Goal: Task Accomplishment & Management: Manage account settings

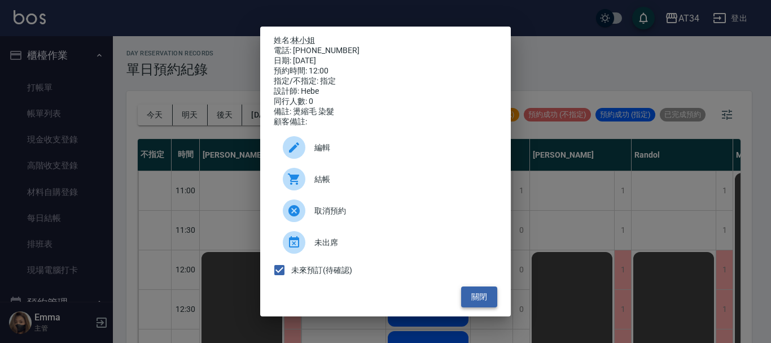
scroll to position [169, 0]
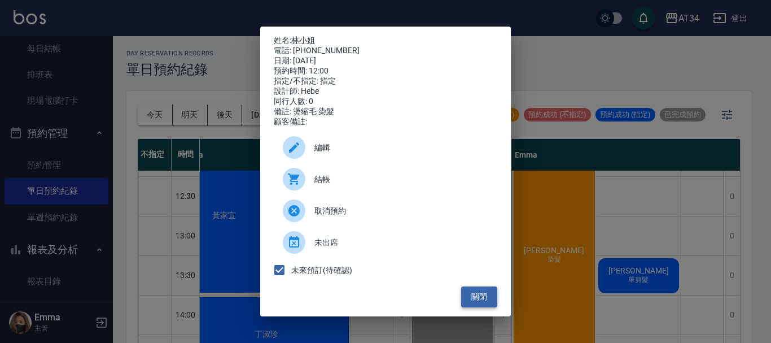
click at [478, 301] on button "關閉" at bounding box center [479, 296] width 36 height 21
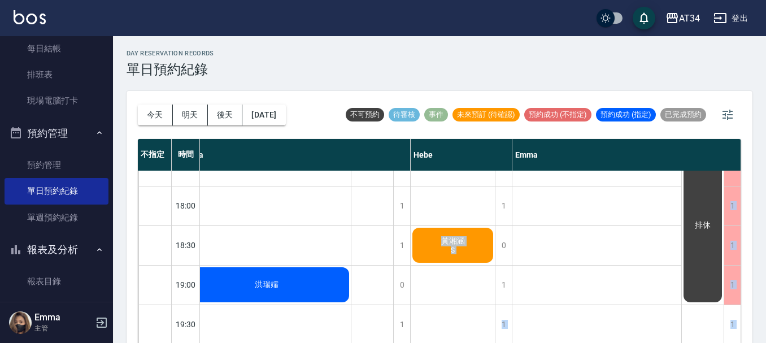
scroll to position [13, 0]
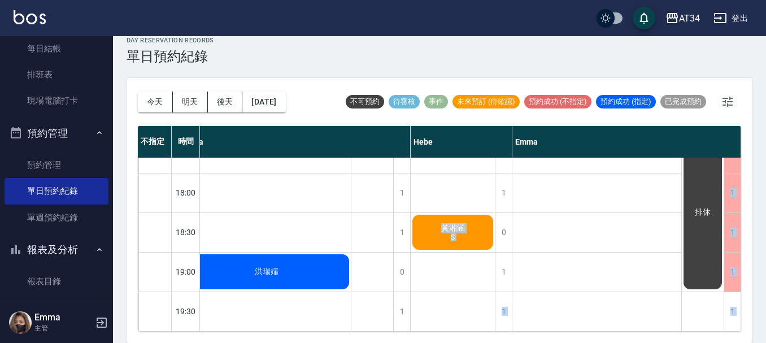
drag, startPoint x: 518, startPoint y: 333, endPoint x: 432, endPoint y: 357, distance: 89.0
click at [432, 342] on html "AT34 登出 櫃檯作業 打帳單 帳單列表 現金收支登錄 高階收支登錄 材料自購登錄 每日結帳 排班表 現場電腦打卡 預約管理 預約管理 單日預約紀錄 單週預…" at bounding box center [383, 165] width 766 height 356
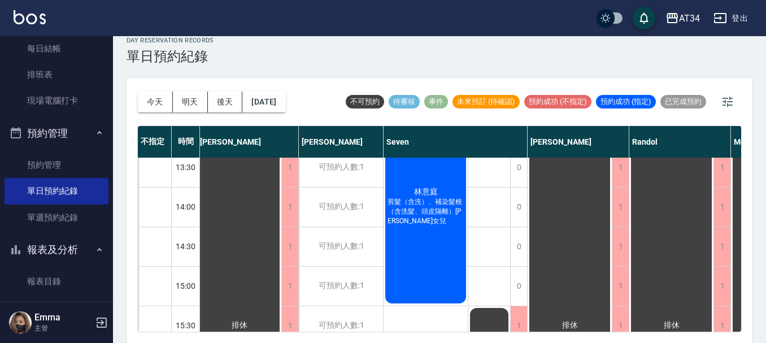
scroll to position [0, 3]
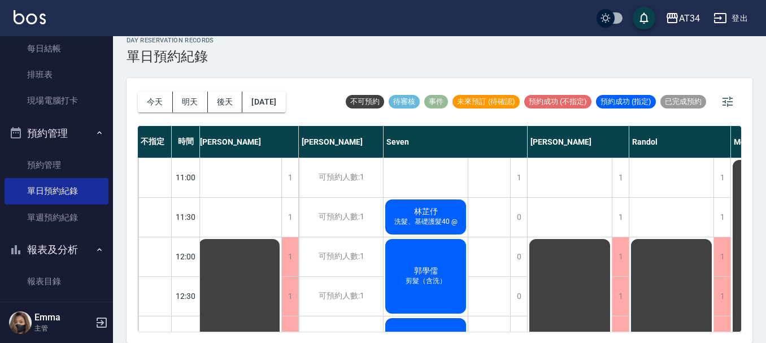
click at [444, 223] on span "洗髮、基礎護髮40 @" at bounding box center [426, 222] width 68 height 10
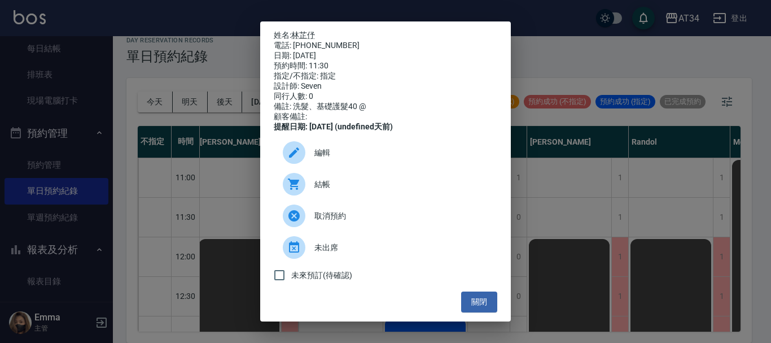
click at [375, 186] on span "結帳" at bounding box center [401, 184] width 174 height 12
click at [490, 307] on button "關閉" at bounding box center [479, 301] width 36 height 21
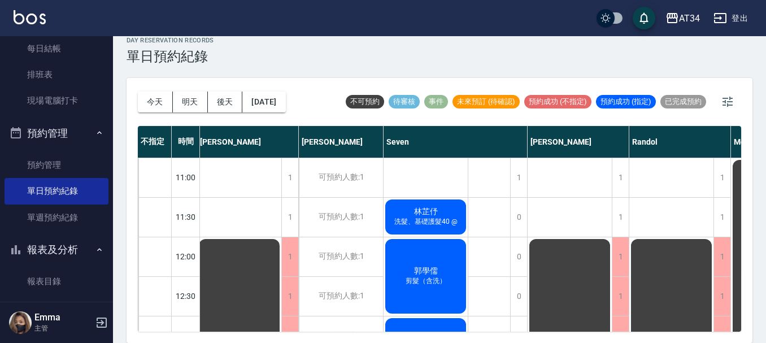
click at [440, 262] on div "郭學儒 剪髮（含洗）" at bounding box center [425, 276] width 84 height 78
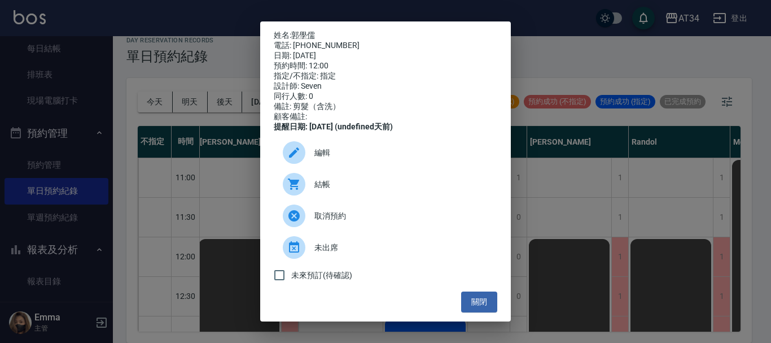
click at [336, 190] on span "結帳" at bounding box center [401, 184] width 174 height 12
click at [482, 309] on button "關閉" at bounding box center [479, 301] width 36 height 21
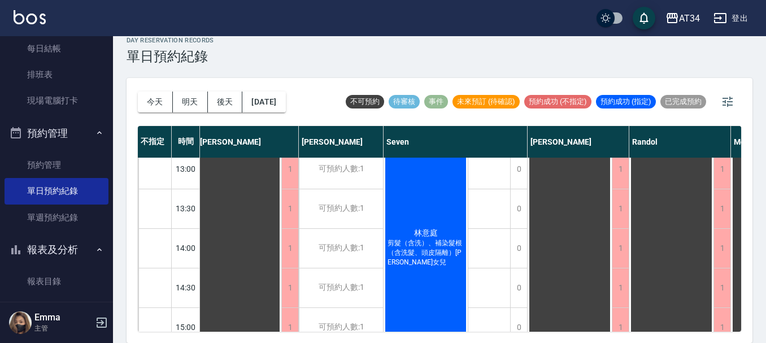
scroll to position [169, 3]
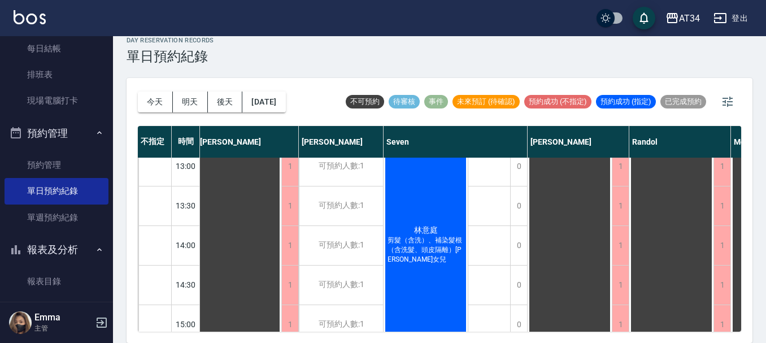
click at [427, 243] on span "剪髮（含洗）、補染髮根（含洗髮、頭皮隔離）楊秀芬女兒" at bounding box center [425, 249] width 81 height 29
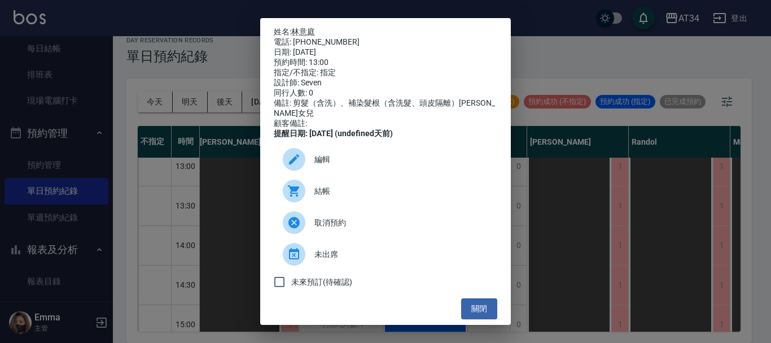
click at [344, 197] on span "結帳" at bounding box center [401, 191] width 174 height 12
click at [466, 319] on button "關閉" at bounding box center [479, 308] width 36 height 21
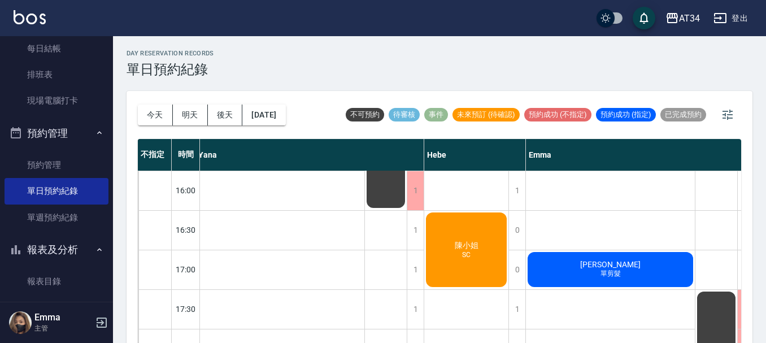
scroll to position [339, 741]
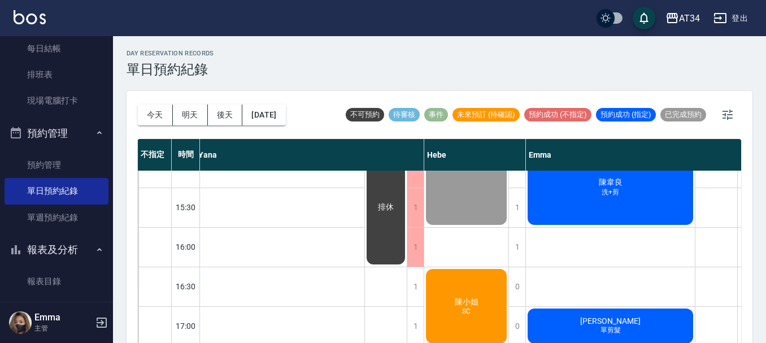
click at [610, 183] on span "陳韋良" at bounding box center [610, 182] width 28 height 10
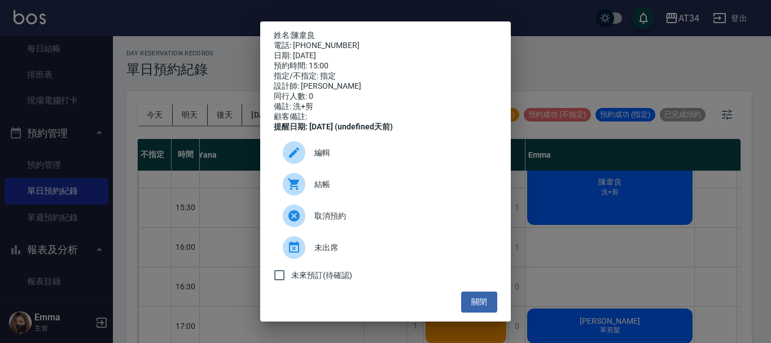
click at [362, 190] on span "結帳" at bounding box center [401, 184] width 174 height 12
click at [475, 309] on button "關閉" at bounding box center [479, 301] width 36 height 21
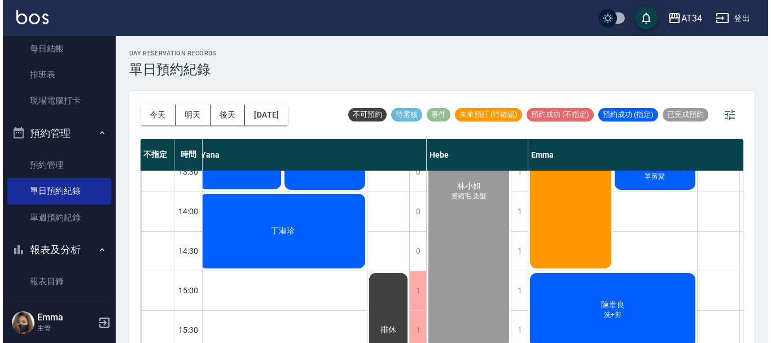
scroll to position [169, 741]
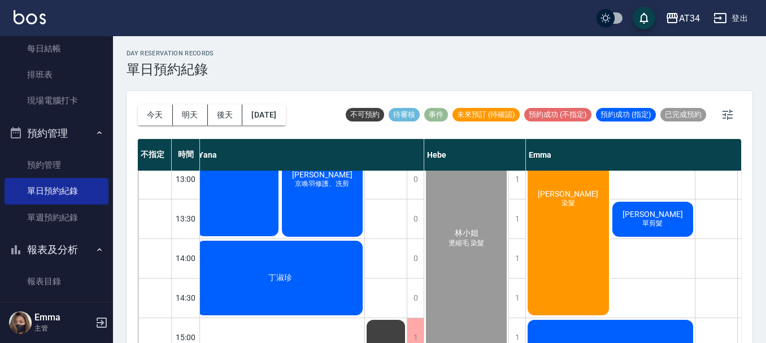
click at [660, 211] on span "洪照明" at bounding box center [652, 213] width 65 height 9
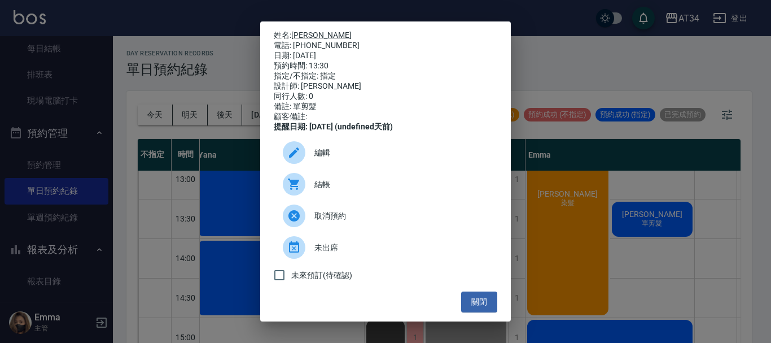
click at [385, 190] on span "結帳" at bounding box center [401, 184] width 174 height 12
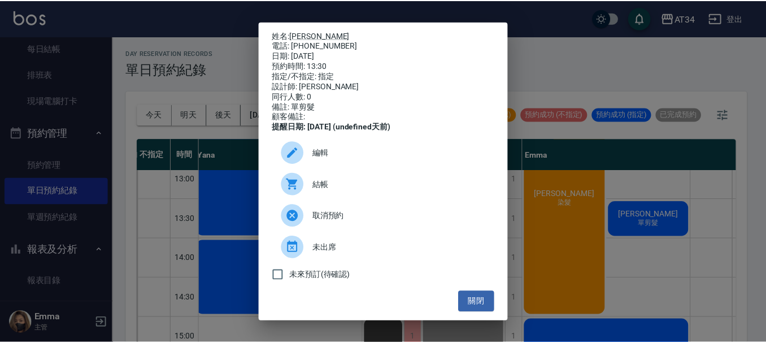
scroll to position [5, 0]
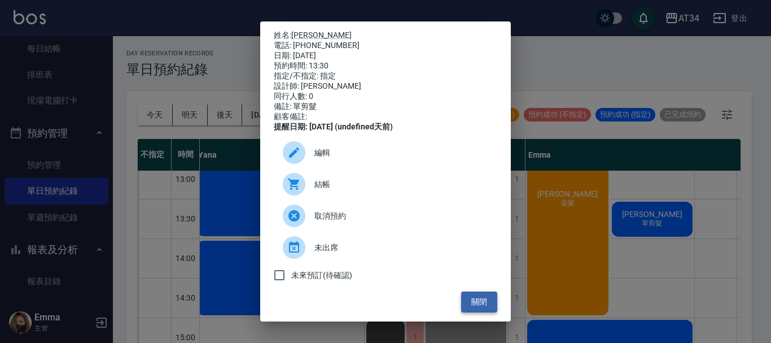
click at [480, 307] on button "關閉" at bounding box center [479, 301] width 36 height 21
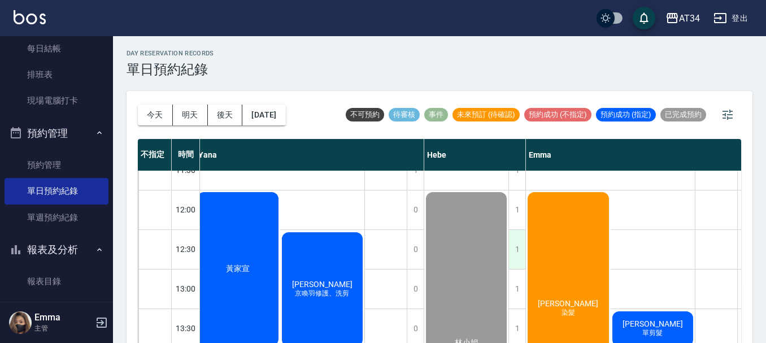
scroll to position [113, 741]
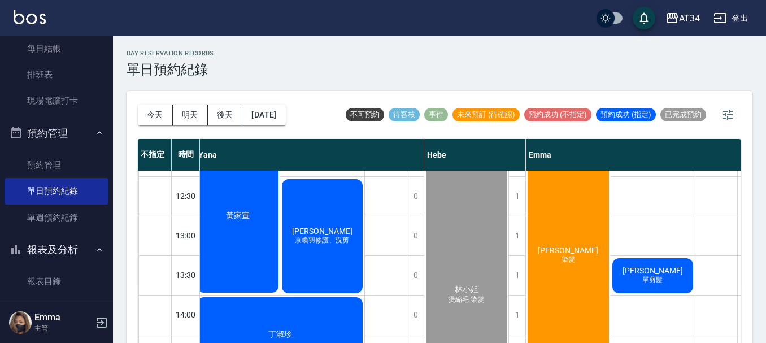
click at [572, 250] on span "鄭雁" at bounding box center [567, 250] width 65 height 9
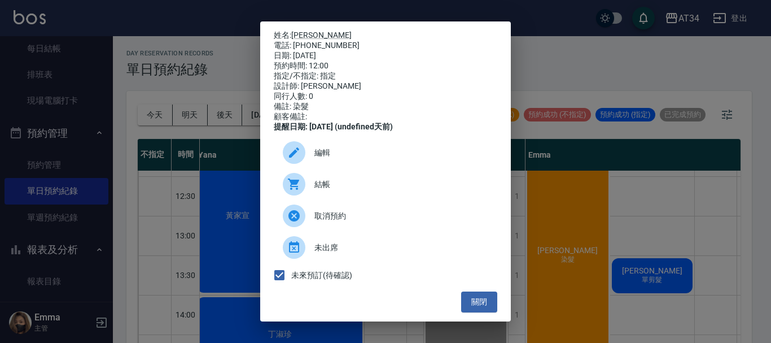
click at [338, 182] on div "結帳" at bounding box center [386, 184] width 224 height 32
click at [468, 311] on button "關閉" at bounding box center [479, 301] width 36 height 21
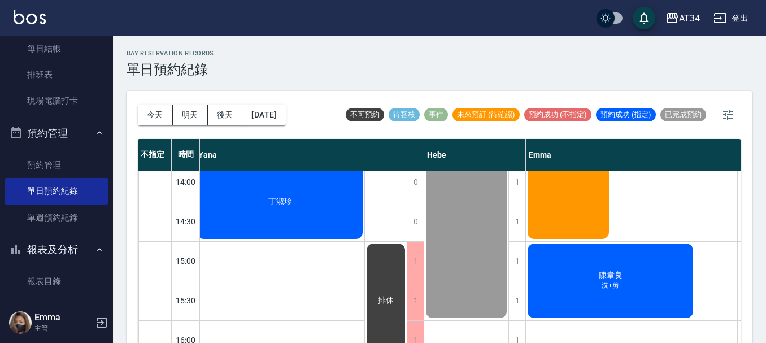
scroll to position [226, 741]
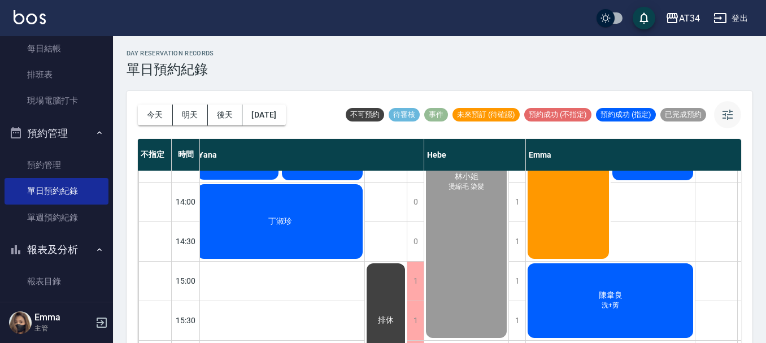
click at [725, 113] on icon "button" at bounding box center [727, 115] width 14 height 14
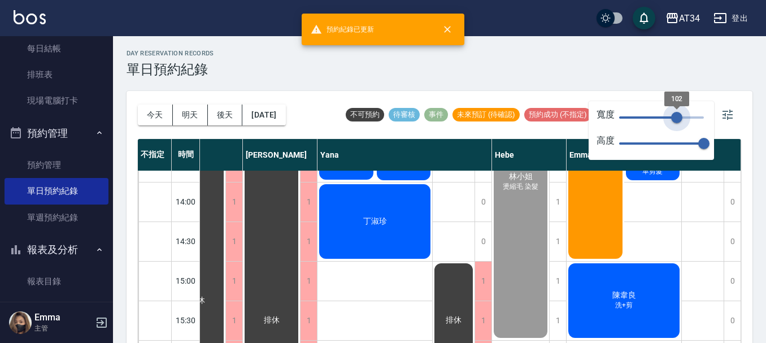
type input "81"
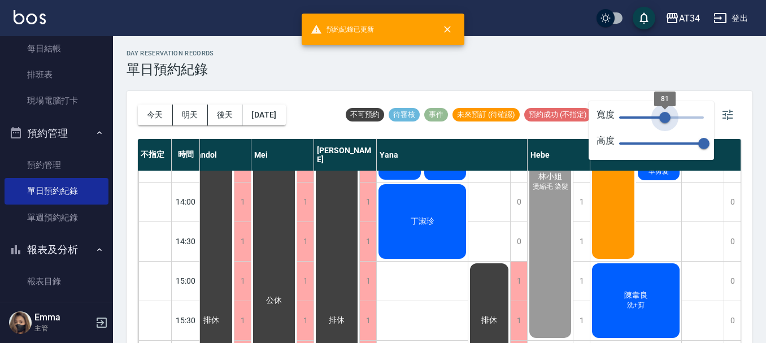
drag, startPoint x: 706, startPoint y: 116, endPoint x: 665, endPoint y: 126, distance: 42.3
click at [665, 123] on span "81" at bounding box center [664, 117] width 11 height 11
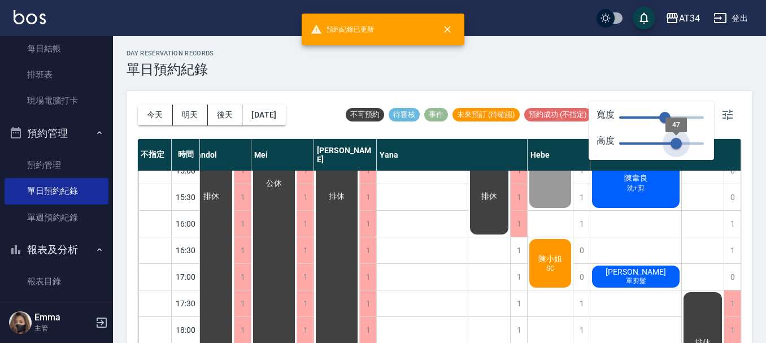
type input "46"
drag, startPoint x: 704, startPoint y: 138, endPoint x: 673, endPoint y: 149, distance: 32.9
click at [675, 149] on span "47" at bounding box center [675, 143] width 11 height 11
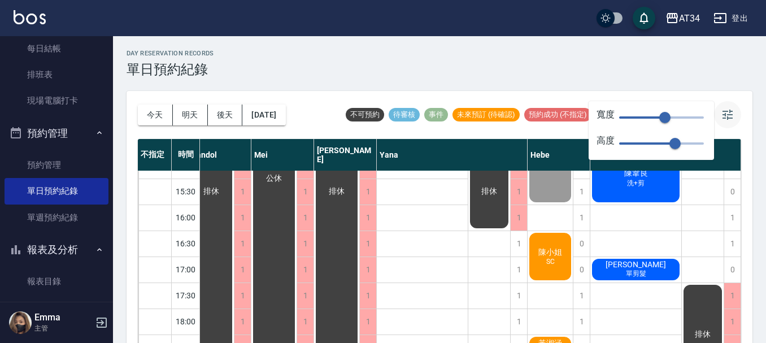
click at [727, 115] on icon "button" at bounding box center [727, 115] width 10 height 10
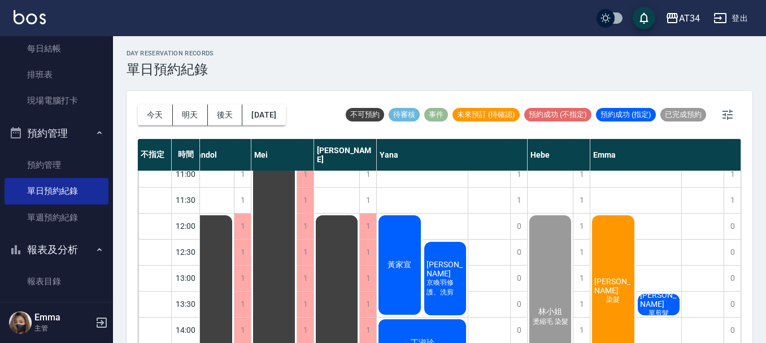
scroll to position [0, 293]
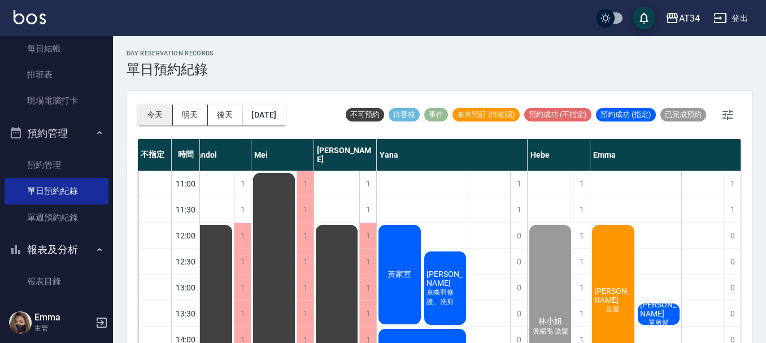
click at [163, 115] on button "今天" at bounding box center [155, 114] width 35 height 21
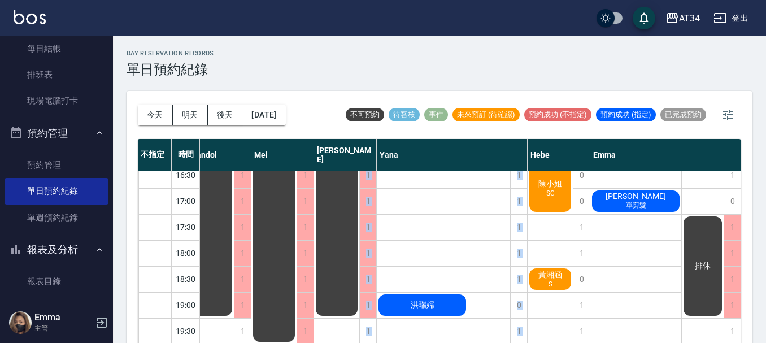
scroll to position [13, 0]
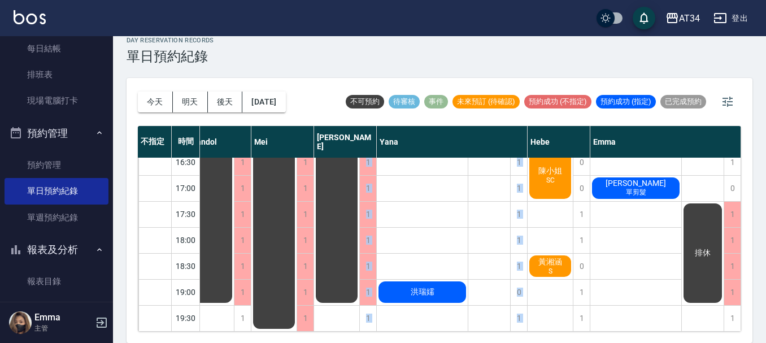
drag, startPoint x: 438, startPoint y: 335, endPoint x: 417, endPoint y: 297, distance: 43.5
click at [349, 327] on div "不指定 時間 Gina Wendy Seven annie Randol Mei Emily Yana Hebe Emma 11:00 11:30 12:00…" at bounding box center [439, 229] width 603 height 206
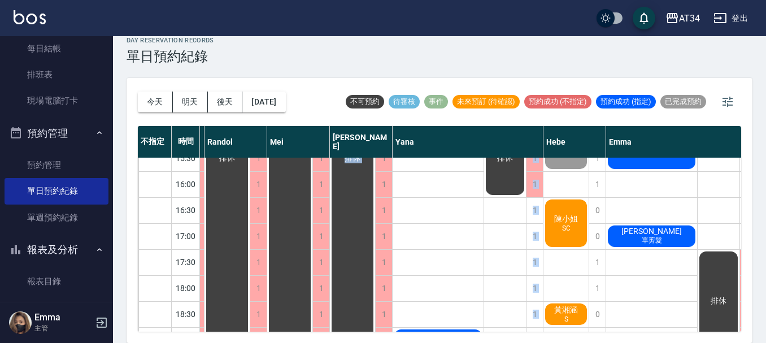
scroll to position [246, 293]
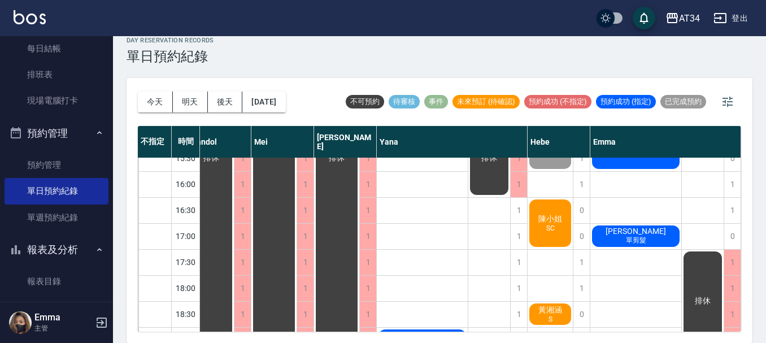
click at [541, 221] on span "陳小姐" at bounding box center [550, 219] width 28 height 10
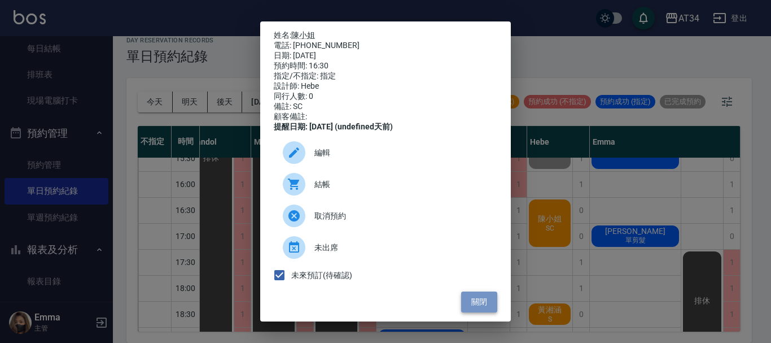
click at [482, 312] on button "關閉" at bounding box center [479, 301] width 36 height 21
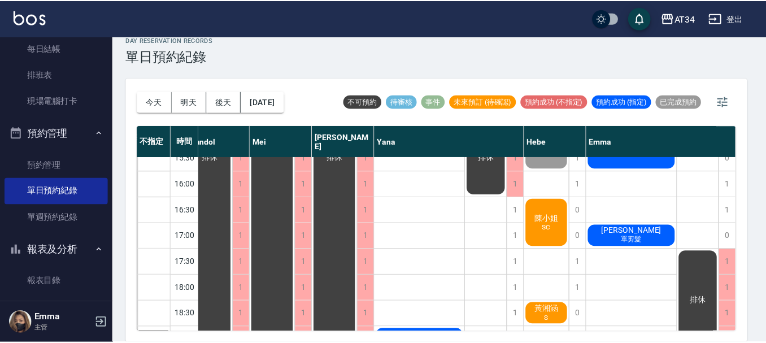
scroll to position [246, 287]
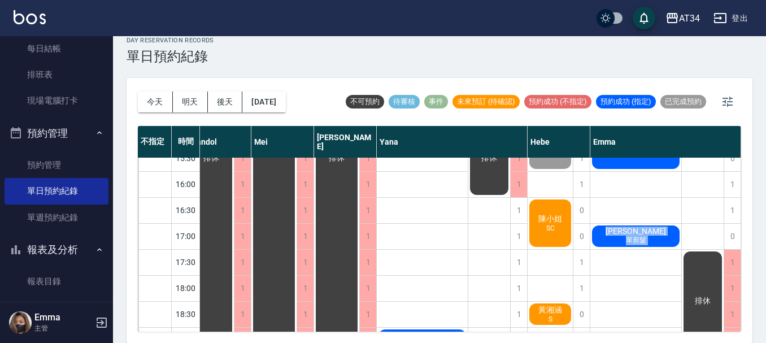
drag, startPoint x: 683, startPoint y: 178, endPoint x: 771, endPoint y: 365, distance: 206.4
click at [766, 342] on html "AT34 登出 櫃檯作業 打帳單 帳單列表 現金收支登錄 高階收支登錄 材料自購登錄 每日結帳 排班表 現場電腦打卡 預約管理 預約管理 單日預約紀錄 單週預…" at bounding box center [383, 165] width 766 height 356
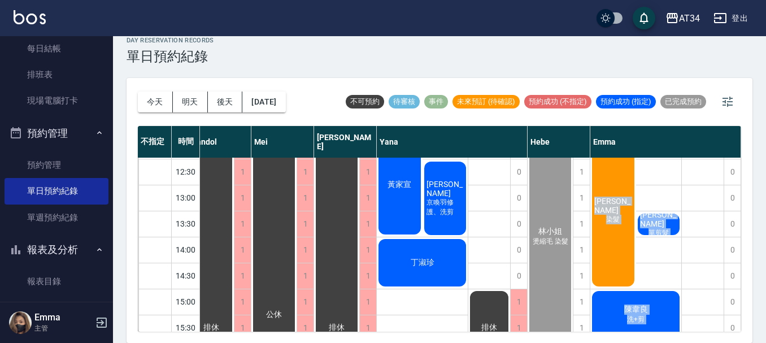
scroll to position [20, 287]
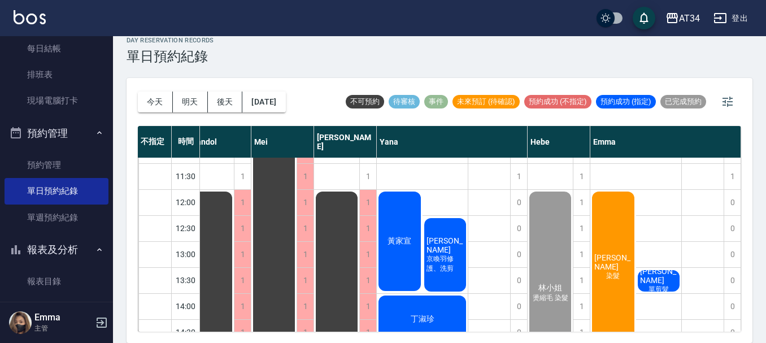
click at [400, 273] on div "黃家宣" at bounding box center [400, 241] width 46 height 103
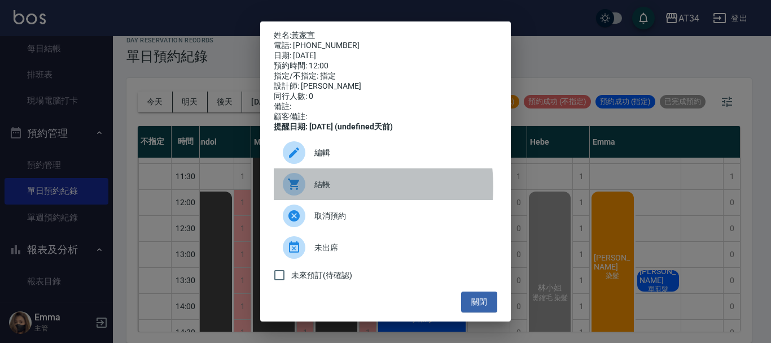
click at [333, 190] on span "結帳" at bounding box center [401, 184] width 174 height 12
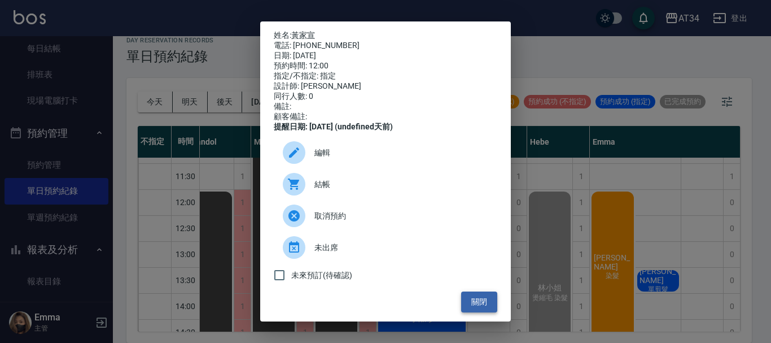
click at [474, 301] on button "關閉" at bounding box center [479, 301] width 36 height 21
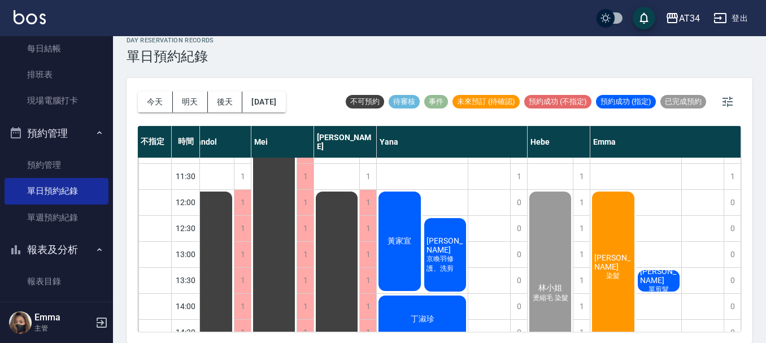
click at [447, 278] on div "玟茜 京喚羽修護、洗剪" at bounding box center [445, 254] width 46 height 77
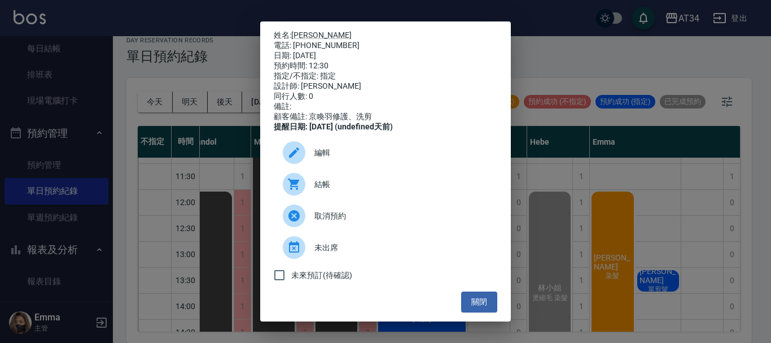
click at [309, 195] on div at bounding box center [299, 184] width 32 height 23
click at [468, 309] on button "關閉" at bounding box center [479, 301] width 36 height 21
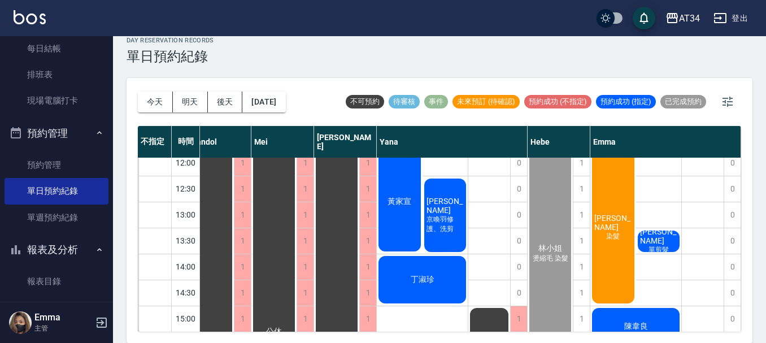
scroll to position [77, 287]
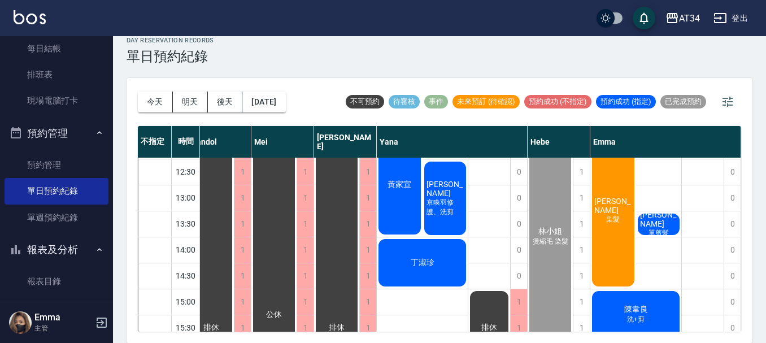
click at [438, 274] on div "丁淑珍" at bounding box center [422, 262] width 91 height 51
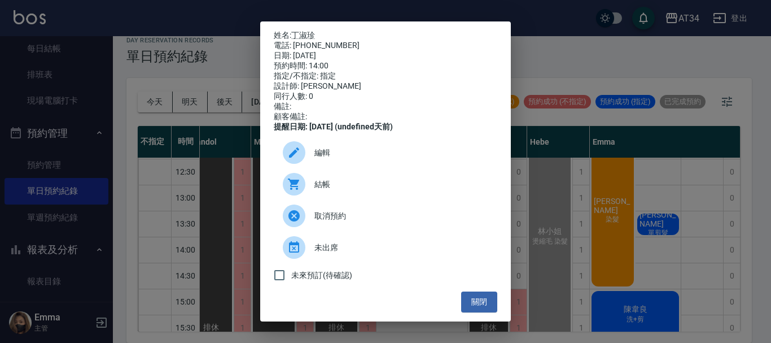
click at [293, 191] on icon at bounding box center [294, 184] width 14 height 14
drag, startPoint x: 771, startPoint y: 93, endPoint x: 771, endPoint y: 252, distance: 159.8
click at [770, 93] on div "姓名: 丁淑珍 電話: 0932060683 日期: 2025/09/25 預約時間: 14:00 指定/不指定: 指定 設計師: Yana 同行人數: 0 …" at bounding box center [385, 171] width 771 height 343
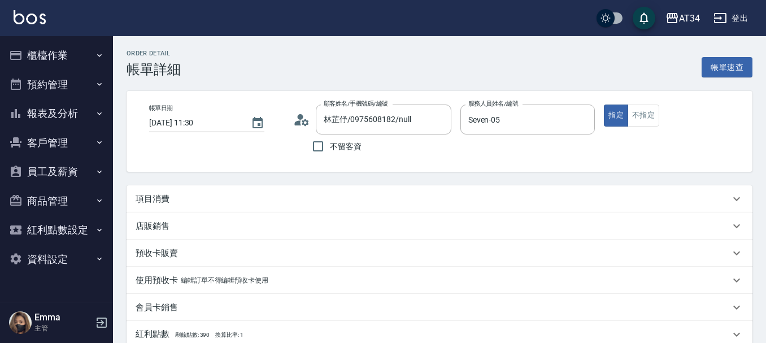
click at [207, 198] on div "項目消費" at bounding box center [433, 199] width 594 height 12
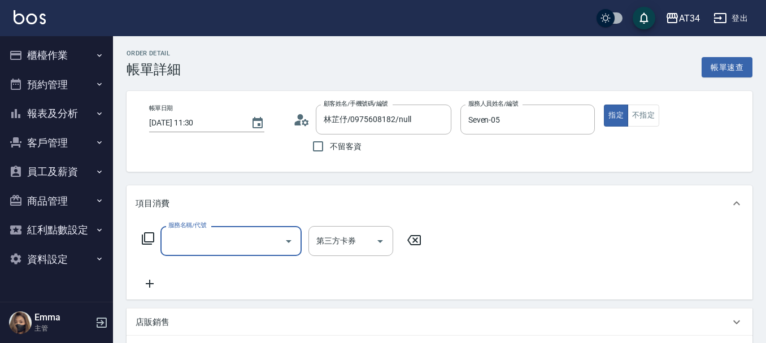
type input "洗髮、基礎護髮40@"
type input "6"
type input "洗髮、基礎護髮40@"
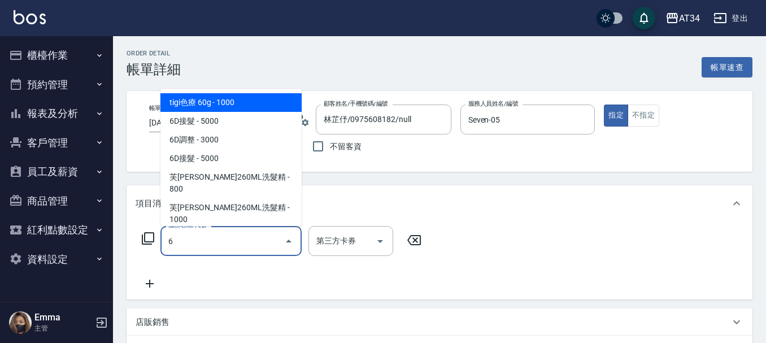
type input "62"
type input "洗髮、基礎護髮40@"
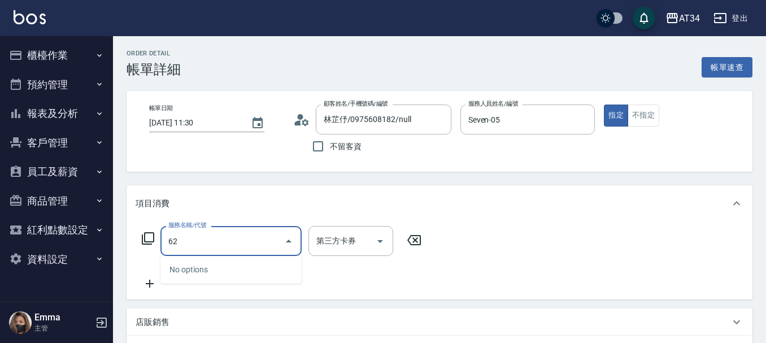
type input "626"
type input "洗髮、基礎護髮40@"
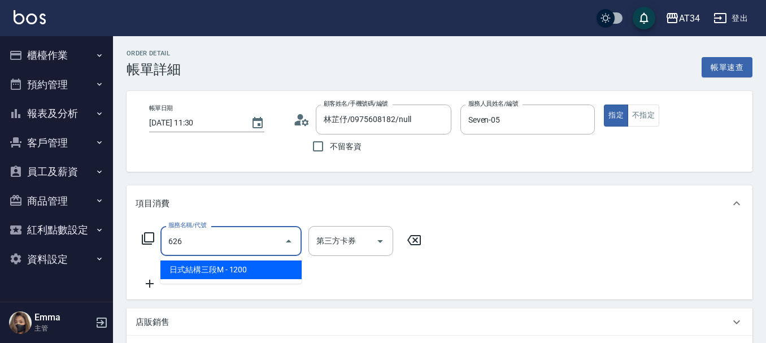
type input "120"
type input "洗髮、基礎護髮40@"
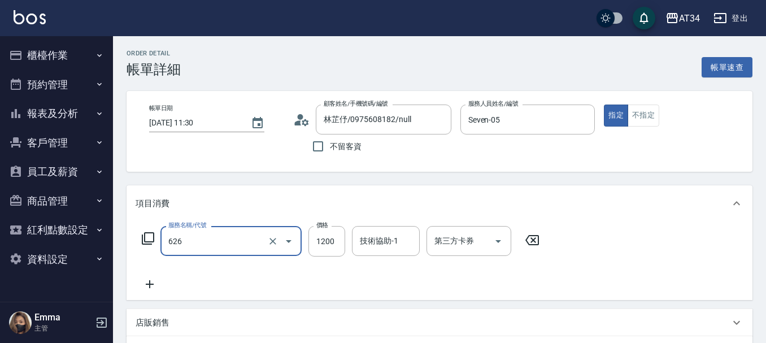
type input "日式結構三段M(626)"
type input "洗髮、基礎護髮40@"
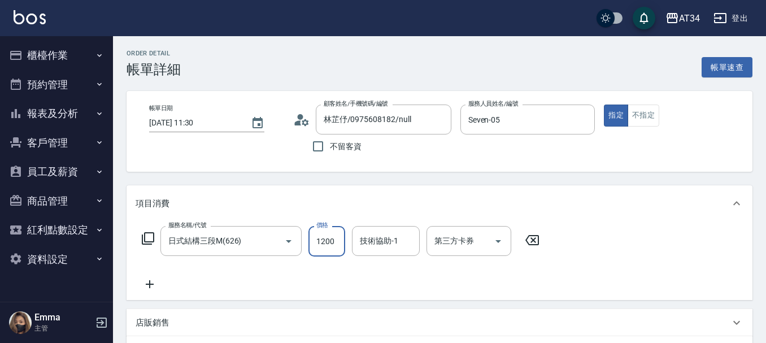
type input "0"
type input "洗髮、基礎護髮40@"
type input "1"
type input "洗髮、基礎護髮40@"
type input "11"
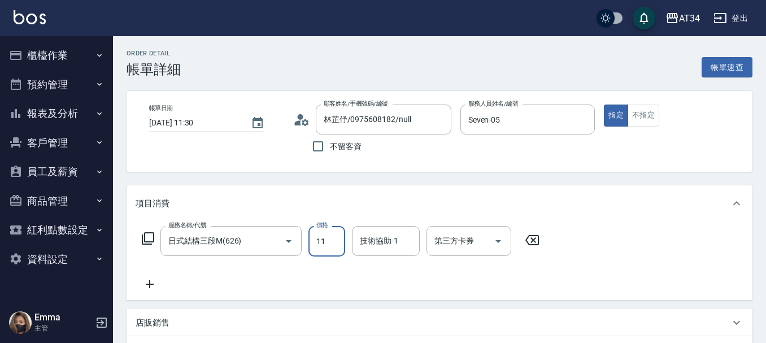
type input "10"
type input "洗髮、基礎護髮40@"
type input "110"
type input "洗髮、基礎護髮40@"
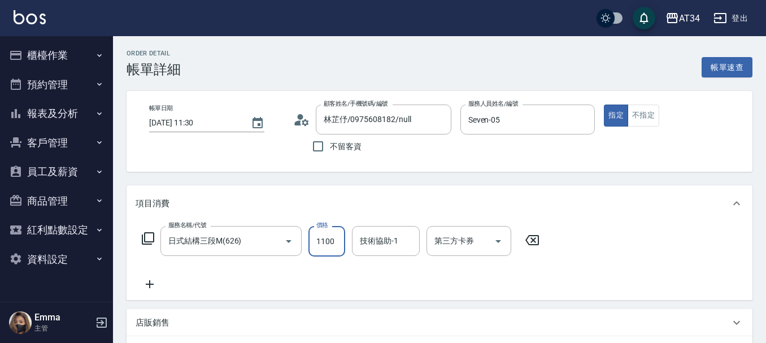
type input "1100"
type input "洗髮、基礎護髮40@"
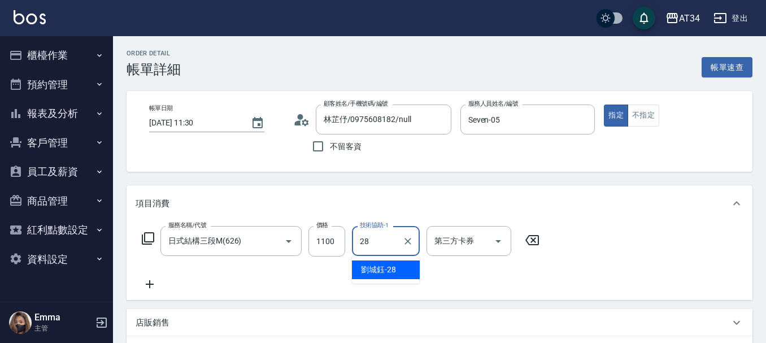
type input "28"
type input "洗髮、基礎護髮40@"
type input "劉城鈺-28"
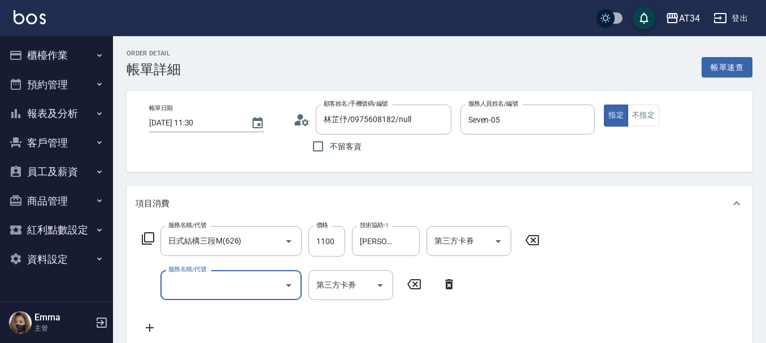
type input "洗髮、基礎護髮40@"
type input "2"
type input "洗髮、基礎護髮40@"
type input "20"
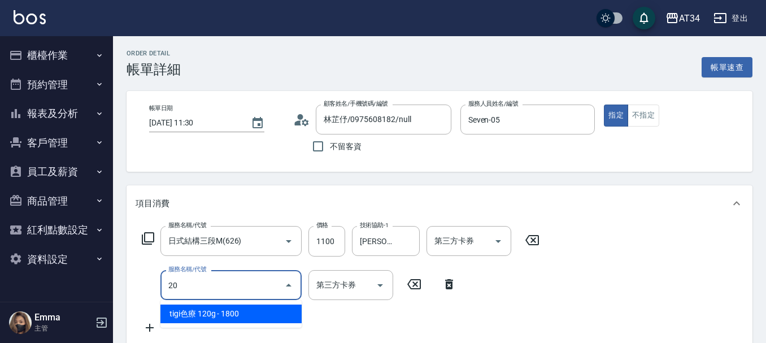
type input "洗髮、基礎護髮40@"
type input "201"
type input "140"
type input "洗髮、基礎護髮40@"
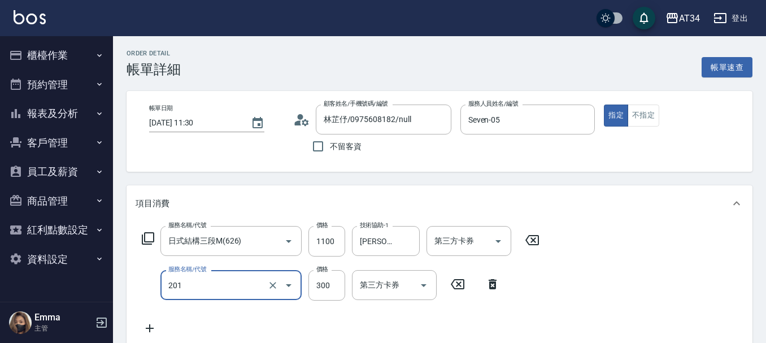
type input "201"
type input "洗髮、基礎護髮40@"
type input "洗髮(201)"
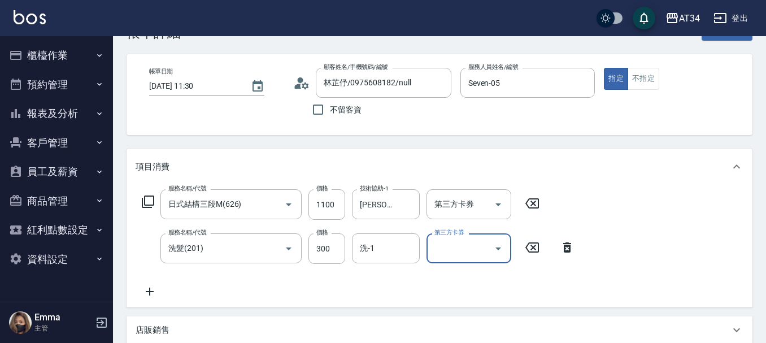
scroll to position [56, 0]
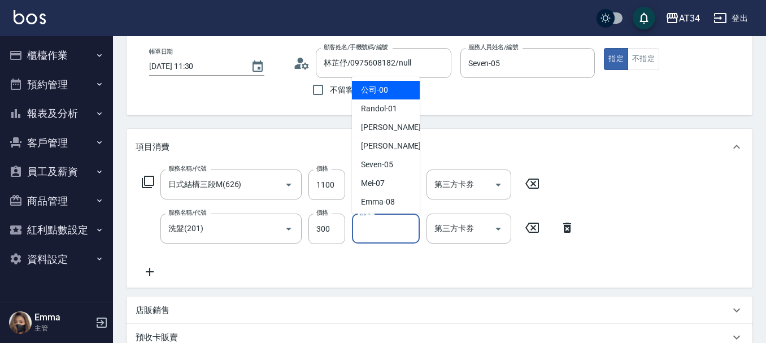
type input "洗髮、基礎護髮40@"
click at [366, 232] on input "洗-1" at bounding box center [386, 228] width 58 height 20
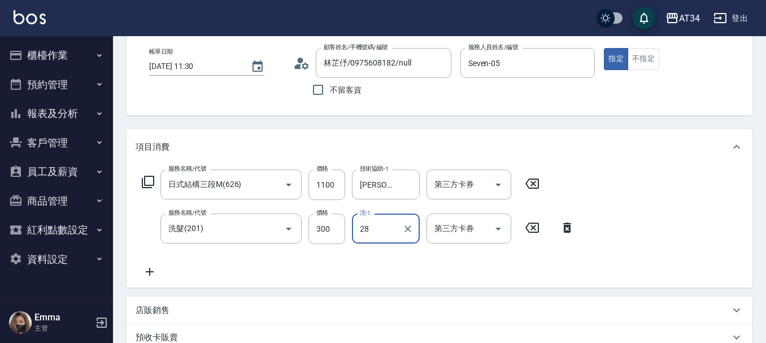
type input "28"
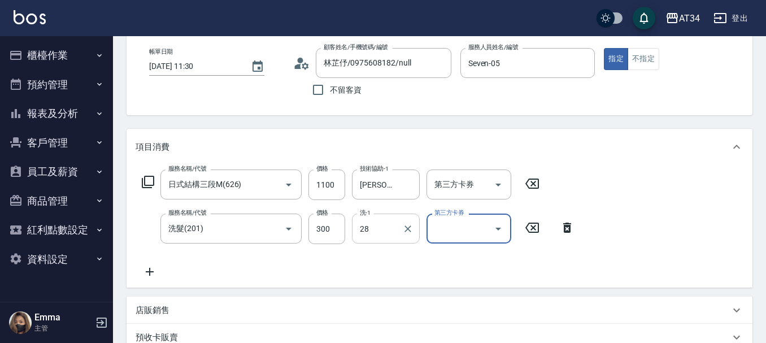
type input "洗髮、基礎護髮40@"
type input "劉城鈺-28"
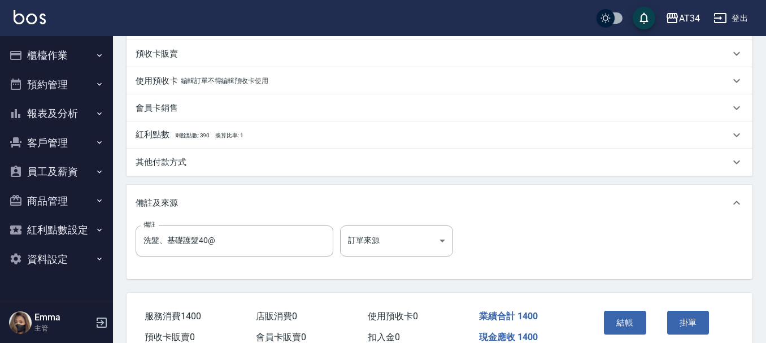
scroll to position [395, 0]
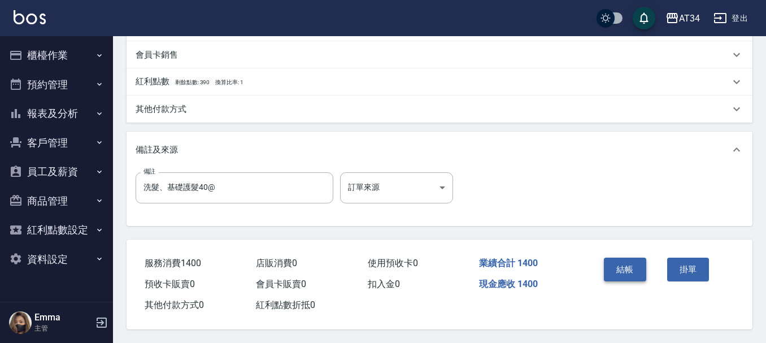
click at [624, 261] on button "結帳" at bounding box center [625, 269] width 42 height 24
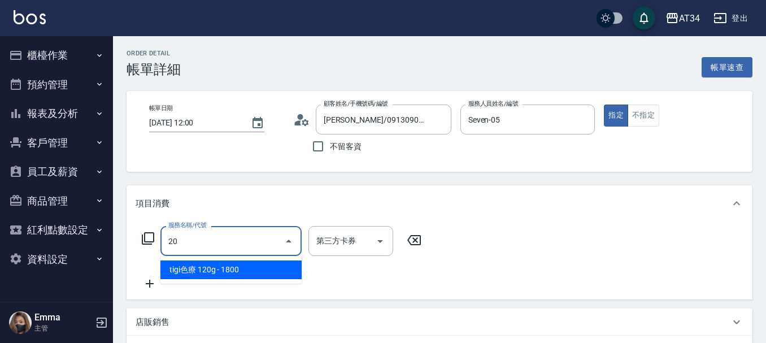
type input "201"
type input "30"
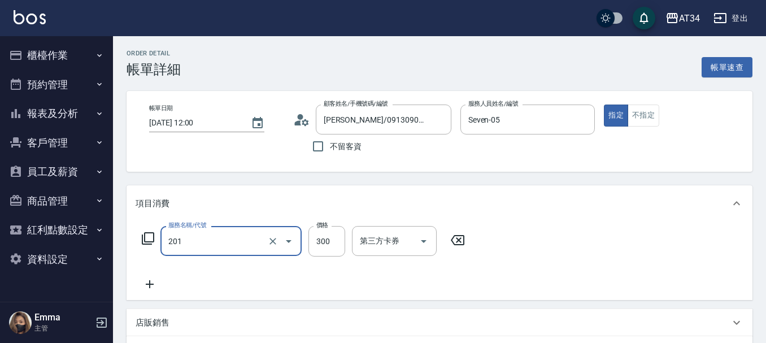
type input "洗髮(201)"
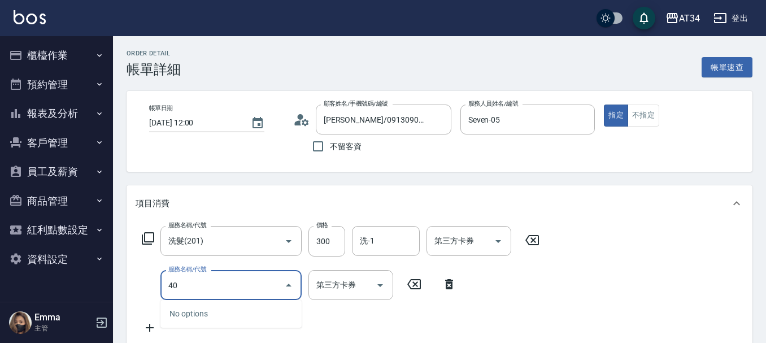
type input "401"
type input "50"
type input "剪髮(401)"
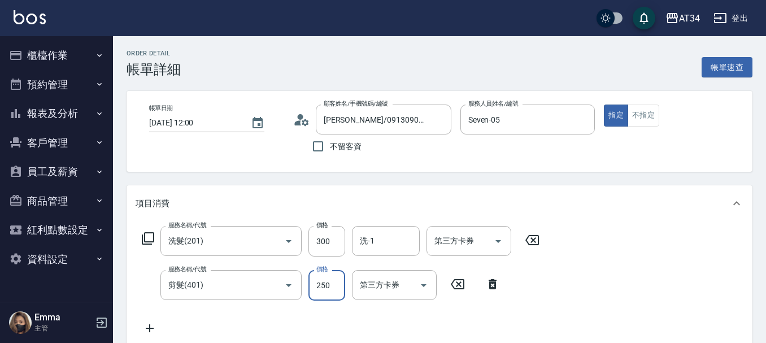
type input "30"
type input "60"
type input "90"
type input "600"
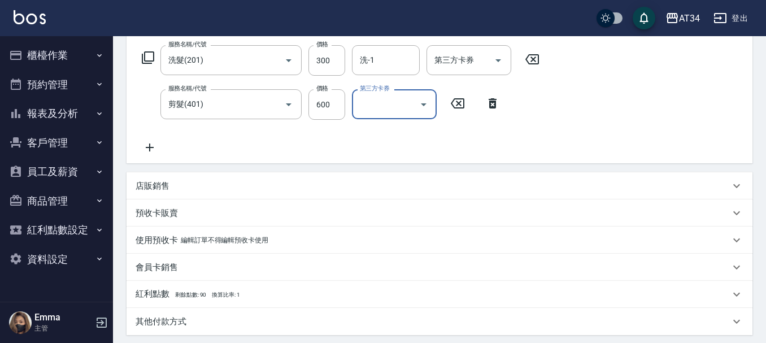
scroll to position [395, 0]
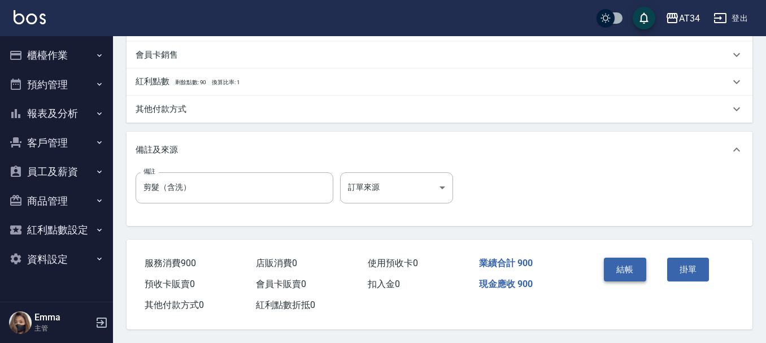
click at [614, 265] on button "結帳" at bounding box center [625, 269] width 42 height 24
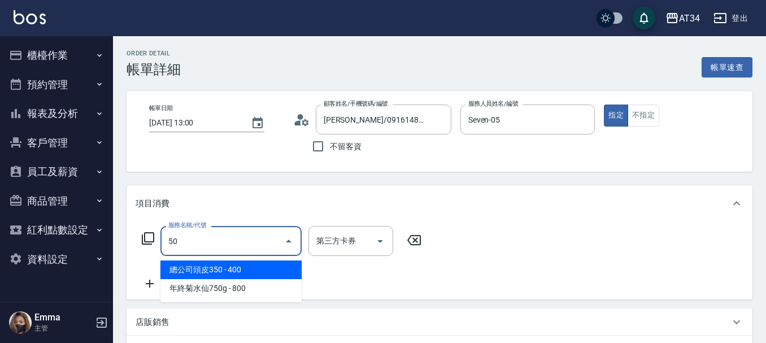
type input "503"
type input "90"
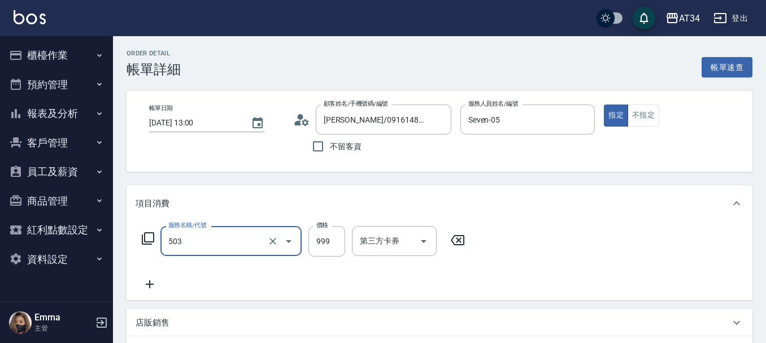
type input "局部髮(503)"
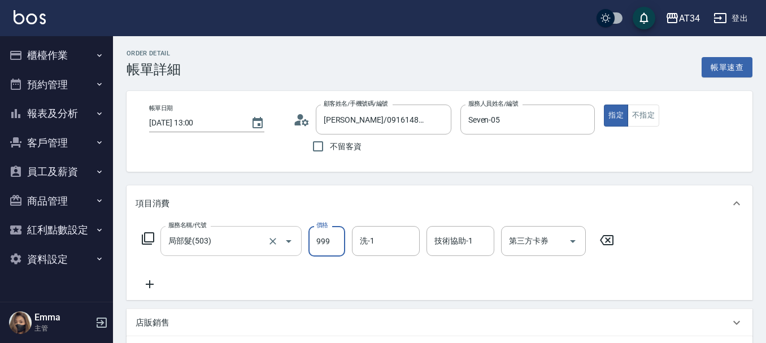
type input "0"
type input "13"
type input "10"
type input "136"
type input "130"
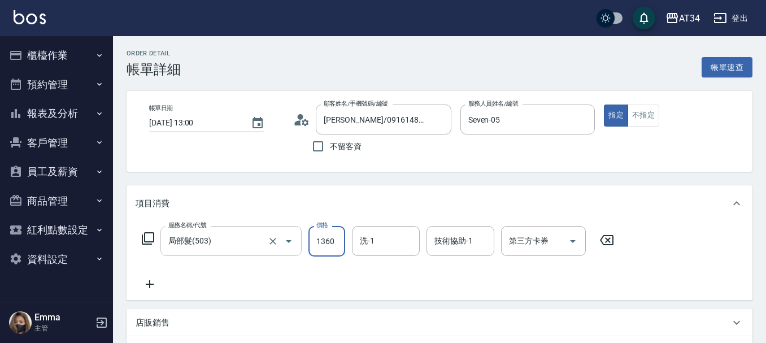
type input "1360"
click at [153, 288] on icon at bounding box center [150, 284] width 28 height 14
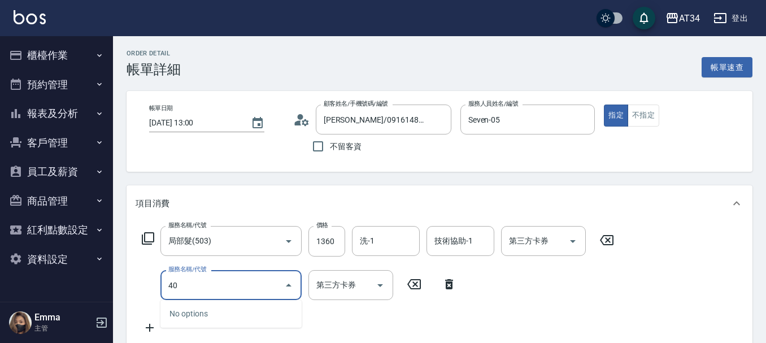
type input "401"
type input "160"
type input "剪髮(401)"
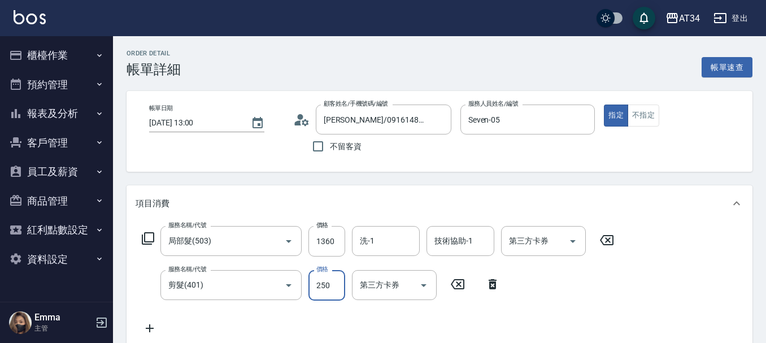
type input "130"
type input "5"
type input "140"
type input "51"
type input "180"
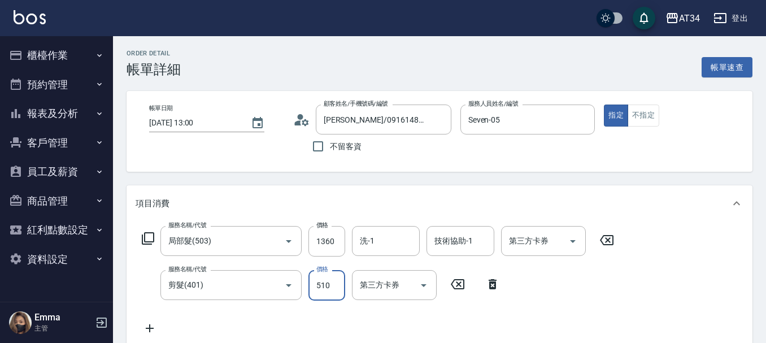
type input "510"
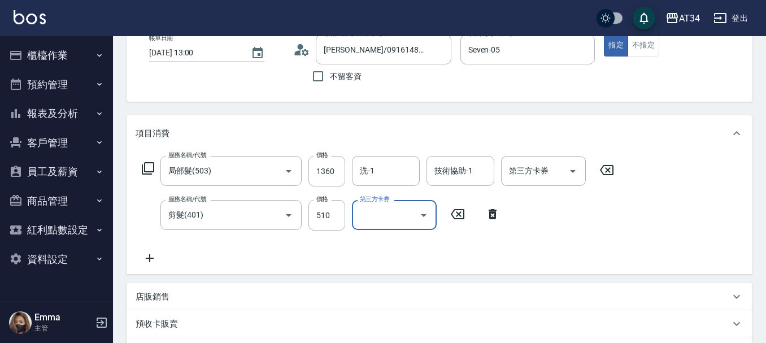
scroll to position [113, 0]
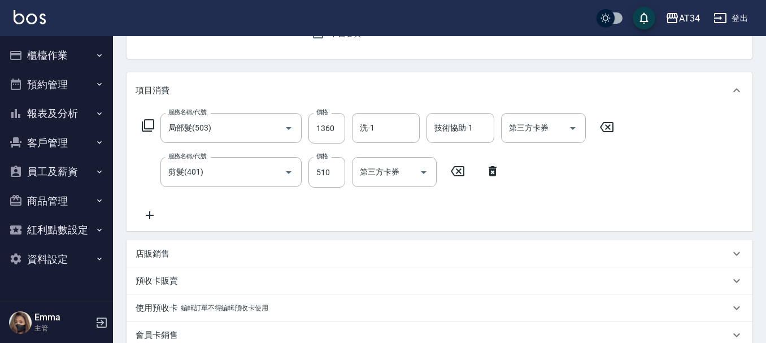
click at [151, 215] on icon at bounding box center [150, 215] width 8 height 8
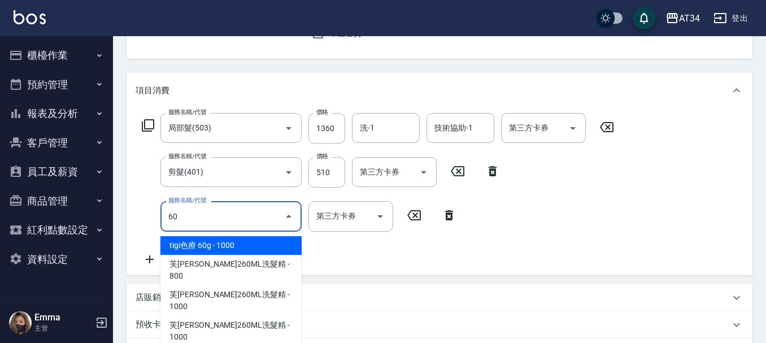
type input "601"
type input "210"
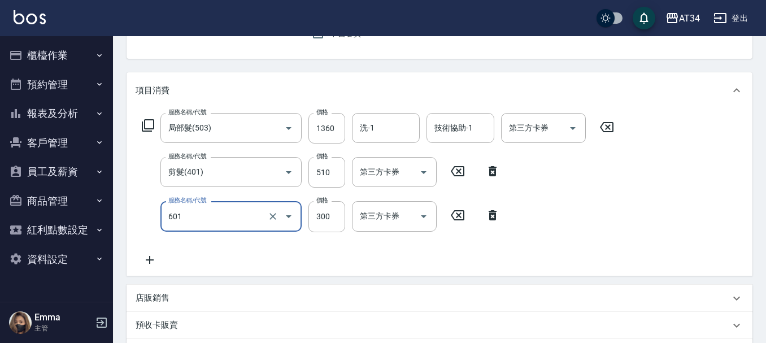
type input "自備護髮(601)"
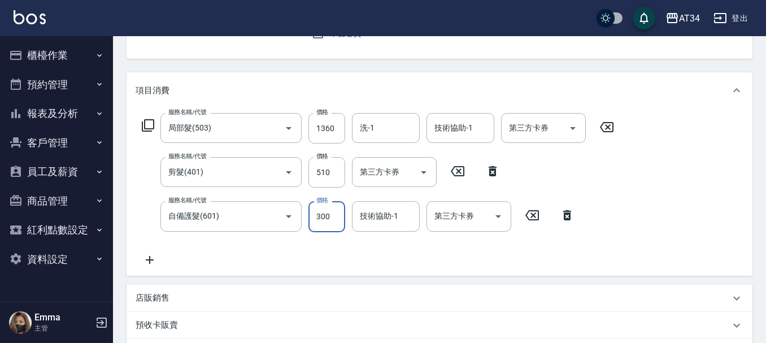
type input "180"
type input "4"
type input "190"
type input "42"
type input "220"
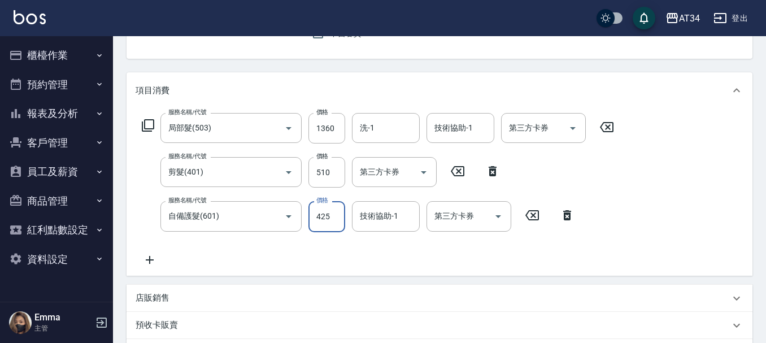
type input "425"
click at [628, 225] on div "服務名稱/代號 局部髮(503) 服務名稱/代號 價格 1360 價格 洗-1 洗-1 技術協助-1 技術協助-1 第三方卡券 第三方卡券 服務名稱/代號 剪…" at bounding box center [439, 191] width 626 height 167
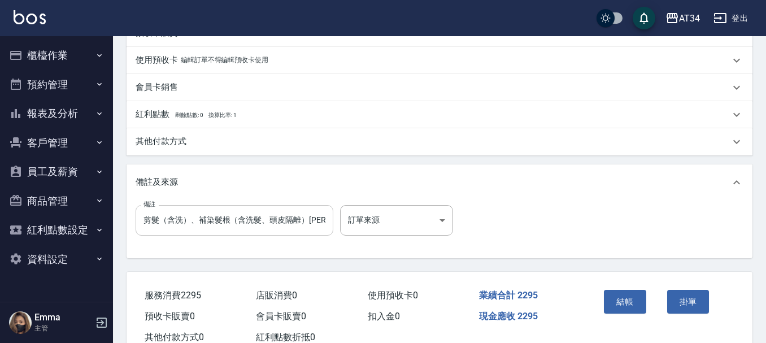
scroll to position [386, 0]
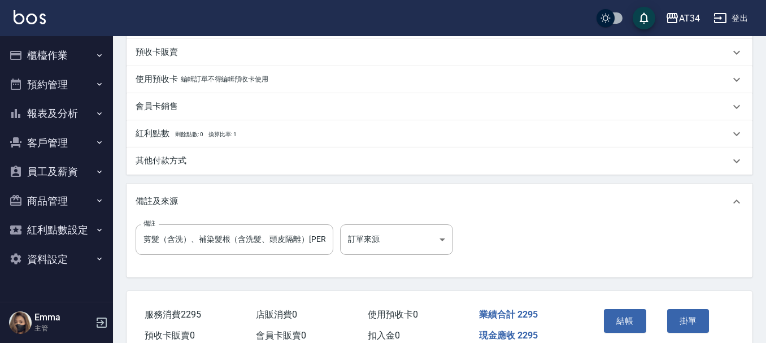
click at [174, 160] on p "其他付款方式" at bounding box center [161, 161] width 51 height 12
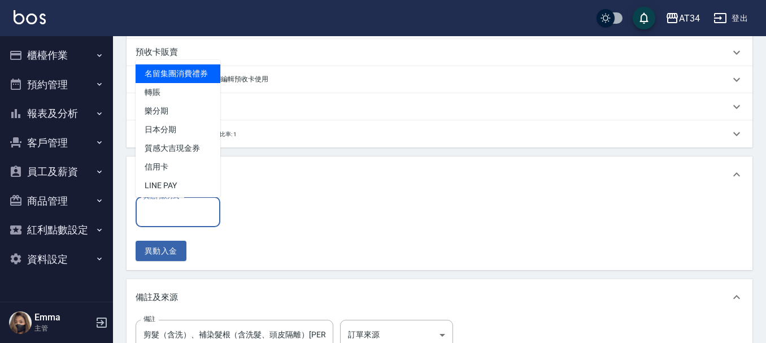
click at [155, 213] on input "其他付款方式" at bounding box center [178, 212] width 75 height 20
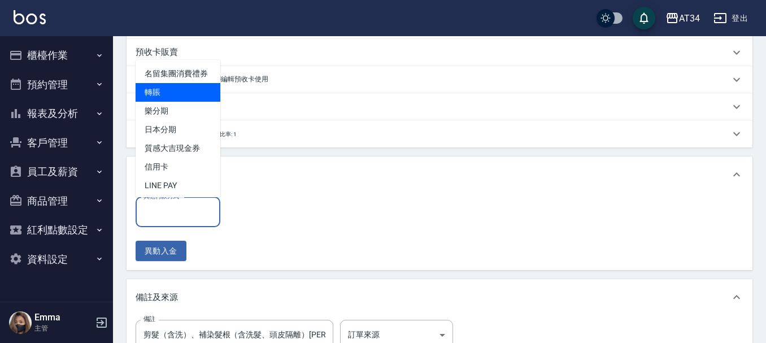
click at [165, 102] on span "轉賬" at bounding box center [178, 92] width 85 height 19
type input "轉賬"
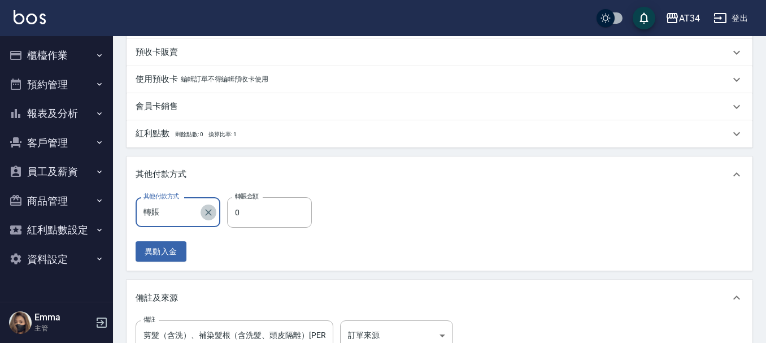
click at [209, 209] on icon "Clear" at bounding box center [208, 212] width 11 height 11
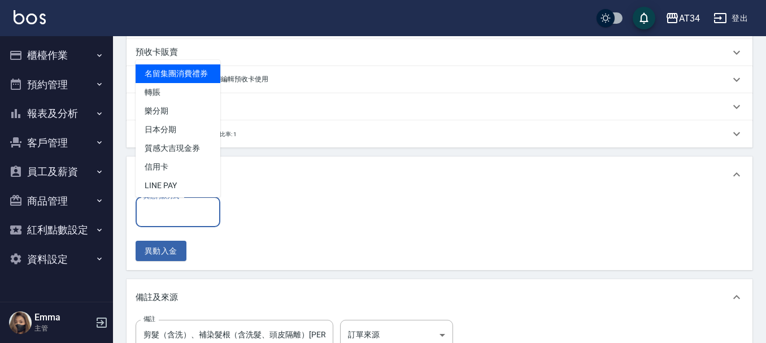
click at [181, 216] on input "其他付款方式" at bounding box center [178, 212] width 75 height 20
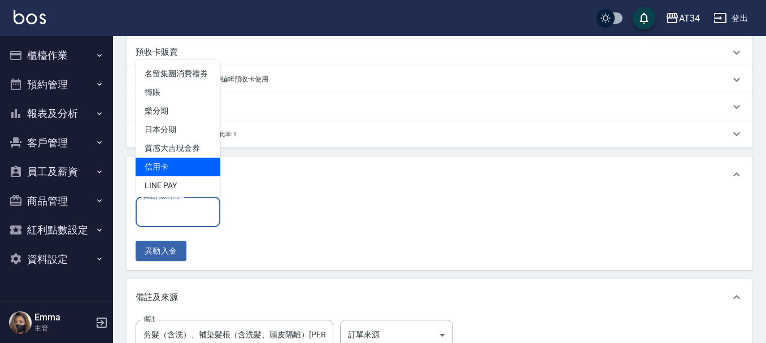
click at [168, 176] on span "信用卡" at bounding box center [178, 167] width 85 height 19
type input "信用卡"
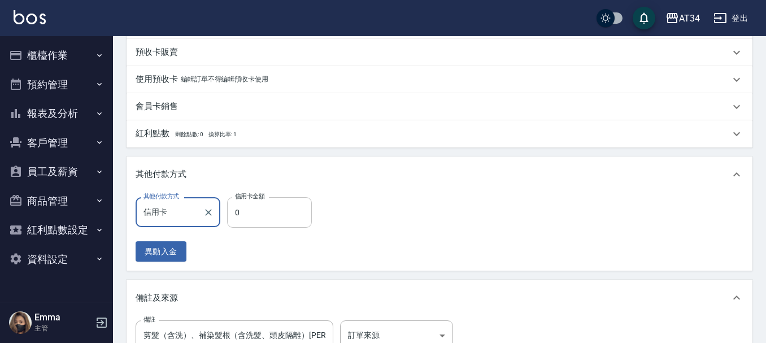
click at [243, 202] on input "0" at bounding box center [269, 212] width 85 height 30
type input "22"
type input "200"
type input "229"
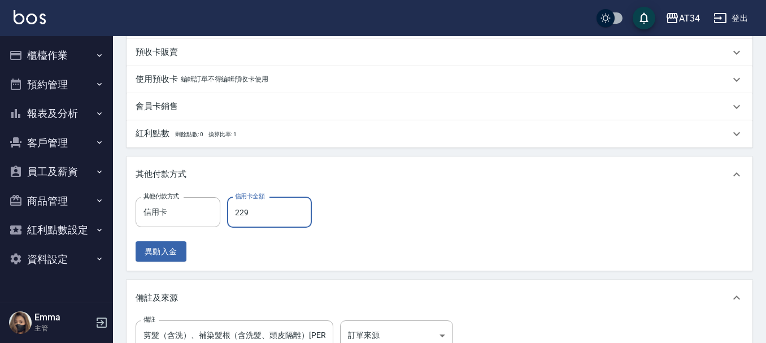
type input "0"
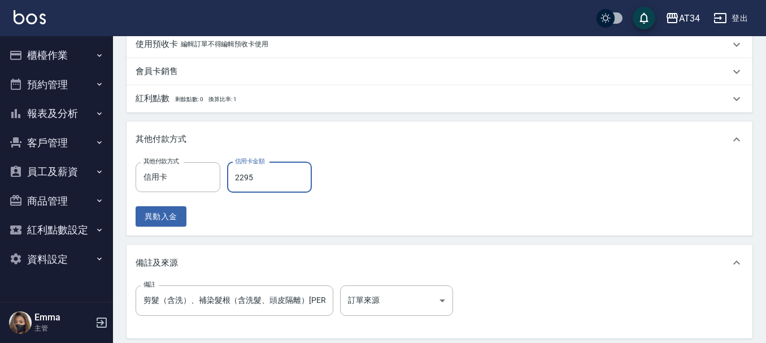
scroll to position [538, 0]
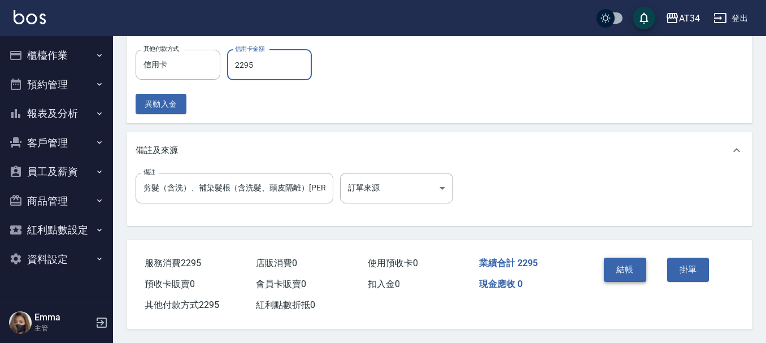
type input "2295"
click at [632, 265] on button "結帳" at bounding box center [625, 269] width 42 height 24
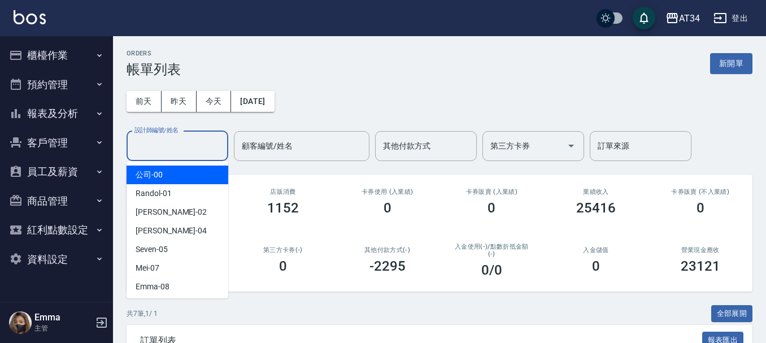
click at [179, 143] on input "設計師編號/姓名" at bounding box center [177, 146] width 91 height 20
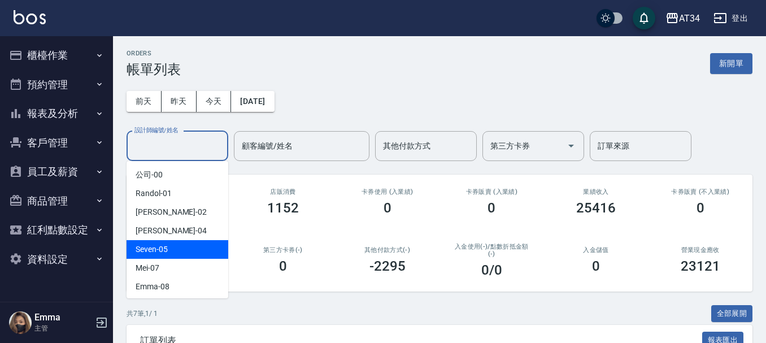
click at [172, 247] on div "Seven -05" at bounding box center [177, 249] width 102 height 19
type input "Seven-05"
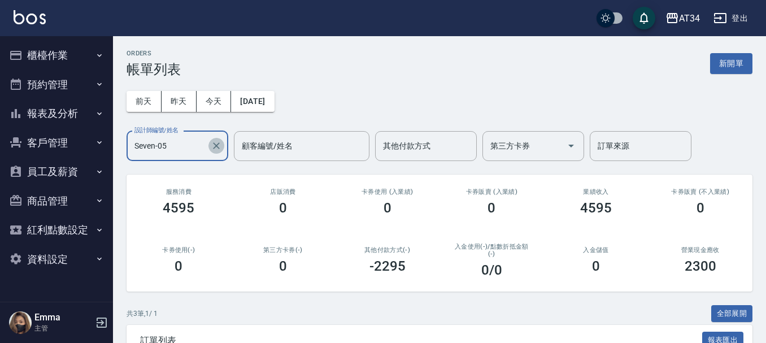
click at [216, 143] on icon "Clear" at bounding box center [216, 145] width 11 height 11
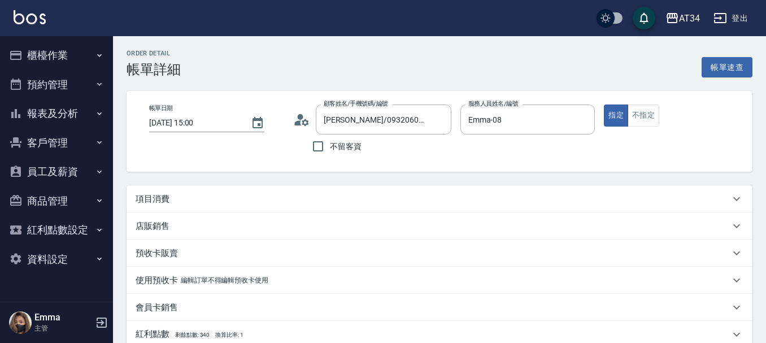
click at [158, 194] on p "項目消費" at bounding box center [153, 199] width 34 height 12
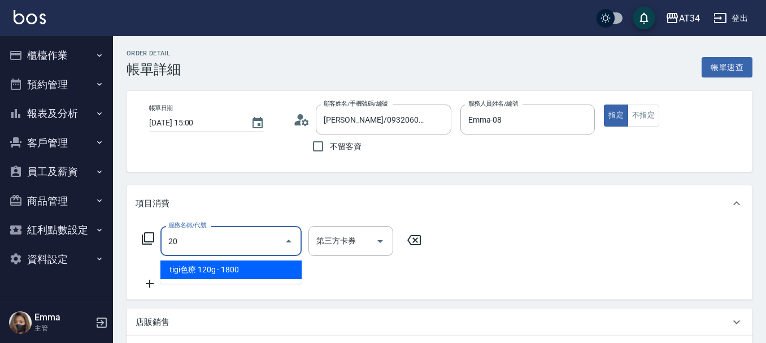
type input "201"
type input "30"
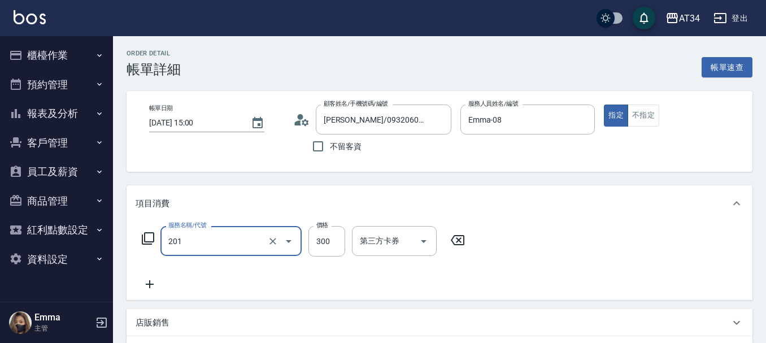
type input "洗髮(201)"
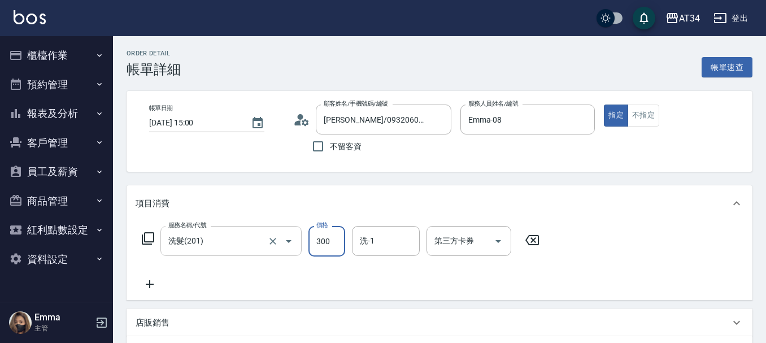
type input "0"
type input "20"
type input "200"
click at [151, 290] on icon at bounding box center [150, 284] width 28 height 14
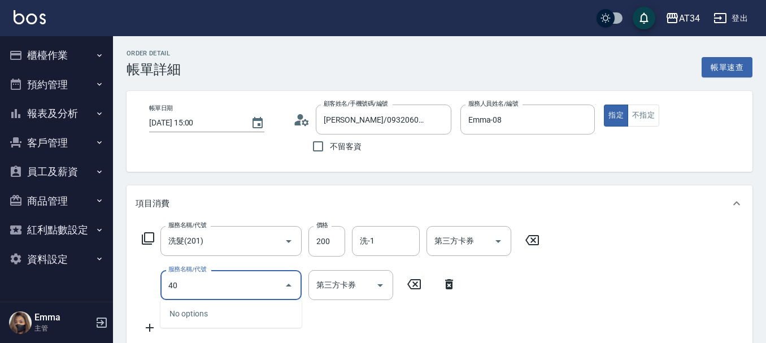
type input "401"
type input "40"
type input "剪髮(401)"
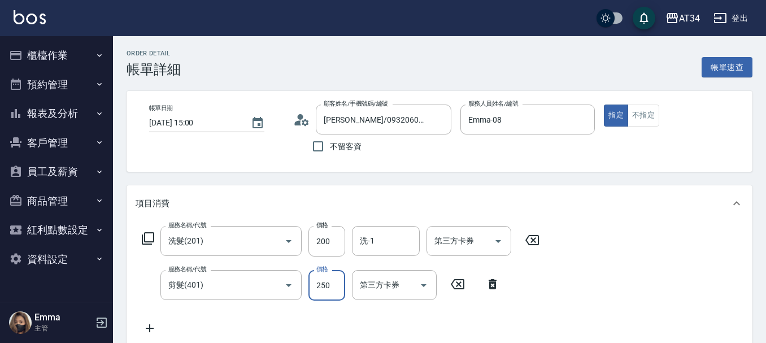
type input "20"
type input "50"
type input "70"
type input "500"
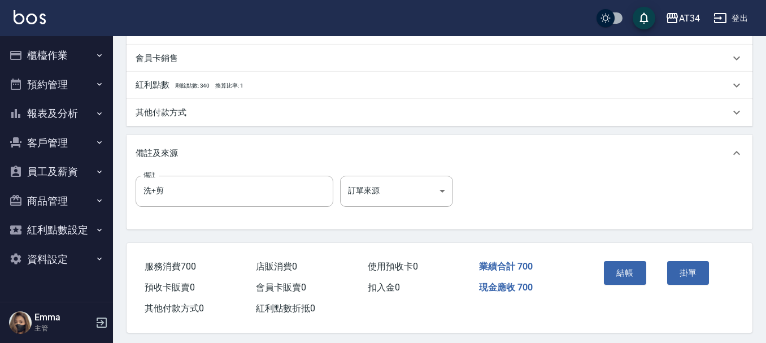
scroll to position [398, 0]
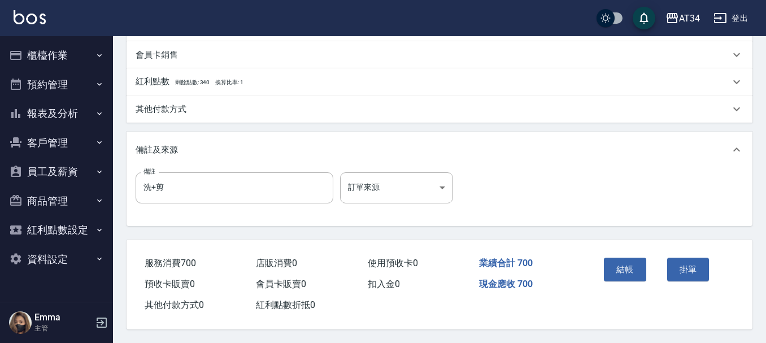
click at [640, 272] on button "結帳" at bounding box center [625, 269] width 42 height 24
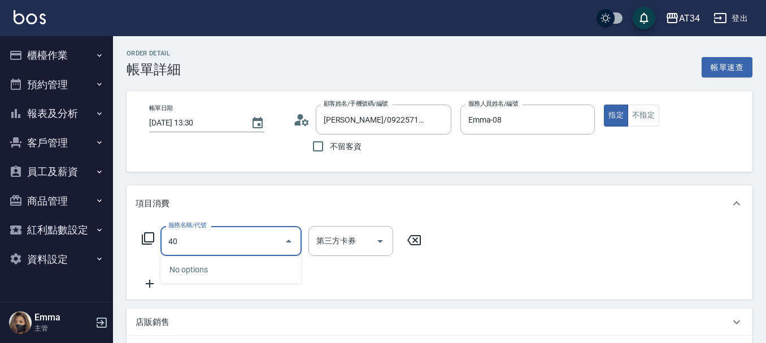
type input "401"
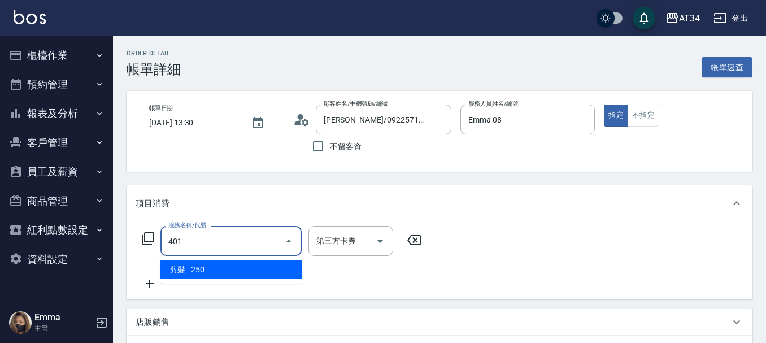
type input "20"
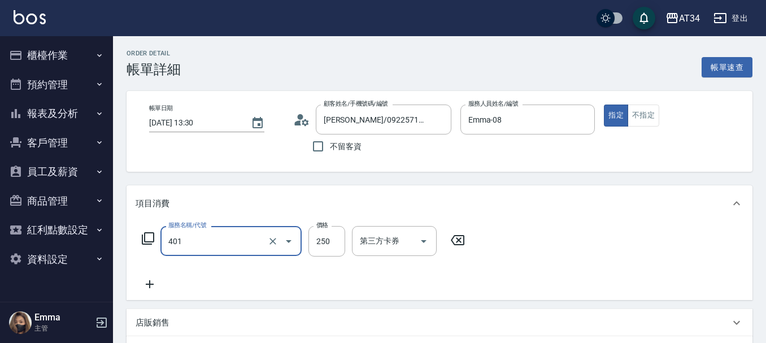
type input "剪髮(401)"
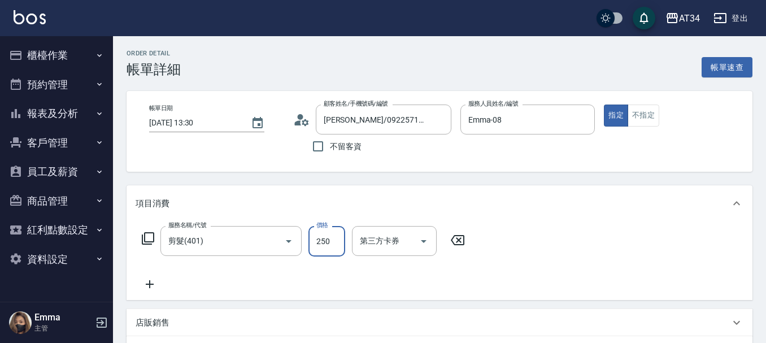
type input "0"
type input "50"
type input "500"
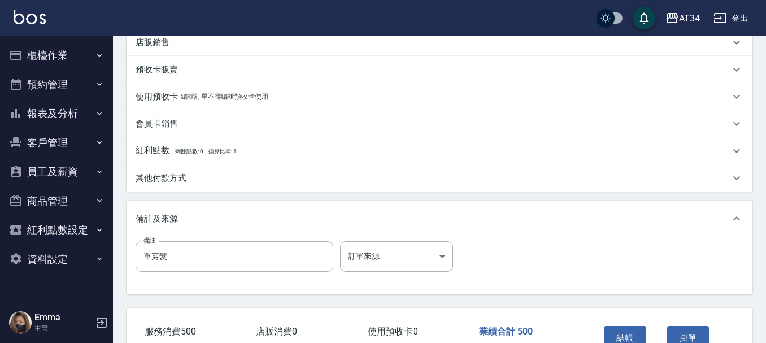
scroll to position [353, 0]
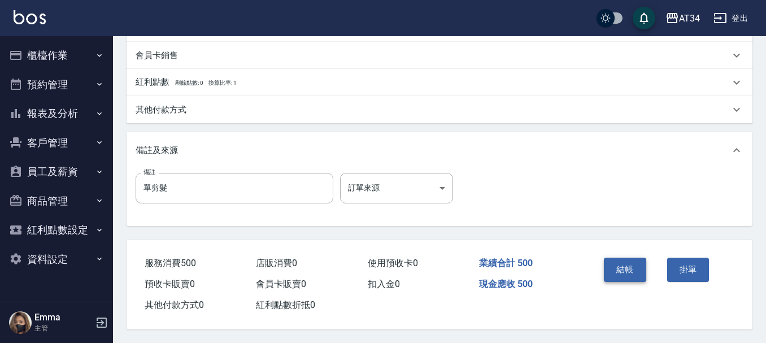
click at [625, 266] on button "結帳" at bounding box center [625, 269] width 42 height 24
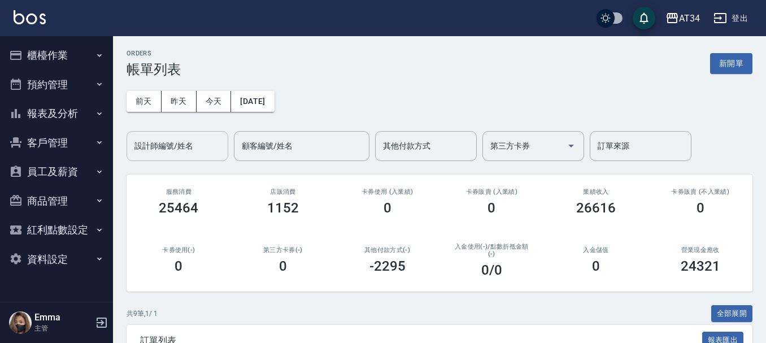
click at [156, 156] on div "設計師編號/姓名" at bounding box center [177, 146] width 102 height 30
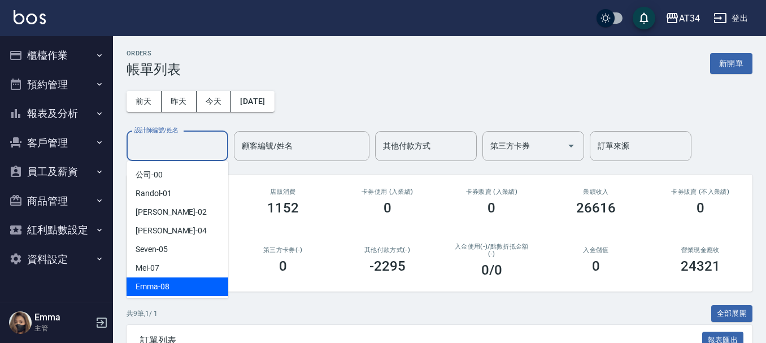
click at [194, 289] on div "Emma -08" at bounding box center [177, 286] width 102 height 19
type input "Emma-08"
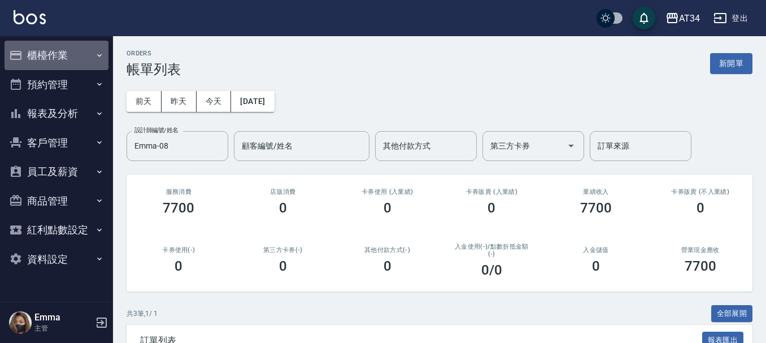
click at [36, 60] on button "櫃檯作業" at bounding box center [57, 55] width 104 height 29
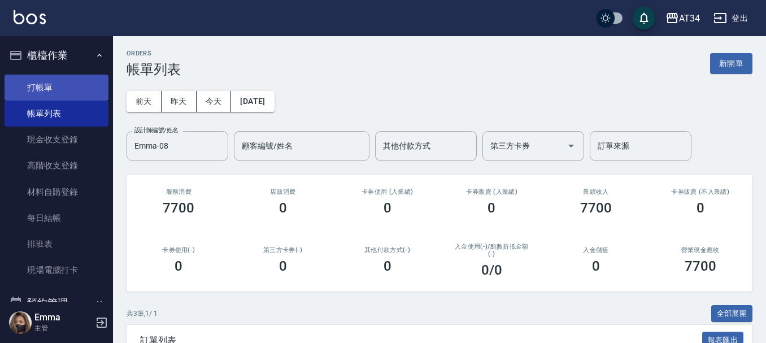
click at [41, 86] on link "打帳單" at bounding box center [57, 88] width 104 height 26
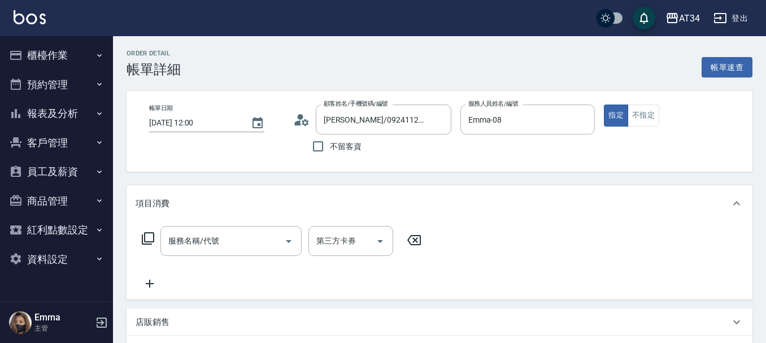
click at [147, 243] on icon at bounding box center [148, 238] width 14 height 14
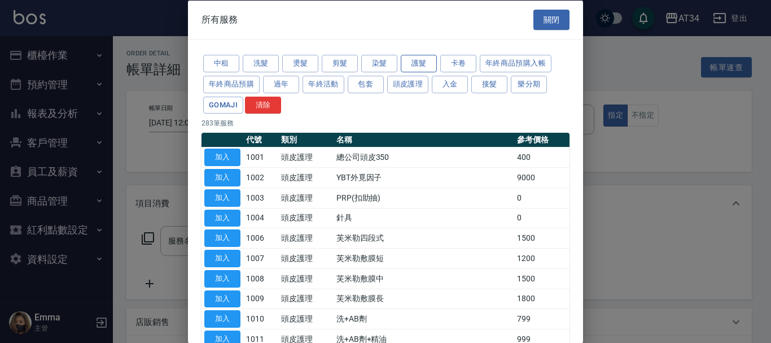
click at [420, 63] on button "護髮" at bounding box center [419, 64] width 36 height 18
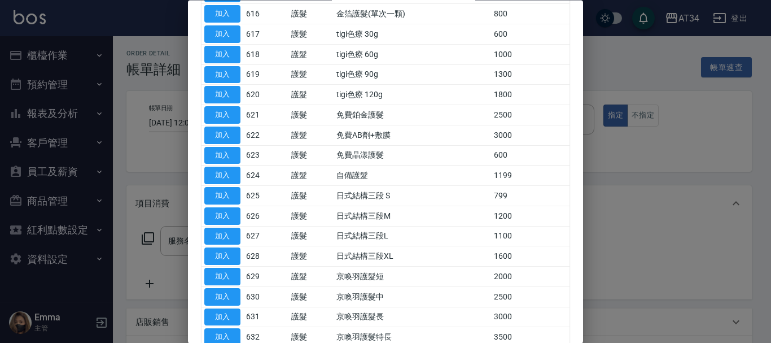
scroll to position [508, 0]
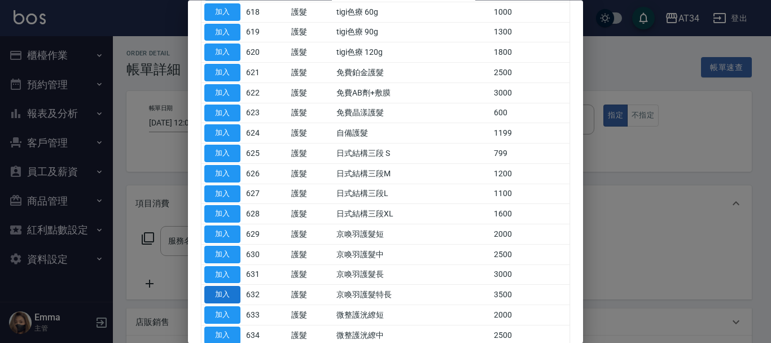
click at [206, 295] on button "加入" at bounding box center [222, 295] width 36 height 18
type input "京喚羽護髮特長(632)"
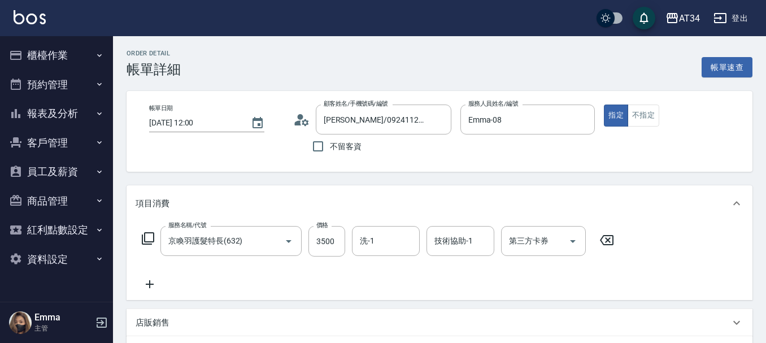
click at [147, 237] on icon at bounding box center [148, 238] width 14 height 14
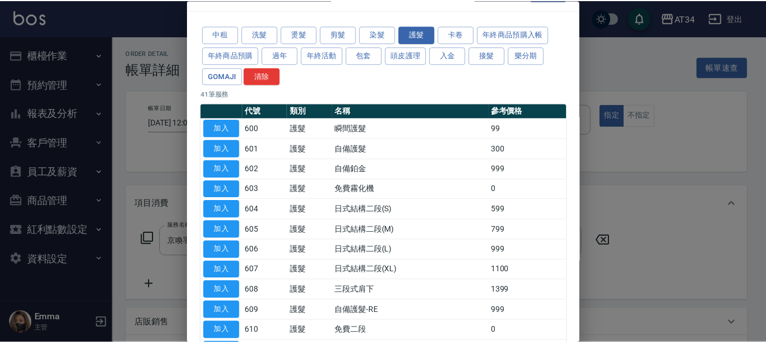
scroll to position [0, 0]
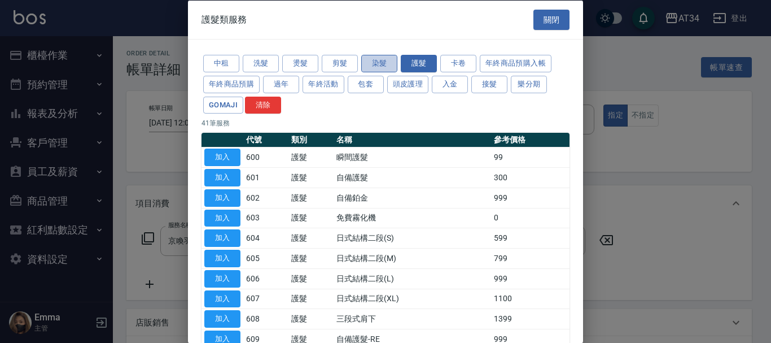
click at [370, 67] on button "染髮" at bounding box center [379, 64] width 36 height 18
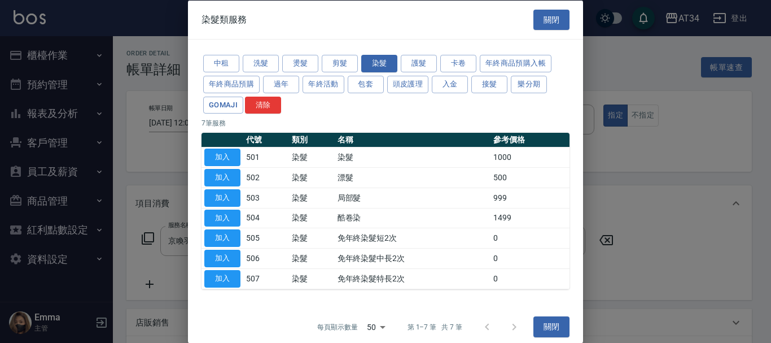
click at [188, 155] on div "中租 洗髮 燙髮 剪髮 染髮 護髮 卡卷 年終商品預購入帳 年終商品預購 過年 年終活動 包套 頭皮護理 入金 接髮 樂分期 GOMAJI 清除 7 筆服務 …" at bounding box center [385, 171] width 395 height 263
click at [234, 158] on button "加入" at bounding box center [222, 157] width 36 height 18
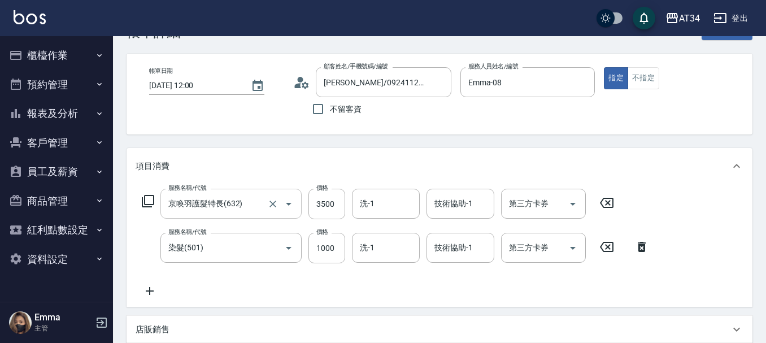
scroll to position [56, 0]
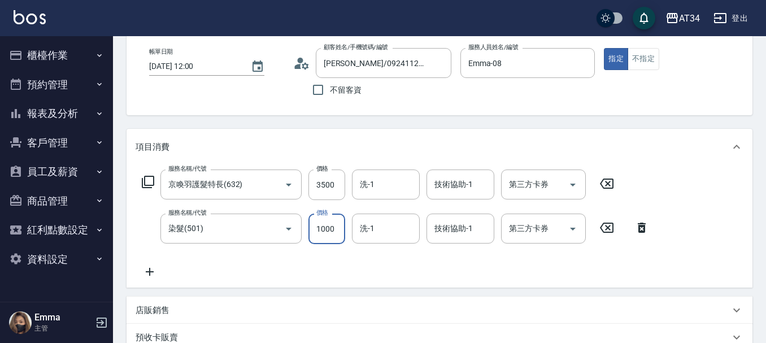
click at [329, 229] on input "1000" at bounding box center [326, 228] width 37 height 30
type input "350"
type input "30"
type input "380"
type input "300"
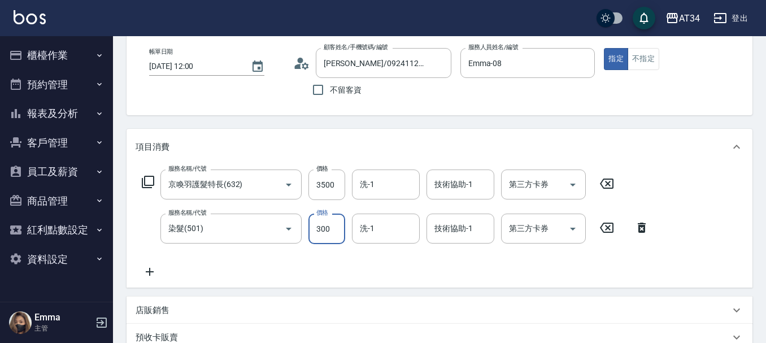
type input "650"
type input "3000"
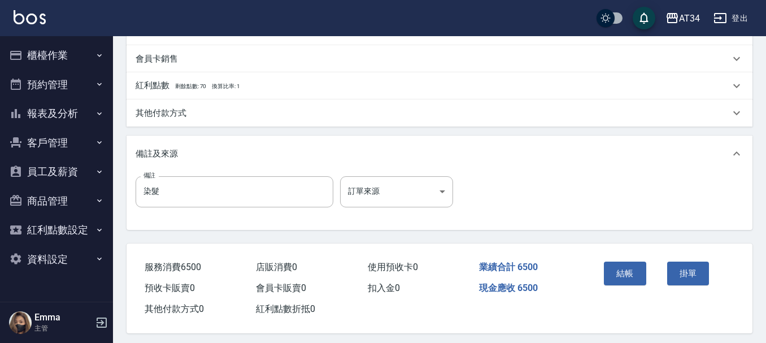
scroll to position [398, 0]
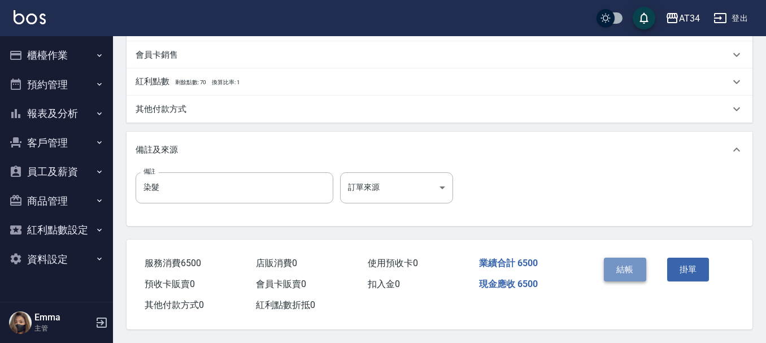
click at [639, 263] on button "結帳" at bounding box center [625, 269] width 42 height 24
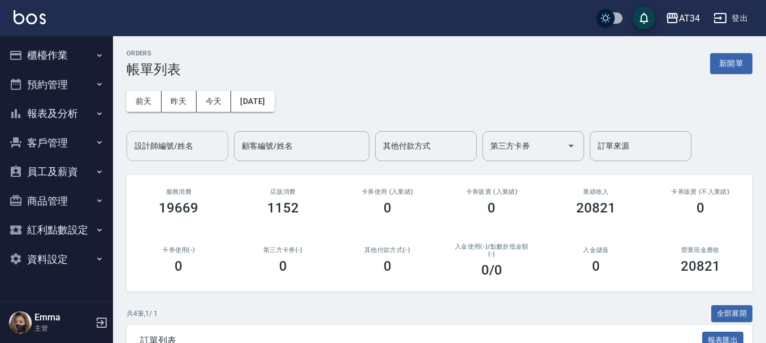
click at [162, 136] on div "設計師編號/姓名 設計師編號/姓名" at bounding box center [177, 146] width 102 height 30
click at [71, 61] on button "櫃檯作業" at bounding box center [57, 55] width 104 height 29
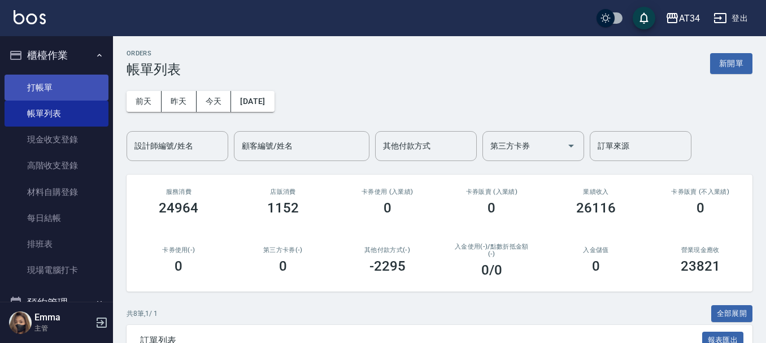
click at [71, 83] on link "打帳單" at bounding box center [57, 88] width 104 height 26
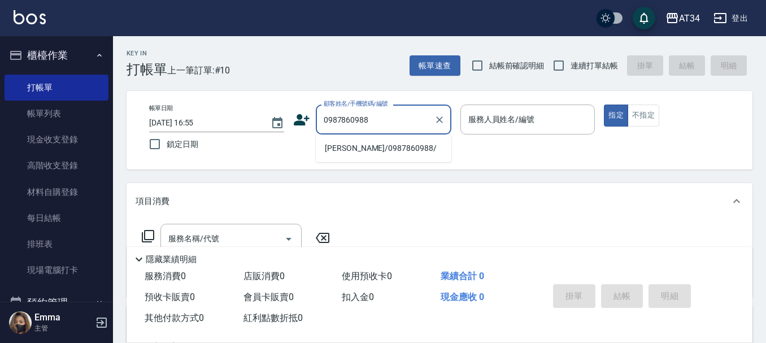
type input "[PERSON_NAME]/0987860988/"
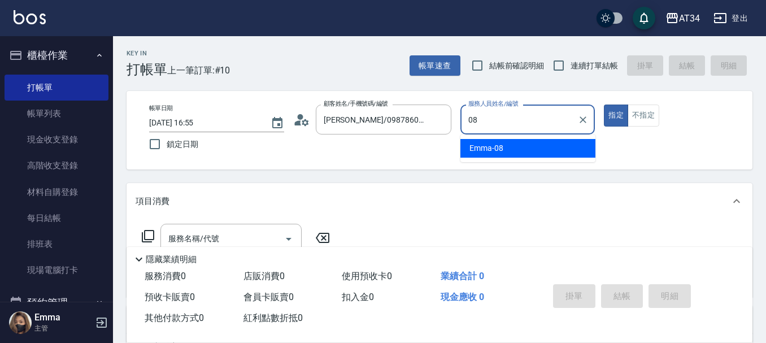
type input "Emma-08"
type button "true"
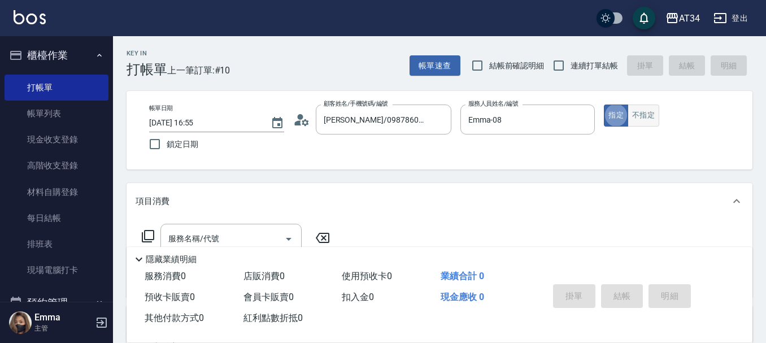
click at [641, 109] on button "不指定" at bounding box center [643, 115] width 32 height 22
click at [218, 233] on div "服務名稱/代號 服務名稱/代號" at bounding box center [230, 239] width 141 height 30
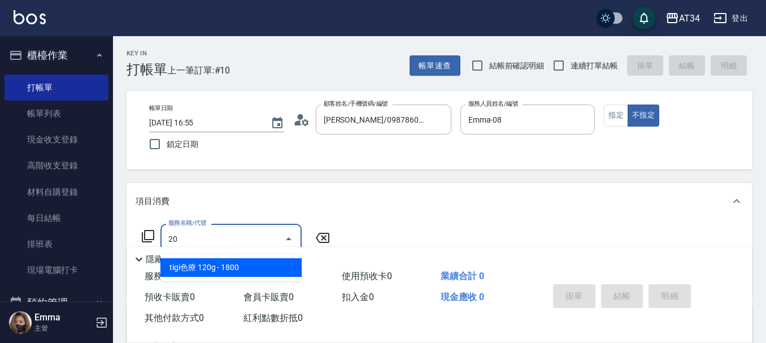
type input "201"
type input "30"
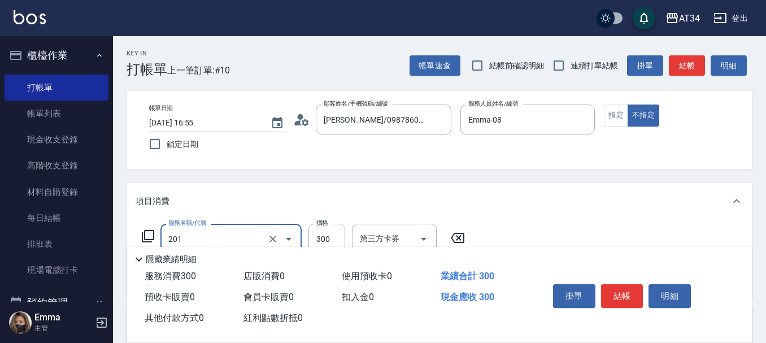
type input "洗髮(201)"
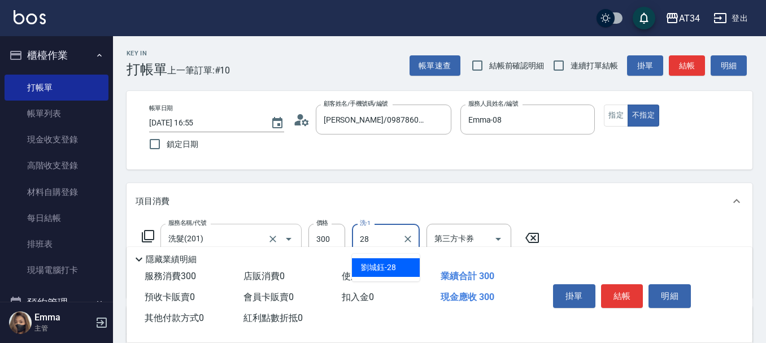
type input "劉城鈺-28"
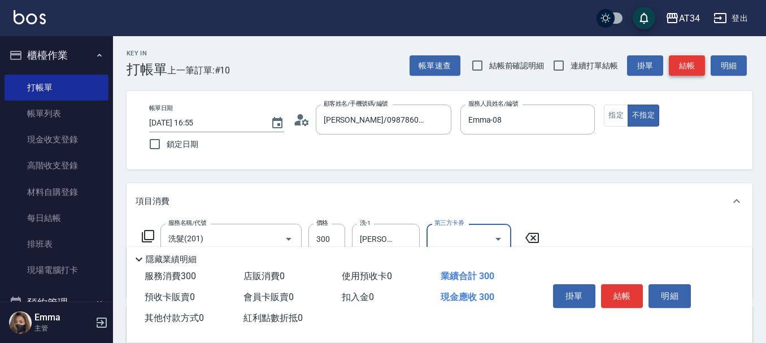
click at [691, 61] on button "結帳" at bounding box center [686, 65] width 36 height 21
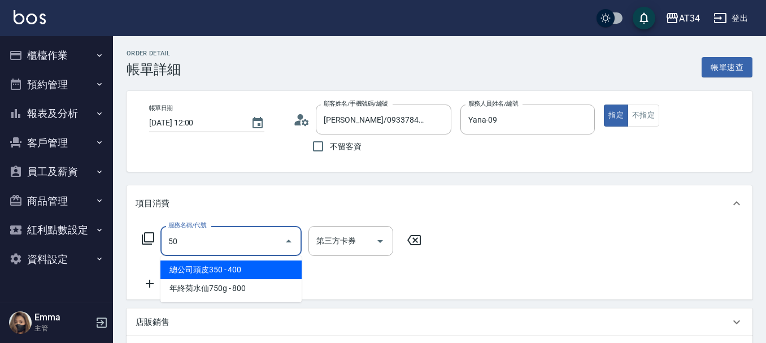
type input "503"
type input "90"
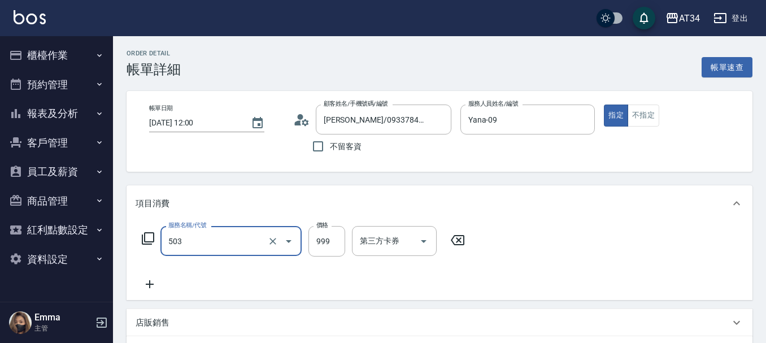
type input "局部髮(503)"
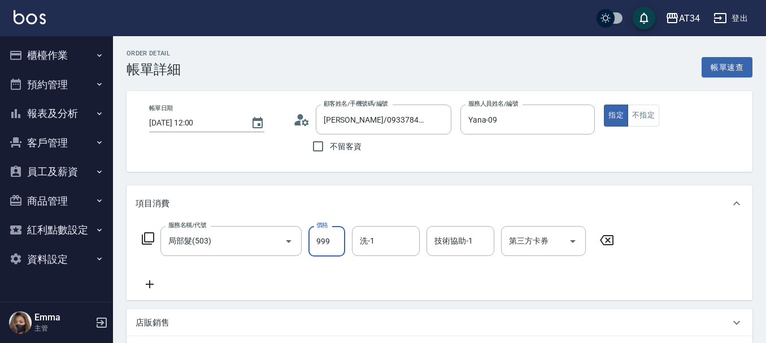
type input "0"
type input "16"
type input "10"
type input "160"
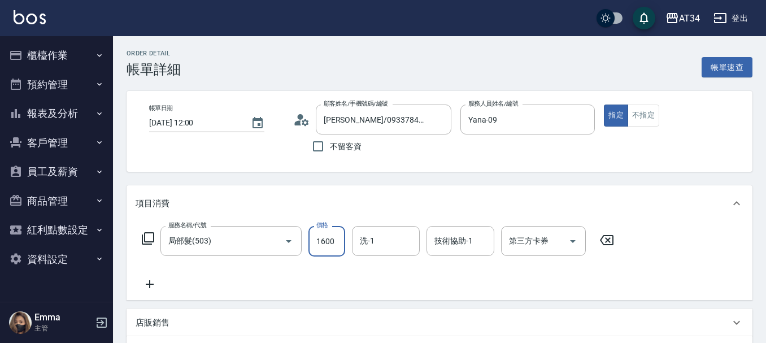
type input "1600"
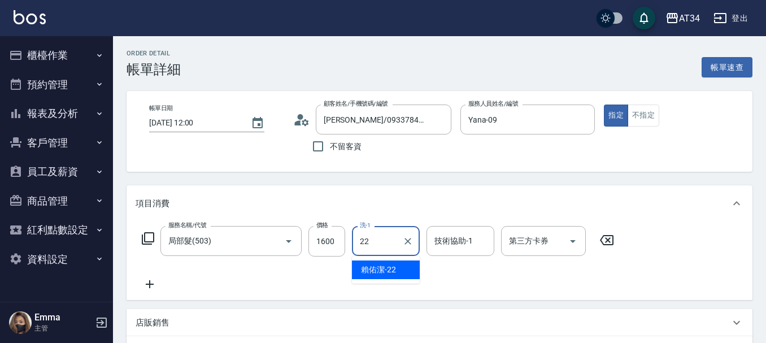
type input "賴佑潔-22"
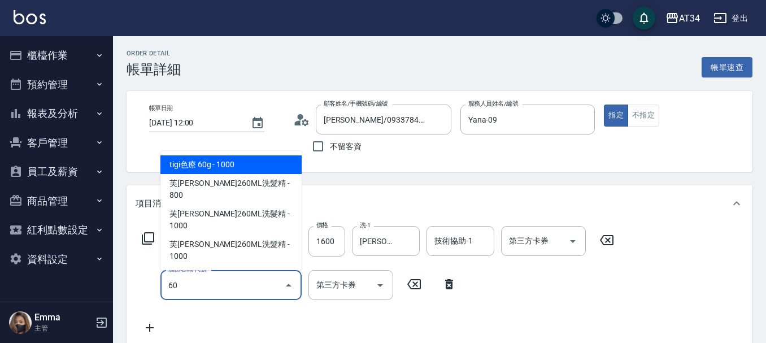
type input "602"
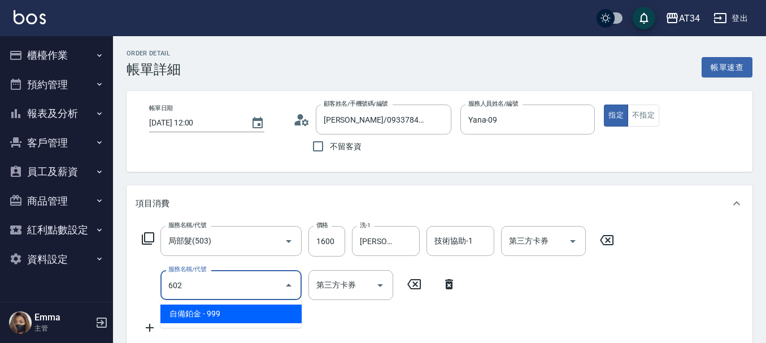
type input "250"
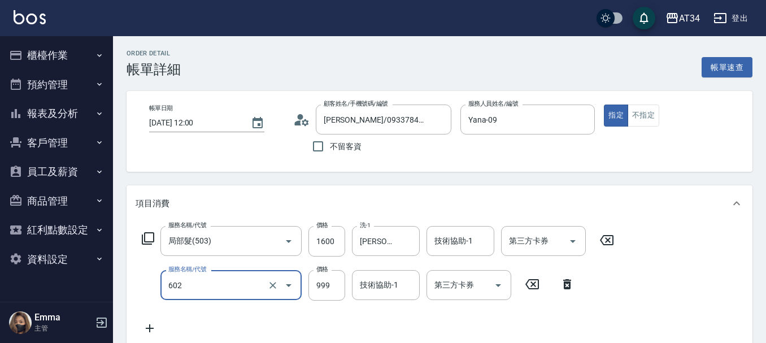
type input "自備鉑金(602)"
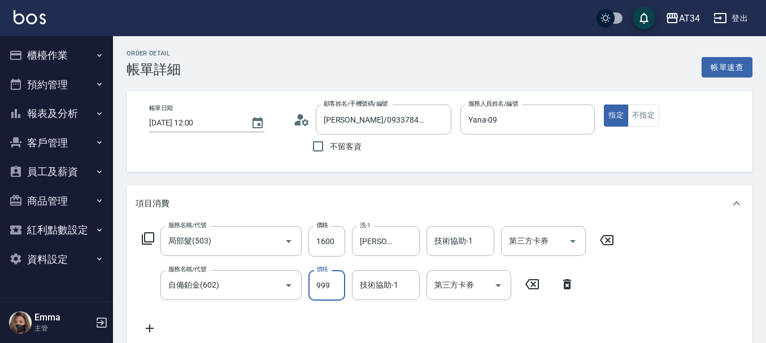
type input "160"
type input "17"
type input "170"
type input "330"
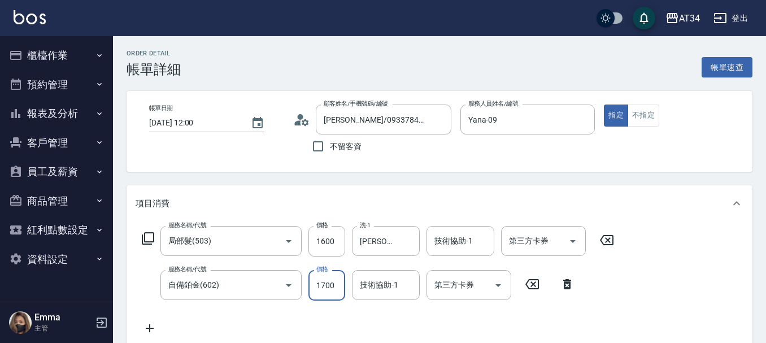
type input "1700"
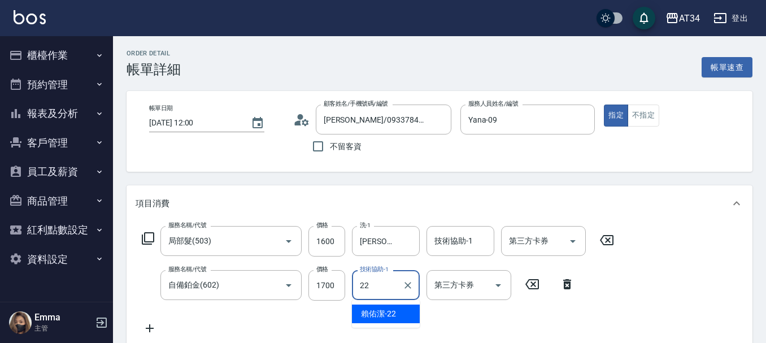
type input "[PERSON_NAME]-22"
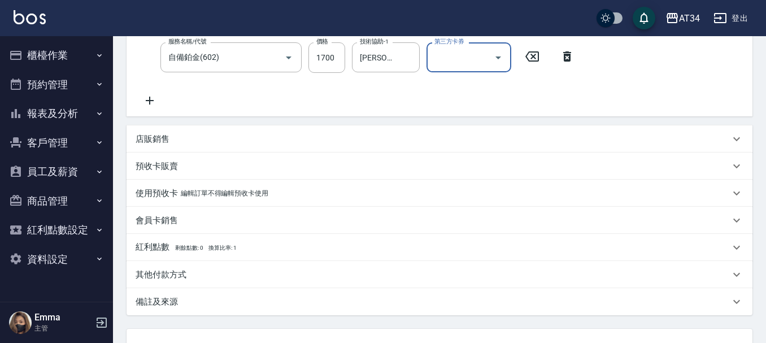
scroll to position [282, 0]
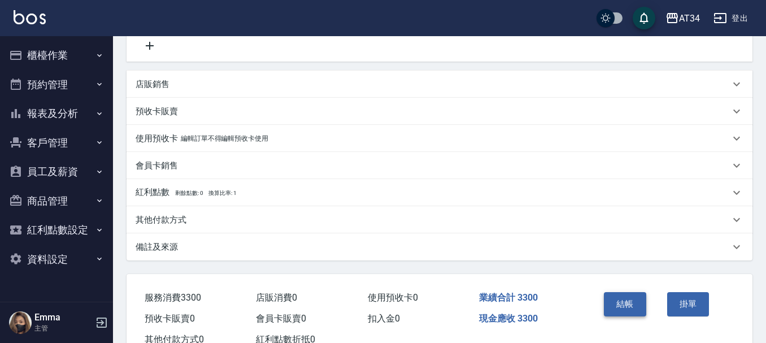
click at [635, 307] on button "結帳" at bounding box center [625, 304] width 42 height 24
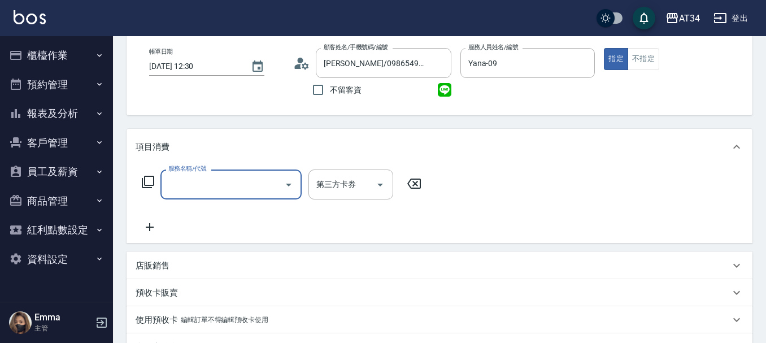
scroll to position [56, 0]
type input "4"
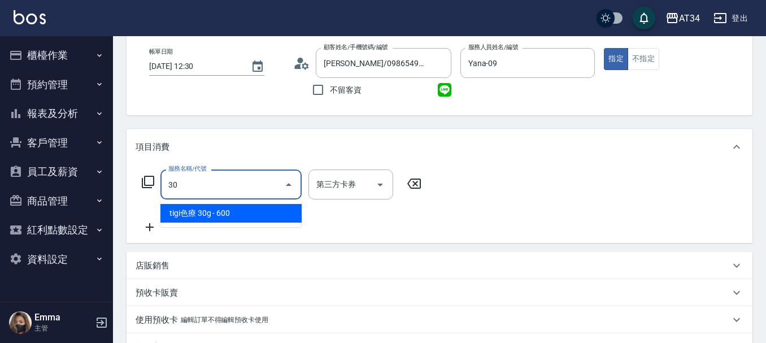
type input "301"
type input "150"
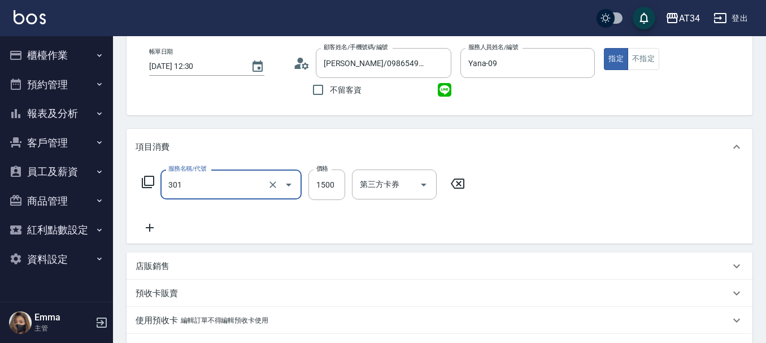
type input "燙髮(301)"
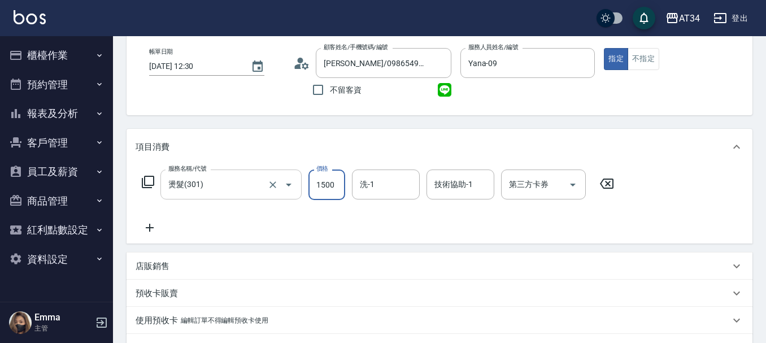
type input "0"
type input "23"
type input "20"
type input "238"
type input "230"
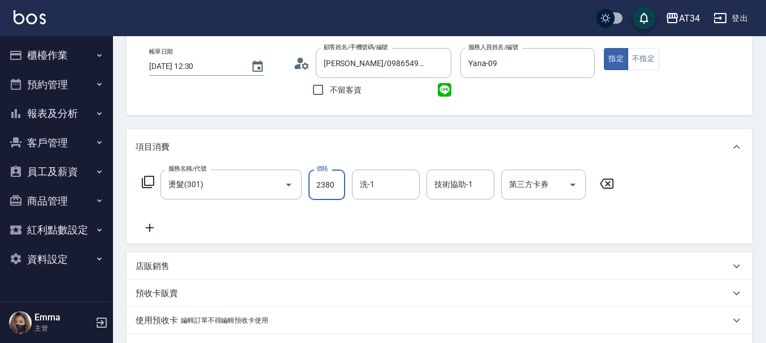
type input "2380"
click at [149, 226] on icon at bounding box center [150, 228] width 8 height 8
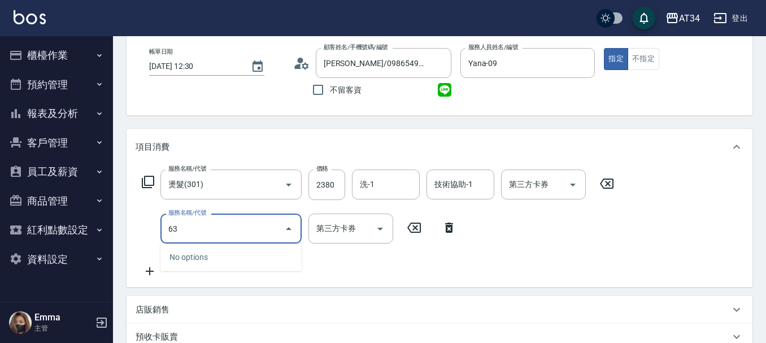
type input "630"
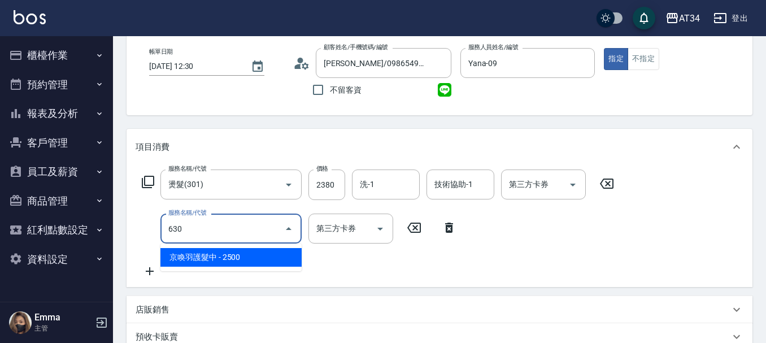
type input "480"
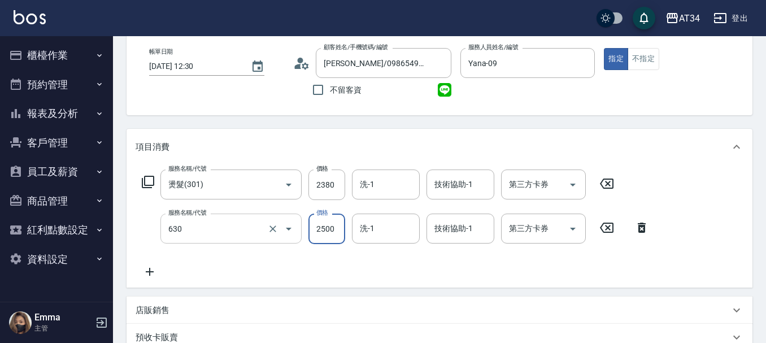
type input "京喚羽護髮中(630)"
type input "230"
type input "2"
type input "240"
type input "25"
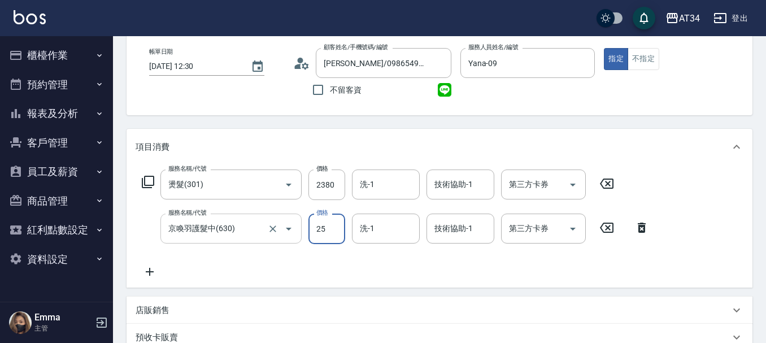
type input "260"
type input "255"
type input "490"
type input "2550"
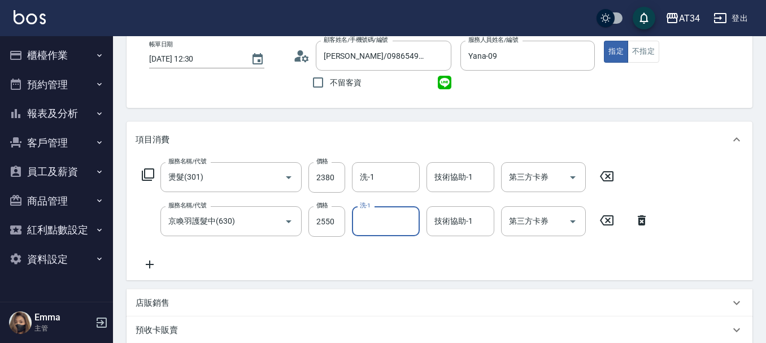
scroll to position [59, 0]
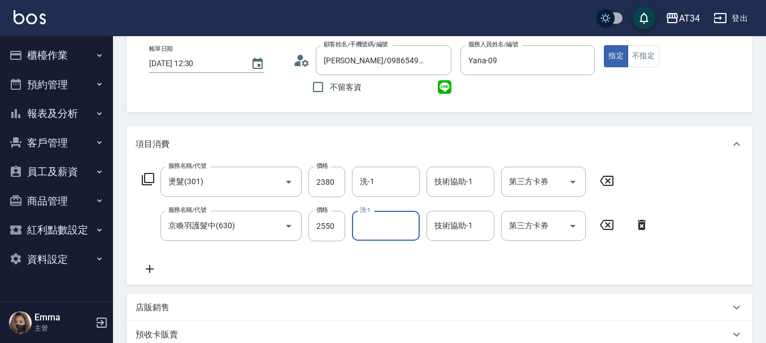
click at [387, 221] on input "洗-1" at bounding box center [386, 226] width 58 height 20
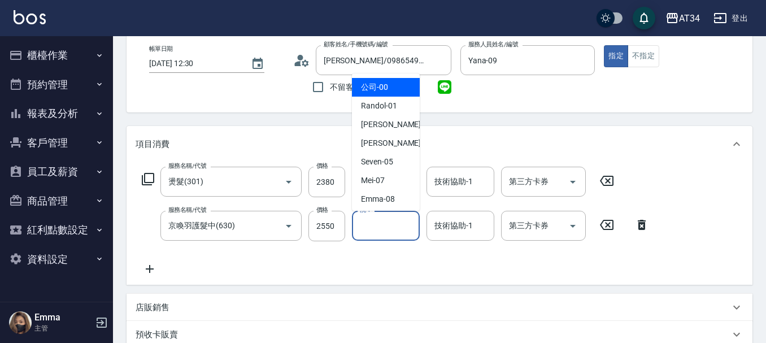
click at [393, 238] on div "洗-1" at bounding box center [386, 226] width 68 height 30
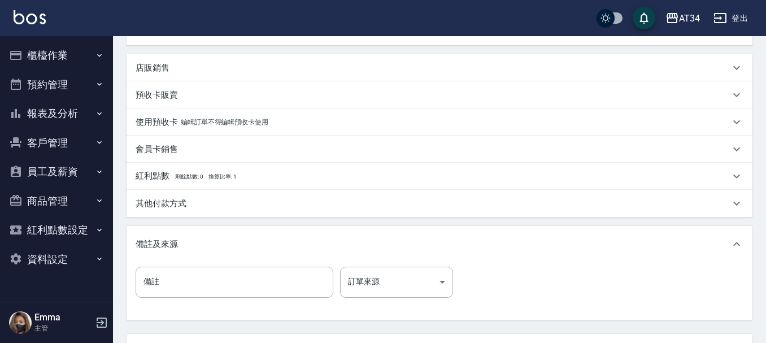
scroll to position [342, 0]
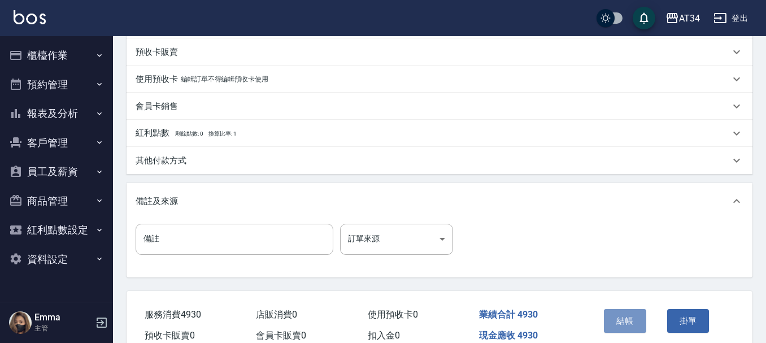
click at [623, 324] on button "結帳" at bounding box center [625, 321] width 42 height 24
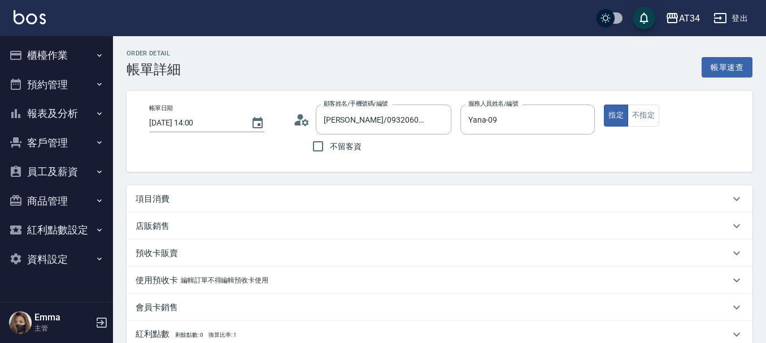
click at [292, 196] on div "項目消費" at bounding box center [433, 199] width 594 height 12
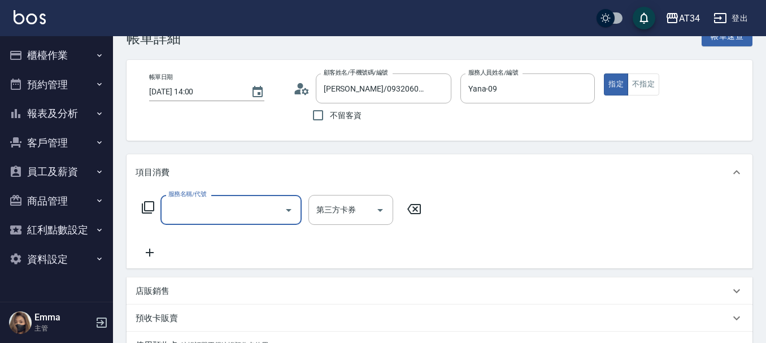
scroll to position [56, 0]
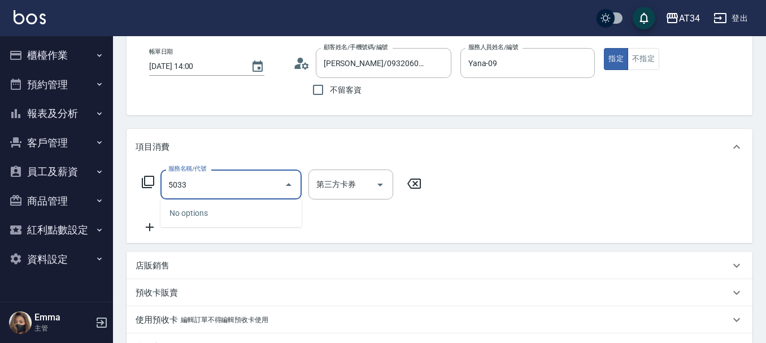
type input "503"
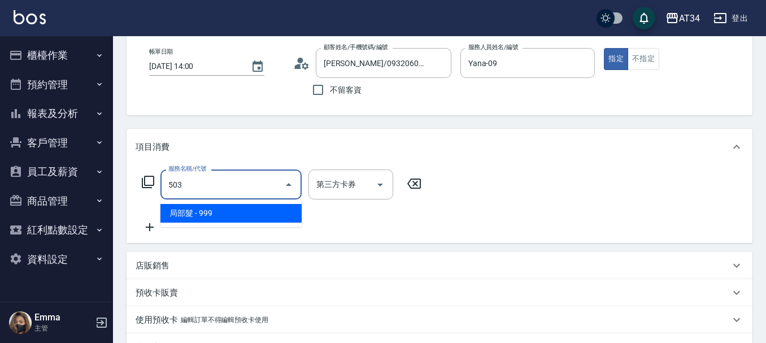
type input "90"
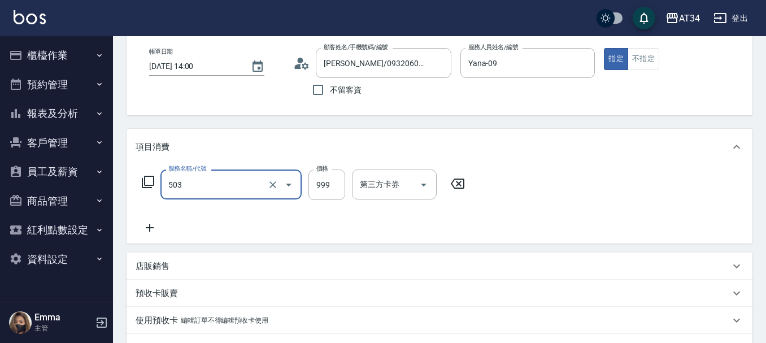
type input "局部髮(503)"
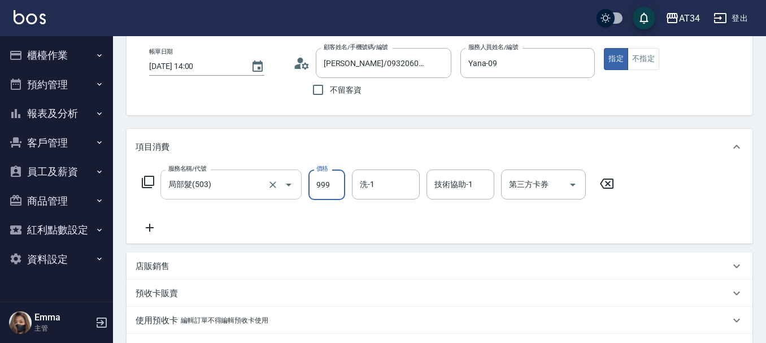
type input "0"
type input "160"
type input "1600"
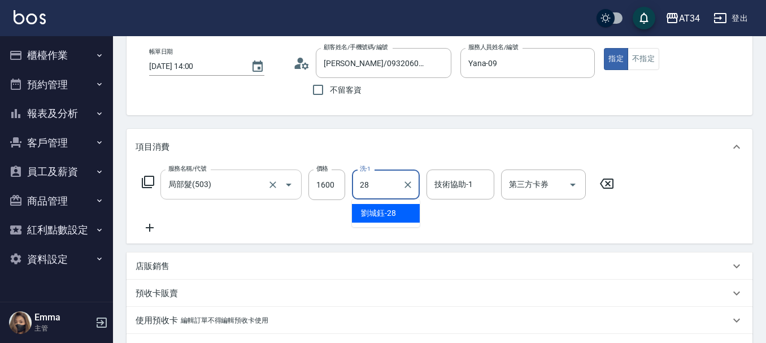
type input "[PERSON_NAME]-28"
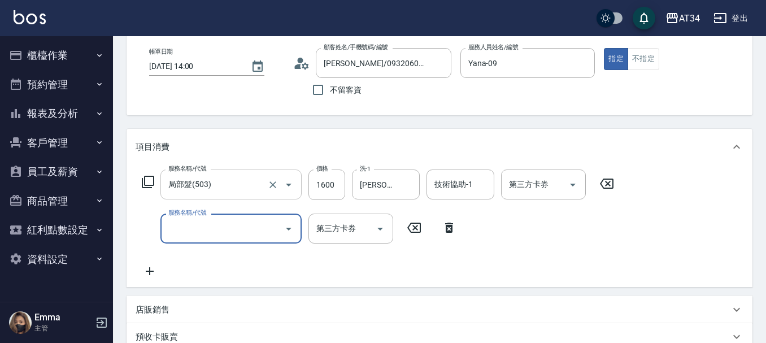
type input "6"
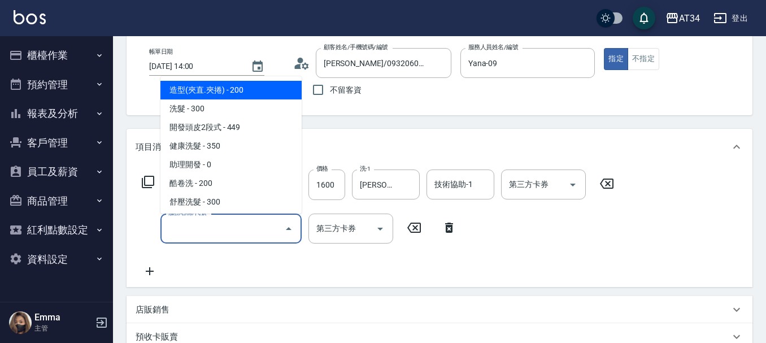
type input "4"
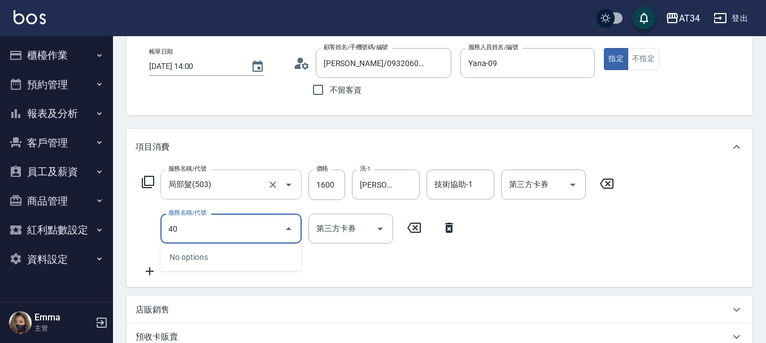
type input "401"
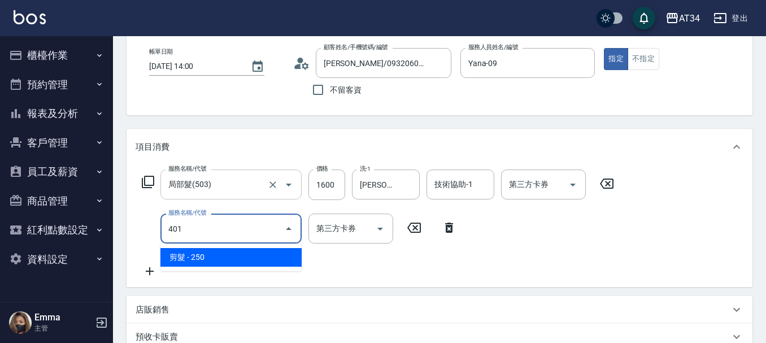
type input "180"
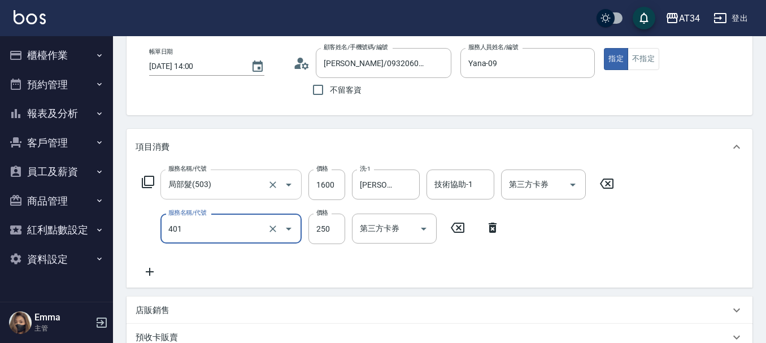
type input "剪髮(401)"
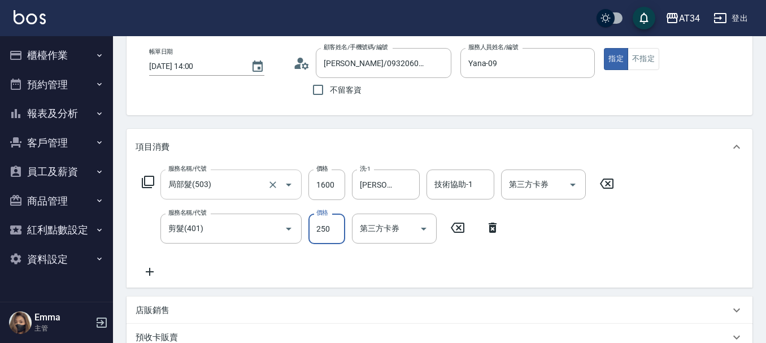
type input "160"
type input "30"
type input "190"
type input "300"
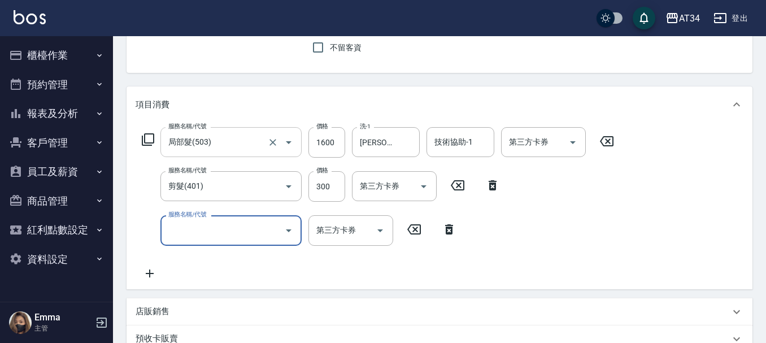
scroll to position [339, 0]
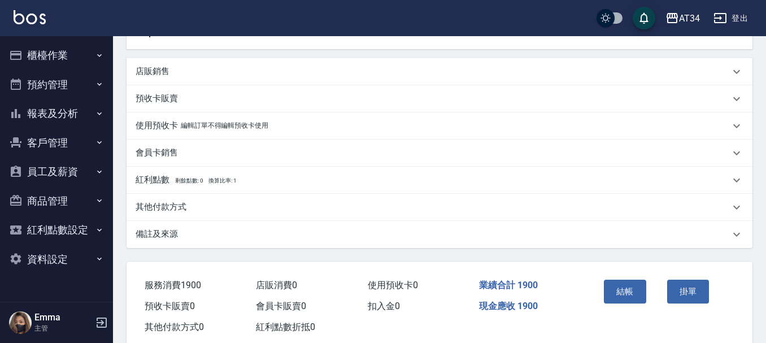
click at [173, 71] on div "店販銷售" at bounding box center [433, 71] width 594 height 12
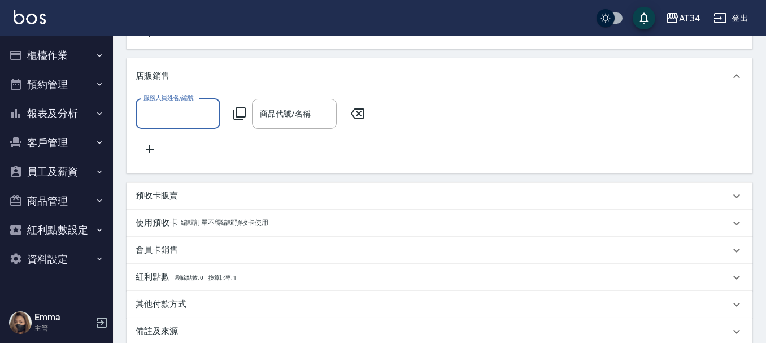
scroll to position [0, 0]
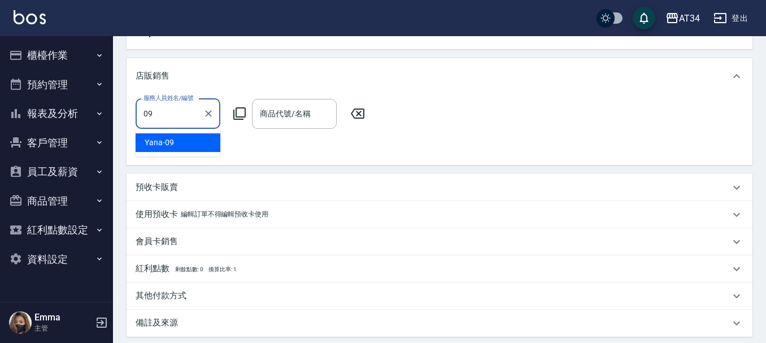
type input "Yana-09"
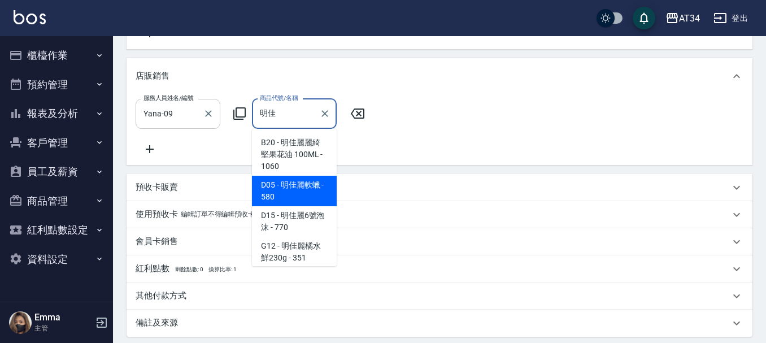
type input "明佳麗軟蠟"
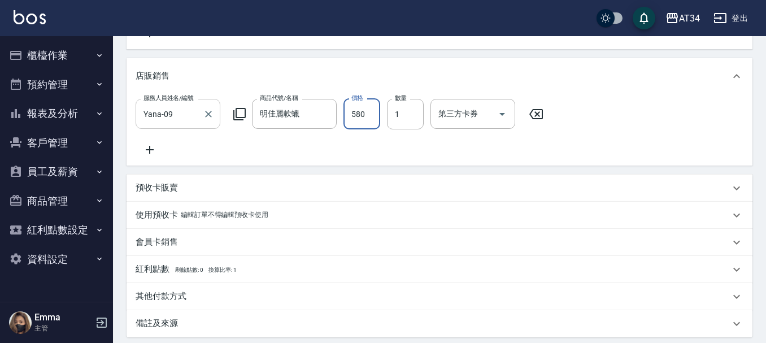
type input "190"
type input "640"
type input "250"
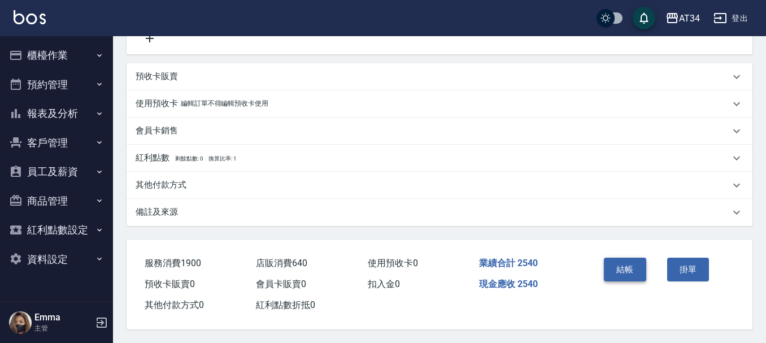
scroll to position [464, 0]
type input "640"
click at [631, 265] on button "結帳" at bounding box center [625, 269] width 42 height 24
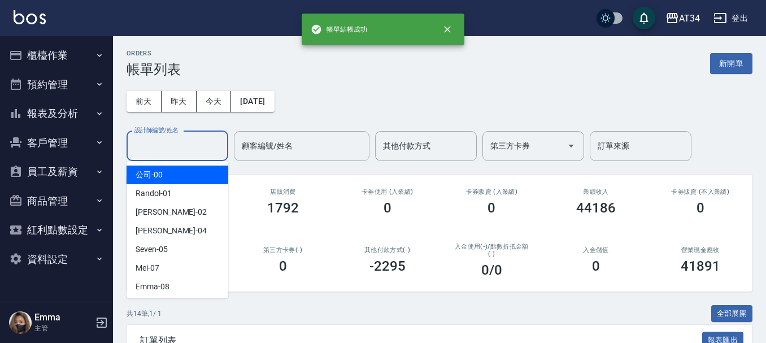
click at [180, 151] on input "設計師編號/姓名" at bounding box center [177, 146] width 91 height 20
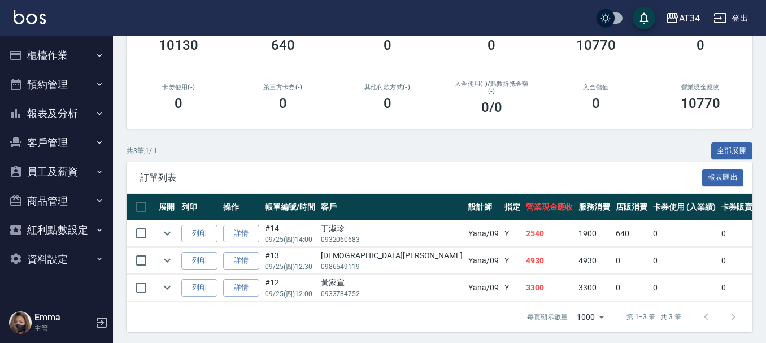
scroll to position [174, 0]
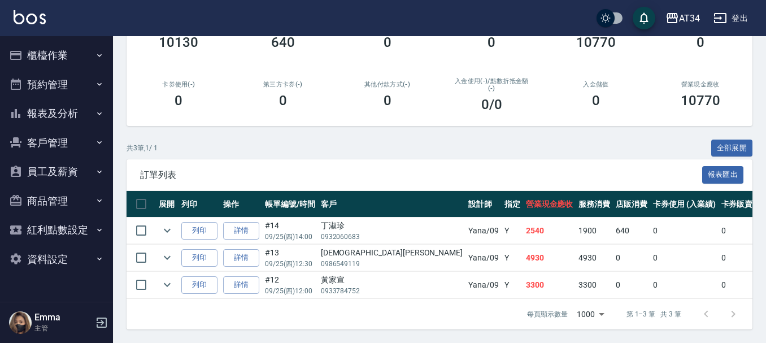
type input "Yana-09"
drag, startPoint x: 443, startPoint y: 229, endPoint x: 309, endPoint y: 226, distance: 134.4
click at [309, 226] on tr "列印 詳情 #14 09/25 (四) 14:00 丁淑珍 0932060683 Yana /09 Y 2540 1900 640 0 0 2540 0 0 …" at bounding box center [676, 230] width 1101 height 27
click at [160, 224] on icon "expand row" at bounding box center [167, 231] width 14 height 14
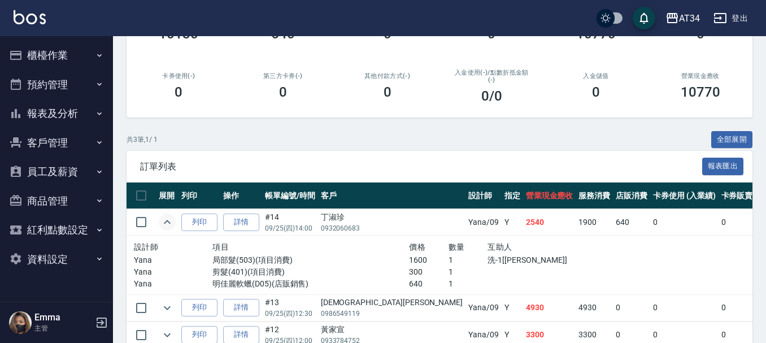
click at [356, 147] on div "共 3 筆, 1 / 1 全部展開" at bounding box center [439, 140] width 626 height 18
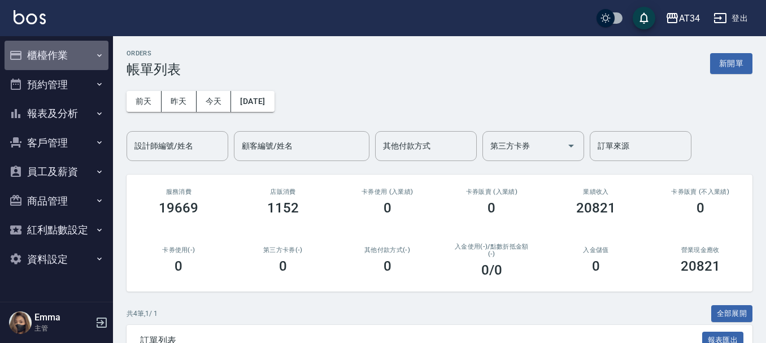
click at [57, 44] on button "櫃檯作業" at bounding box center [57, 55] width 104 height 29
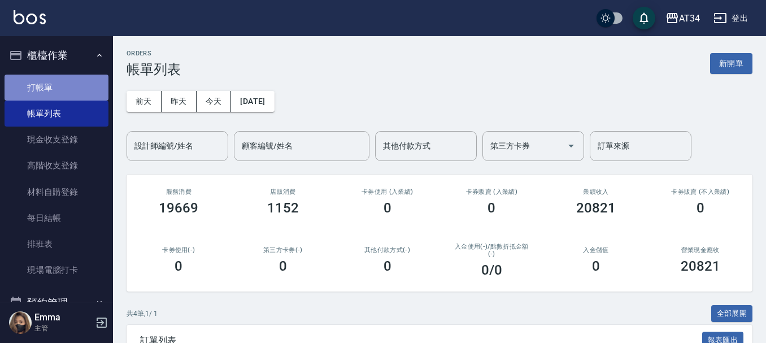
click at [59, 76] on link "打帳單" at bounding box center [57, 88] width 104 height 26
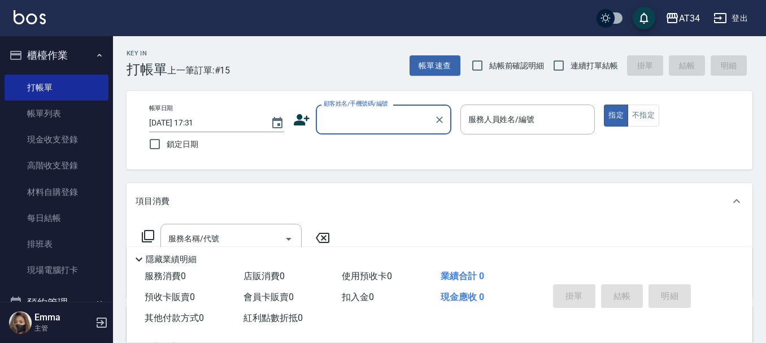
drag, startPoint x: 64, startPoint y: 121, endPoint x: 96, endPoint y: 5, distance: 120.7
click at [62, 121] on link "帳單列表" at bounding box center [57, 113] width 104 height 26
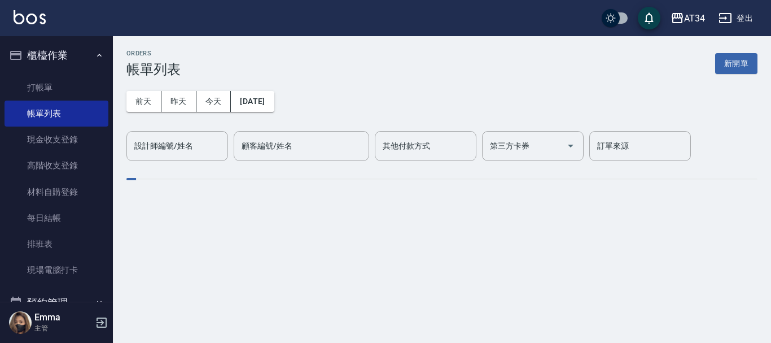
click at [186, 140] on div "設計師編號/姓名 設計師編號/姓名" at bounding box center [177, 146] width 102 height 30
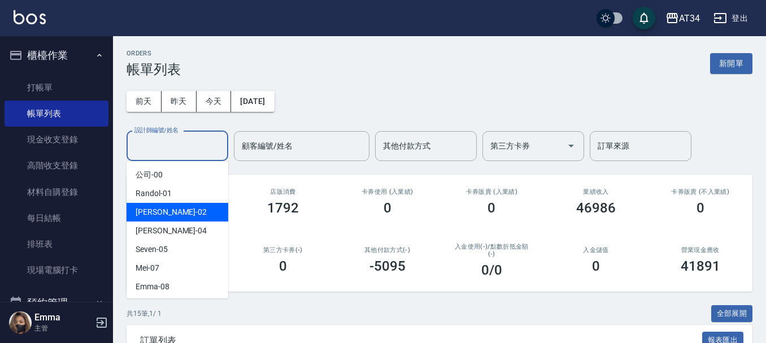
click at [178, 215] on div "[PERSON_NAME] -02" at bounding box center [177, 212] width 102 height 19
type input "[PERSON_NAME]-02"
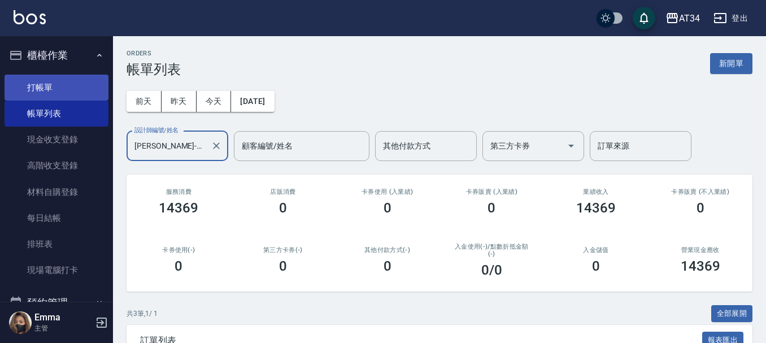
click at [72, 97] on link "打帳單" at bounding box center [57, 88] width 104 height 26
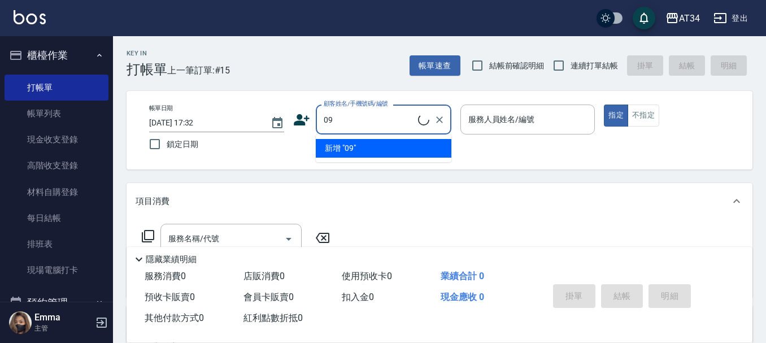
type input "0"
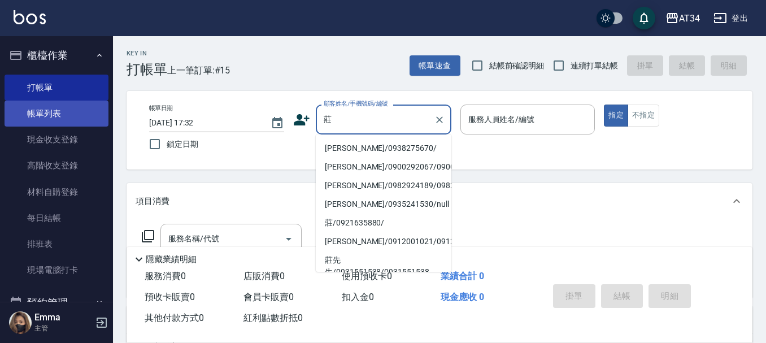
type input "莊"
click at [83, 113] on link "帳單列表" at bounding box center [57, 113] width 104 height 26
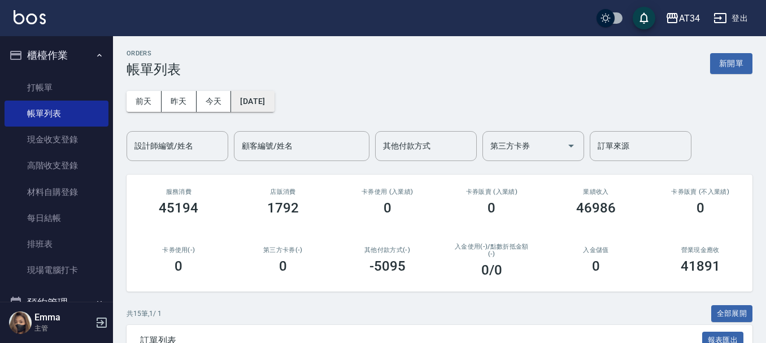
click at [233, 104] on button "[DATE]" at bounding box center [252, 101] width 43 height 21
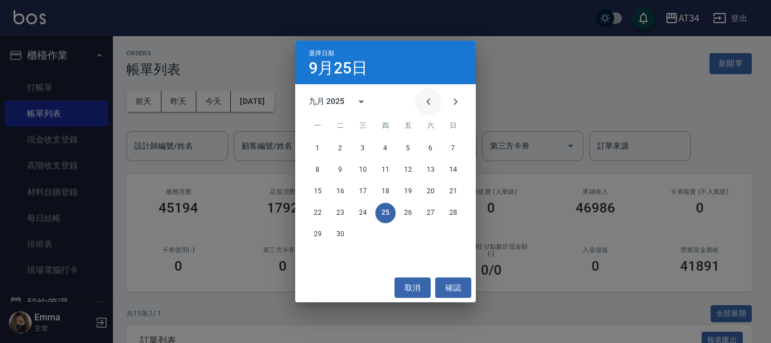
click at [419, 94] on button "Previous month" at bounding box center [428, 101] width 27 height 27
click at [432, 97] on icon "Previous month" at bounding box center [429, 102] width 14 height 14
click at [401, 212] on button "23" at bounding box center [408, 213] width 20 height 20
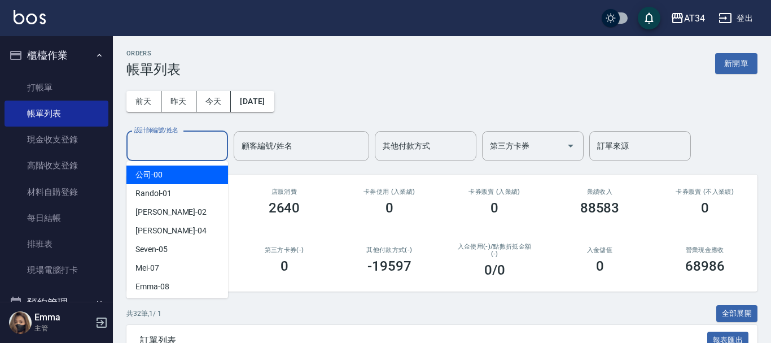
click at [200, 146] on input "設計師編號/姓名" at bounding box center [177, 146] width 91 height 20
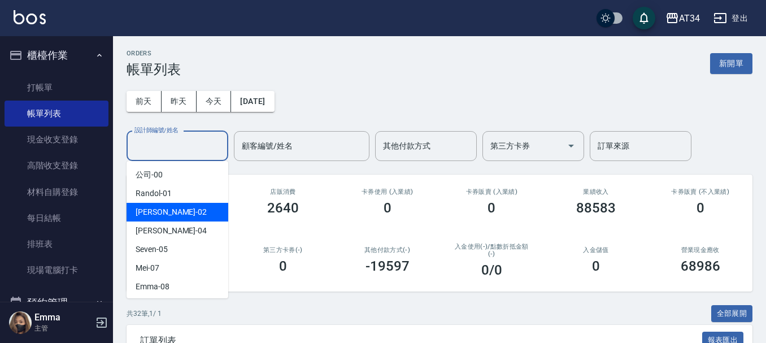
click at [200, 207] on div "Wendy -02" at bounding box center [177, 212] width 102 height 19
type input "Wendy-02"
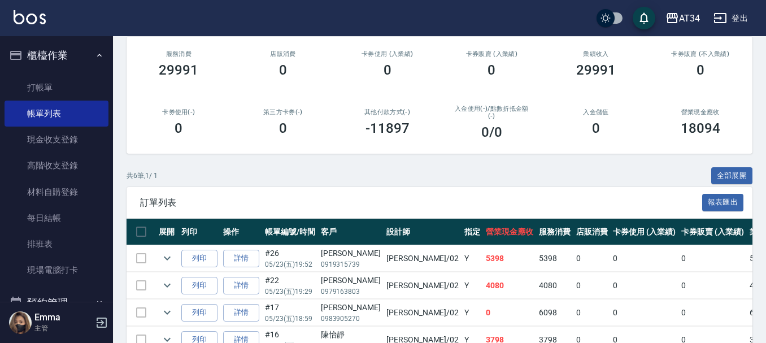
scroll to position [255, 0]
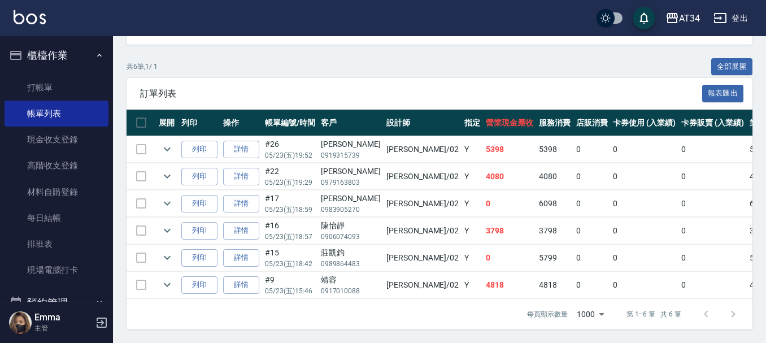
click at [326, 247] on div "莊凱鈞" at bounding box center [351, 253] width 60 height 12
click at [323, 247] on div "莊凱鈞" at bounding box center [351, 253] width 60 height 12
click at [326, 247] on div "莊凱鈞" at bounding box center [351, 253] width 60 height 12
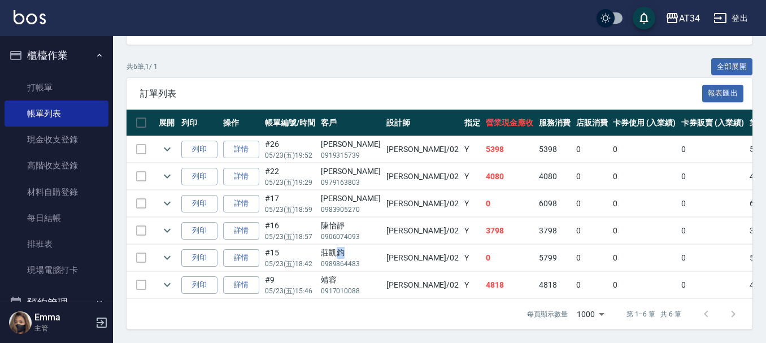
drag, startPoint x: 335, startPoint y: 243, endPoint x: 343, endPoint y: 241, distance: 7.5
click at [343, 247] on div "莊凱鈞" at bounding box center [351, 253] width 60 height 12
drag, startPoint x: 336, startPoint y: 242, endPoint x: 320, endPoint y: 247, distance: 17.0
click at [321, 247] on div "莊凱鈞" at bounding box center [351, 253] width 60 height 12
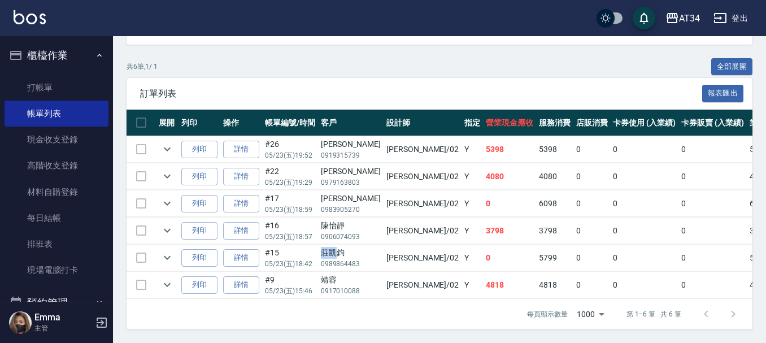
click at [321, 247] on div "莊凱鈞" at bounding box center [351, 253] width 60 height 12
click at [325, 247] on div "莊凱鈞" at bounding box center [351, 253] width 60 height 12
click at [45, 89] on link "打帳單" at bounding box center [57, 88] width 104 height 26
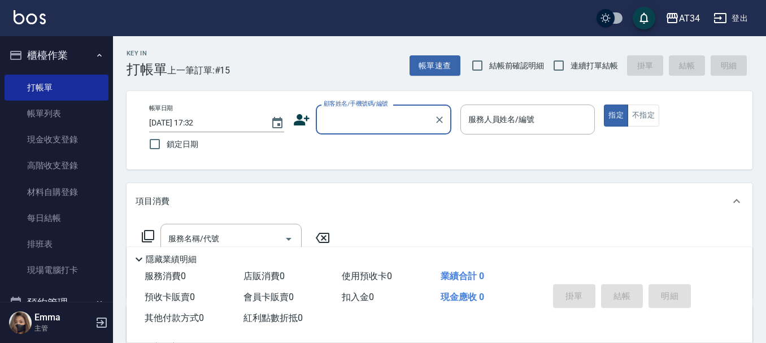
drag, startPoint x: 318, startPoint y: 122, endPoint x: 292, endPoint y: 165, distance: 50.2
click at [290, 172] on div "Key In 打帳單 上一筆訂單:#15 帳單速查 結帳前確認明細 連續打單結帳 掛單 結帳 明細 帳單日期 2025/09/25 17:32 鎖定日期 顧客…" at bounding box center [439, 306] width 653 height 541
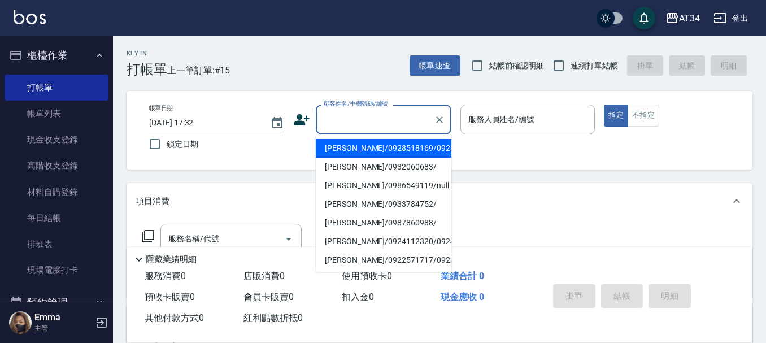
paste input "莊凱鈞"
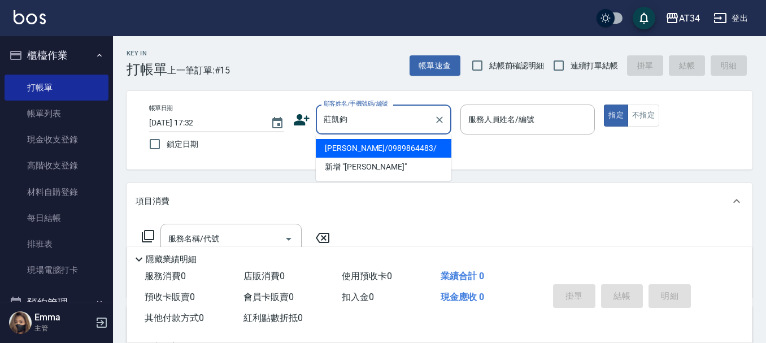
click at [355, 137] on ul "莊凱鈞/0989864483/ 新增 "莊凱鈞"" at bounding box center [384, 157] width 136 height 46
click at [359, 146] on li "莊凱鈞/0989864483/" at bounding box center [384, 148] width 136 height 19
type input "莊凱鈞/0989864483/"
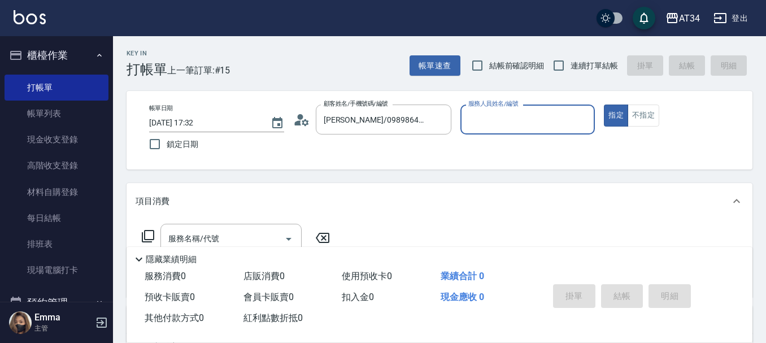
type input "Wendy-02"
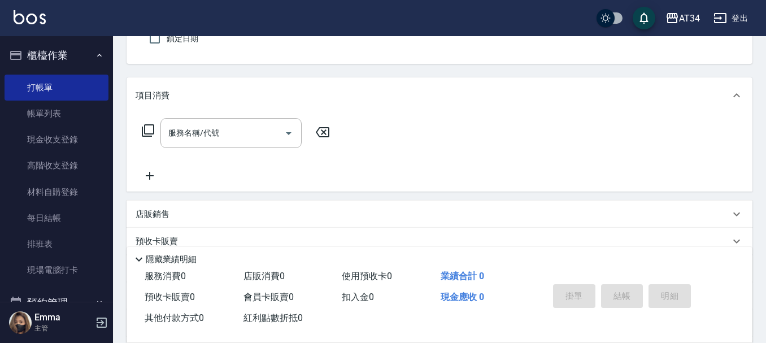
scroll to position [169, 0]
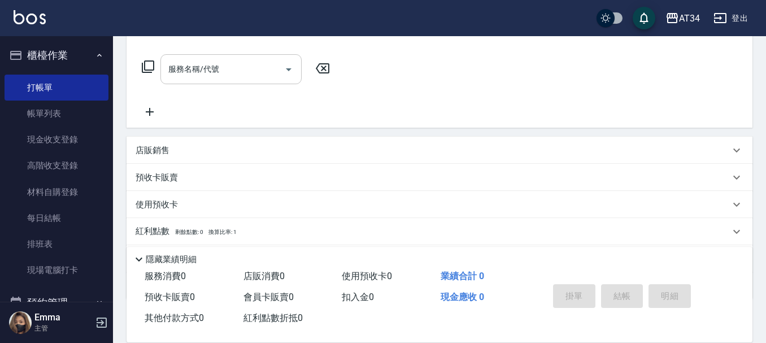
click at [235, 79] on input "服務名稱/代號" at bounding box center [222, 69] width 114 height 20
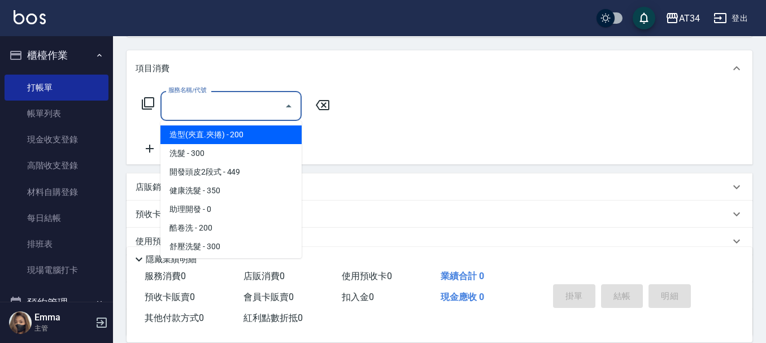
scroll to position [56, 0]
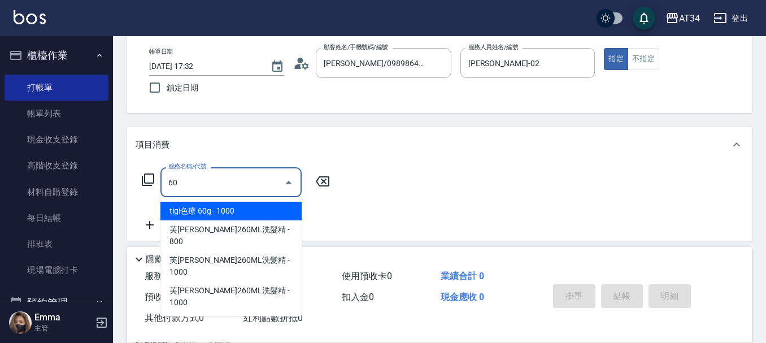
type input "602"
type input "90"
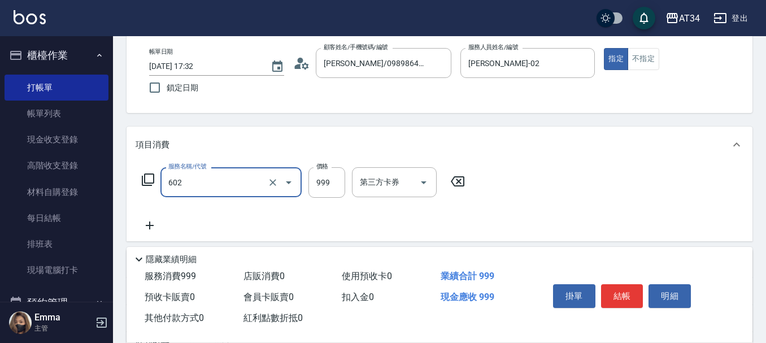
type input "自備鉑金(602)"
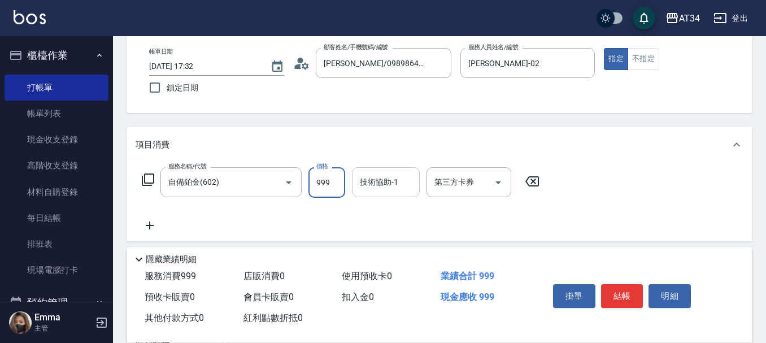
type input "2"
type input "0"
type input "200"
type input "2000"
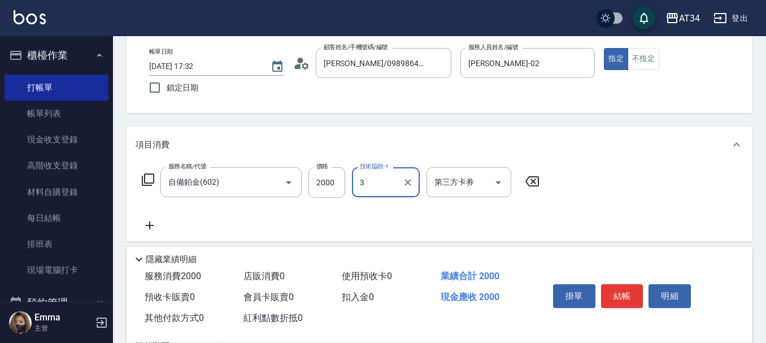
type input "3"
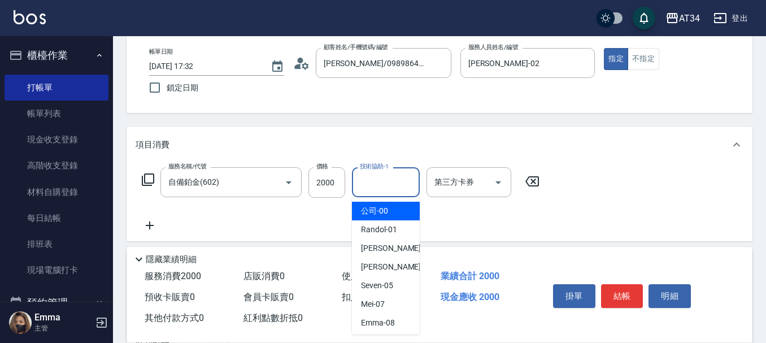
click at [388, 178] on input "技術協助-1" at bounding box center [386, 182] width 58 height 20
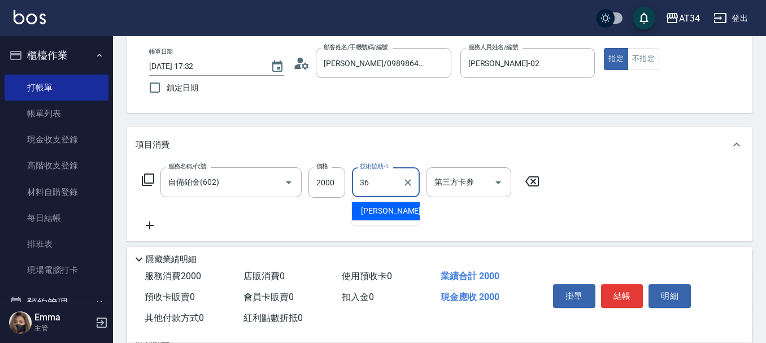
type input "張可芮-36"
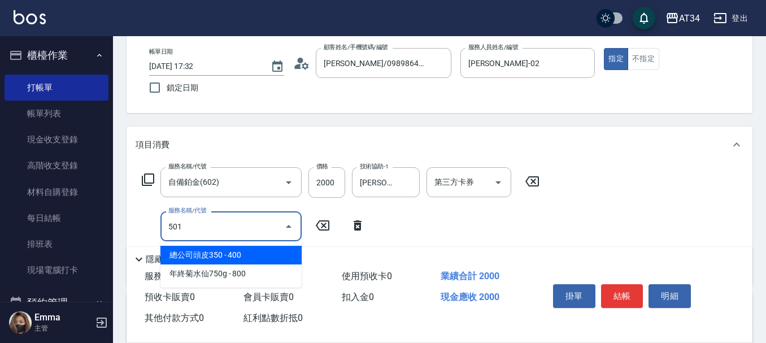
type input "501"
type input "300"
type input "染髮(501)"
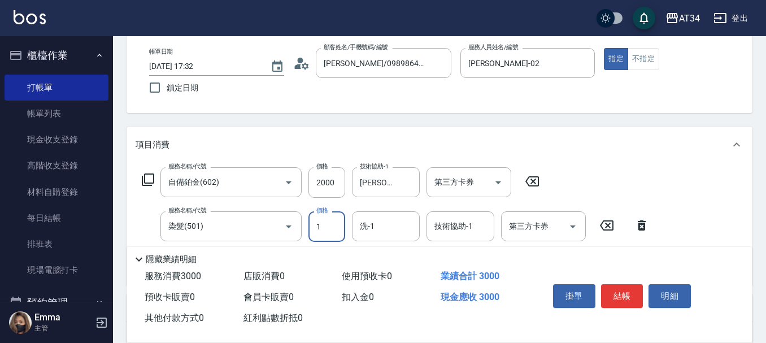
type input "15"
type input "210"
type input "150"
type input "350"
type input "1500"
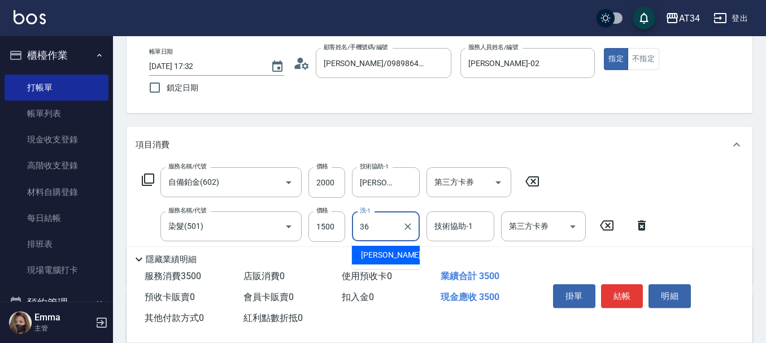
type input "張可芮-36"
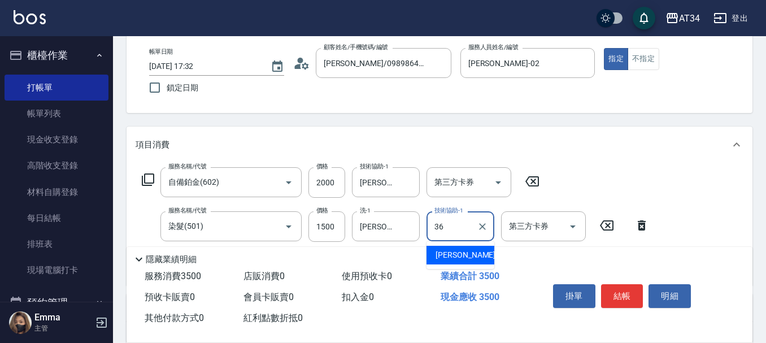
type input "張可芮-36"
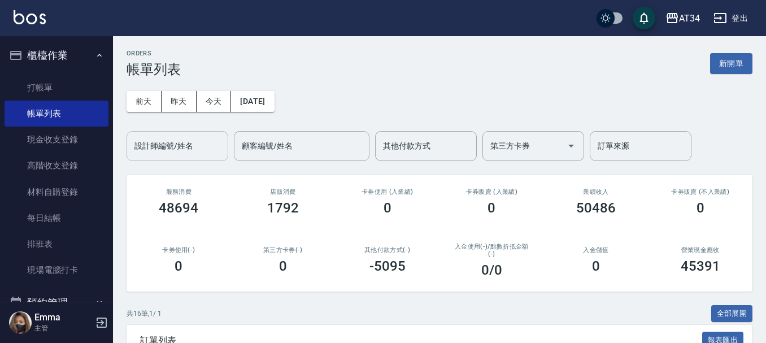
click at [140, 146] on input "設計師編號/姓名" at bounding box center [177, 146] width 91 height 20
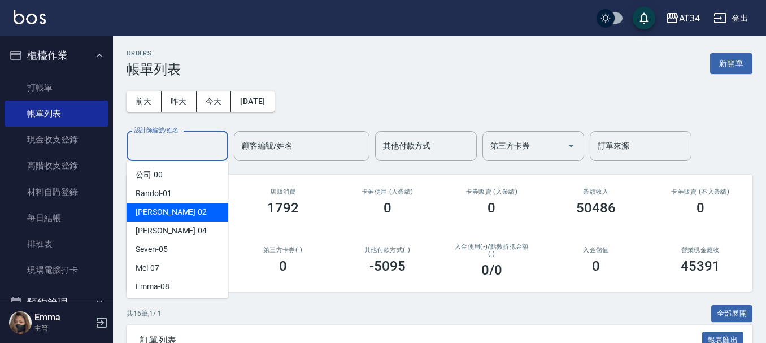
click at [170, 218] on div "Wendy -02" at bounding box center [177, 212] width 102 height 19
type input "Wendy-02"
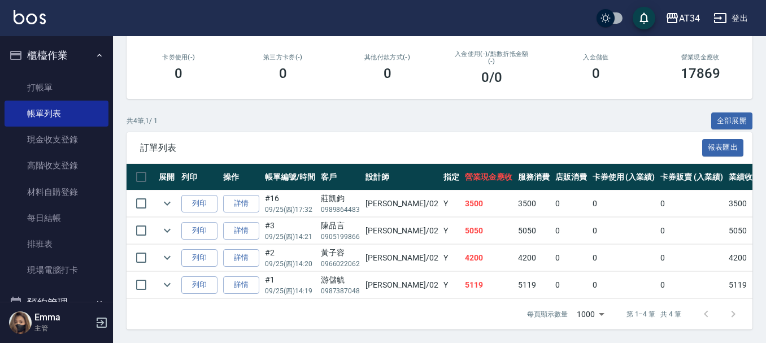
scroll to position [201, 0]
click at [250, 222] on link "詳情" at bounding box center [241, 231] width 36 height 18
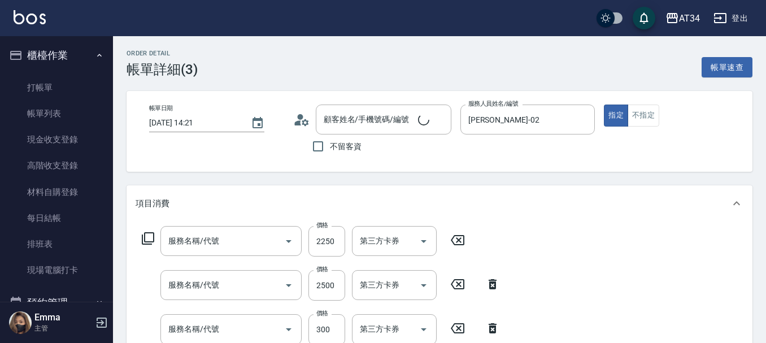
type input "2025/09/25 14:21"
type input "Wendy-02"
type input "500"
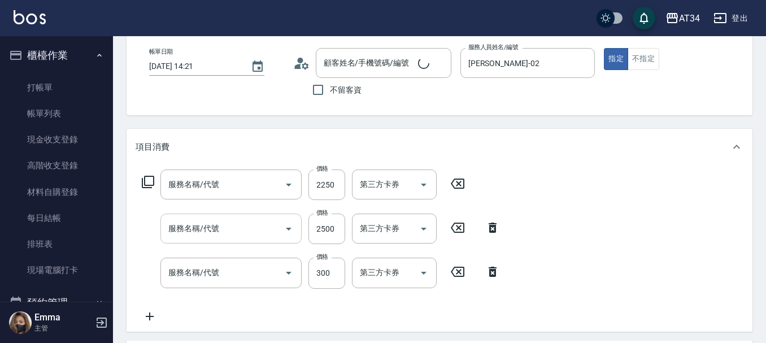
type input "京喚羽護髮中(630)"
type input "染髮(501)"
type input "剪髮(401)"
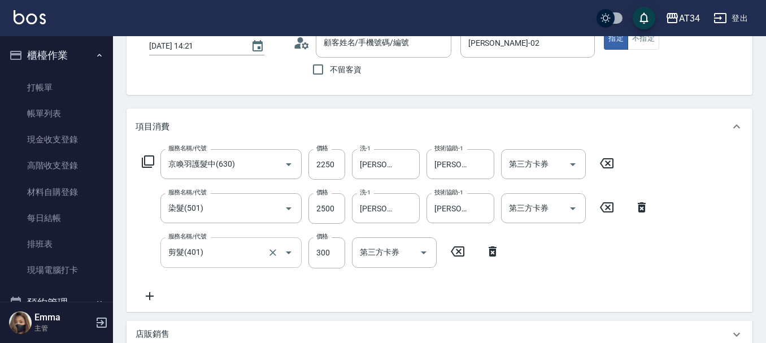
type input "陳品言/0905199866/"
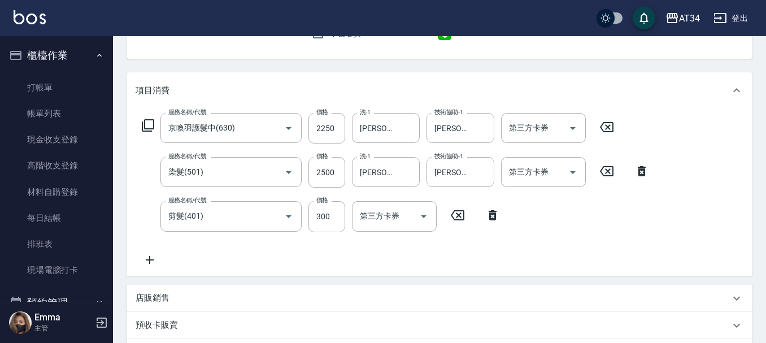
click at [158, 259] on icon at bounding box center [150, 260] width 28 height 14
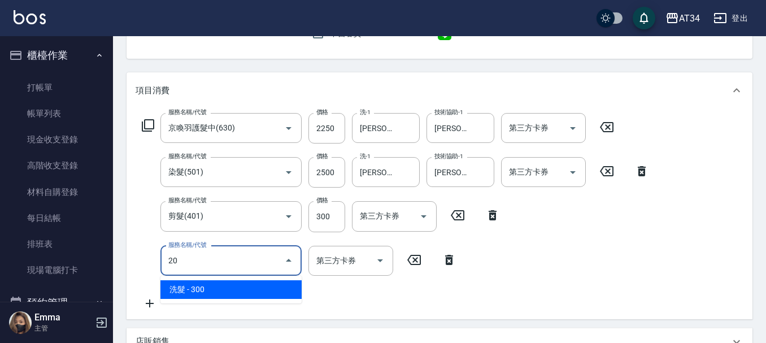
type input "201"
type input "530"
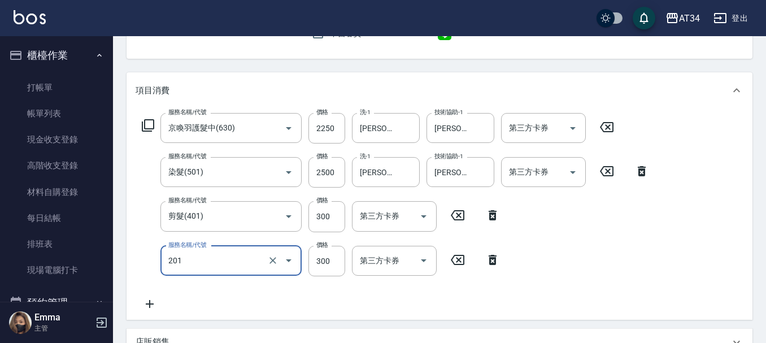
type input "洗髮(201)"
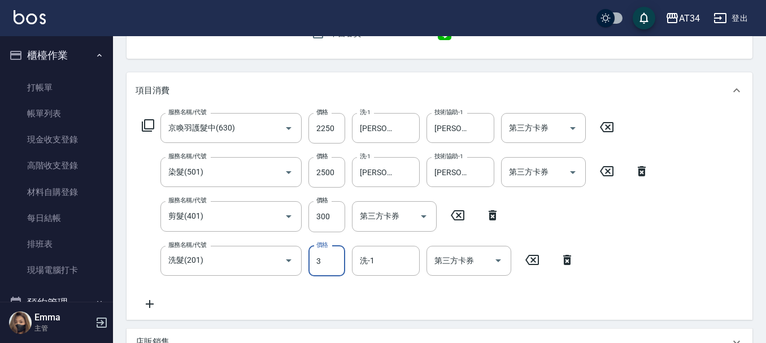
type input "3"
type input "500"
type input "350"
type input "540"
type input "350"
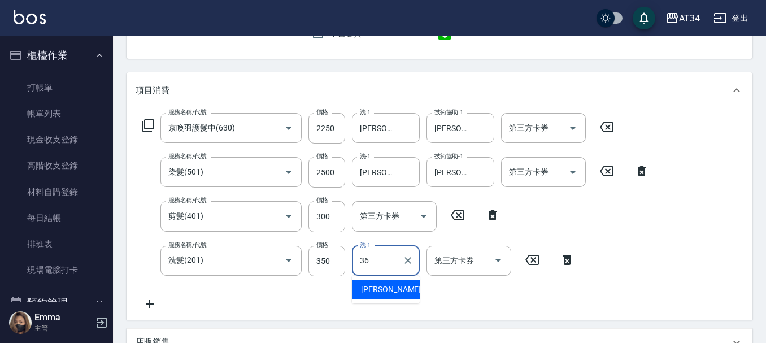
type input "張可芮-36"
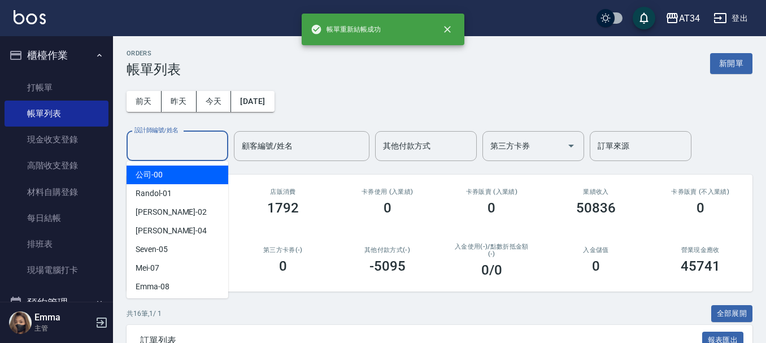
click at [190, 152] on input "設計師編號/姓名" at bounding box center [177, 146] width 91 height 20
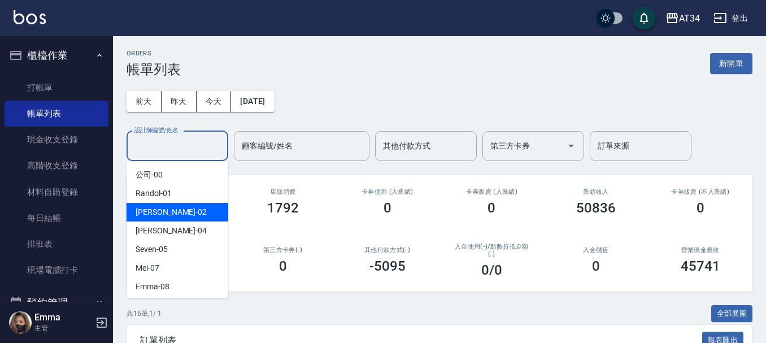
click at [186, 211] on div "Wendy -02" at bounding box center [177, 212] width 102 height 19
type input "Wendy-02"
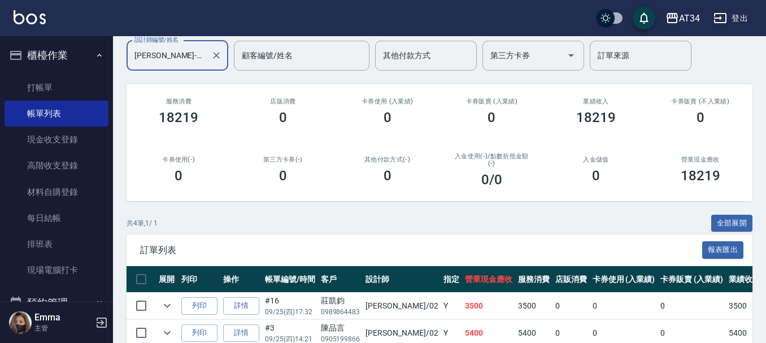
scroll to position [201, 0]
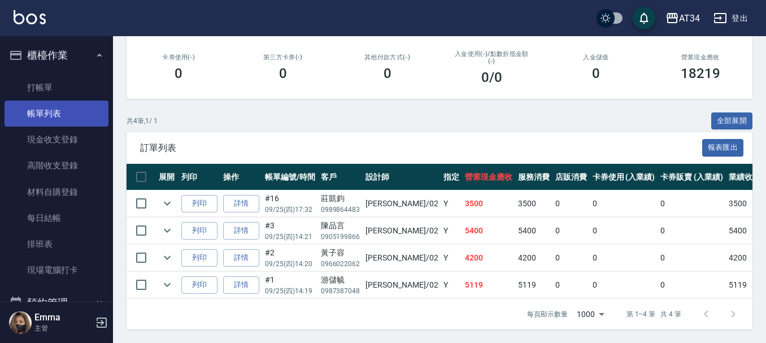
click at [18, 104] on link "帳單列表" at bounding box center [57, 113] width 104 height 26
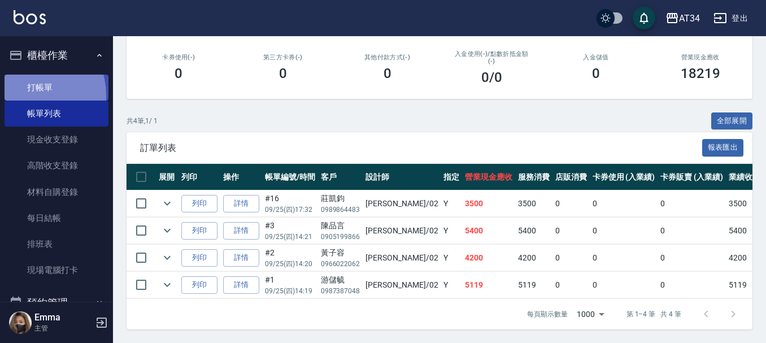
click at [24, 95] on link "打帳單" at bounding box center [57, 88] width 104 height 26
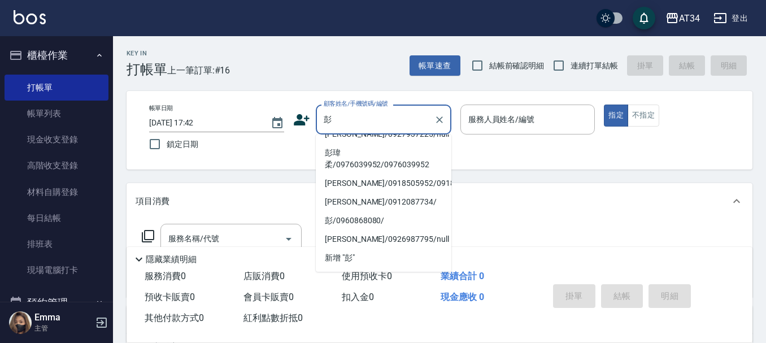
scroll to position [339, 0]
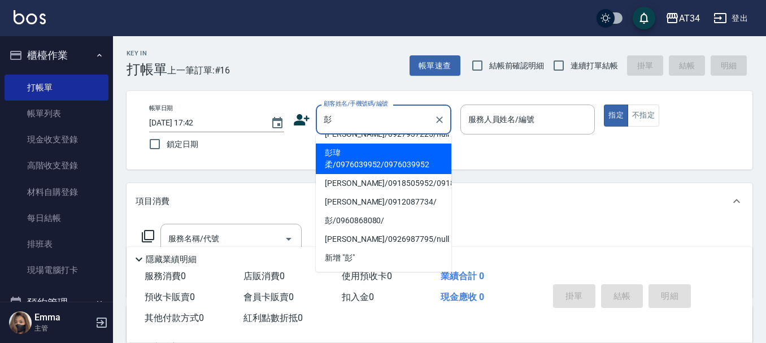
type input "彭佳瑄 0936309709/0936309709/null"
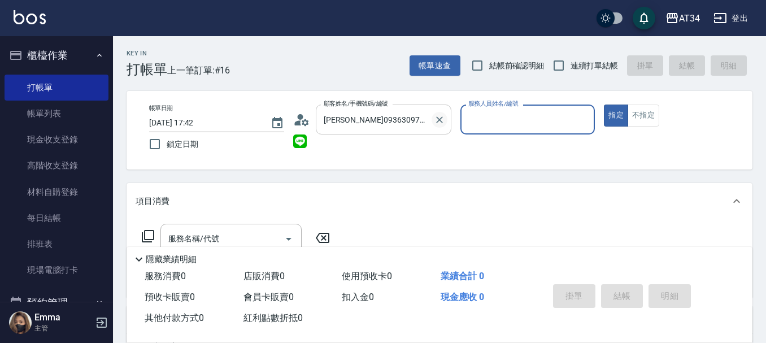
click at [442, 119] on icon "Clear" at bounding box center [439, 119] width 11 height 11
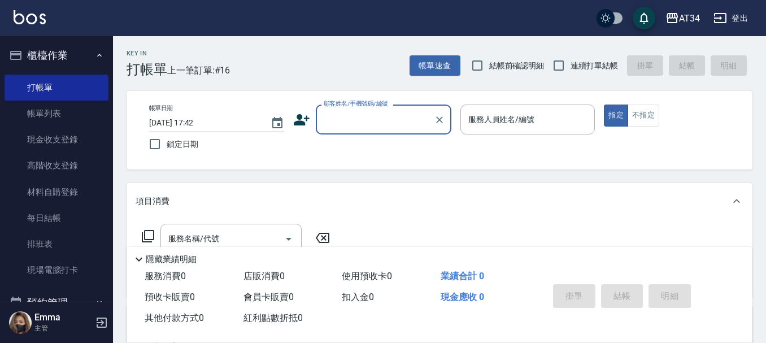
scroll to position [0, 0]
click at [402, 120] on input "顧客姓名/手機號碼/編號" at bounding box center [375, 120] width 108 height 20
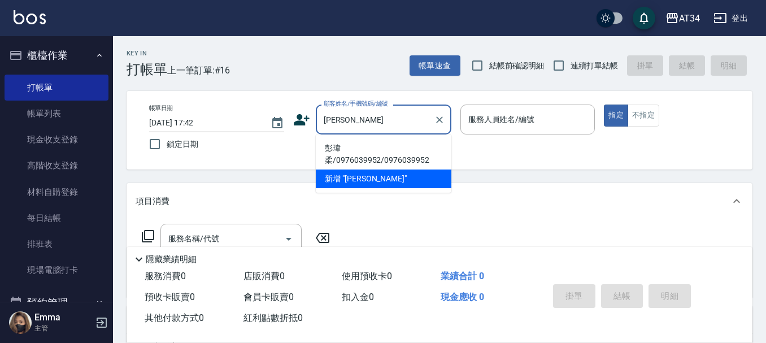
click at [384, 146] on li "彭瑋柔/0976039952/0976039952" at bounding box center [384, 154] width 136 height 30
type input "彭瑋柔/0976039952/0976039952"
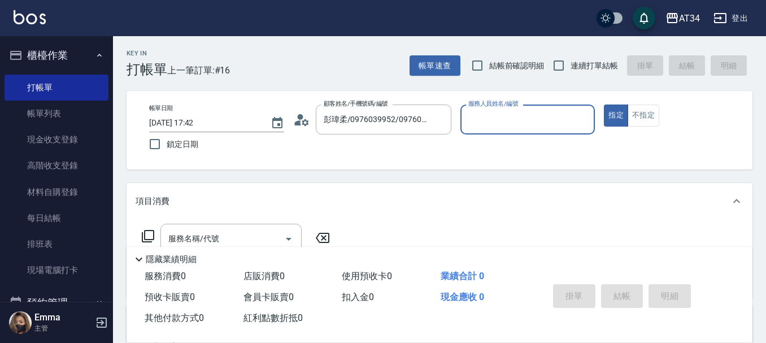
type input "Wendy-02"
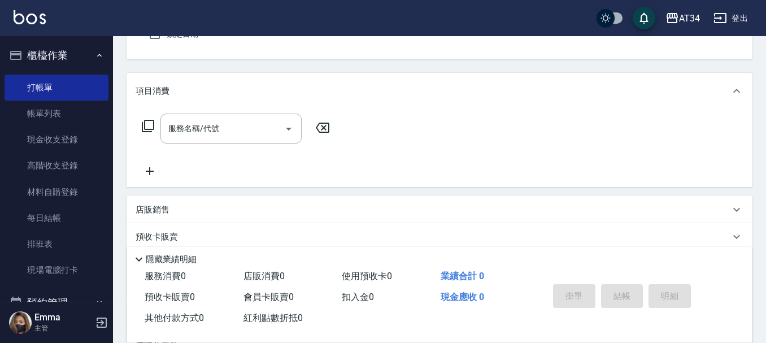
scroll to position [113, 0]
click at [209, 116] on input "服務名稱/代號" at bounding box center [222, 126] width 114 height 20
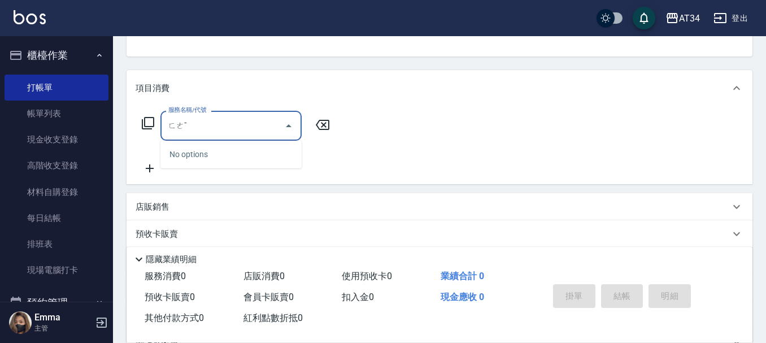
type input "ㄈ"
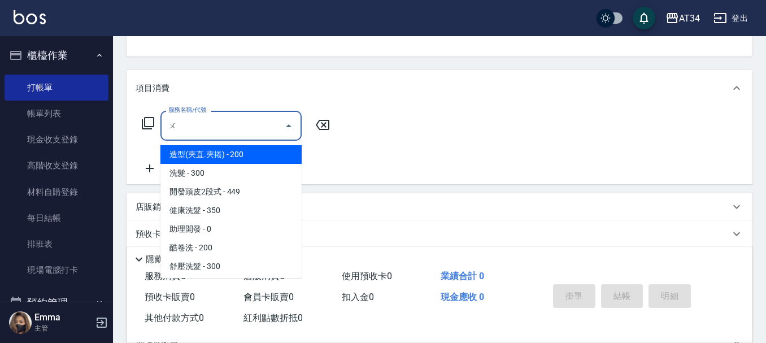
type input "屋"
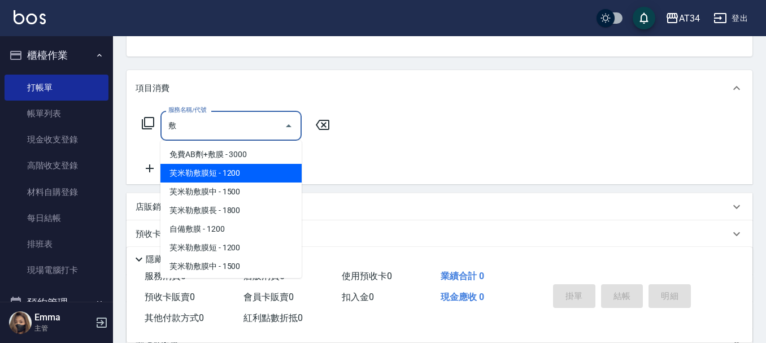
click at [215, 173] on span "芙米勒敷膜短 - 1200" at bounding box center [230, 173] width 141 height 19
type input "芙米勒敷膜短(918)"
type input "120"
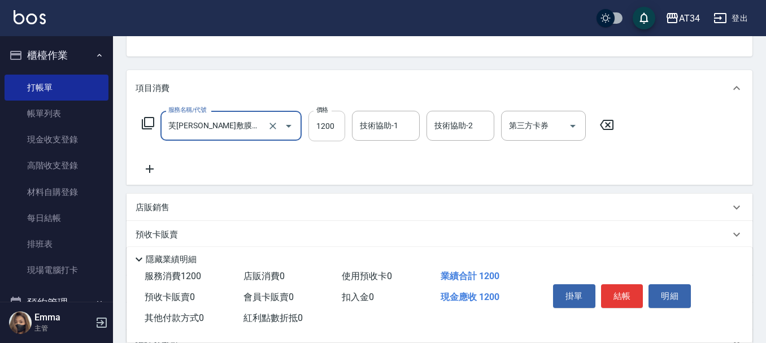
type input "芙米勒敷膜短(918)"
click at [323, 129] on input "1200" at bounding box center [326, 126] width 37 height 30
type input "0"
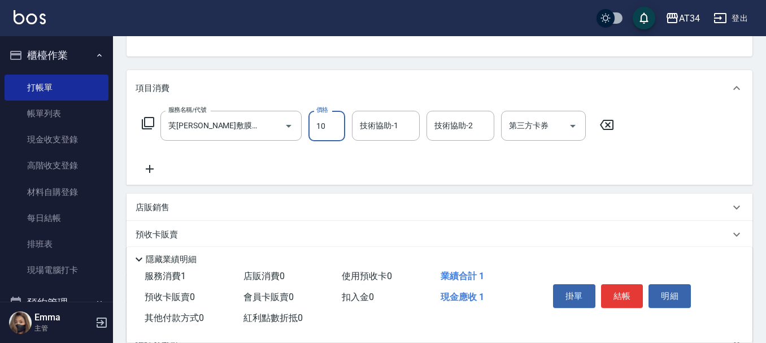
type input "100"
type input "1000"
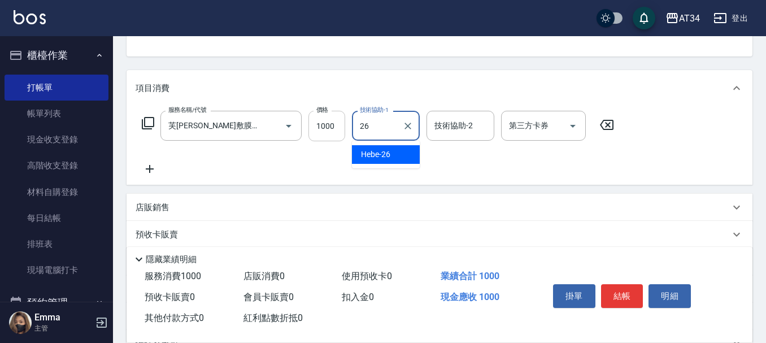
type input "Hebe-26"
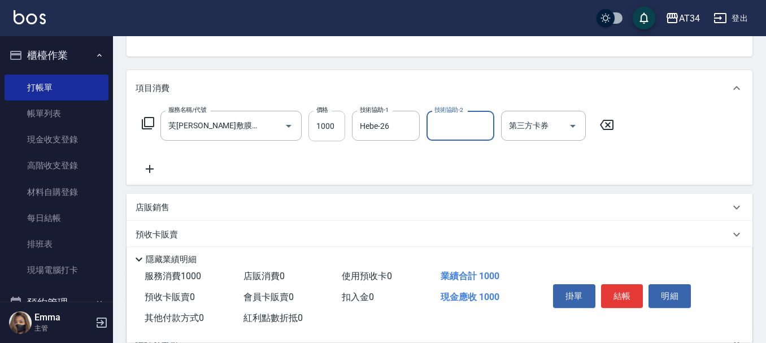
type input "2"
type input "3"
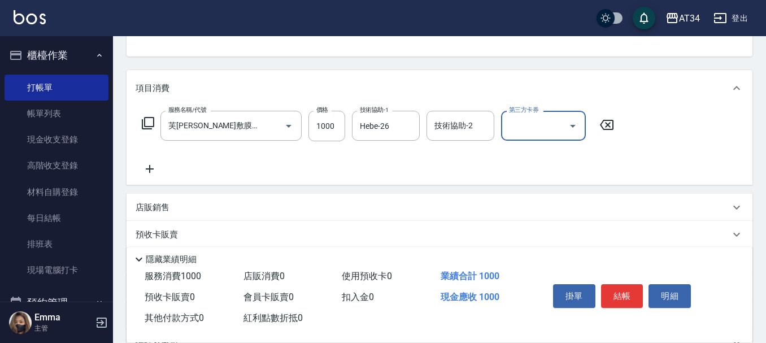
click at [350, 125] on div "服務名稱/代號 芙米勒敷膜短(918) 服務名稱/代號 價格 1000 價格 技術協助-1 Hebe-26 技術協助-1 技術協助-2 技術協助-2 第三方卡…" at bounding box center [378, 126] width 485 height 30
click at [396, 132] on input "Hebe-26" at bounding box center [377, 126] width 41 height 20
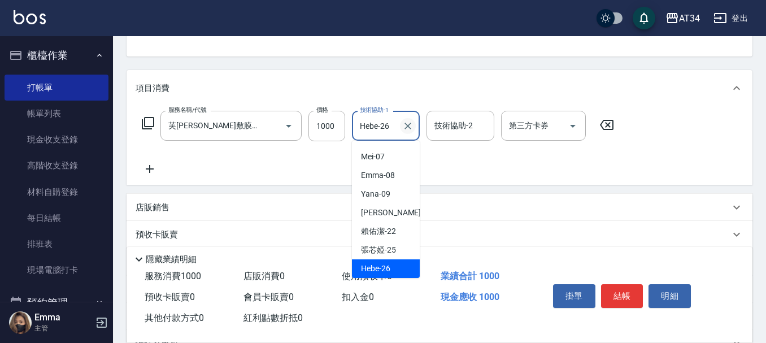
click at [402, 124] on icon "Clear" at bounding box center [407, 125] width 11 height 11
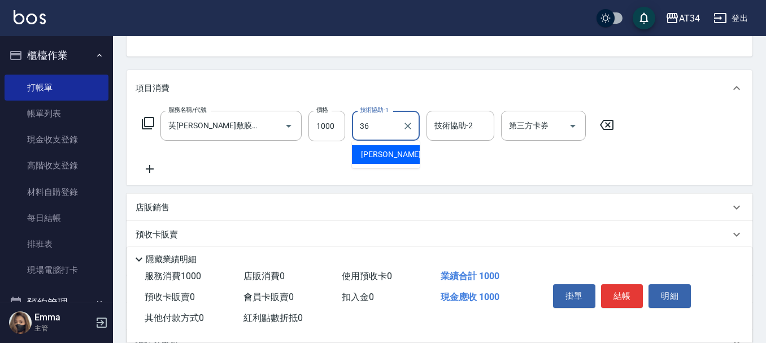
type input "張可芮-36"
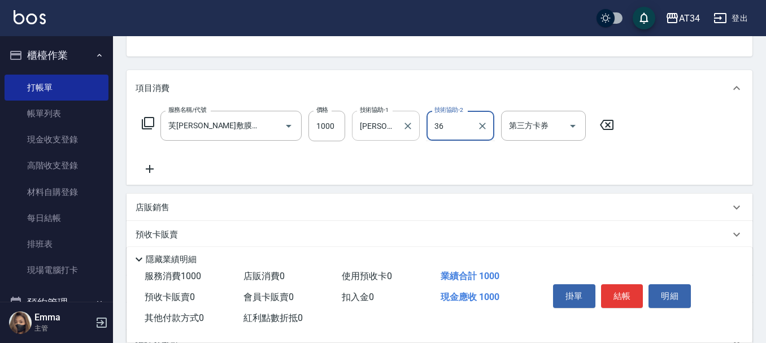
type input "張可芮-36"
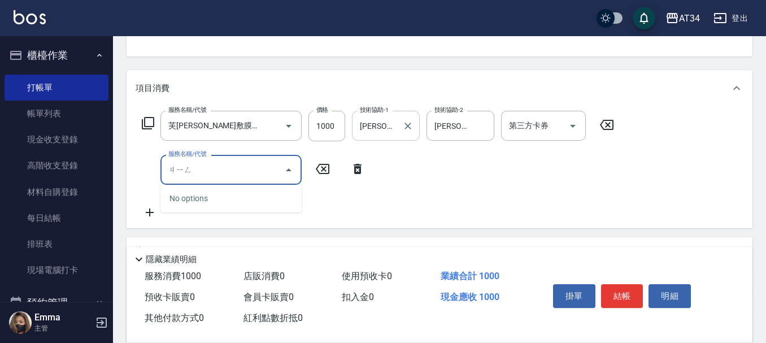
type input "京"
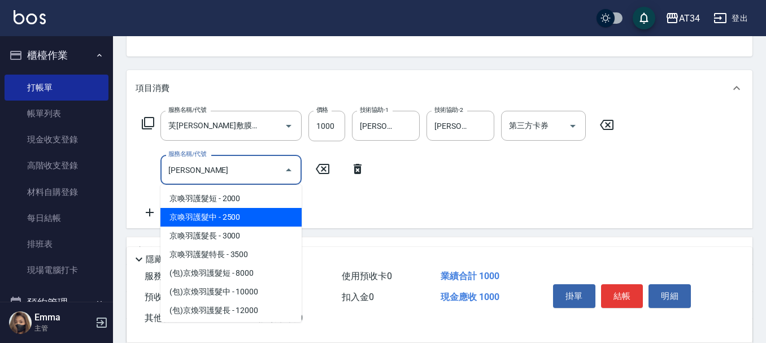
click at [257, 211] on span "京喚羽護髮中 - 2500" at bounding box center [230, 217] width 141 height 19
type input "350"
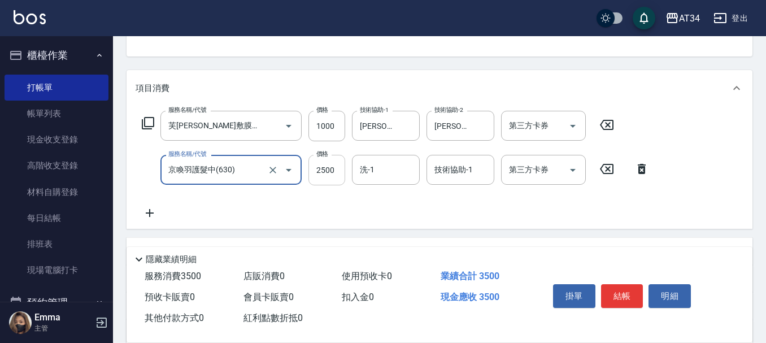
type input "京喚羽護髮中(630)"
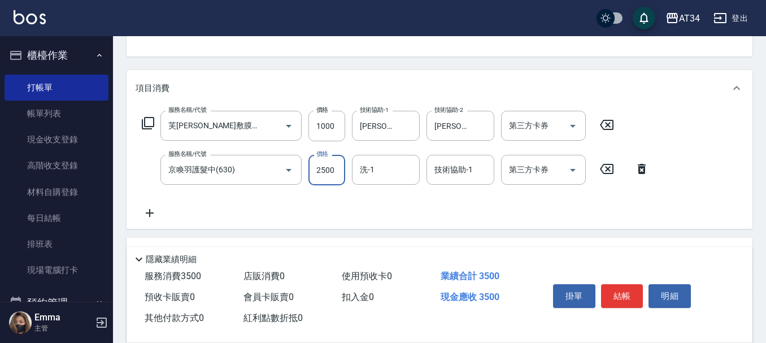
click at [325, 169] on input "2500" at bounding box center [326, 170] width 37 height 30
type input "2"
type input "100"
type input "22"
type input "120"
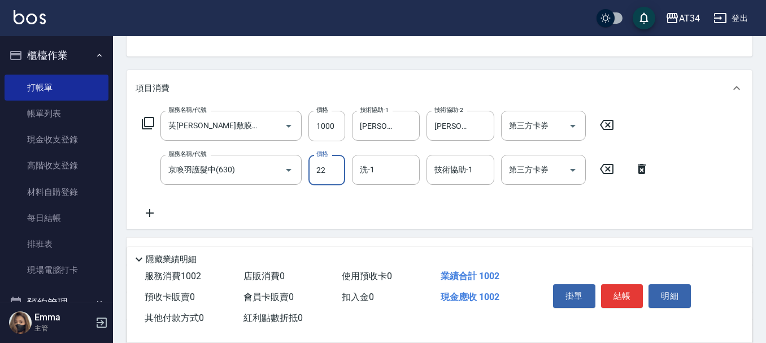
type input "225"
type input "320"
type input "2250"
type input "張可芮-36"
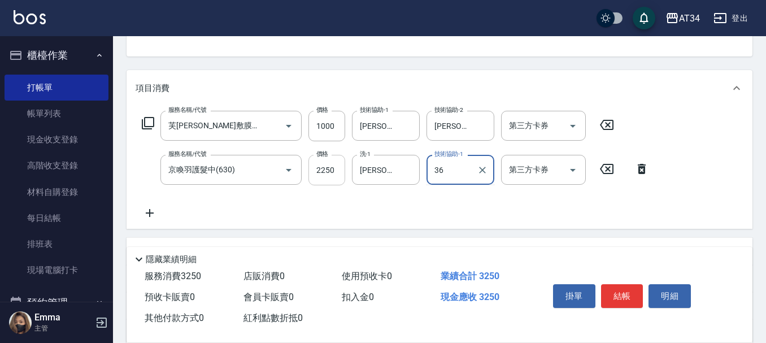
type input "張可芮-36"
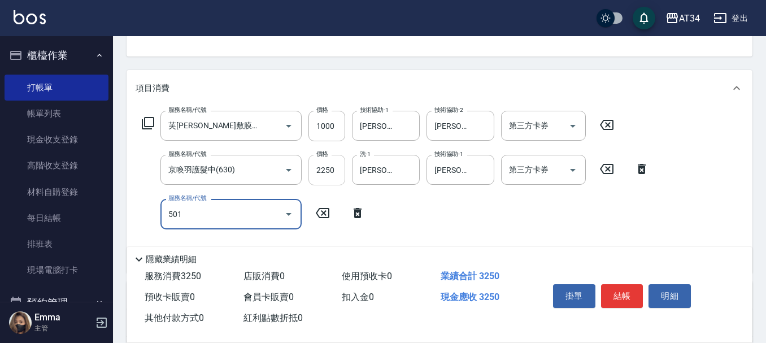
type input "501"
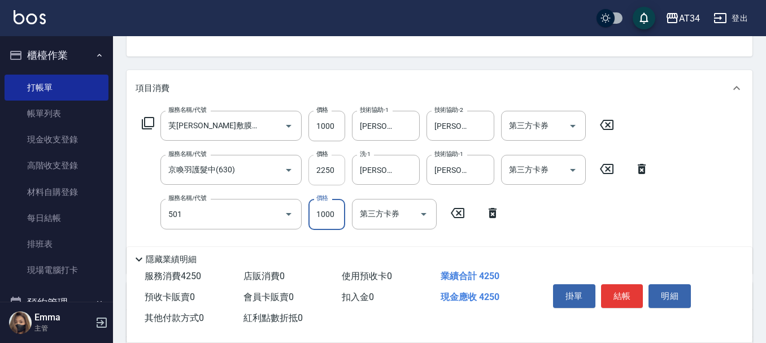
type input "420"
type input "染髮(501)"
type input "2"
type input "320"
type input "225"
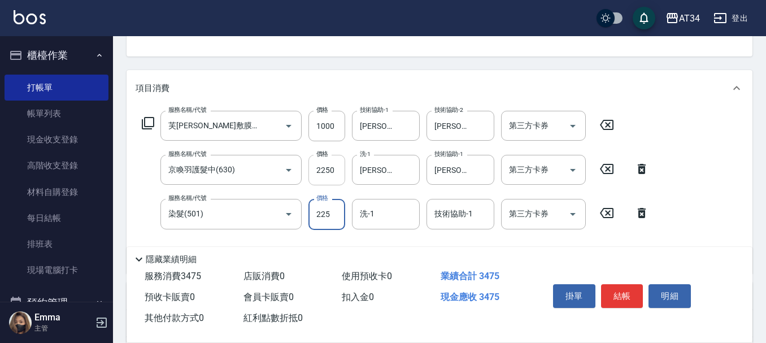
type input "550"
type input "2250"
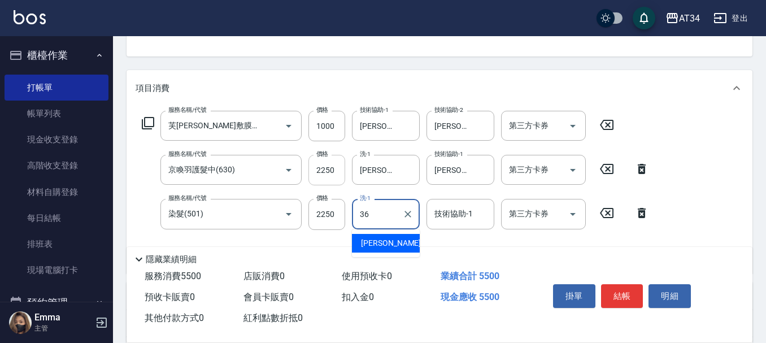
type input "張可芮-36"
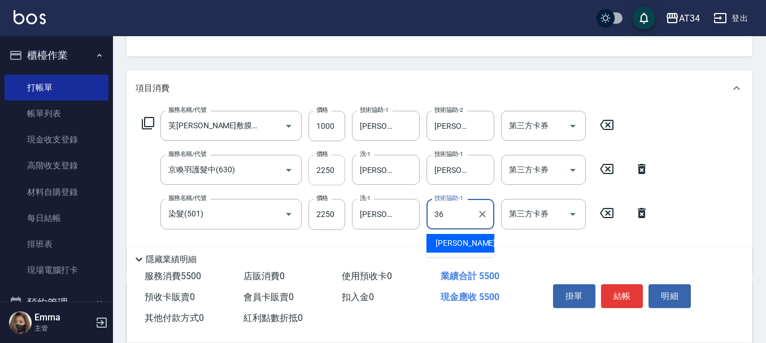
type input "張可芮-36"
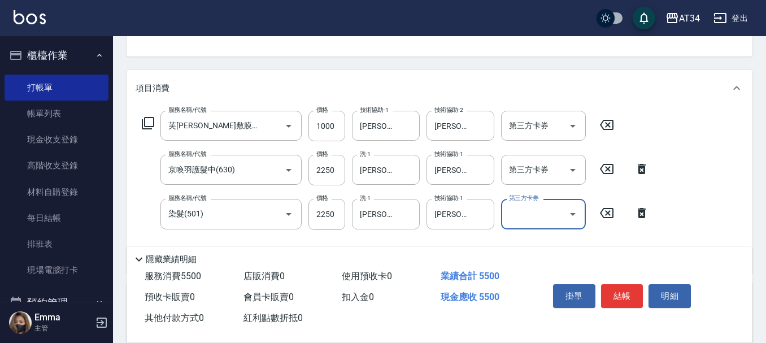
click at [645, 294] on div "掛單 結帳 明細" at bounding box center [621, 297] width 147 height 36
click at [627, 294] on button "結帳" at bounding box center [622, 296] width 42 height 24
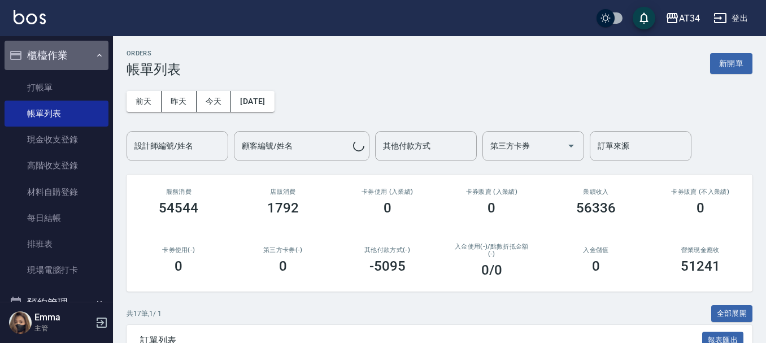
click at [63, 54] on button "櫃檯作業" at bounding box center [57, 55] width 104 height 29
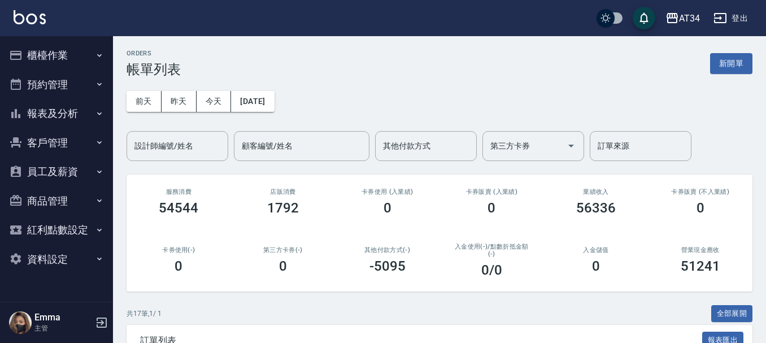
click at [62, 110] on button "報表及分析" at bounding box center [57, 113] width 104 height 29
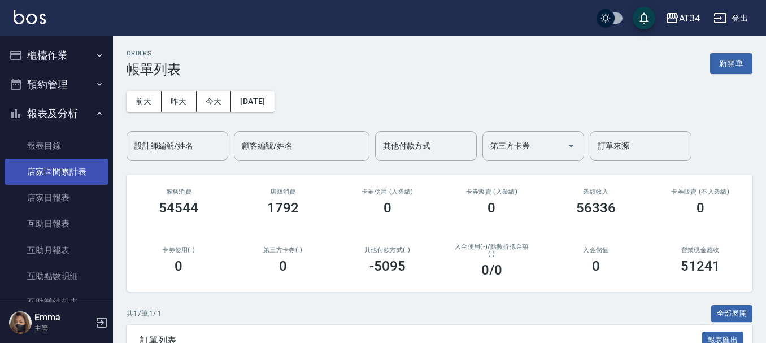
scroll to position [56, 0]
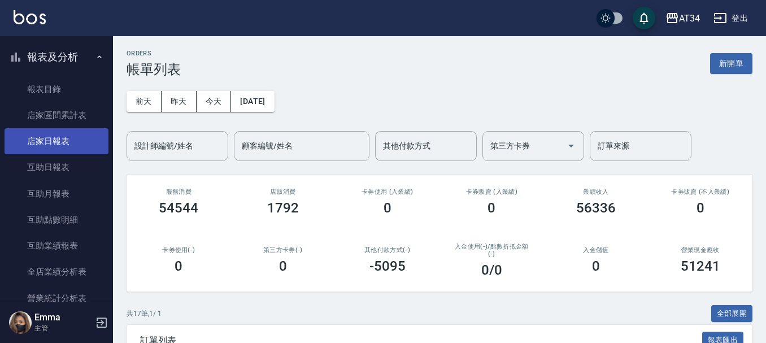
click at [69, 147] on link "店家日報表" at bounding box center [57, 141] width 104 height 26
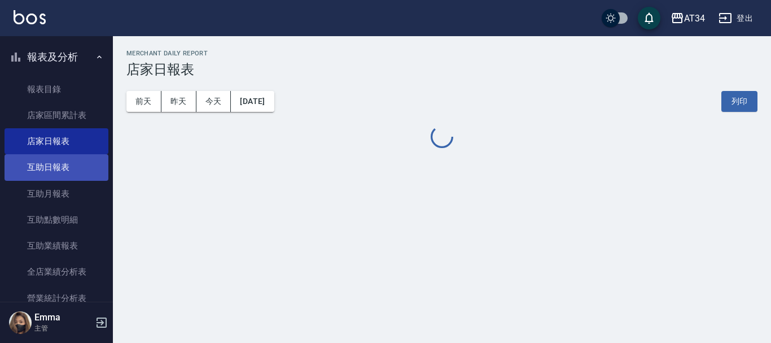
click at [69, 173] on link "互助日報表" at bounding box center [57, 167] width 104 height 26
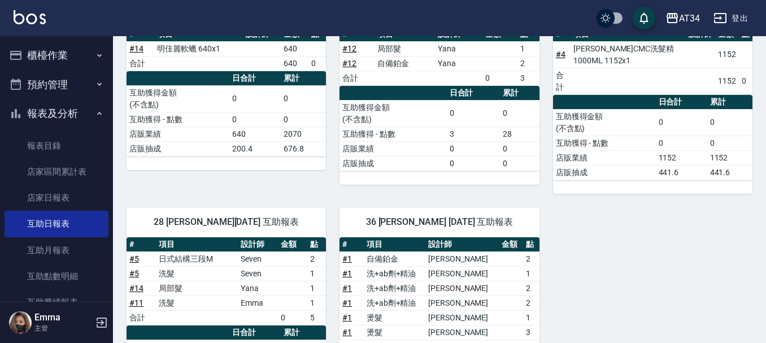
click at [43, 51] on button "櫃檯作業" at bounding box center [57, 55] width 104 height 29
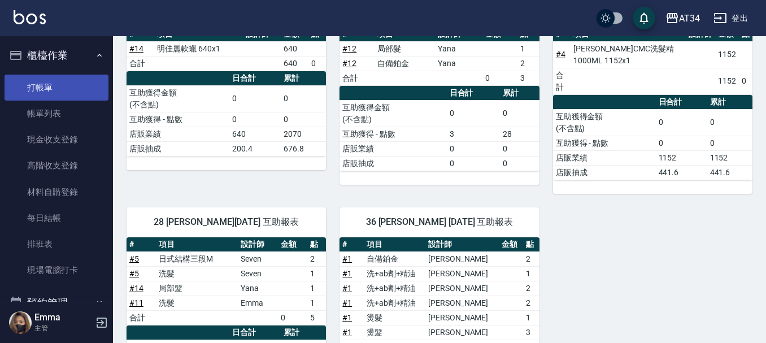
click at [49, 93] on link "打帳單" at bounding box center [57, 88] width 104 height 26
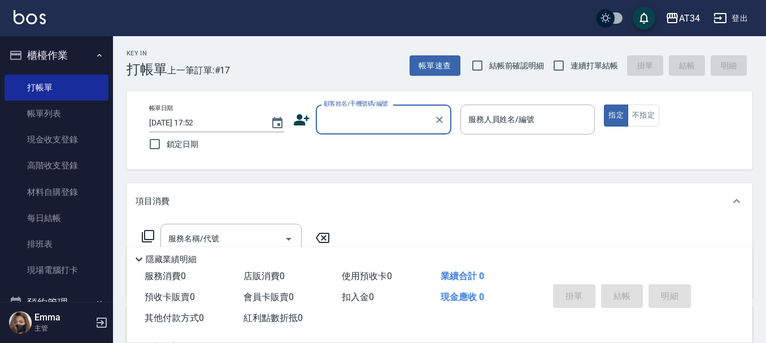
click at [44, 65] on button "櫃檯作業" at bounding box center [57, 55] width 104 height 29
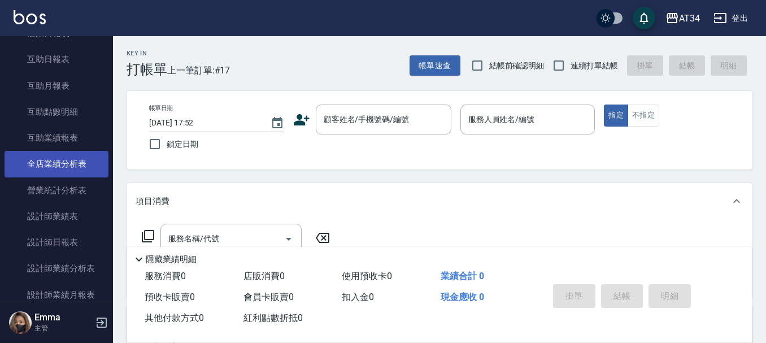
scroll to position [169, 0]
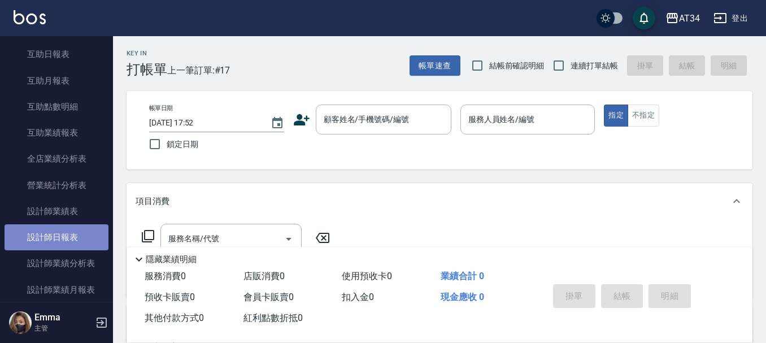
click at [62, 231] on link "設計師日報表" at bounding box center [57, 237] width 104 height 26
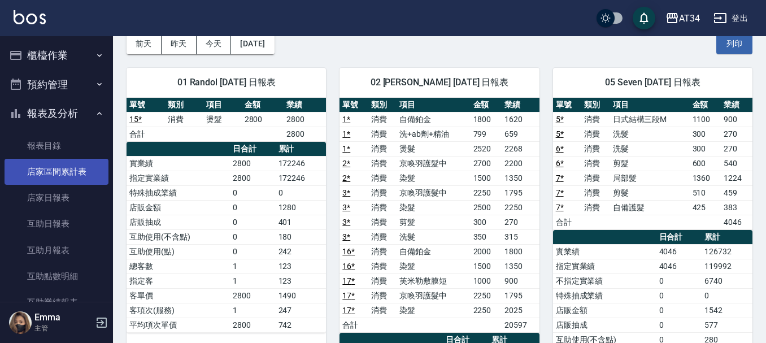
scroll to position [56, 0]
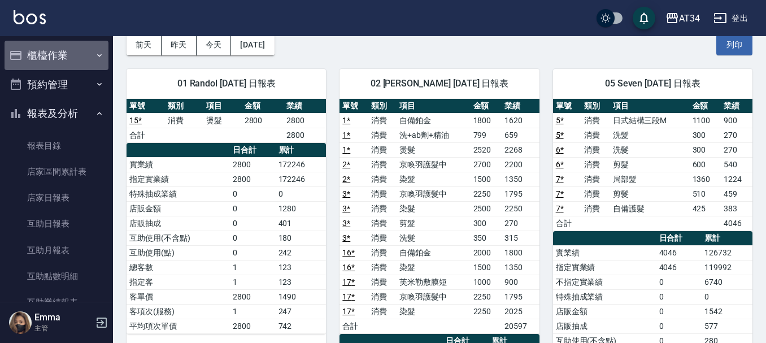
click at [75, 60] on button "櫃檯作業" at bounding box center [57, 55] width 104 height 29
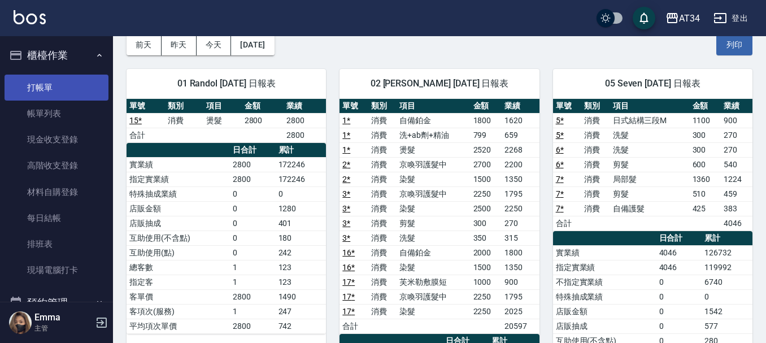
click at [73, 78] on link "打帳單" at bounding box center [57, 88] width 104 height 26
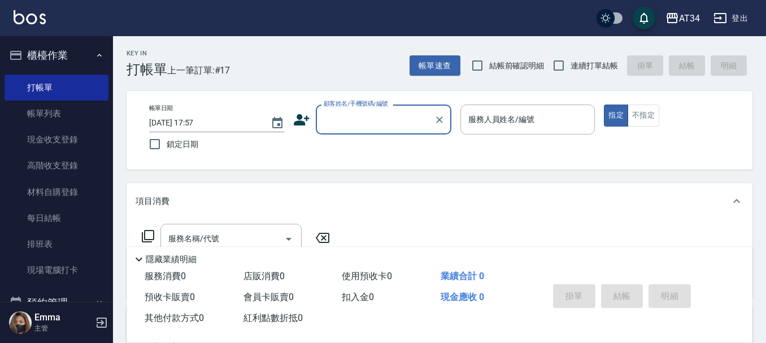
drag, startPoint x: 39, startPoint y: 119, endPoint x: 429, endPoint y: 203, distance: 398.4
click at [39, 118] on link "帳單列表" at bounding box center [57, 113] width 104 height 26
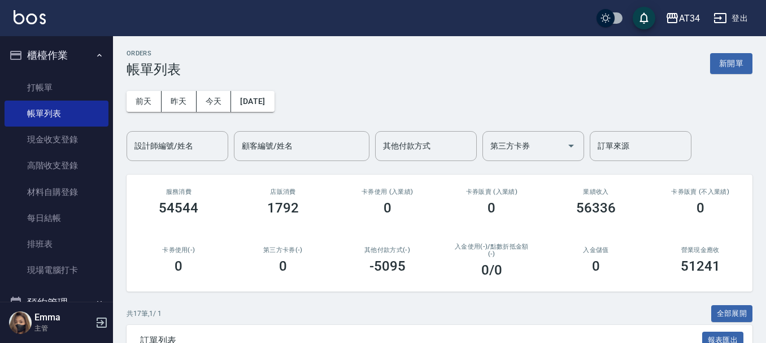
click at [61, 62] on button "櫃檯作業" at bounding box center [57, 55] width 104 height 29
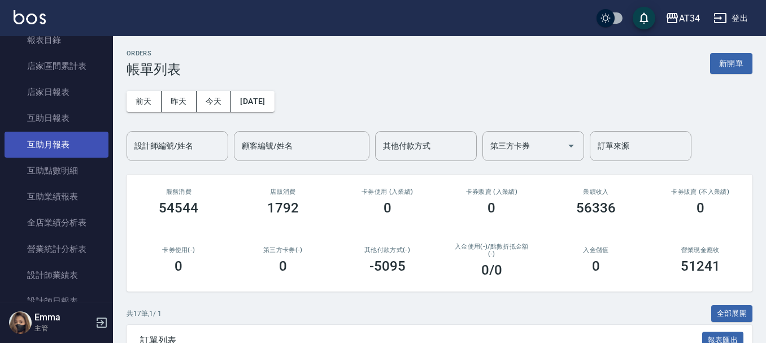
scroll to position [169, 0]
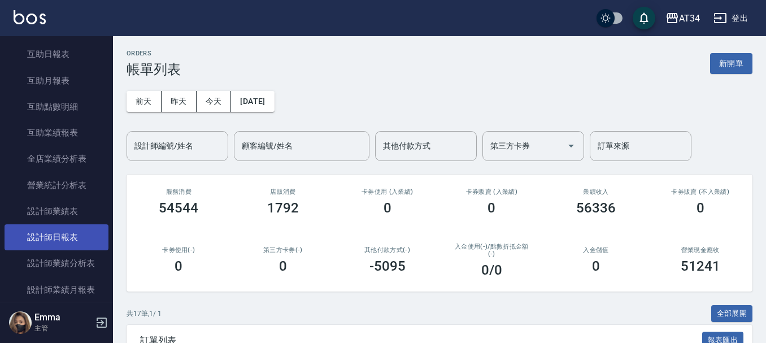
click at [54, 247] on link "設計師日報表" at bounding box center [57, 237] width 104 height 26
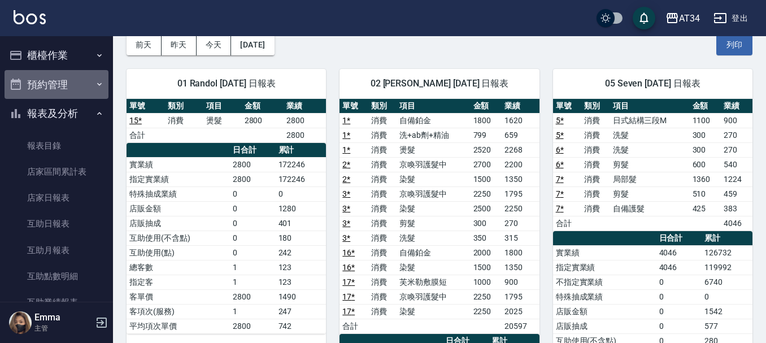
click at [58, 81] on button "預約管理" at bounding box center [57, 84] width 104 height 29
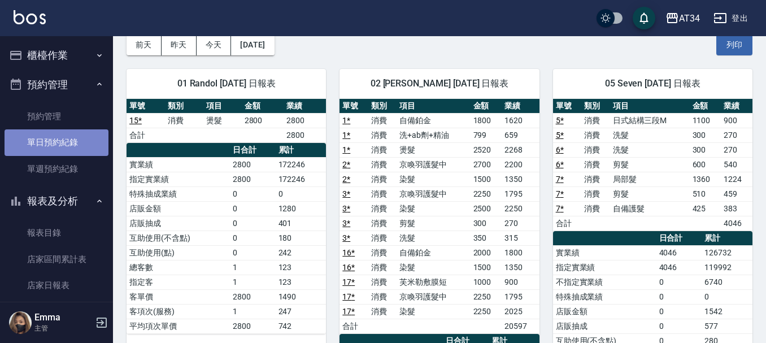
click at [64, 144] on link "單日預約紀錄" at bounding box center [57, 142] width 104 height 26
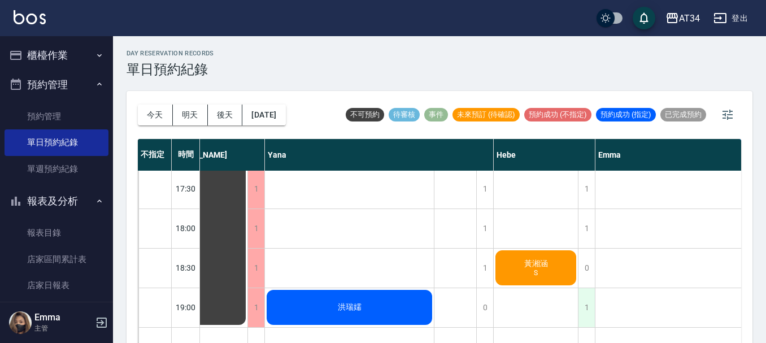
scroll to position [490, 672]
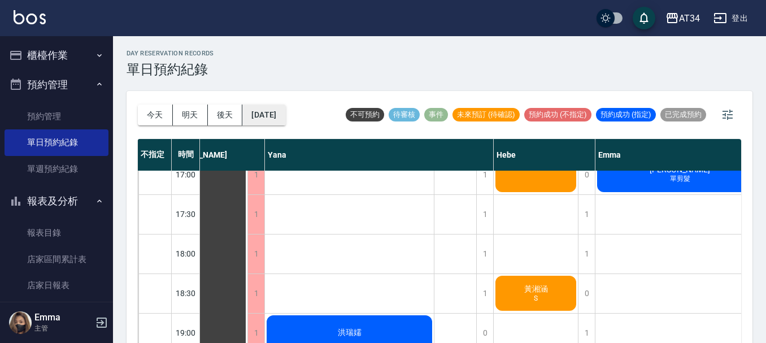
click at [285, 115] on button "[DATE]" at bounding box center [263, 114] width 43 height 21
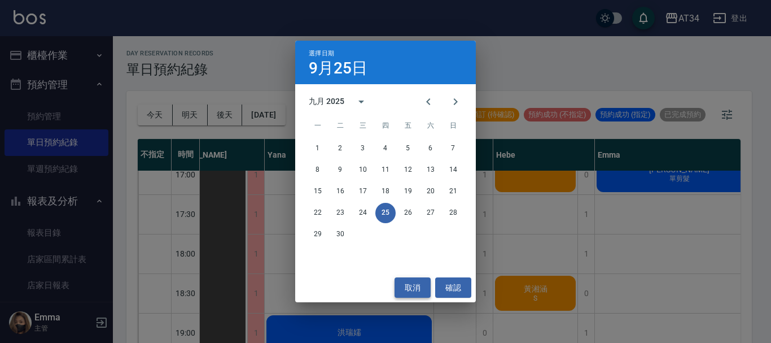
click at [421, 284] on button "取消" at bounding box center [413, 287] width 36 height 21
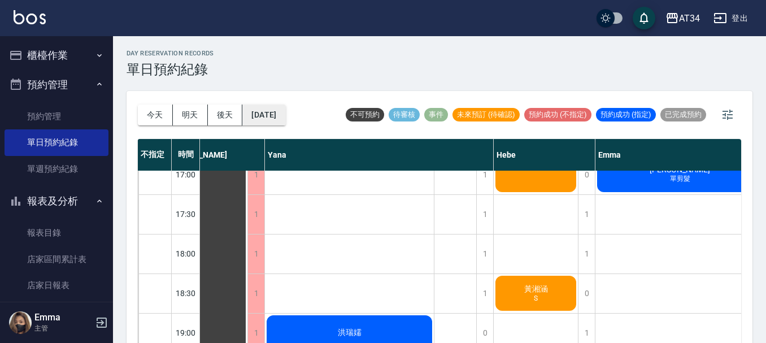
click at [265, 113] on button "[DATE]" at bounding box center [263, 114] width 43 height 21
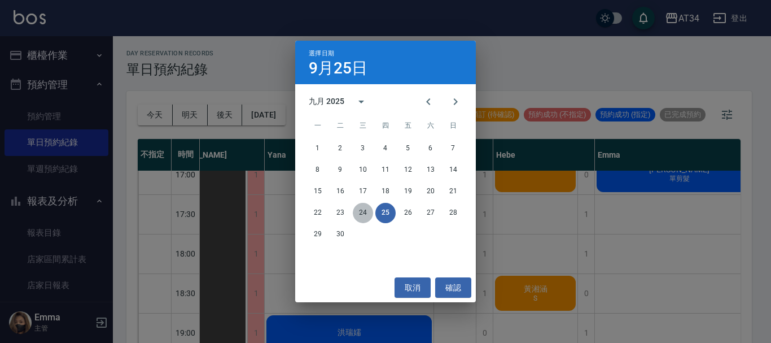
click at [361, 210] on button "24" at bounding box center [363, 213] width 20 height 20
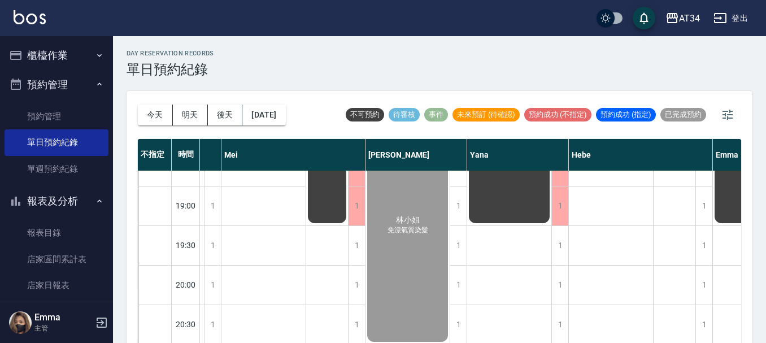
scroll to position [626, 597]
click at [76, 47] on button "櫃檯作業" at bounding box center [57, 55] width 104 height 29
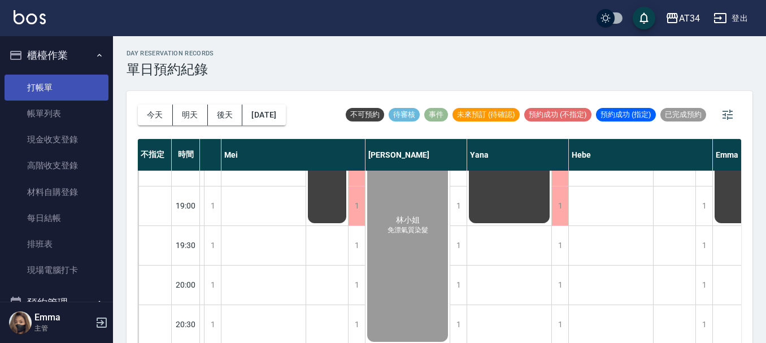
click at [78, 99] on link "打帳單" at bounding box center [57, 88] width 104 height 26
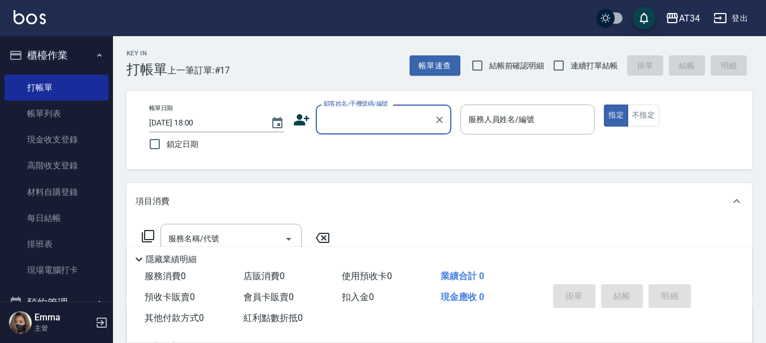
click at [60, 49] on button "櫃檯作業" at bounding box center [57, 55] width 104 height 29
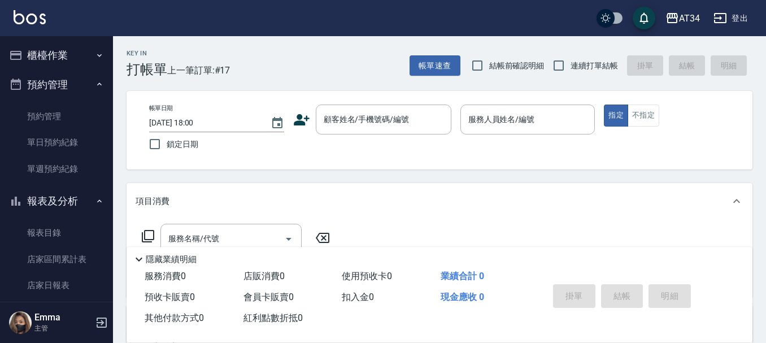
click at [62, 75] on button "預約管理" at bounding box center [57, 84] width 104 height 29
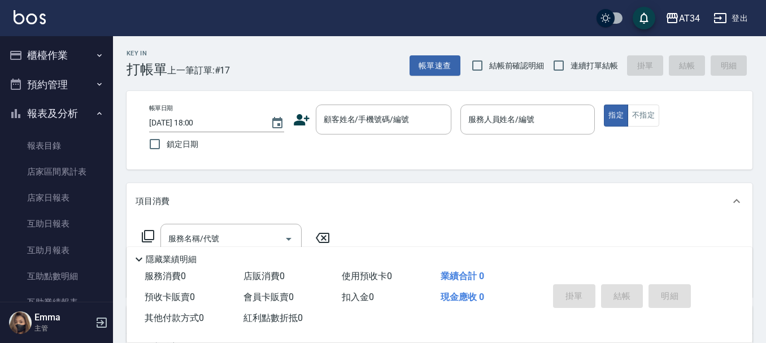
click at [59, 112] on button "報表及分析" at bounding box center [57, 113] width 104 height 29
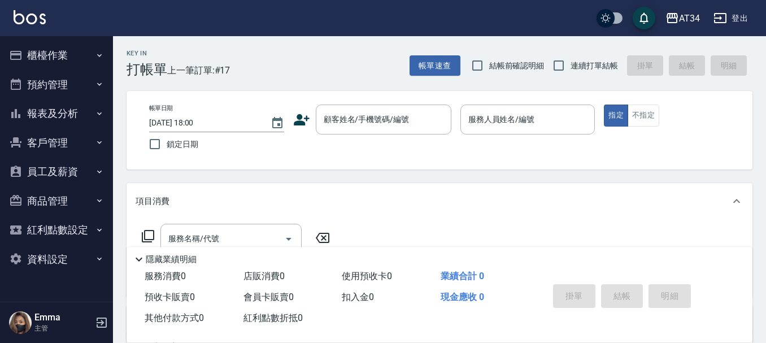
click at [58, 88] on button "預約管理" at bounding box center [57, 84] width 104 height 29
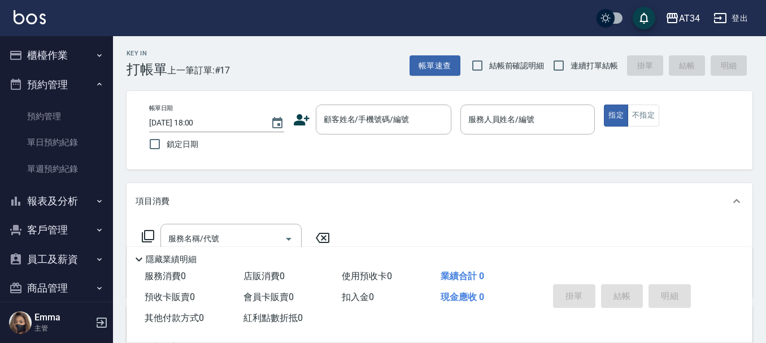
click at [57, 88] on button "預約管理" at bounding box center [57, 84] width 104 height 29
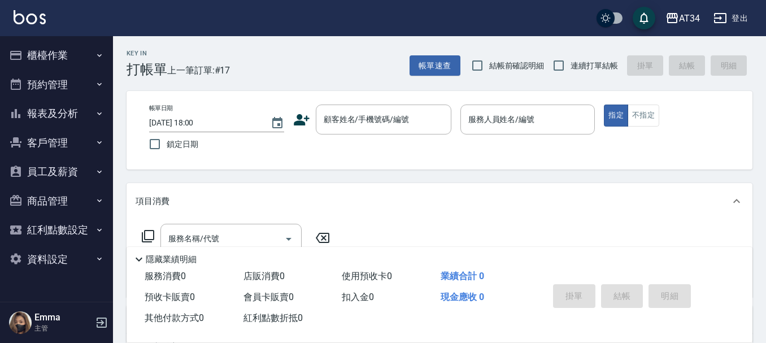
click at [87, 112] on button "報表及分析" at bounding box center [57, 113] width 104 height 29
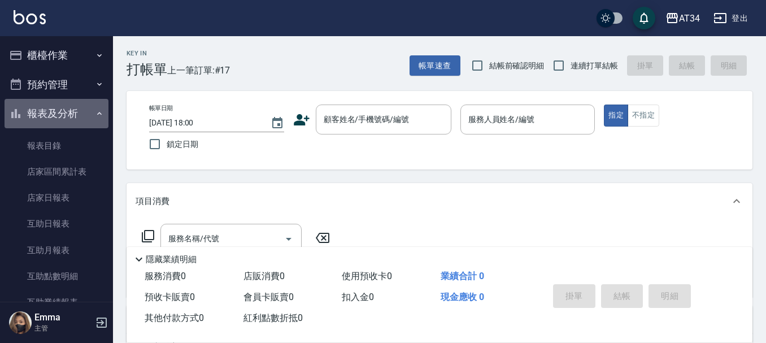
click at [87, 112] on button "報表及分析" at bounding box center [57, 113] width 104 height 29
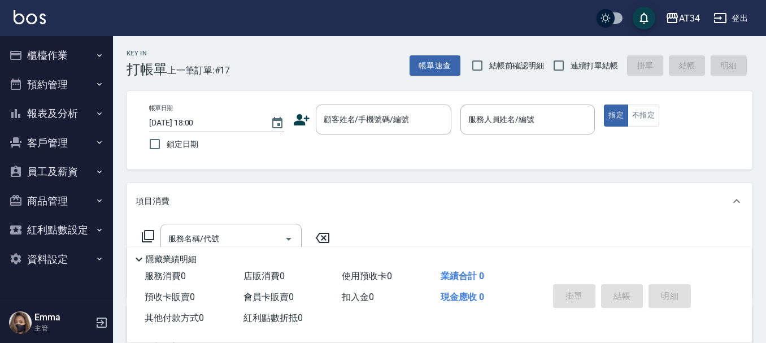
click at [64, 78] on button "預約管理" at bounding box center [57, 84] width 104 height 29
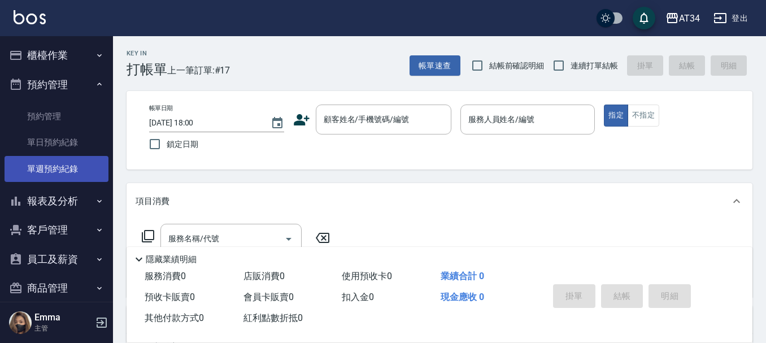
click at [64, 156] on link "單週預約紀錄" at bounding box center [57, 169] width 104 height 26
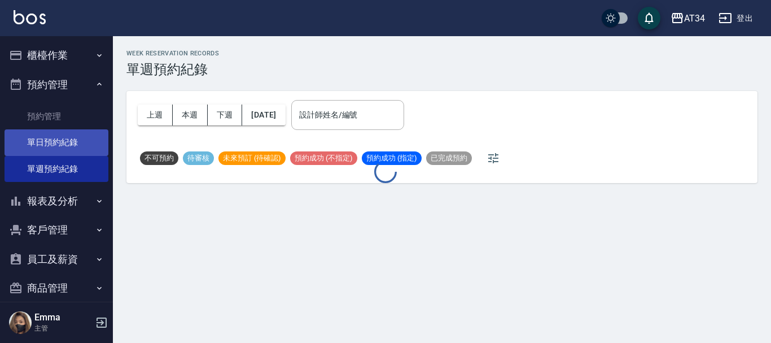
click at [70, 146] on link "單日預約紀錄" at bounding box center [57, 142] width 104 height 26
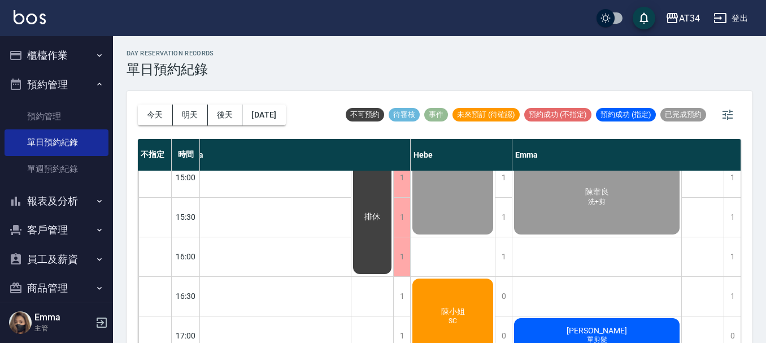
scroll to position [452, 761]
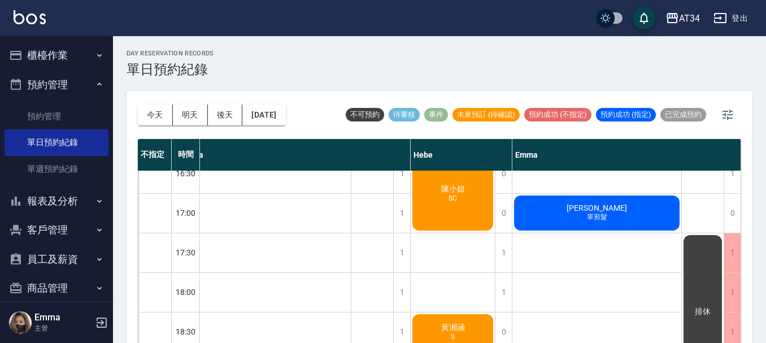
click at [461, 193] on div "陳小姐 SC" at bounding box center [452, 193] width 84 height 78
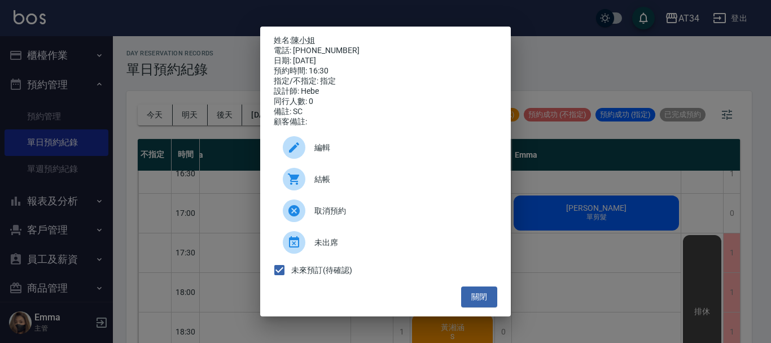
click at [319, 173] on div "結帳" at bounding box center [386, 179] width 224 height 32
click at [489, 302] on button "關閉" at bounding box center [479, 296] width 36 height 21
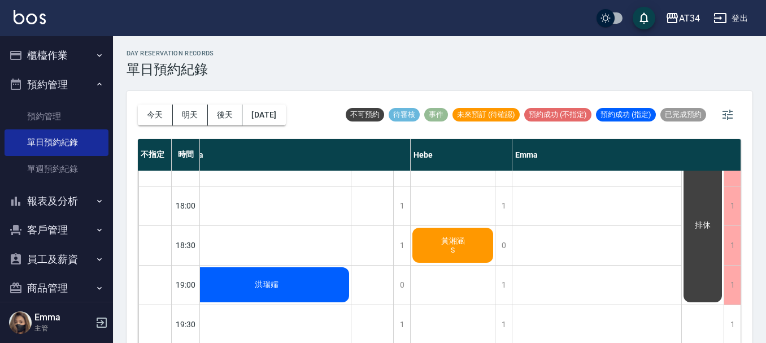
scroll to position [547, 755]
click at [458, 243] on div "黃湘涵 S" at bounding box center [452, 245] width 84 height 38
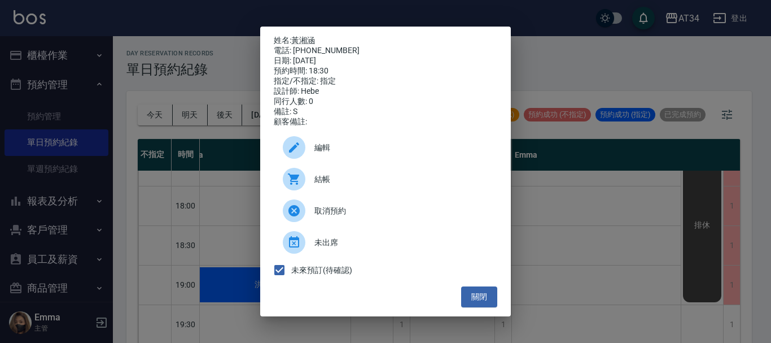
click at [357, 182] on span "結帳" at bounding box center [401, 179] width 174 height 12
click at [475, 302] on button "關閉" at bounding box center [479, 296] width 36 height 21
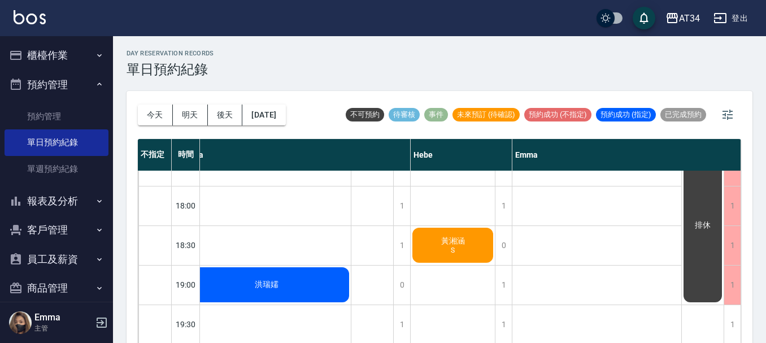
click at [252, 142] on div "Yana" at bounding box center [296, 155] width 229 height 32
click at [270, 119] on button "[DATE]" at bounding box center [263, 114] width 43 height 21
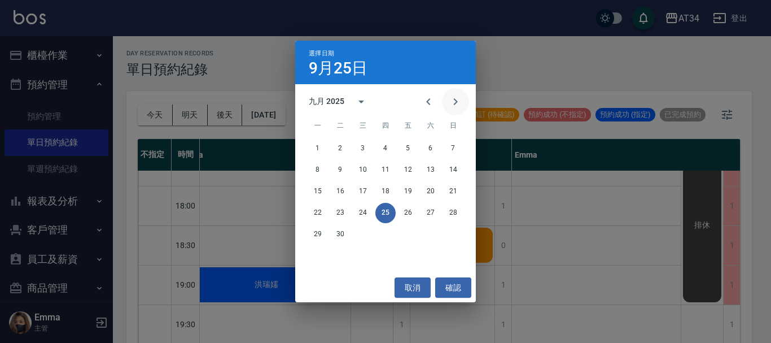
click at [451, 104] on icon "Next month" at bounding box center [456, 102] width 14 height 14
click at [413, 148] on button "3" at bounding box center [408, 148] width 20 height 20
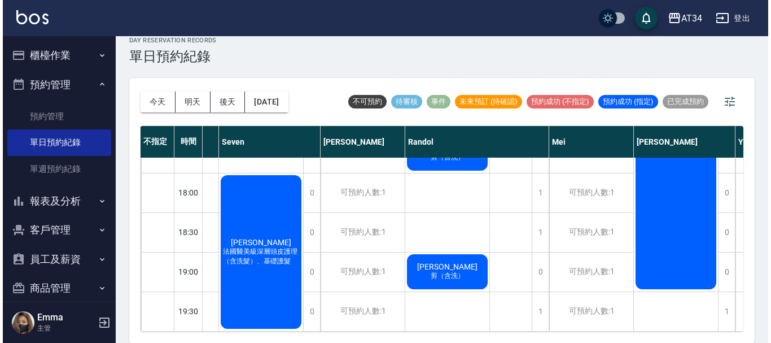
scroll to position [547, 135]
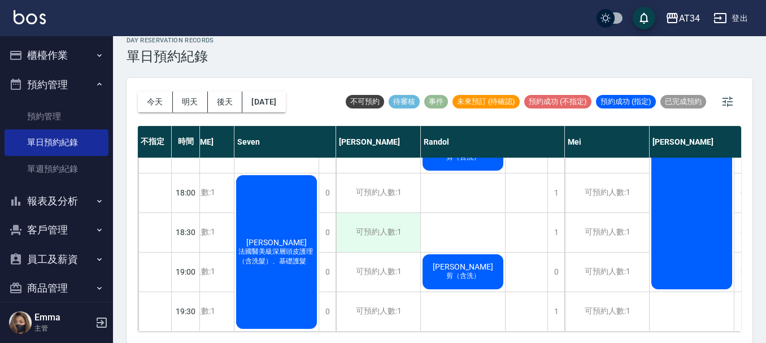
click at [388, 224] on div "可預約人數:1" at bounding box center [378, 232] width 84 height 39
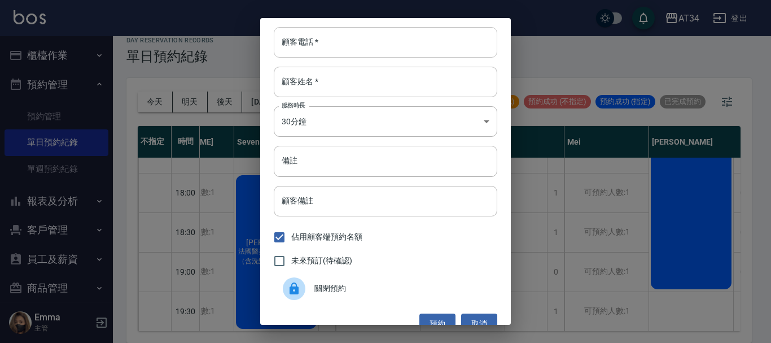
click at [358, 45] on input "顧客電話   *" at bounding box center [386, 42] width 224 height 30
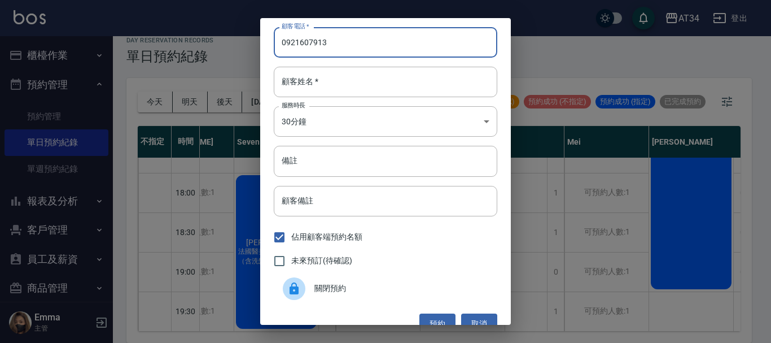
type input "0921607913"
click at [334, 81] on input "顧客姓名   *" at bounding box center [386, 82] width 224 height 30
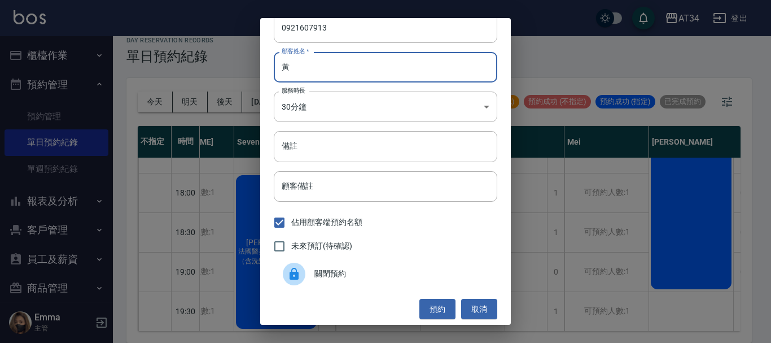
scroll to position [18, 0]
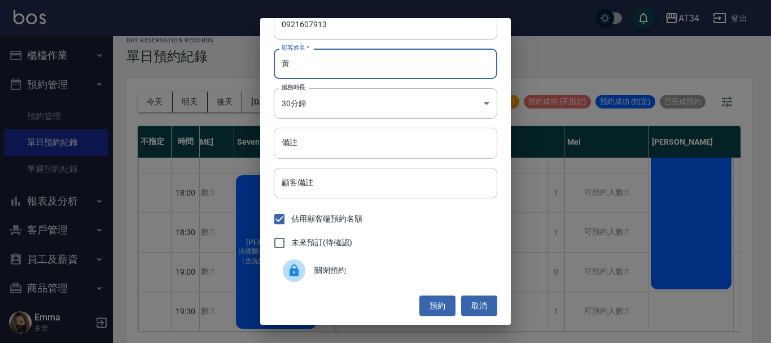
type input "黃"
click at [336, 152] on input "備註" at bounding box center [386, 143] width 224 height 30
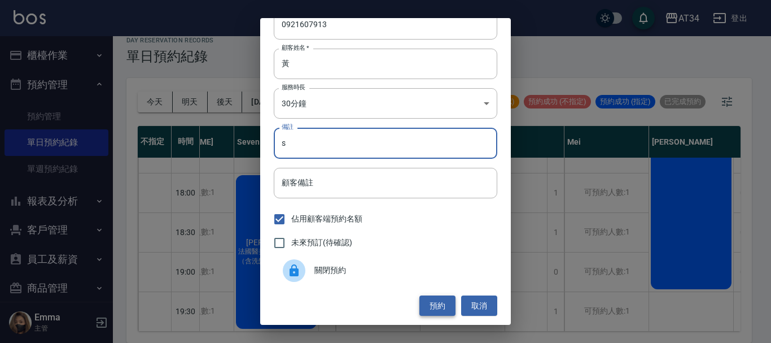
type input "s"
click at [440, 303] on button "預約" at bounding box center [437, 305] width 36 height 21
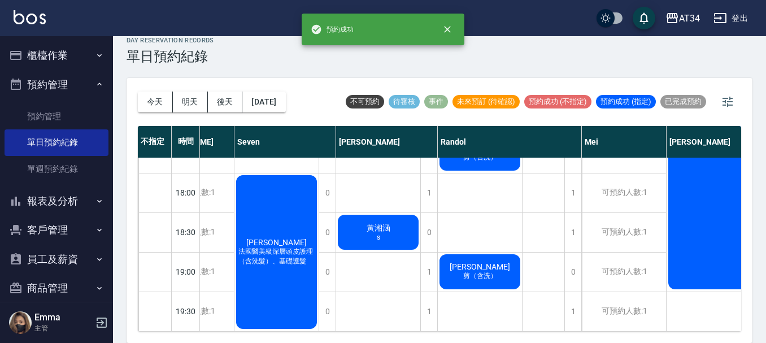
click at [388, 213] on div "黃湘涵 s" at bounding box center [378, 232] width 84 height 38
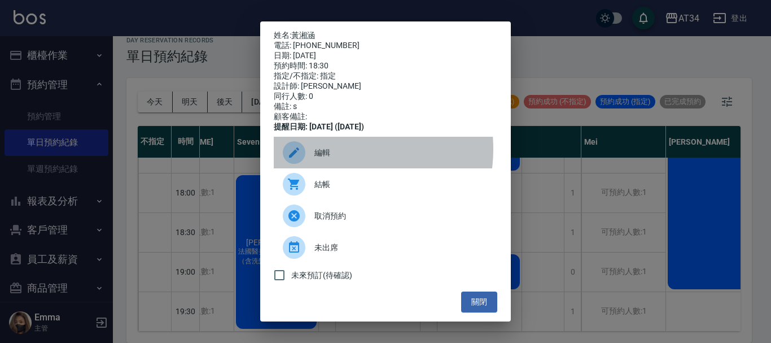
click at [339, 156] on span "編輯" at bounding box center [401, 153] width 174 height 12
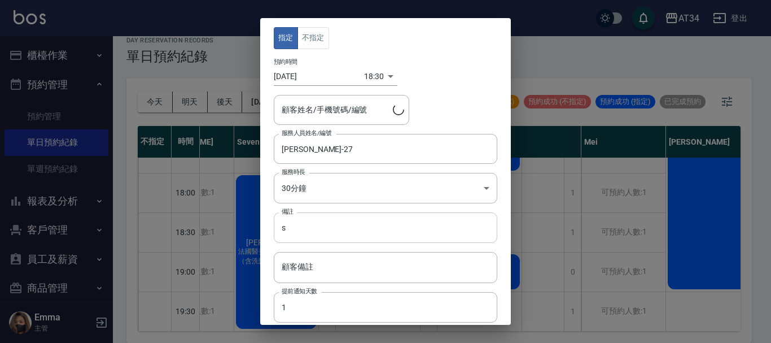
type input "黃湘涵/0921607913/0921607913"
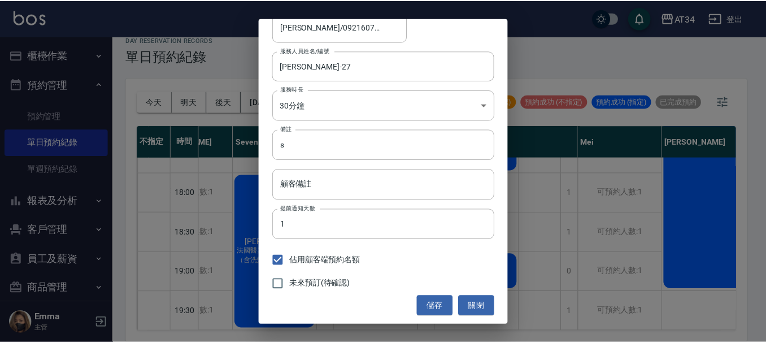
scroll to position [84, 0]
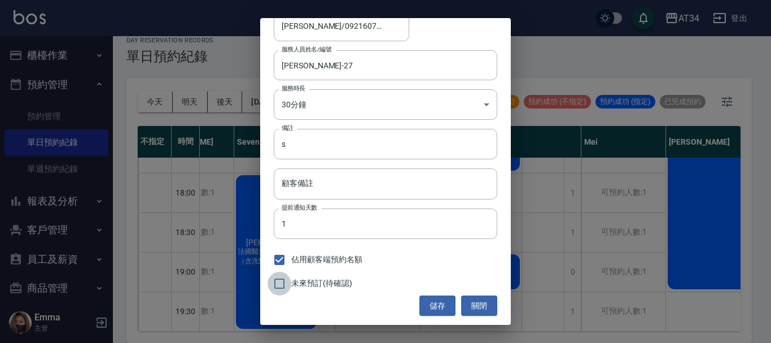
click at [282, 283] on input "未來預訂(待確認)" at bounding box center [280, 284] width 24 height 24
checkbox input "true"
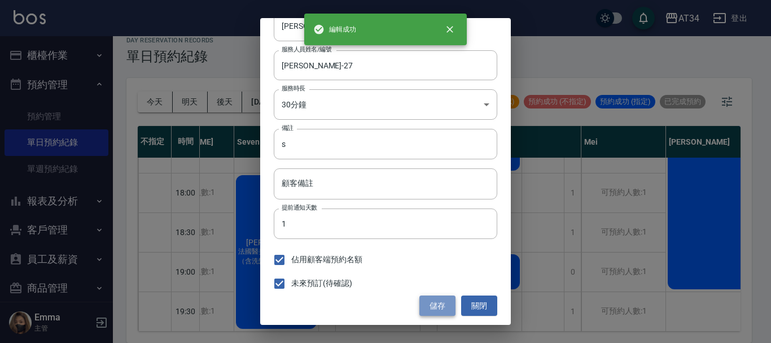
click at [428, 309] on button "儲存" at bounding box center [437, 305] width 36 height 21
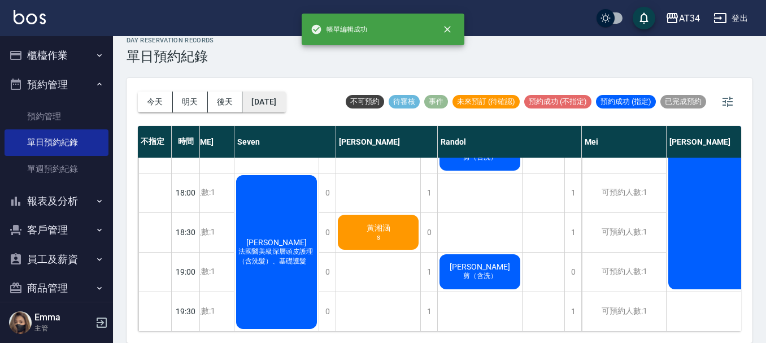
click at [285, 95] on button "2025/10/03" at bounding box center [263, 101] width 43 height 21
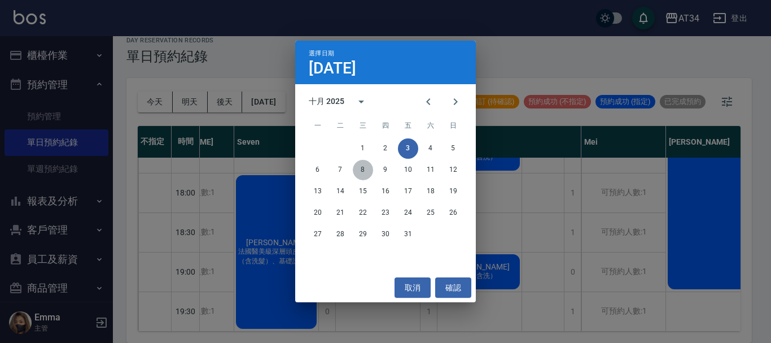
click at [362, 172] on button "8" at bounding box center [363, 170] width 20 height 20
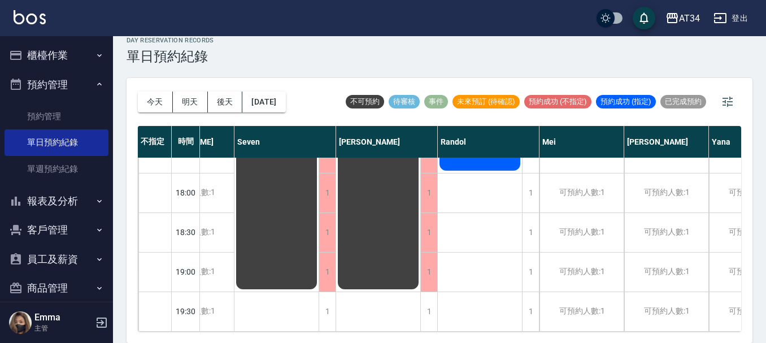
drag, startPoint x: 378, startPoint y: 333, endPoint x: 401, endPoint y: 328, distance: 23.1
click at [401, 328] on div "今天 明天 後天 2025/10/08 不可預約 待審核 事件 未來預訂 (待確認) 預約成功 (不指定) 預約成功 (指定) 已完成預約 不指定 時間 Gi…" at bounding box center [439, 210] width 626 height 265
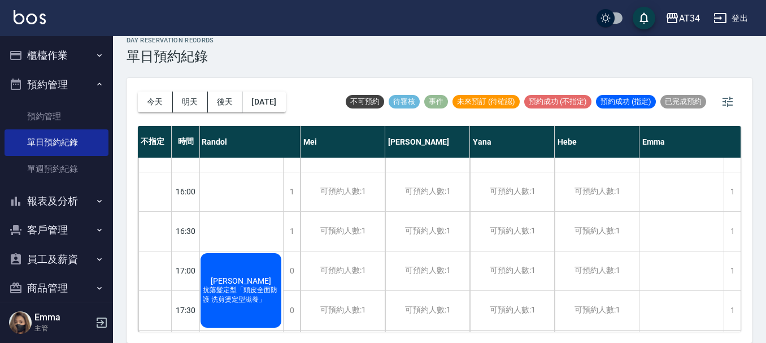
scroll to position [547, 379]
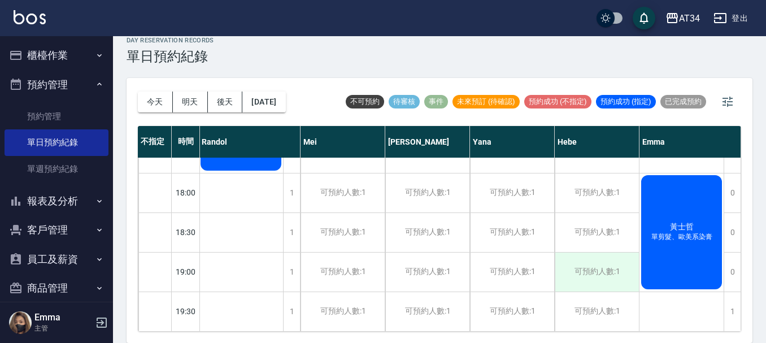
click at [601, 269] on div "可預約人數:1" at bounding box center [596, 271] width 84 height 39
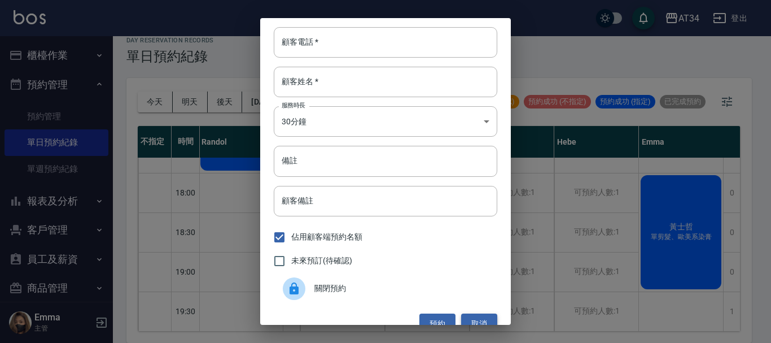
click at [483, 314] on button "取消" at bounding box center [479, 323] width 36 height 21
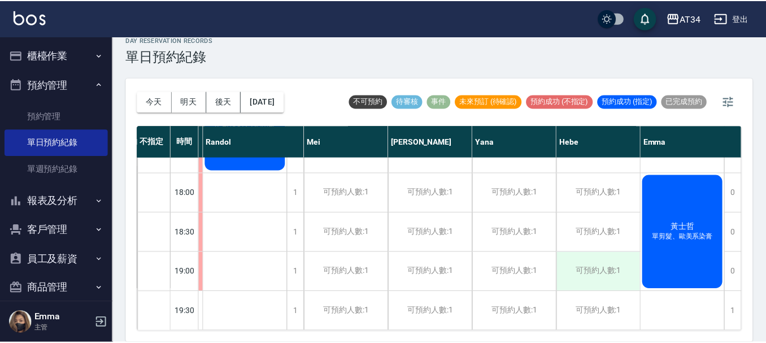
scroll to position [547, 374]
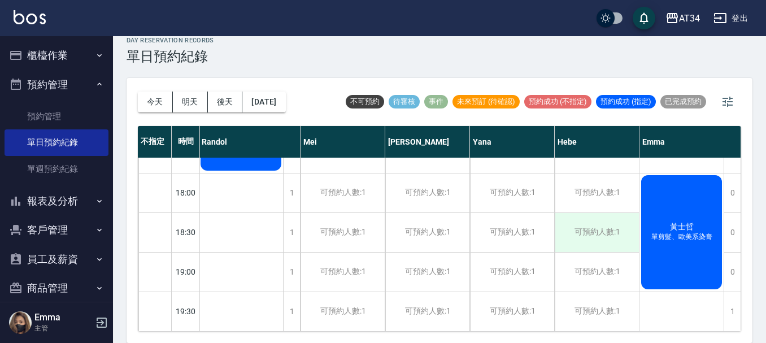
click at [600, 226] on div "可預約人數:1" at bounding box center [596, 232] width 84 height 39
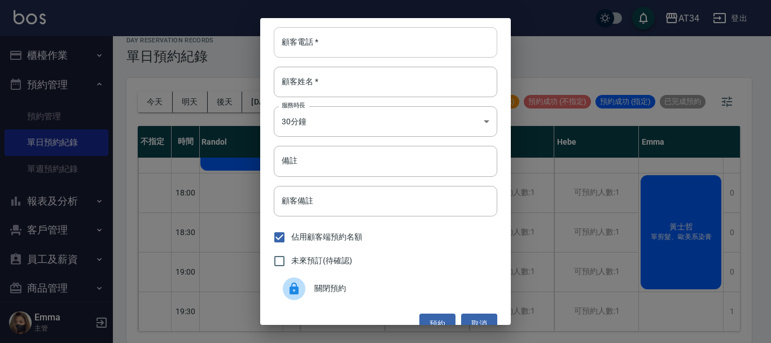
click at [335, 40] on input "顧客電話   *" at bounding box center [386, 42] width 224 height 30
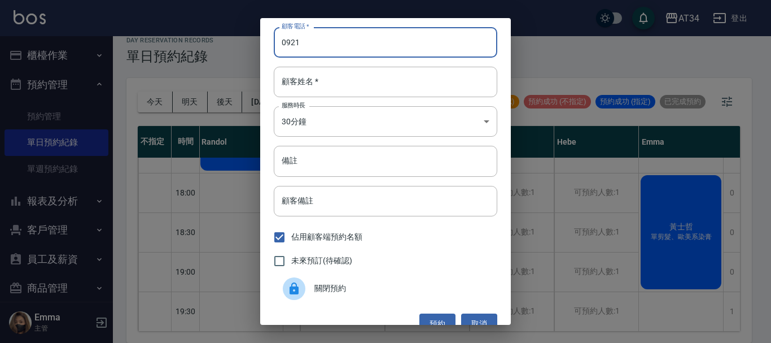
type input "0921"
click at [161, 144] on div "顧客電話   * 0921 顧客電話   * 顧客姓名   * 顧客姓名   * 服務時長 30分鐘 1 服務時長 備註 備註 顧客備註 顧客備註 佔用顧客端…" at bounding box center [385, 171] width 771 height 343
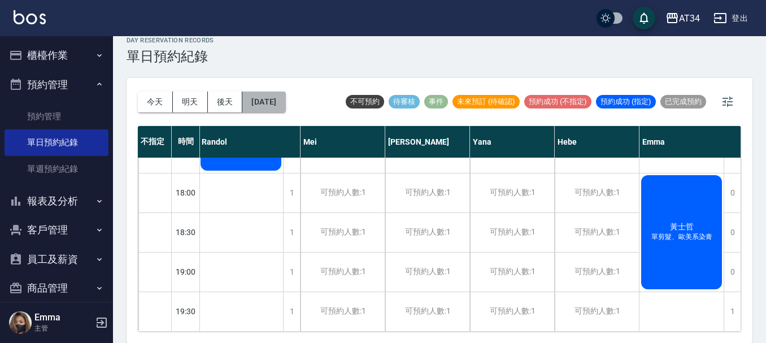
click at [270, 107] on button "2025/10/08" at bounding box center [263, 101] width 43 height 21
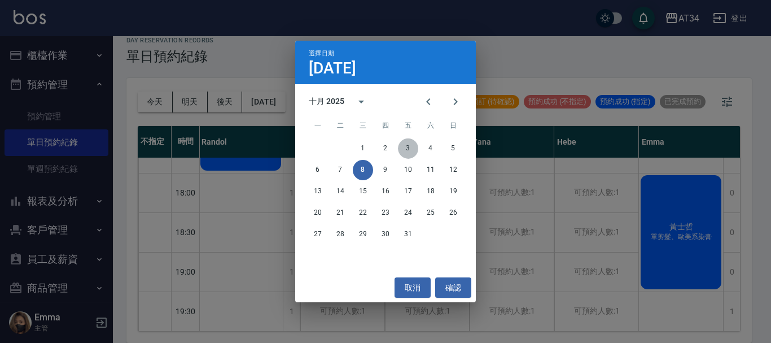
click at [409, 145] on button "3" at bounding box center [408, 148] width 20 height 20
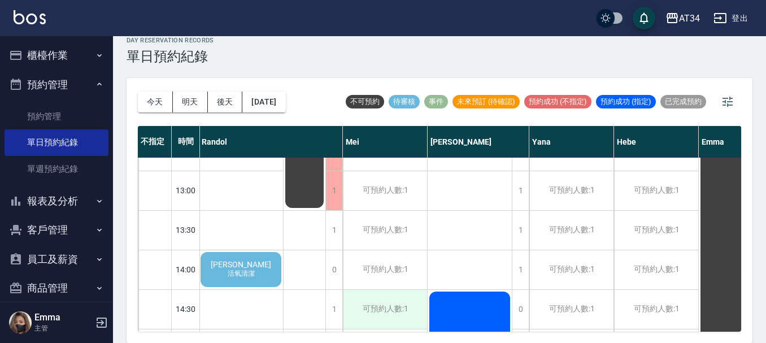
scroll to position [0, 374]
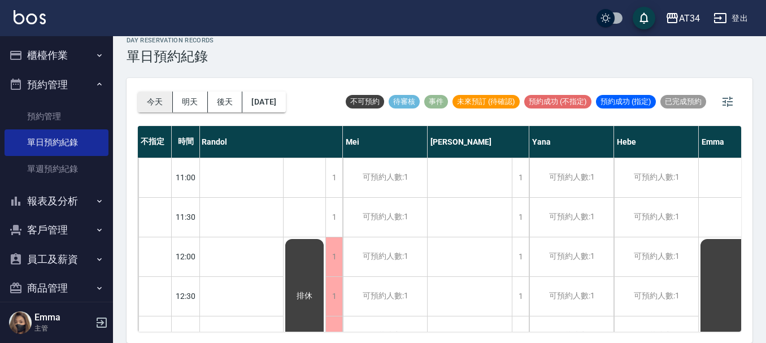
click at [166, 99] on button "今天" at bounding box center [155, 101] width 35 height 21
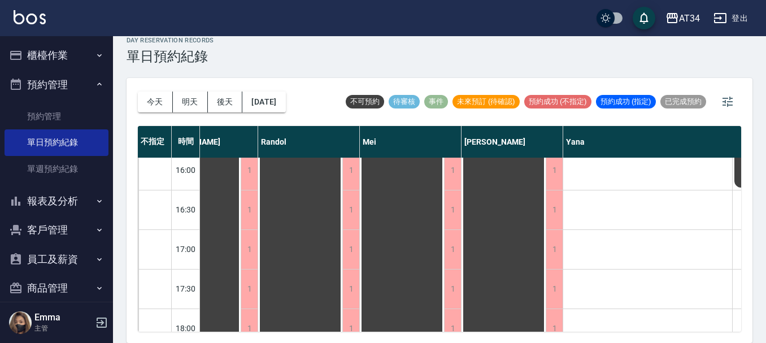
scroll to position [547, 374]
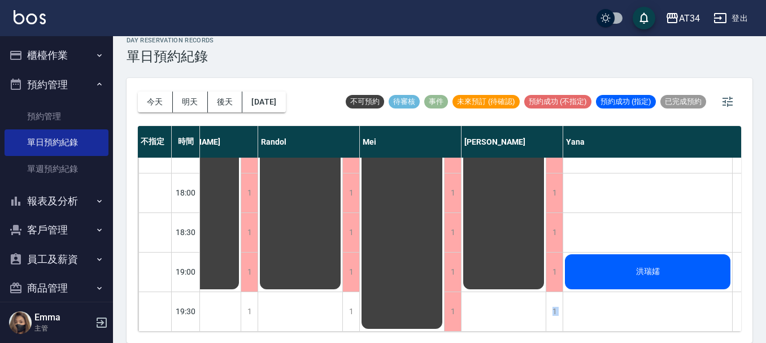
drag, startPoint x: 504, startPoint y: 322, endPoint x: 483, endPoint y: 327, distance: 21.5
click at [483, 327] on div "不指定 時間 Gina Wendy Seven annie Randol Mei Emily Yana Hebe Emma 11:00 11:30 12:00…" at bounding box center [439, 229] width 603 height 206
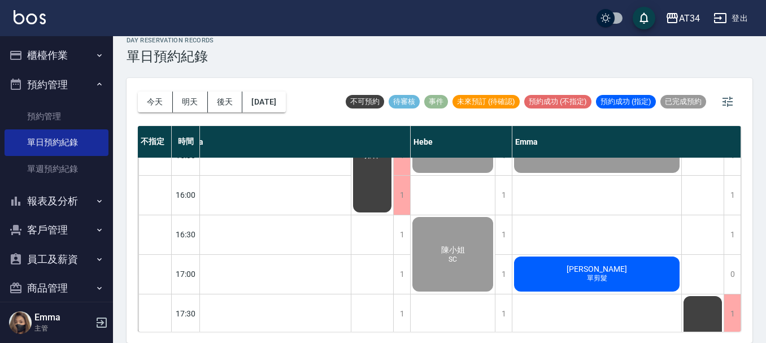
scroll to position [547, 761]
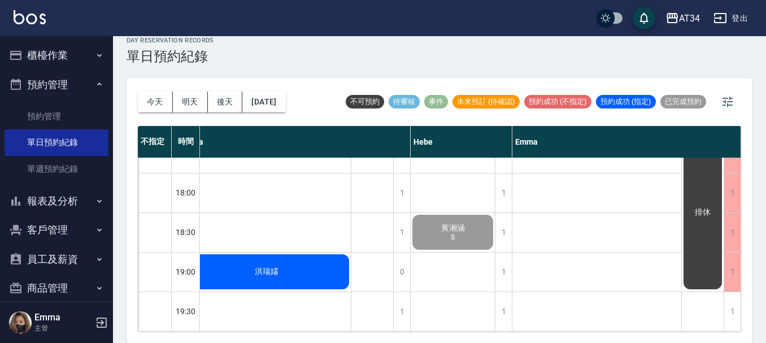
click at [448, 233] on span "S" at bounding box center [452, 237] width 8 height 8
click at [277, 108] on button "[DATE]" at bounding box center [263, 101] width 43 height 21
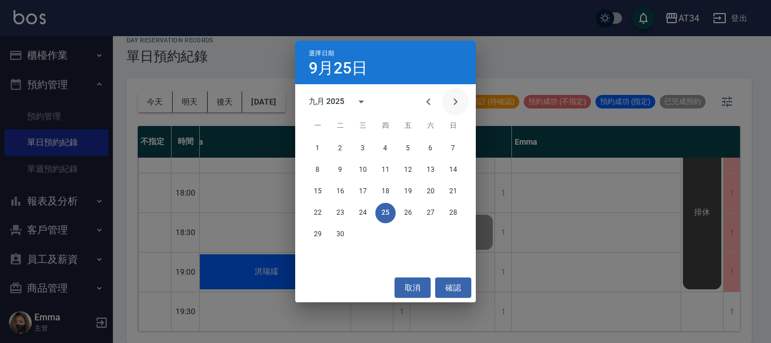
click at [453, 107] on icon "Next month" at bounding box center [456, 102] width 14 height 14
click at [365, 164] on button "8" at bounding box center [363, 170] width 20 height 20
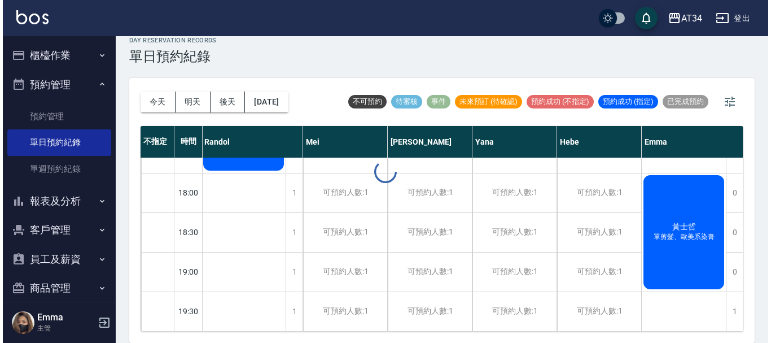
scroll to position [547, 379]
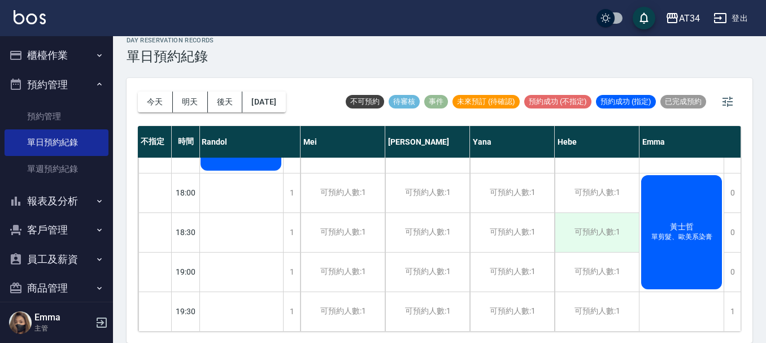
click at [600, 221] on div "可預約人數:1" at bounding box center [596, 232] width 84 height 39
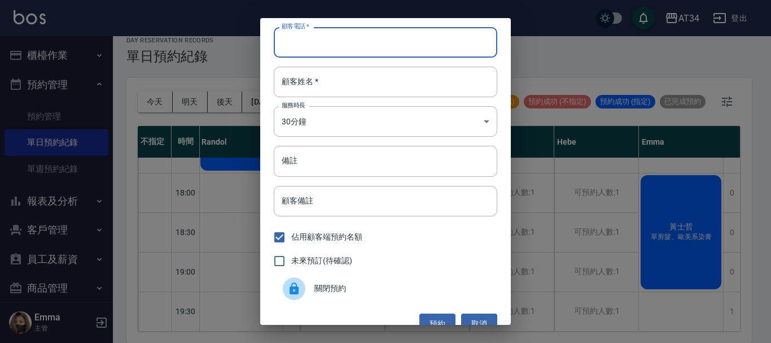
click at [317, 36] on input "顧客電話   *" at bounding box center [386, 42] width 224 height 30
paste input "0921607913"
type input "0921607913"
click at [335, 171] on input "備註" at bounding box center [386, 161] width 224 height 30
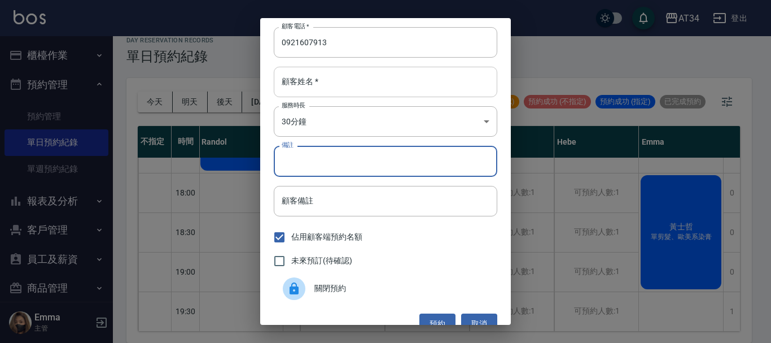
click at [345, 76] on input "顧客姓名   *" at bounding box center [386, 82] width 224 height 30
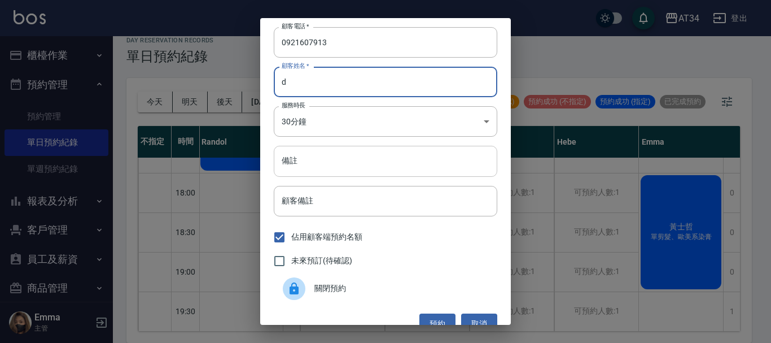
type input "d"
click at [307, 172] on input "備註" at bounding box center [386, 161] width 224 height 30
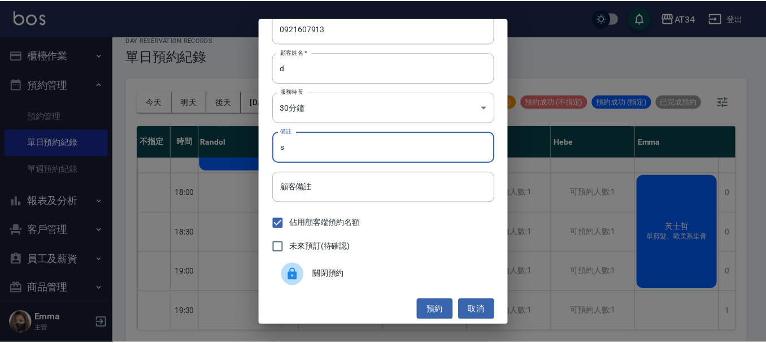
scroll to position [18, 0]
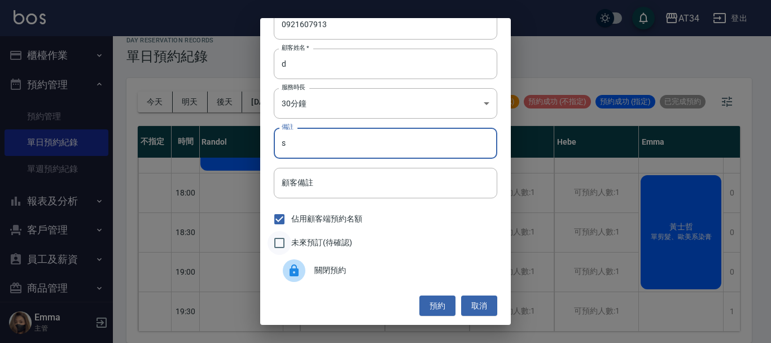
type input "s"
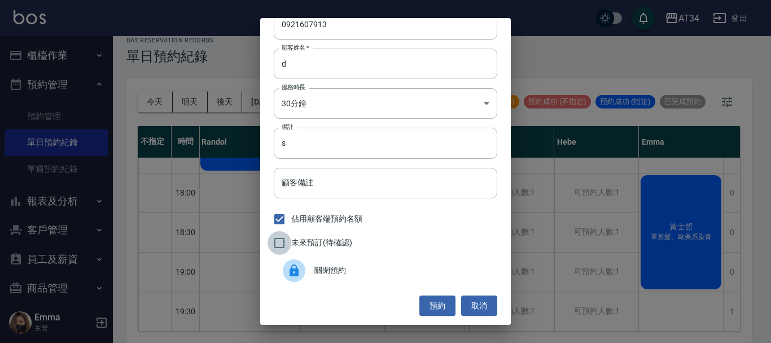
click at [289, 242] on input "未來預訂(待確認)" at bounding box center [280, 243] width 24 height 24
checkbox input "true"
click at [429, 302] on button "預約" at bounding box center [437, 305] width 36 height 21
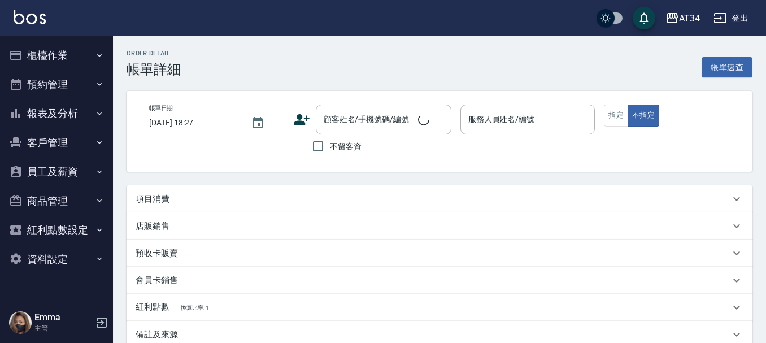
click at [233, 198] on div "項目消費" at bounding box center [433, 199] width 594 height 12
type input "[DATE] 16:30"
type input "Hebe-26"
type input "SC"
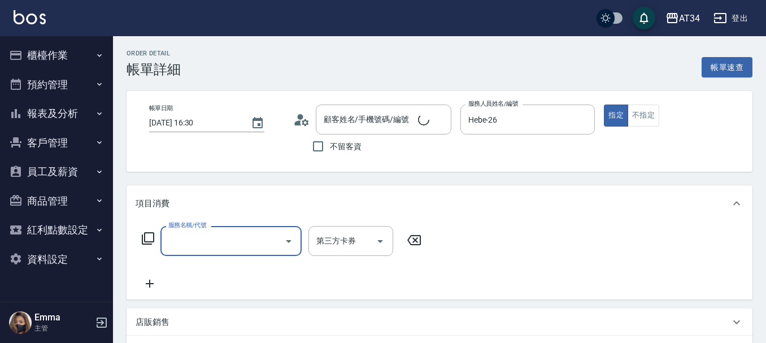
scroll to position [11, 0]
type input "[PERSON_NAME]/0989421106/null"
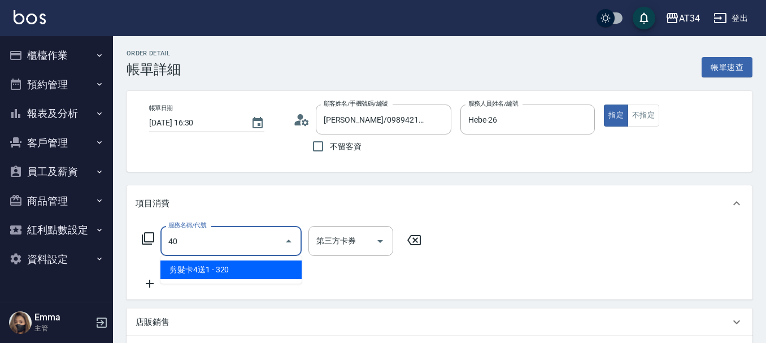
type input "401"
type input "20"
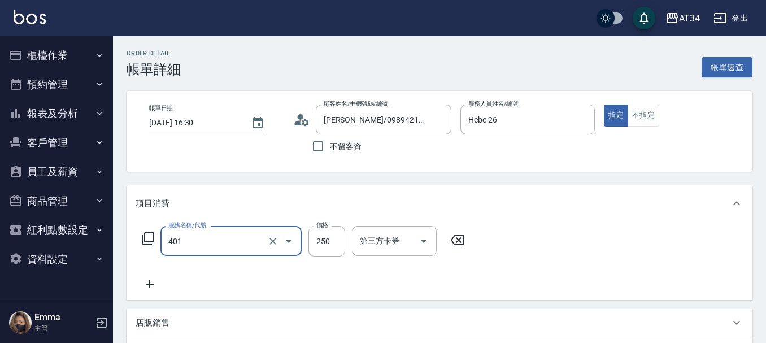
type input "剪髮(401)"
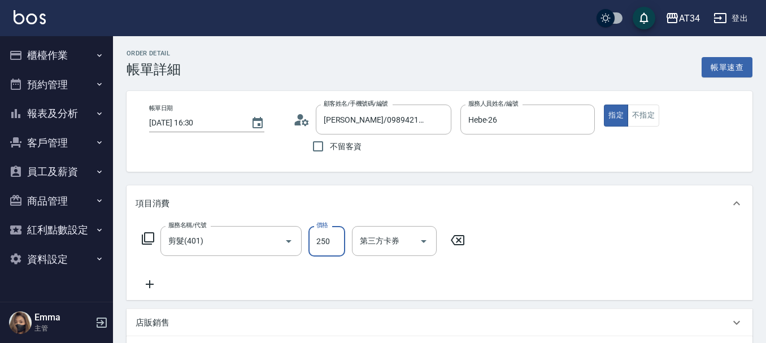
type input "0"
type input "64"
type input "60"
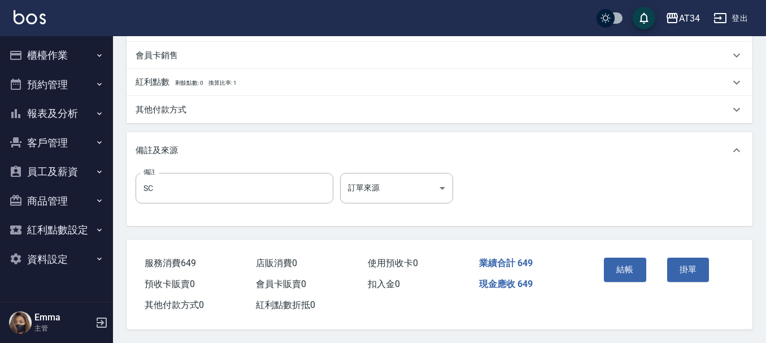
scroll to position [353, 0]
type input "649"
click at [636, 272] on button "結帳" at bounding box center [625, 269] width 42 height 24
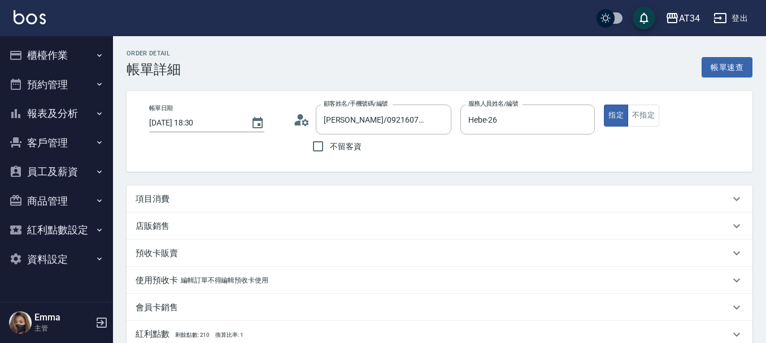
click at [211, 185] on div "項目消費" at bounding box center [439, 198] width 626 height 27
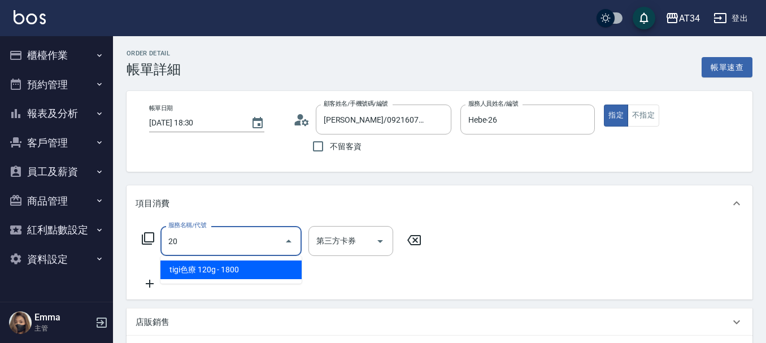
type input "201"
type input "30"
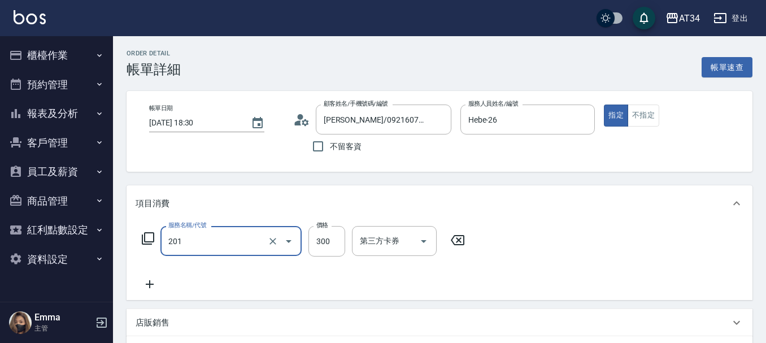
type input "洗髮(201)"
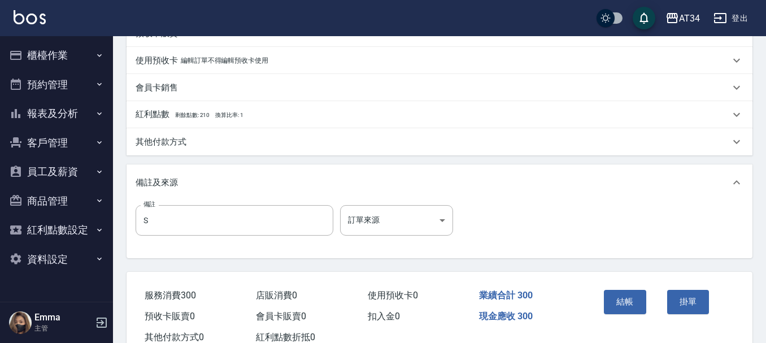
scroll to position [353, 0]
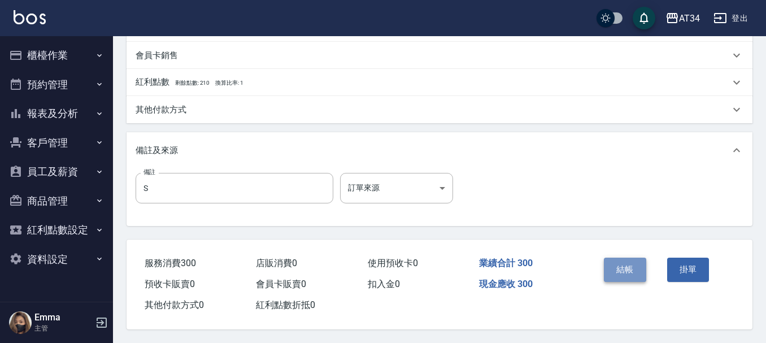
click at [630, 266] on button "結帳" at bounding box center [625, 269] width 42 height 24
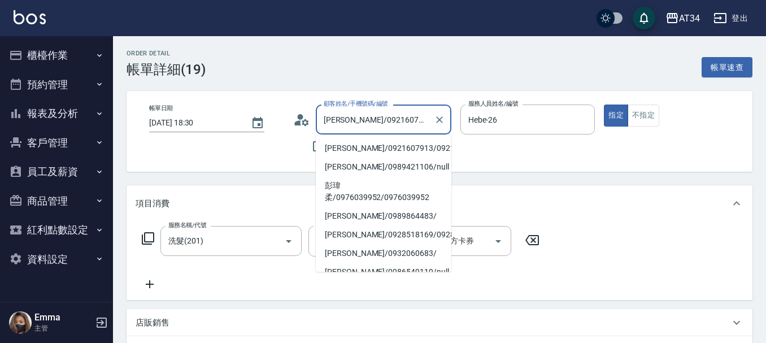
drag, startPoint x: 394, startPoint y: 121, endPoint x: 351, endPoint y: 125, distance: 42.5
click at [351, 125] on input "[PERSON_NAME]/0921607913/0921607913" at bounding box center [375, 120] width 108 height 20
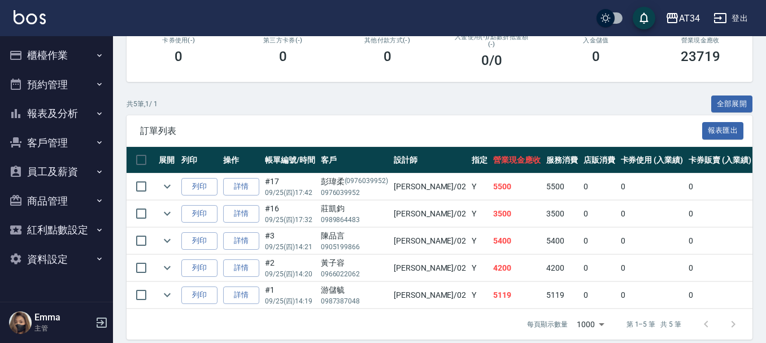
scroll to position [228, 0]
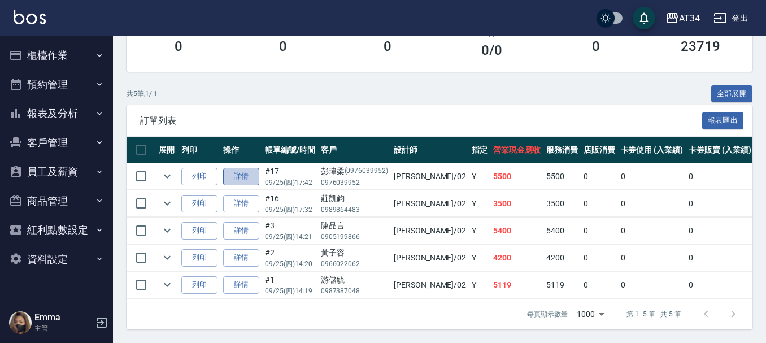
click at [235, 168] on link "詳情" at bounding box center [241, 177] width 36 height 18
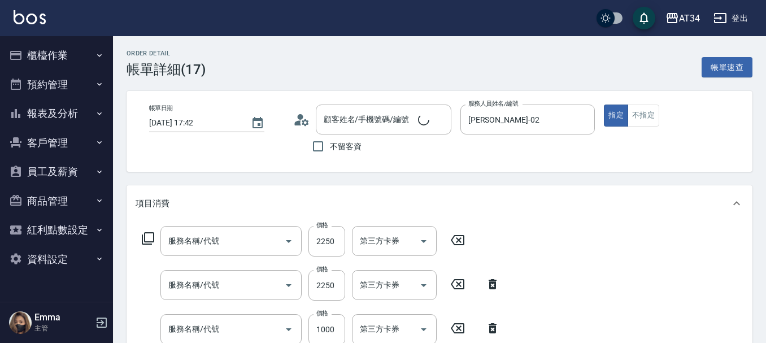
type input "[DATE] 17:42"
type input "[PERSON_NAME]-02"
type input "550"
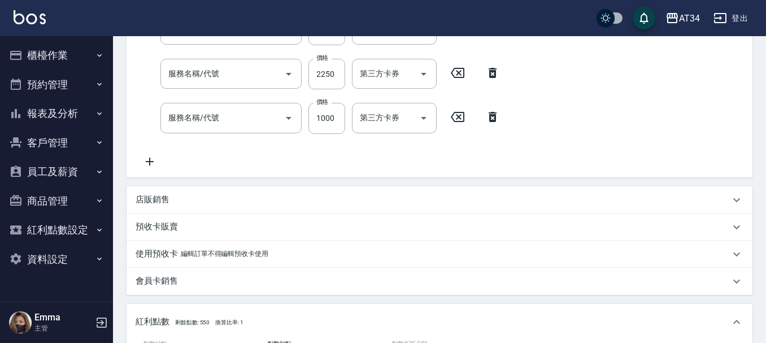
type input "彭瑋柔/0976039952/0976039952"
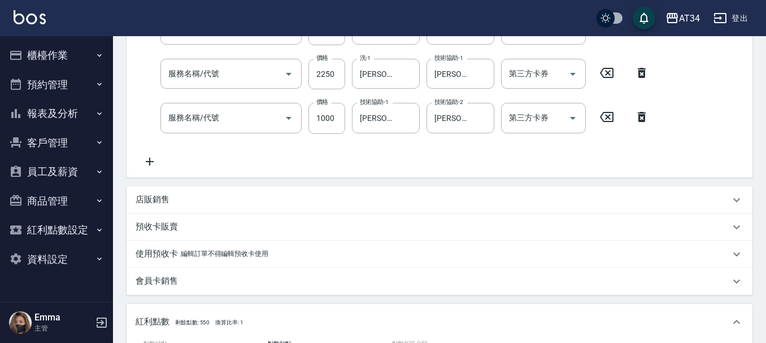
type input "染髮(501)"
type input "京喚羽護髮中(630)"
type input "芙[PERSON_NAME]敷膜短(918)"
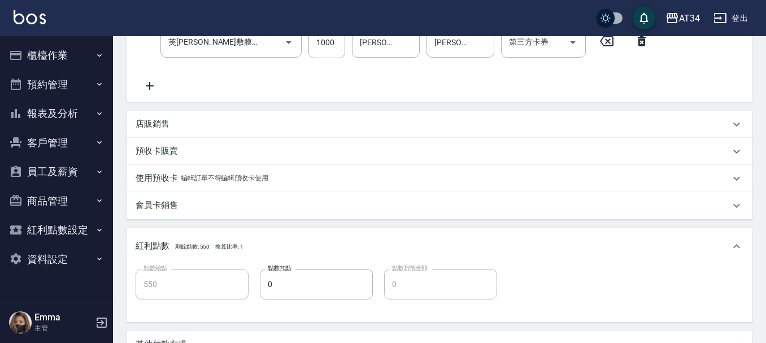
scroll to position [395, 0]
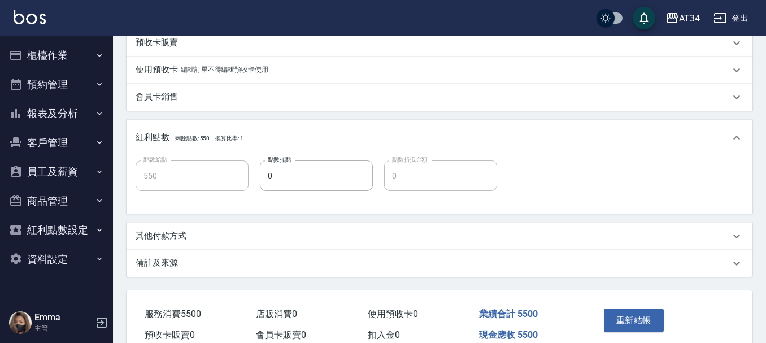
click at [208, 228] on div "其他付款方式" at bounding box center [439, 235] width 626 height 27
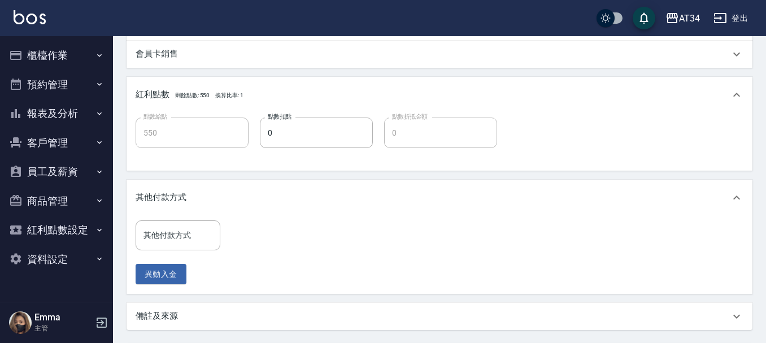
scroll to position [508, 0]
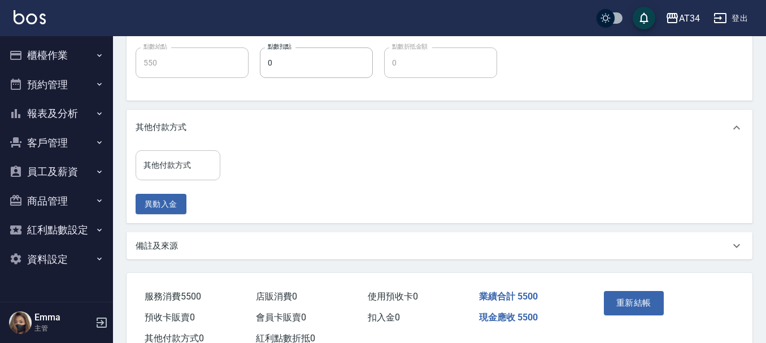
click at [202, 169] on input "其他付款方式" at bounding box center [178, 165] width 75 height 20
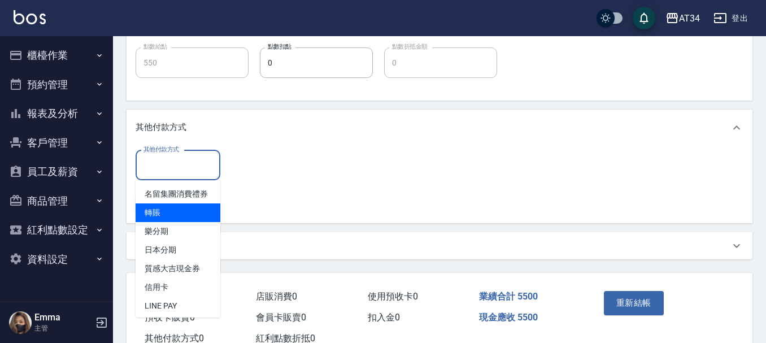
click at [193, 222] on span "轉賬" at bounding box center [178, 212] width 85 height 19
type input "轉賬"
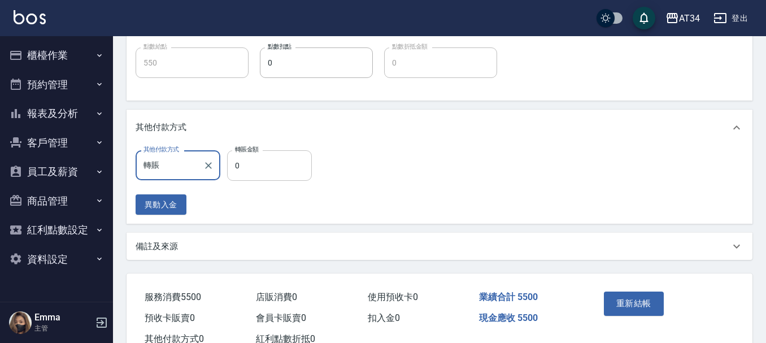
click at [272, 168] on input "0" at bounding box center [269, 165] width 85 height 30
type input "5"
type input "540"
type input "55"
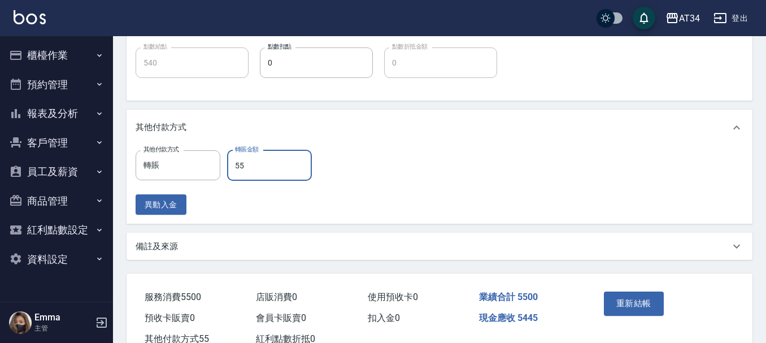
type input "490"
type input "550"
type input "0"
type input "5500"
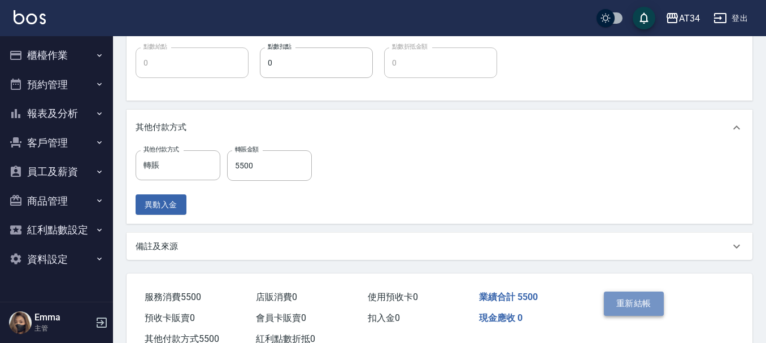
click at [631, 300] on button "重新結帳" at bounding box center [634, 303] width 60 height 24
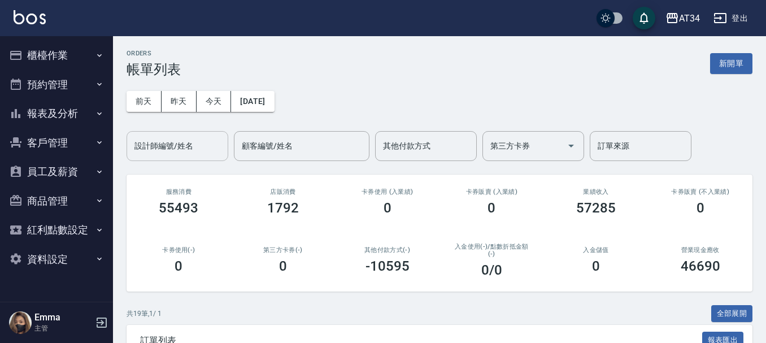
click at [201, 160] on div "設計師編號/姓名" at bounding box center [177, 146] width 102 height 30
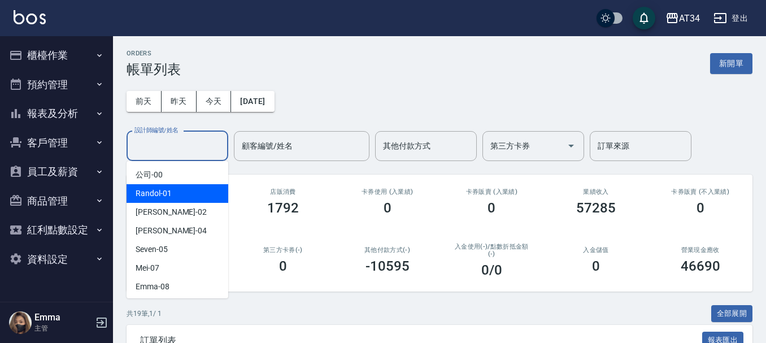
click at [191, 202] on div "Randol -01" at bounding box center [177, 193] width 102 height 19
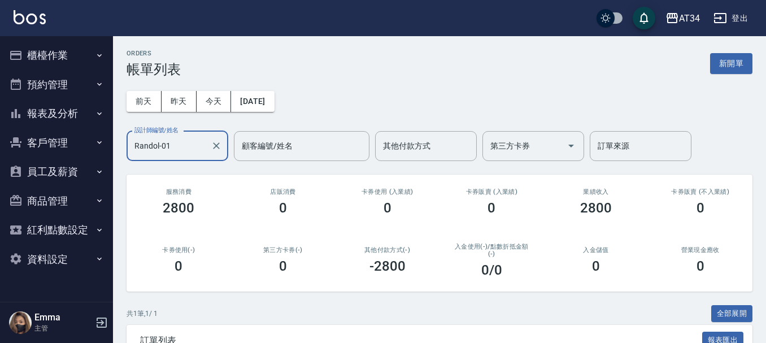
click at [190, 156] on div "Randol-01 設計師編號/姓名" at bounding box center [177, 146] width 102 height 30
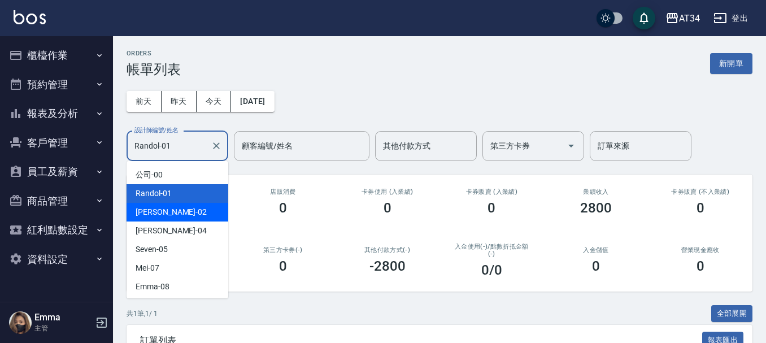
click at [181, 216] on div "Wendy -02" at bounding box center [177, 212] width 102 height 19
type input "Wendy-02"
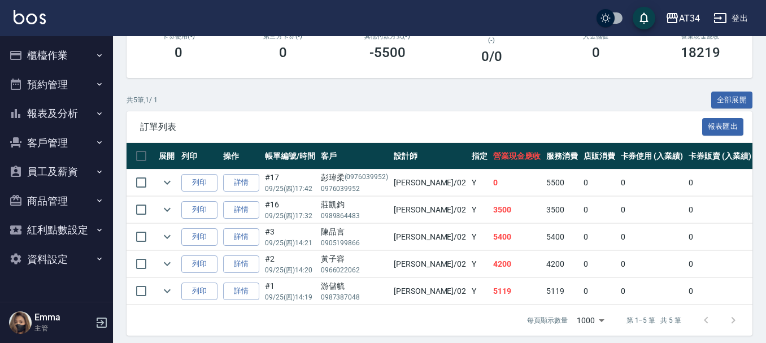
scroll to position [228, 0]
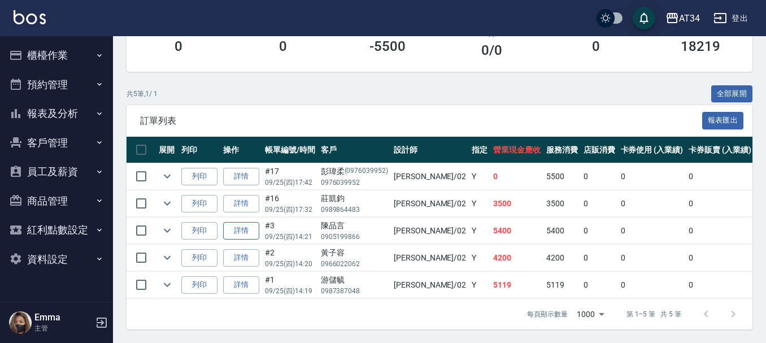
click at [240, 225] on link "詳情" at bounding box center [241, 231] width 36 height 18
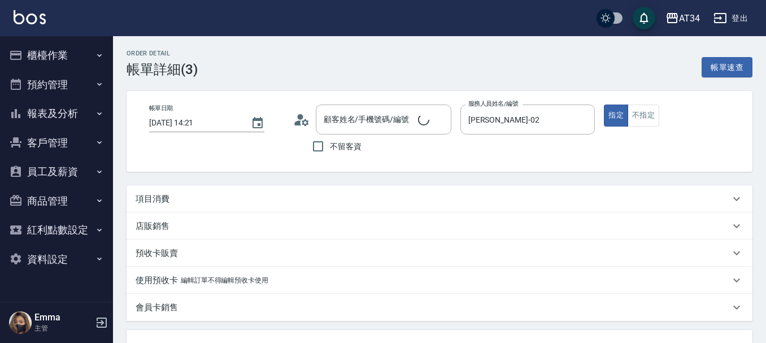
type input "2025/09/25 14:21"
type input "Wendy-02"
type input "540"
type input "陳品言/0905199866/"
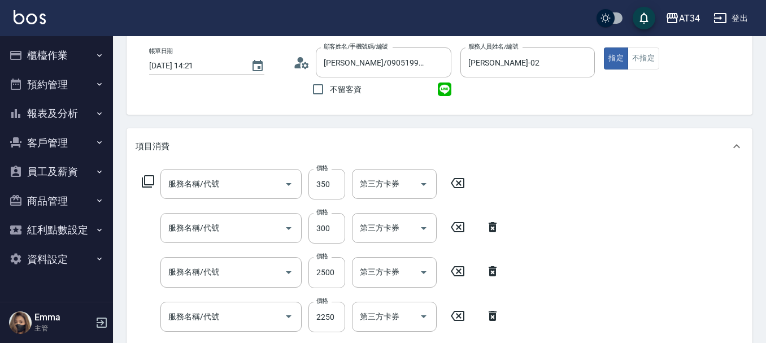
type input "洗髮(201)"
type input "剪髮(401)"
type input "染髮(501)"
type input "京喚羽護髮中(630)"
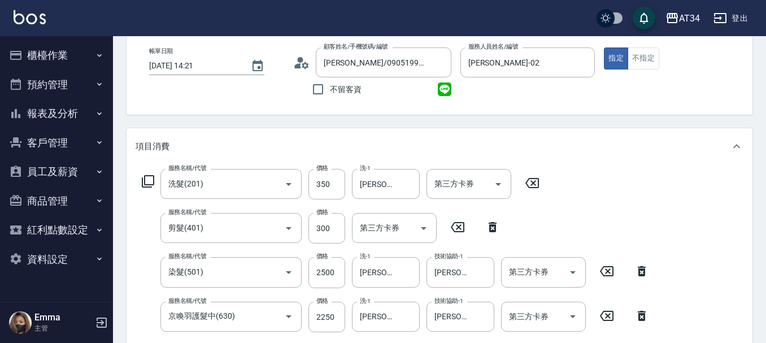
scroll to position [113, 0]
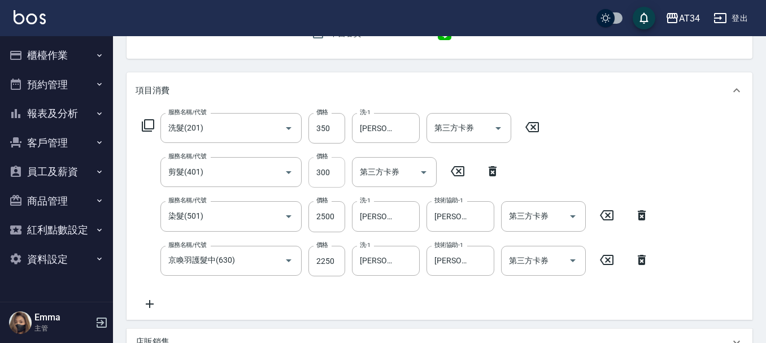
click at [335, 177] on input "300" at bounding box center [326, 172] width 37 height 30
type input "510"
type input "400"
type input "550"
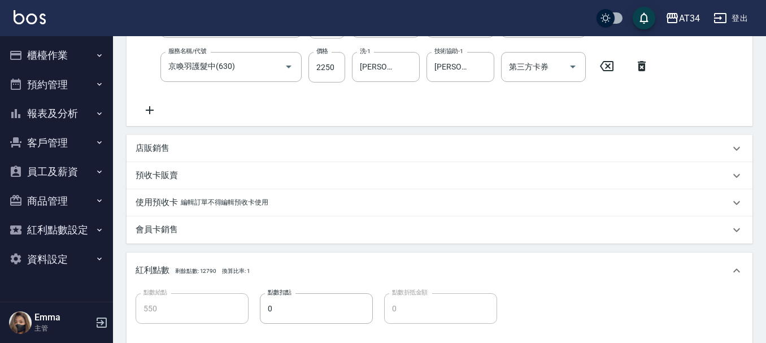
scroll to position [452, 0]
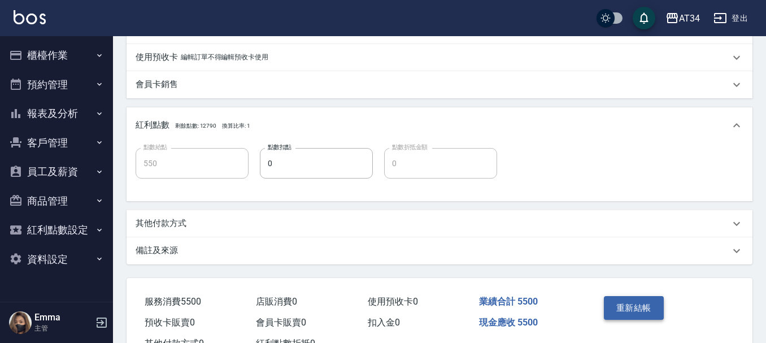
type input "400"
click at [638, 318] on button "重新結帳" at bounding box center [634, 308] width 60 height 24
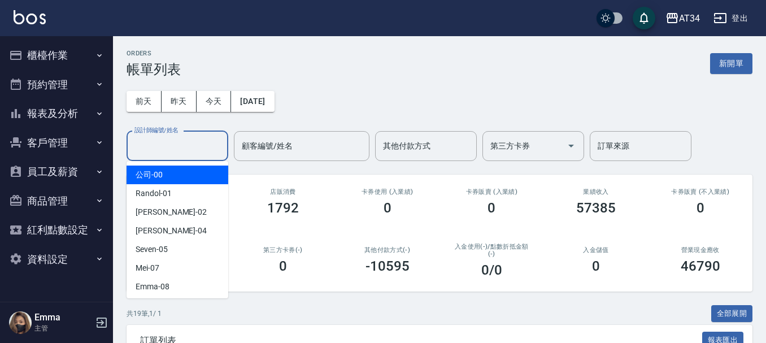
click at [180, 145] on input "設計師編號/姓名" at bounding box center [177, 146] width 91 height 20
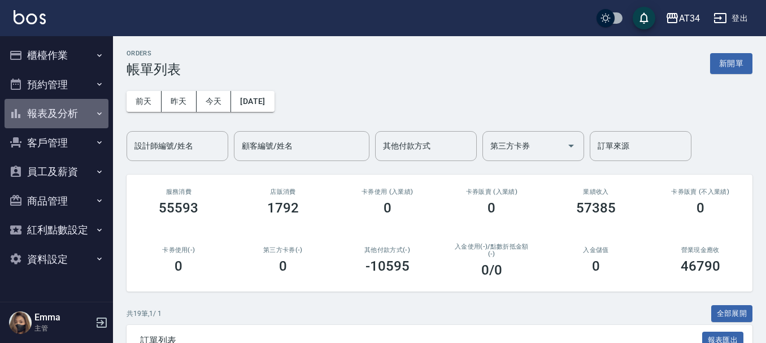
click at [86, 105] on button "報表及分析" at bounding box center [57, 113] width 104 height 29
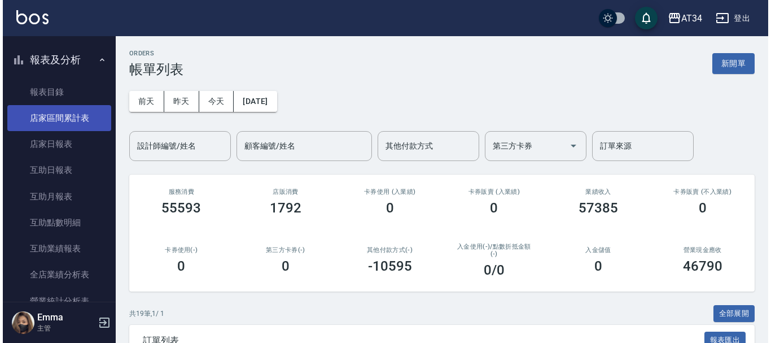
scroll to position [113, 0]
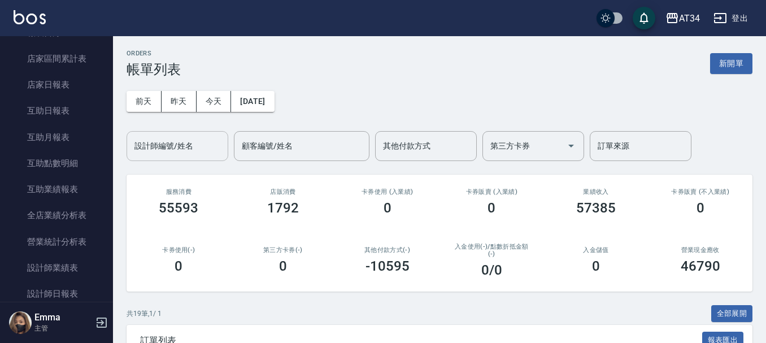
click at [160, 152] on input "設計師編號/姓名" at bounding box center [177, 146] width 91 height 20
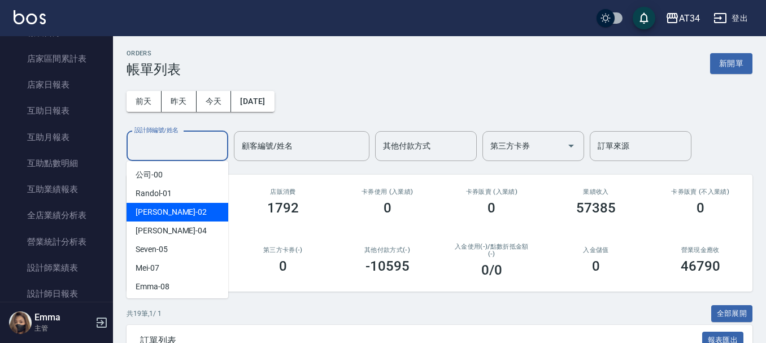
click at [165, 207] on span "Wendy -02" at bounding box center [171, 212] width 71 height 12
type input "Wendy-02"
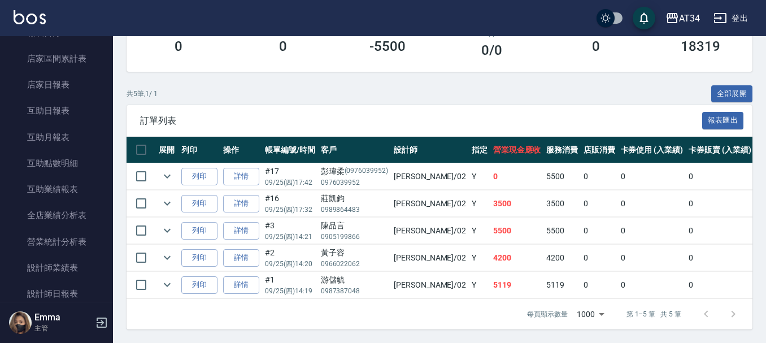
scroll to position [228, 0]
click at [169, 169] on icon "expand row" at bounding box center [167, 176] width 14 height 14
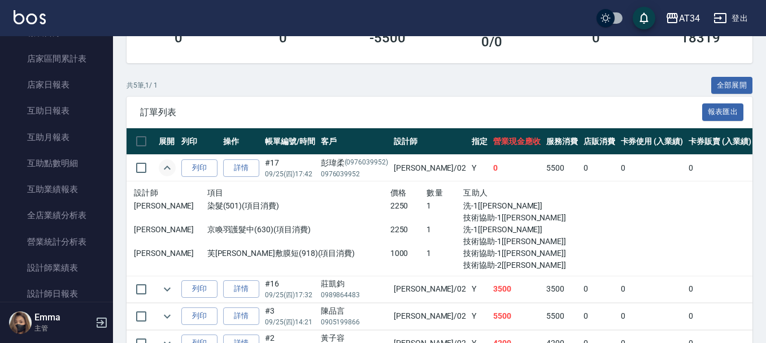
click at [169, 163] on icon "expand row" at bounding box center [167, 168] width 14 height 14
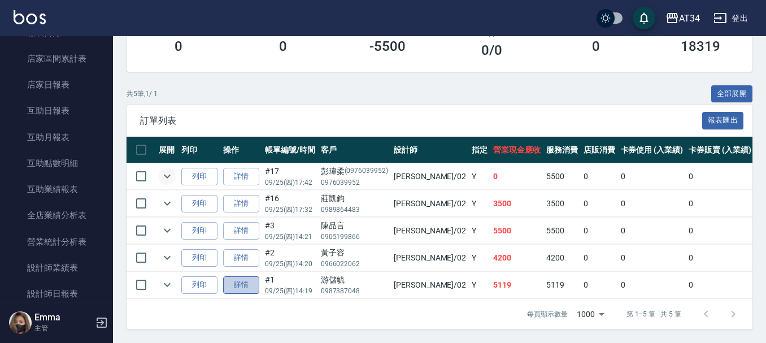
click at [231, 276] on link "詳情" at bounding box center [241, 285] width 36 height 18
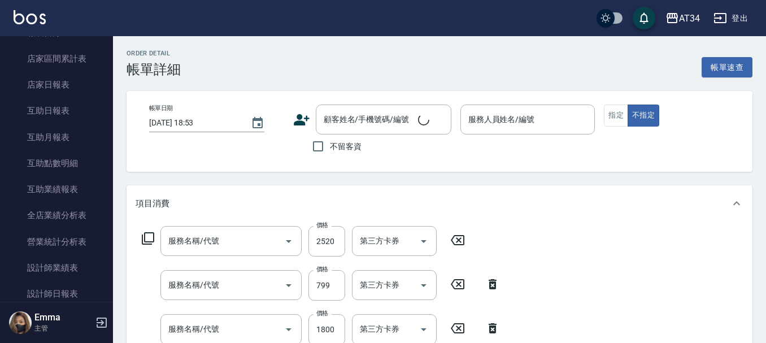
type input "2025/09/25 14:19"
type input "Wendy-02"
type input "510"
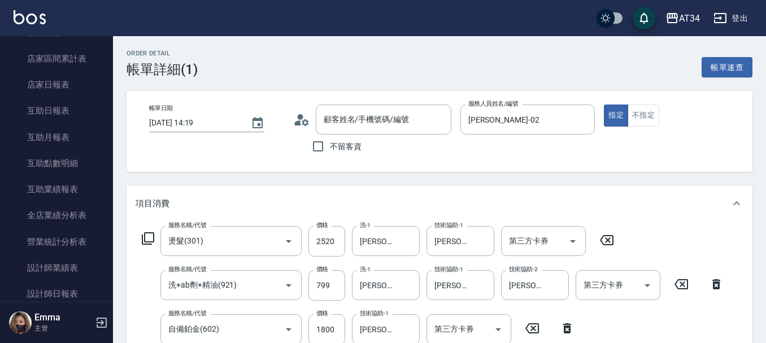
type input "燙髮(301)"
type input "洗+ab劑+精油(921)"
type input "自備鉑金(602)"
type input "游儲毓/0987387048/"
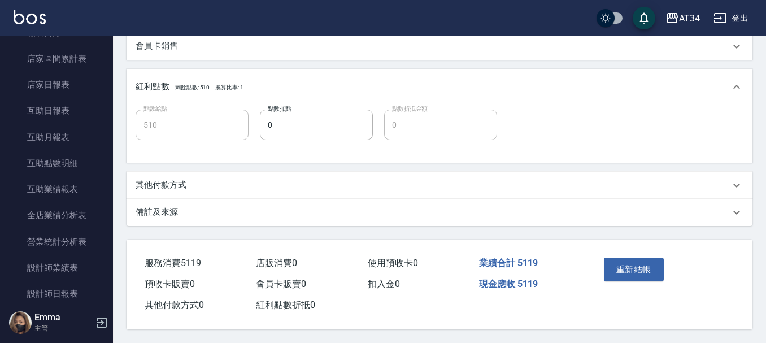
scroll to position [451, 0]
click at [638, 264] on button "重新結帳" at bounding box center [634, 269] width 60 height 24
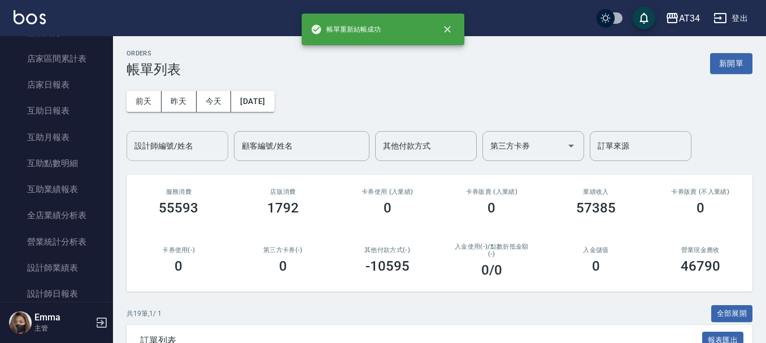
click at [202, 158] on div "設計師編號/姓名" at bounding box center [177, 146] width 102 height 30
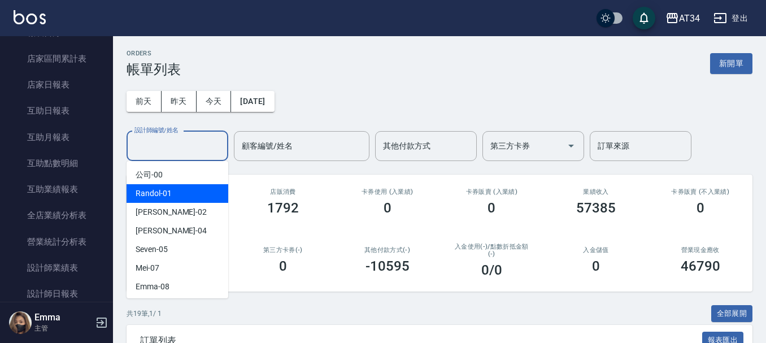
click at [195, 200] on div "Randol -01" at bounding box center [177, 193] width 102 height 19
click at [190, 150] on input "Randol-01" at bounding box center [169, 146] width 75 height 20
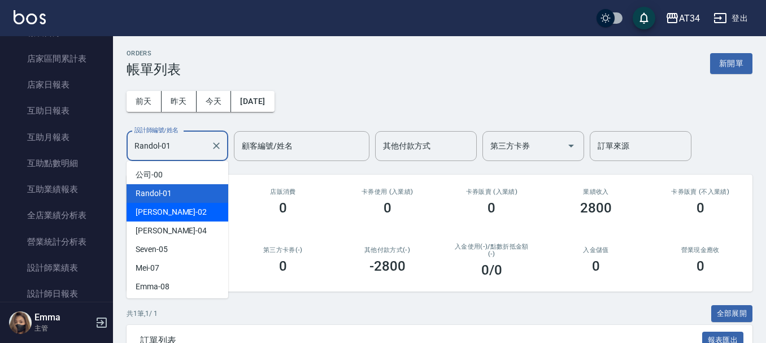
click at [190, 217] on div "Wendy -02" at bounding box center [177, 212] width 102 height 19
type input "Wendy-02"
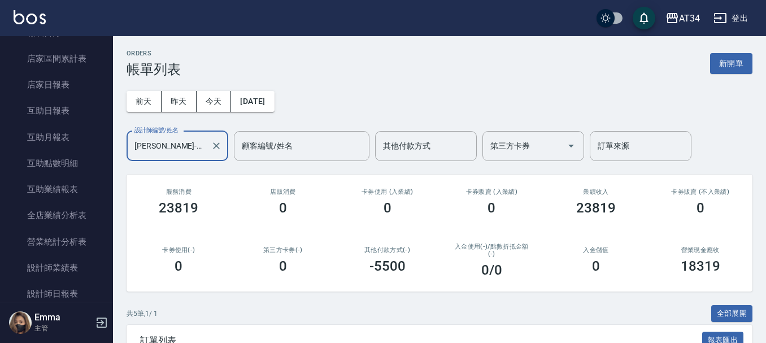
scroll to position [228, 0]
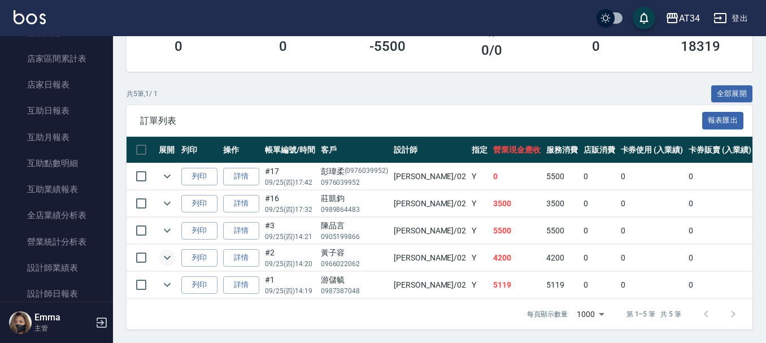
click at [172, 251] on icon "expand row" at bounding box center [167, 258] width 14 height 14
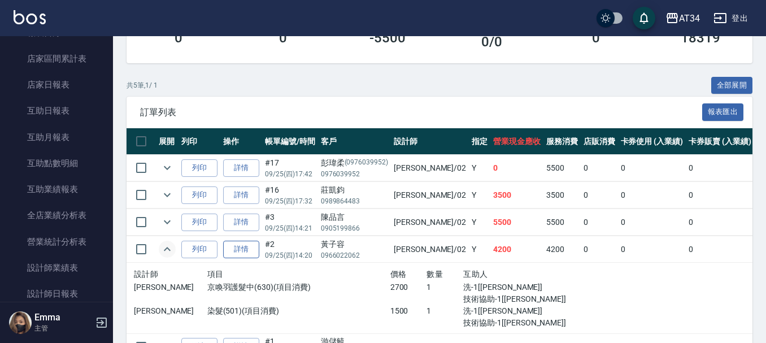
click at [242, 249] on link "詳情" at bounding box center [241, 250] width 36 height 18
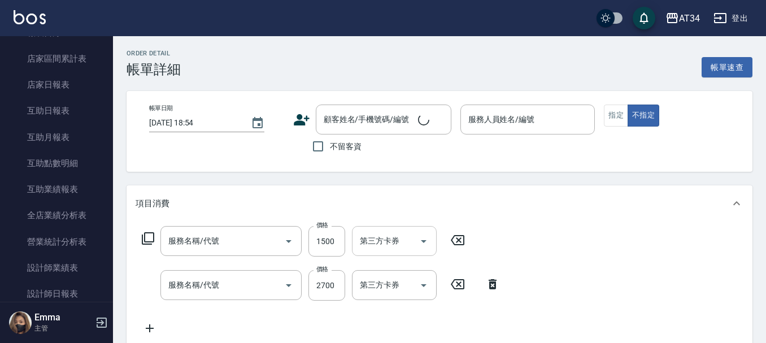
type input "2025/09/25 14:20"
type input "Wendy-02"
type input "420"
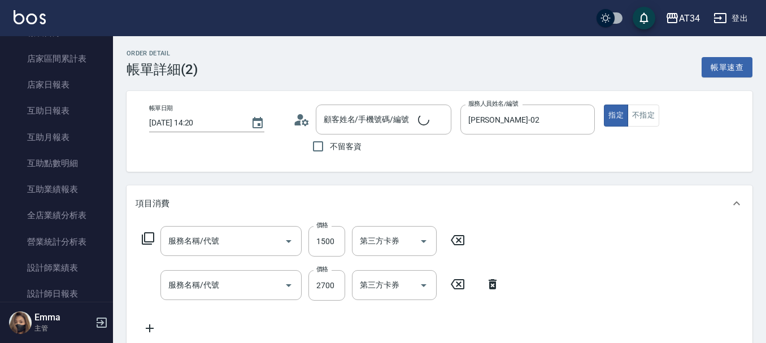
type input "染髮(501)"
type input "京喚羽護髮中(630)"
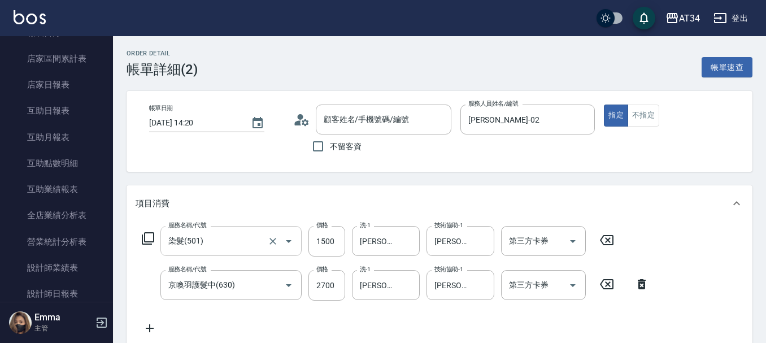
type input "黃子容/0966022062/"
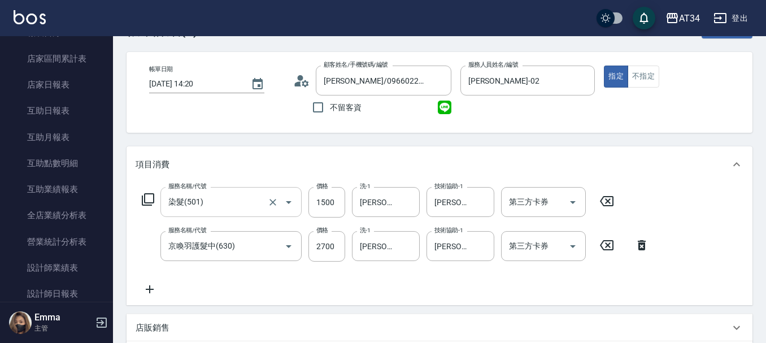
scroll to position [56, 0]
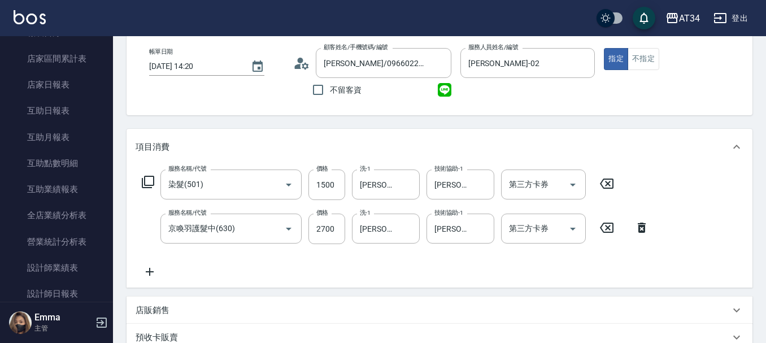
click at [150, 272] on icon at bounding box center [150, 272] width 8 height 8
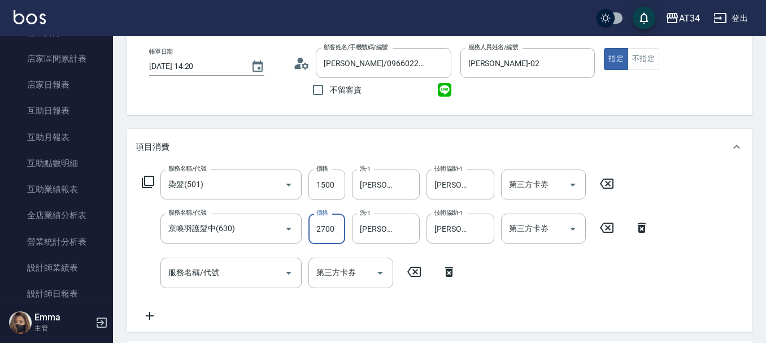
click at [336, 231] on input "2700" at bounding box center [326, 228] width 37 height 30
click at [338, 182] on input "1500" at bounding box center [326, 184] width 37 height 30
type input "1"
type input "270"
type input "120"
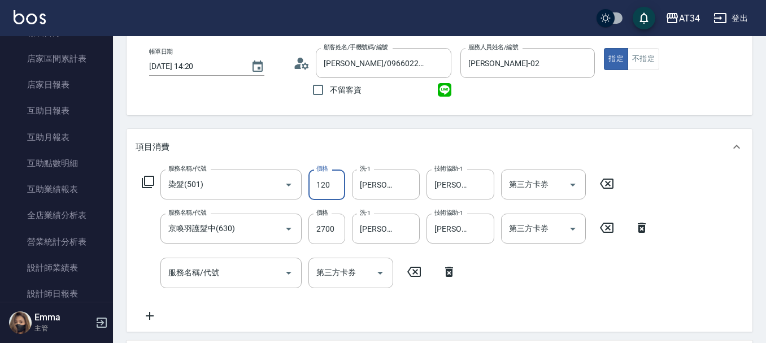
type input "280"
type input "1200"
type input "390"
type input "1200"
drag, startPoint x: 207, startPoint y: 311, endPoint x: 211, endPoint y: 278, distance: 33.5
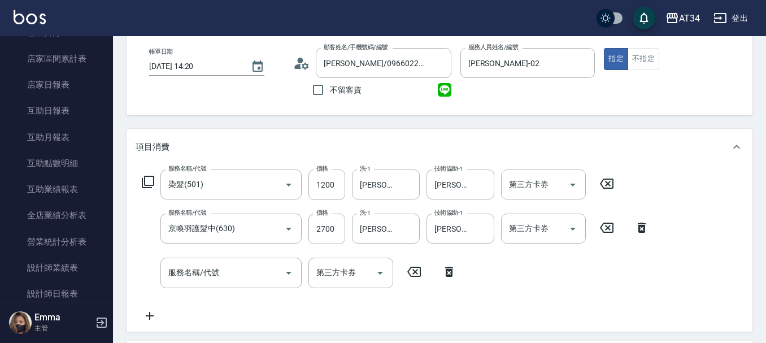
click at [207, 311] on div "服務名稱/代號 染髮(501) 服務名稱/代號 價格 1200 價格 洗-1 張可芮-36 洗-1 技術協助-1 張可芮-36 技術協助-1 第三方卡券 第三…" at bounding box center [396, 245] width 520 height 152
click at [215, 266] on input "服務名稱/代號" at bounding box center [222, 273] width 114 height 20
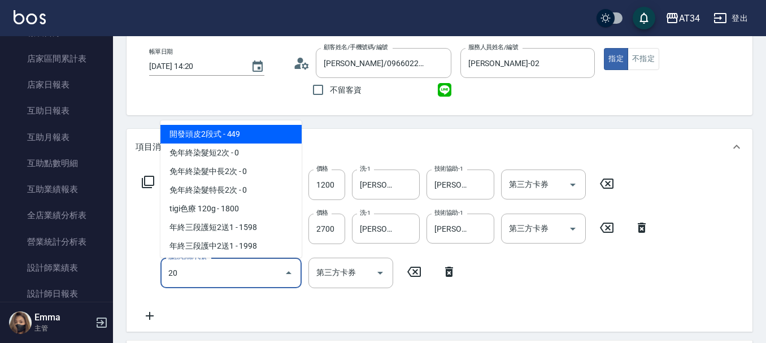
type input "201"
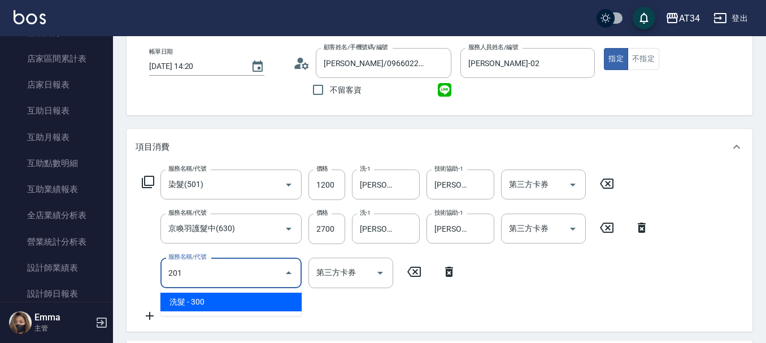
type input "420"
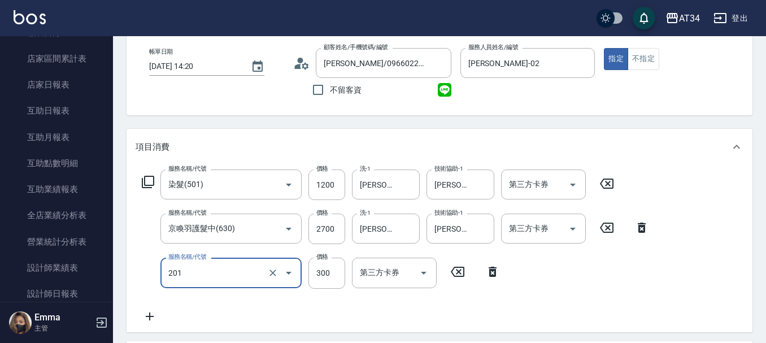
type input "洗髮(201)"
type input "390"
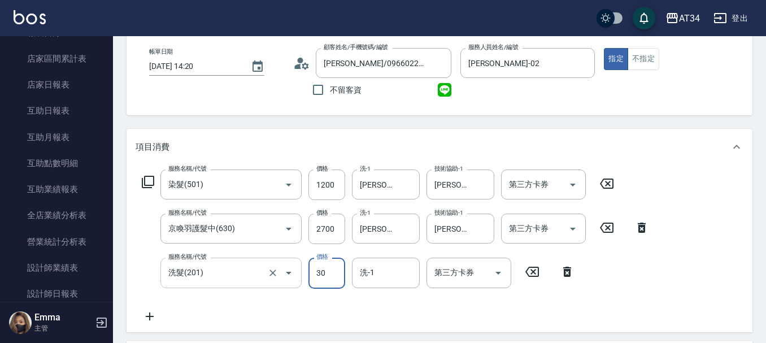
type input "300"
type input "420"
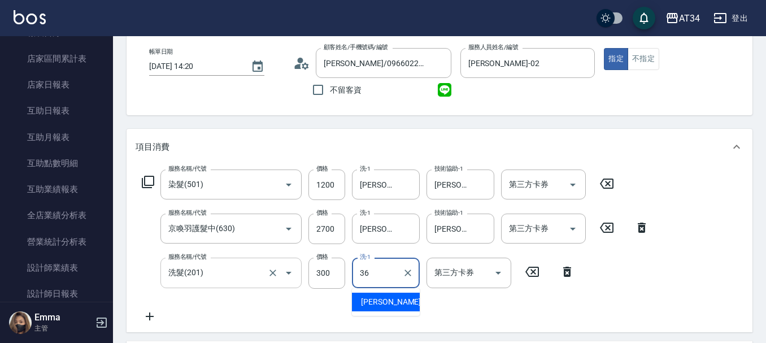
type input "張可芮-36"
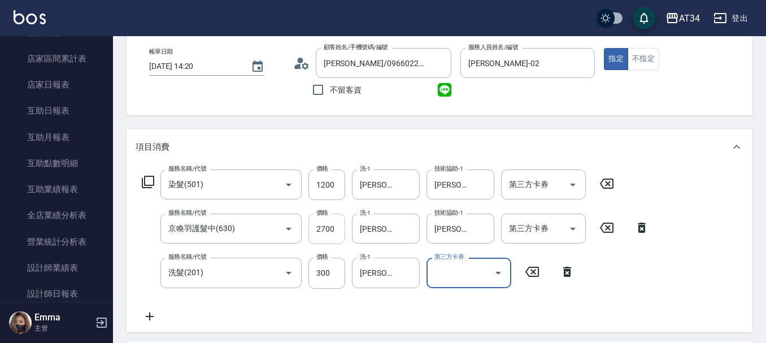
click at [339, 220] on input "2700" at bounding box center [326, 228] width 37 height 30
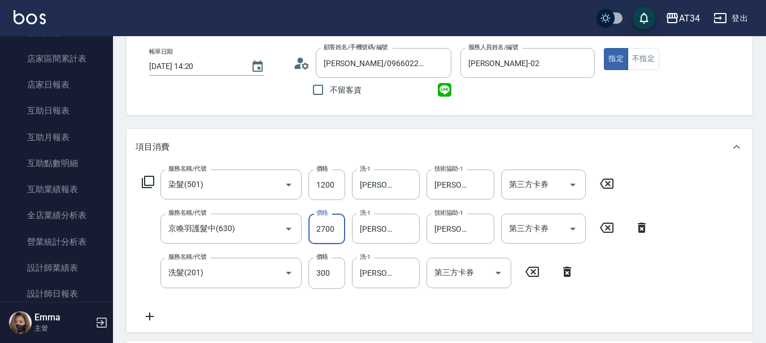
scroll to position [113, 0]
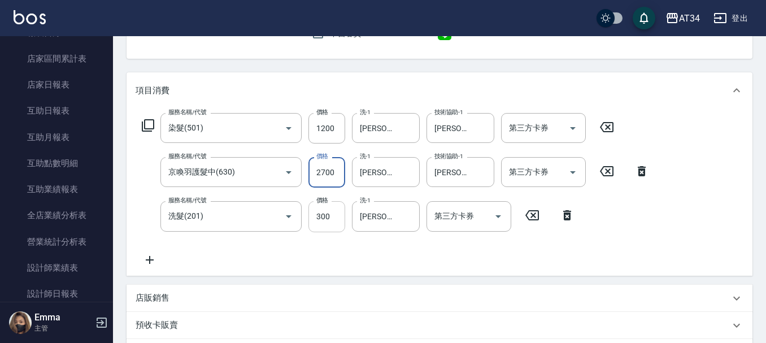
type input "2"
type input "150"
type input "25"
type input "170"
type input "2500"
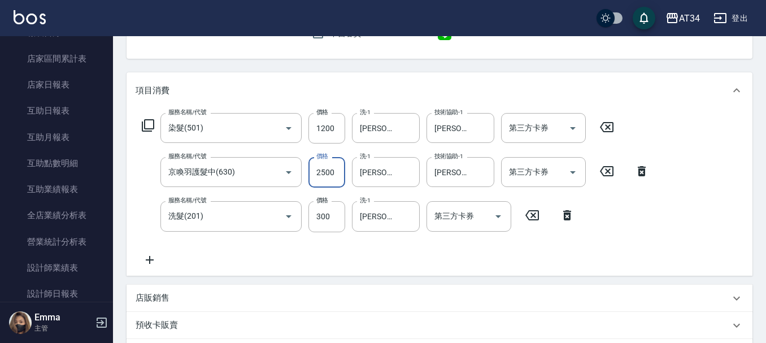
type input "170"
type input "250"
type input "150"
type input "27"
type input "170"
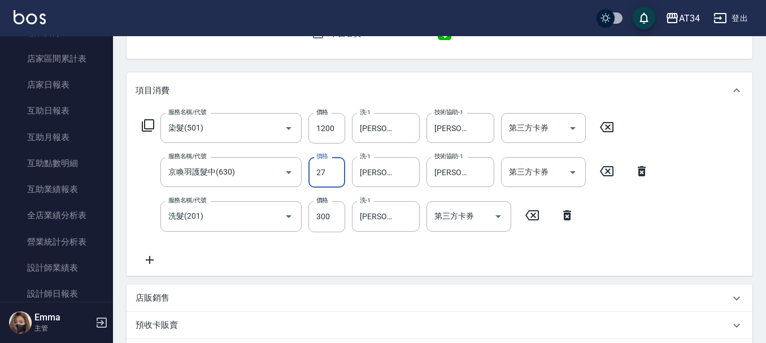
type input "270"
type input "420"
type input "2700"
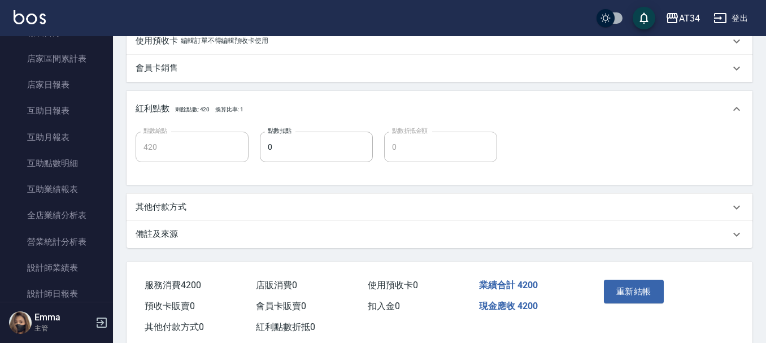
scroll to position [451, 0]
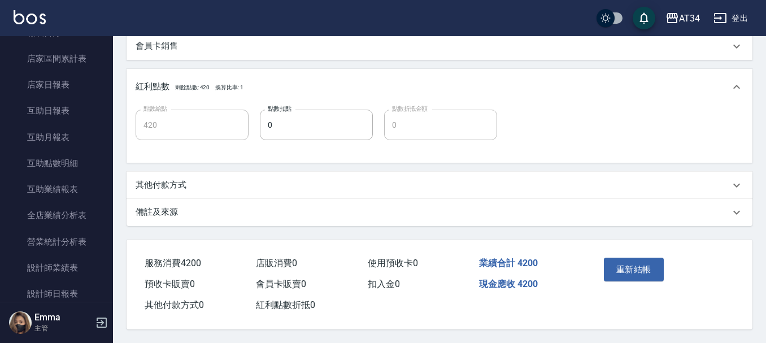
click at [646, 260] on button "重新結帳" at bounding box center [634, 269] width 60 height 24
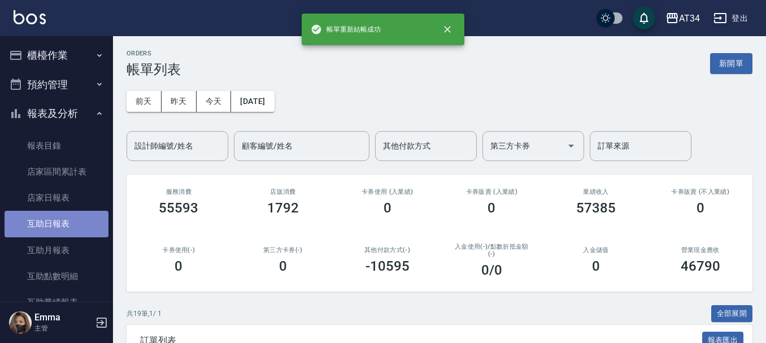
click at [62, 229] on link "互助日報表" at bounding box center [57, 224] width 104 height 26
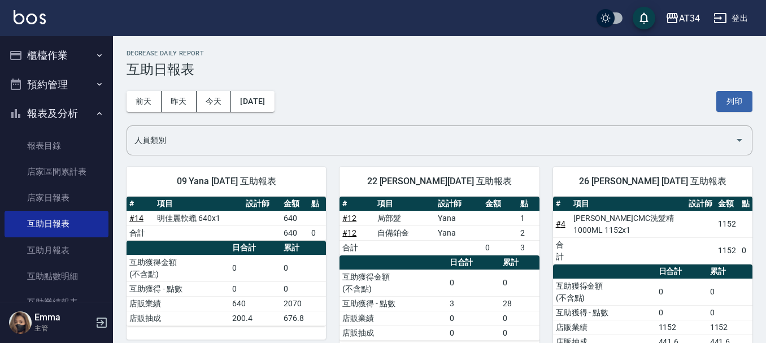
click at [70, 59] on button "櫃檯作業" at bounding box center [57, 55] width 104 height 29
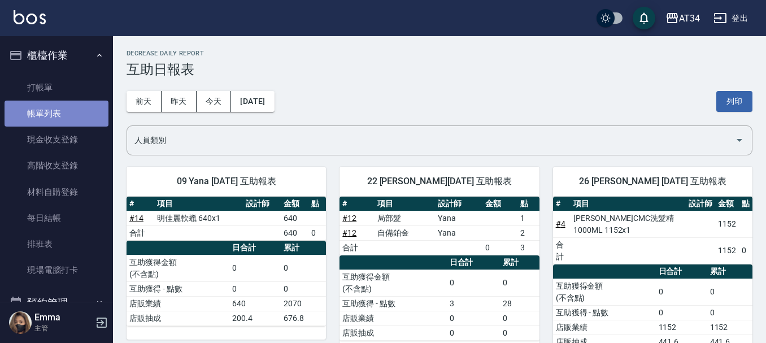
click at [70, 113] on link "帳單列表" at bounding box center [57, 113] width 104 height 26
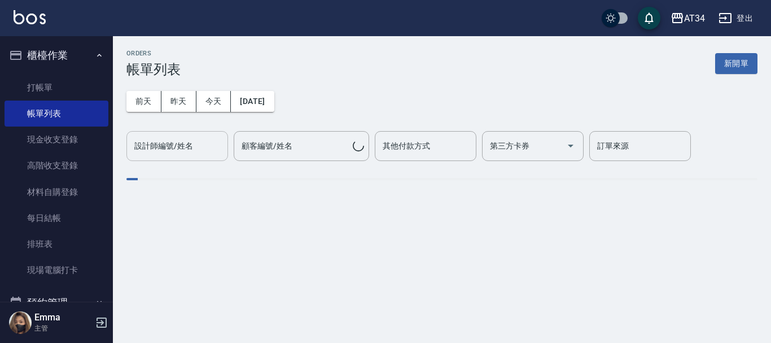
click at [209, 147] on input "設計師編號/姓名" at bounding box center [177, 146] width 91 height 20
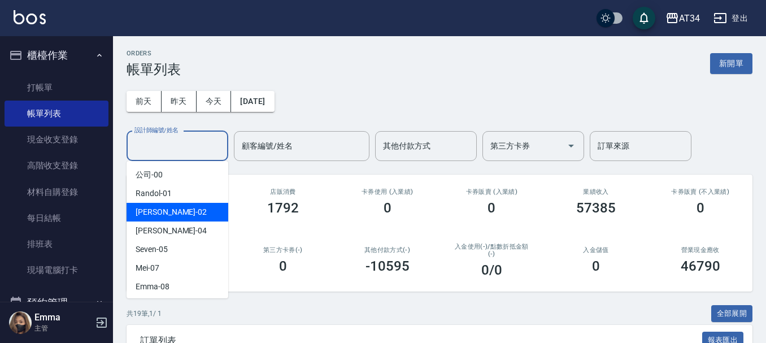
click at [199, 204] on div "Wendy -02" at bounding box center [177, 212] width 102 height 19
type input "Wendy-02"
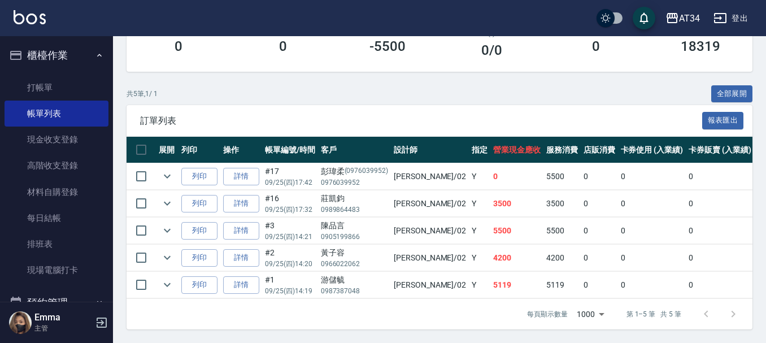
scroll to position [228, 0]
click at [235, 223] on link "詳情" at bounding box center [241, 231] width 36 height 18
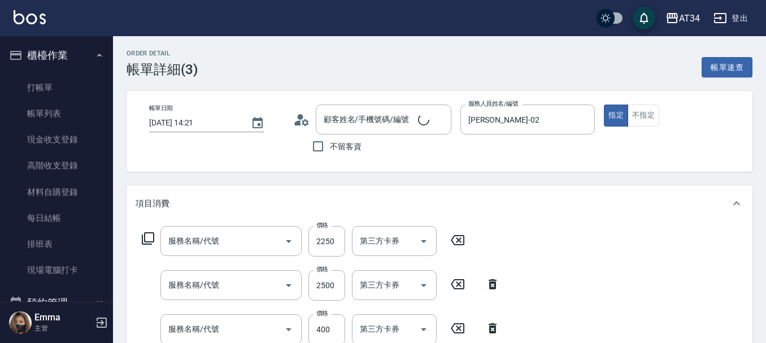
type input "2025/09/25 14:21"
type input "Wendy-02"
type input "550"
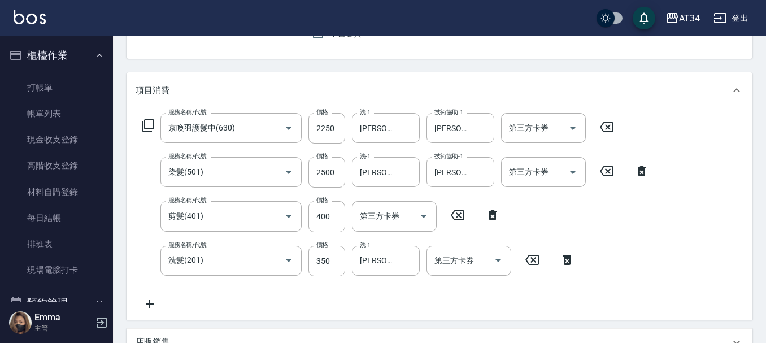
type input "京喚羽護髮中(630)"
type input "染髮(501)"
type input "剪髮(401)"
type input "洗髮(201)"
type input "陳品言/0905199866/"
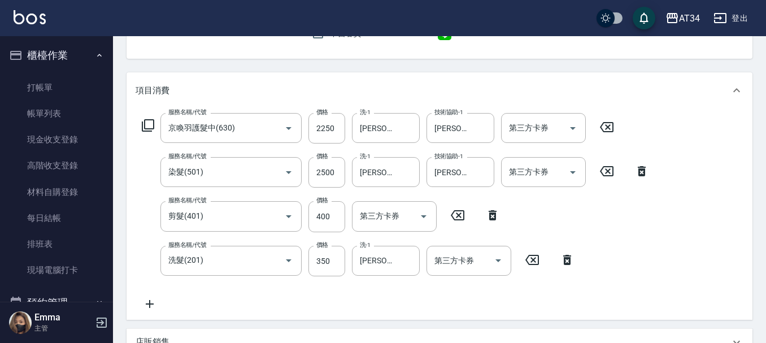
click at [148, 304] on icon at bounding box center [150, 304] width 28 height 14
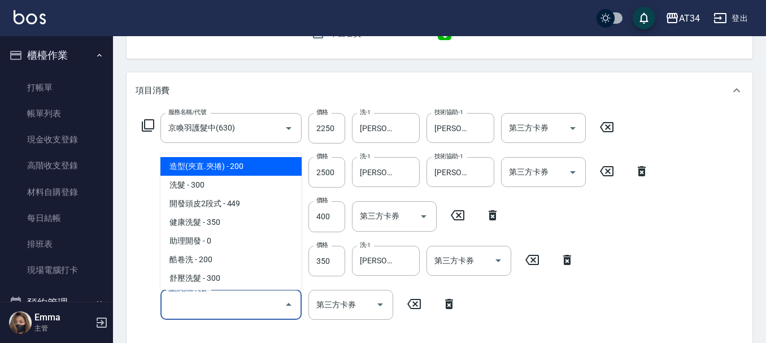
click at [252, 307] on input "服務名稱/代號" at bounding box center [222, 305] width 114 height 20
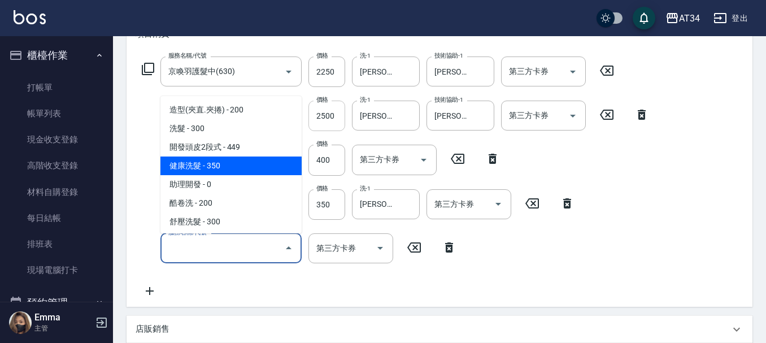
click at [313, 119] on input "2500" at bounding box center [326, 115] width 37 height 30
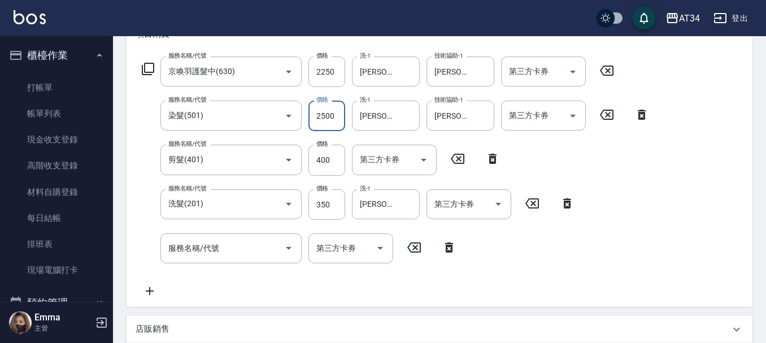
type input "1"
type input "300"
type input "15"
type input "310"
type input "1500"
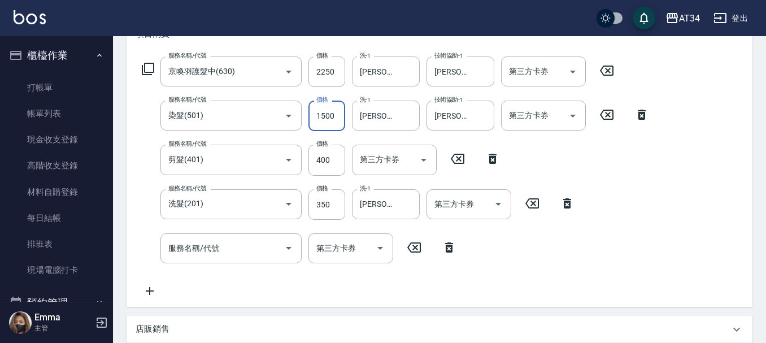
type input "450"
click at [261, 259] on div "服務名稱/代號" at bounding box center [230, 248] width 141 height 30
type input "1500"
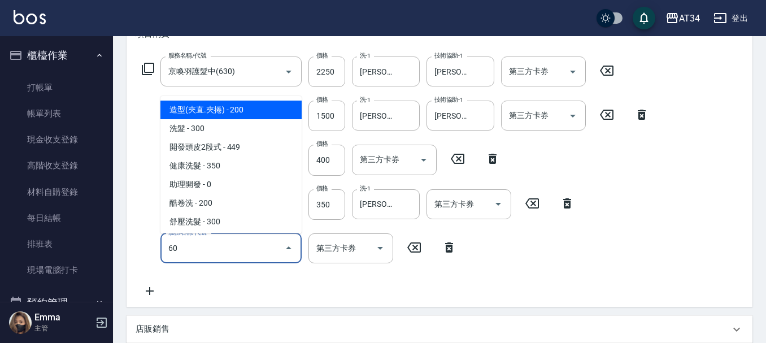
type input "602"
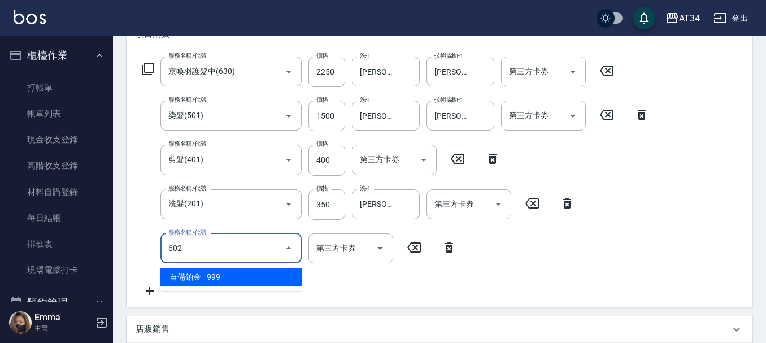
type input "540"
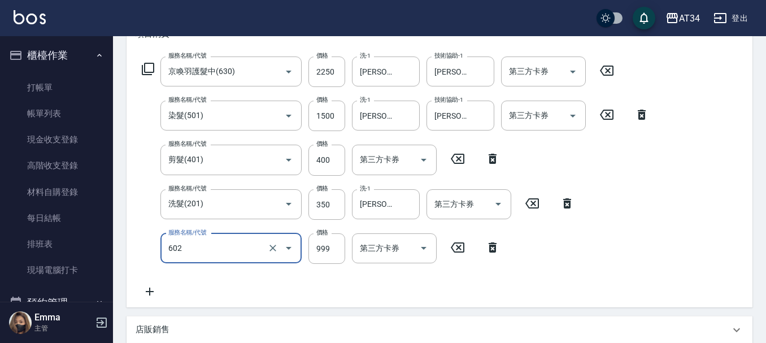
type input "自備鉑金(602)"
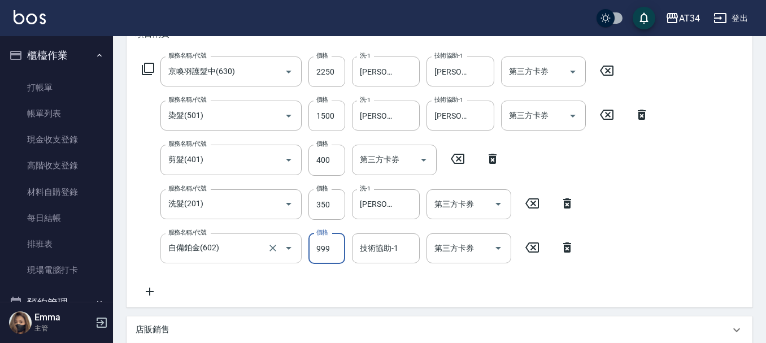
type input "1"
type input "450"
type input "100"
type input "460"
type input "1000"
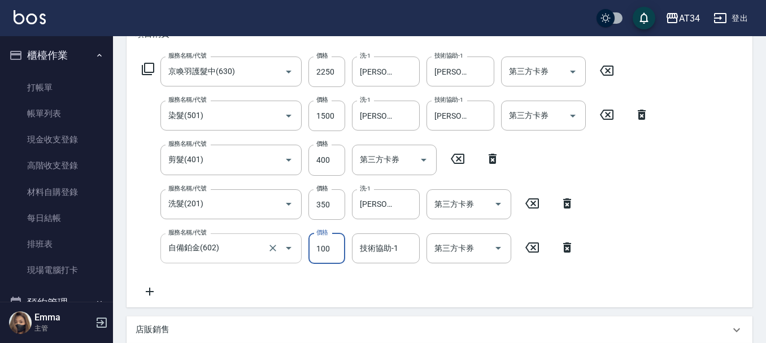
type input "550"
type input "1000"
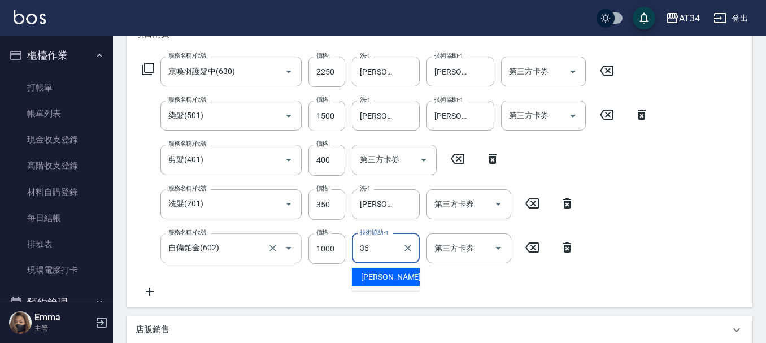
type input "張可芮-36"
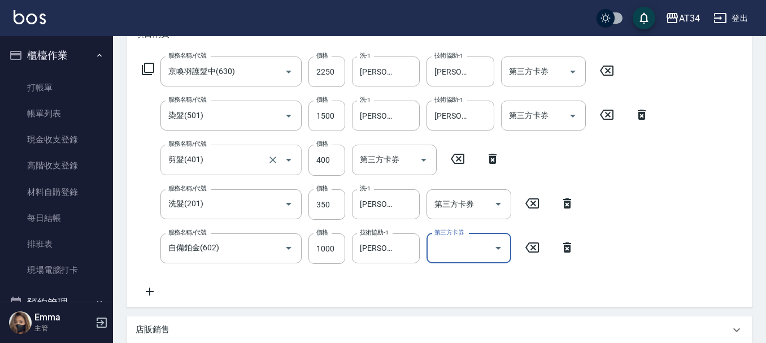
click at [245, 162] on input "剪髮(401)" at bounding box center [214, 160] width 99 height 20
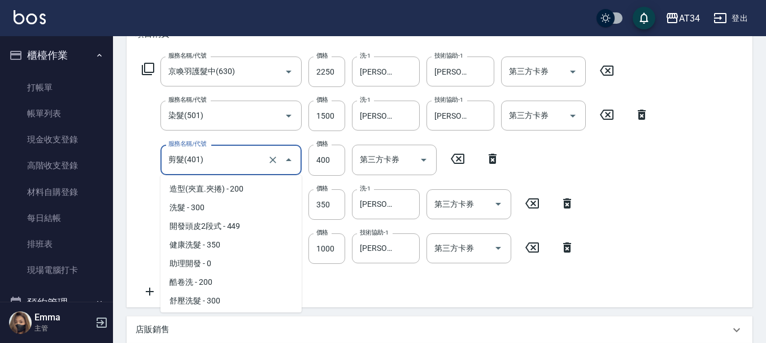
scroll to position [165, 0]
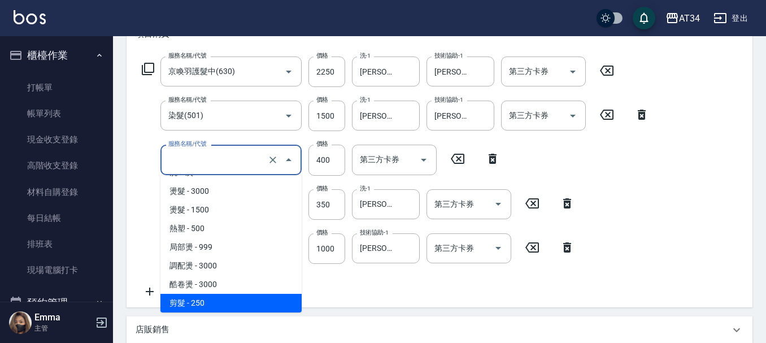
type input "510"
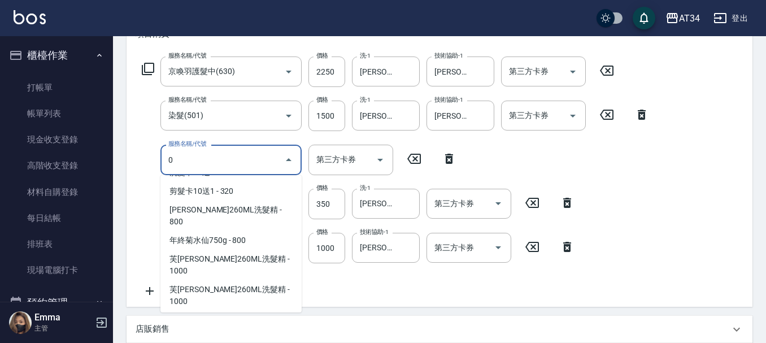
scroll to position [5, 0]
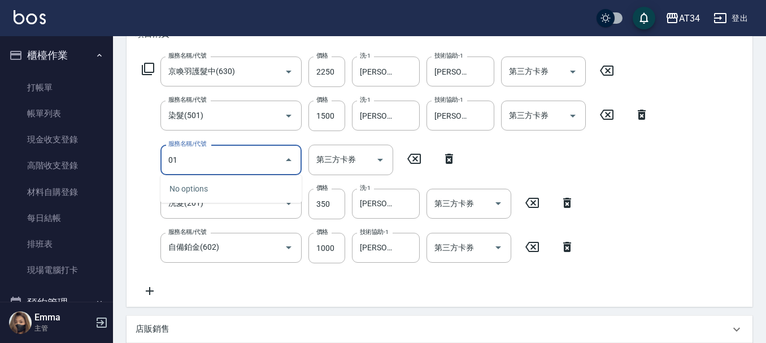
type input "0"
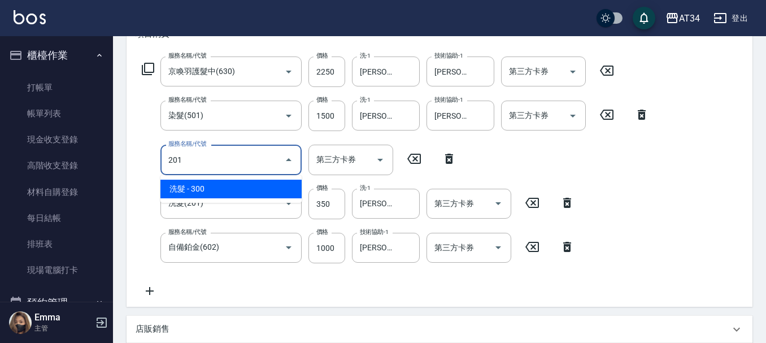
type input "201"
type input "540"
type input "洗髮(201)"
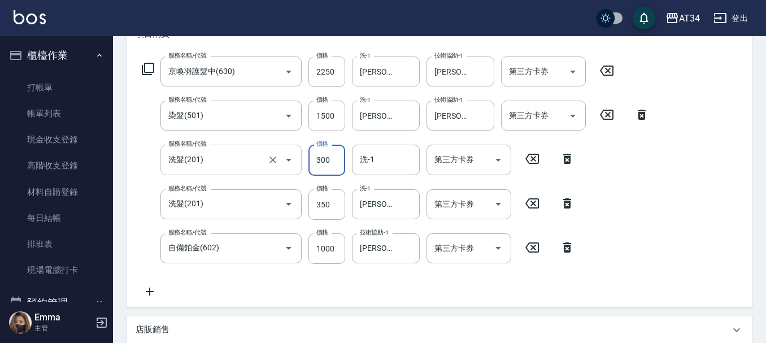
type input "4"
type input "510"
type input "40"
type input "550"
type input "400"
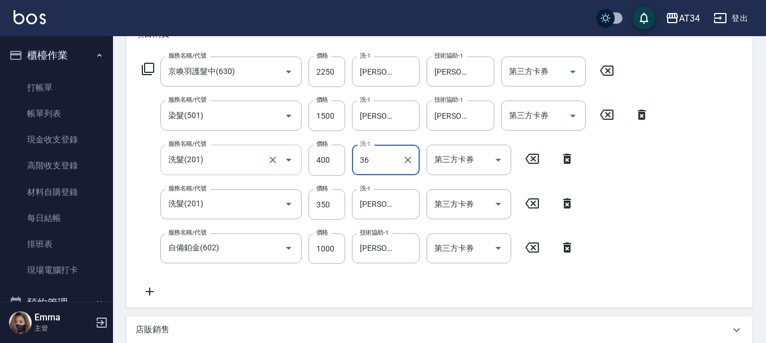
type input "張可芮-36"
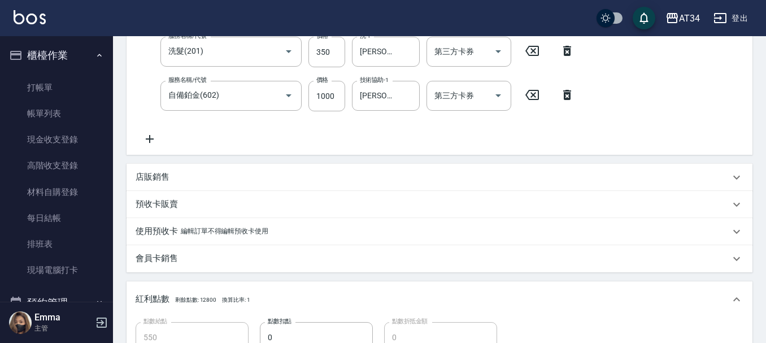
scroll to position [539, 0]
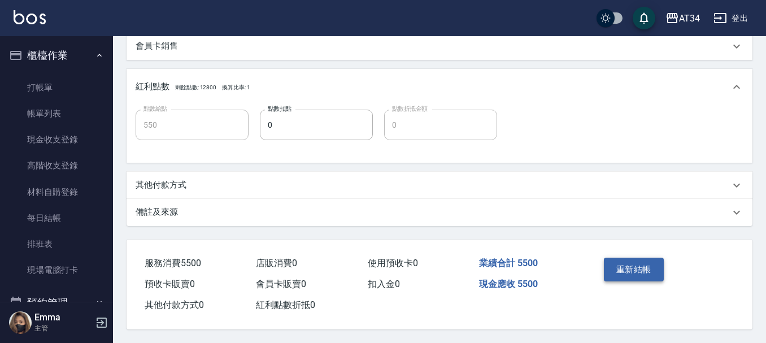
click at [650, 267] on button "重新結帳" at bounding box center [634, 269] width 60 height 24
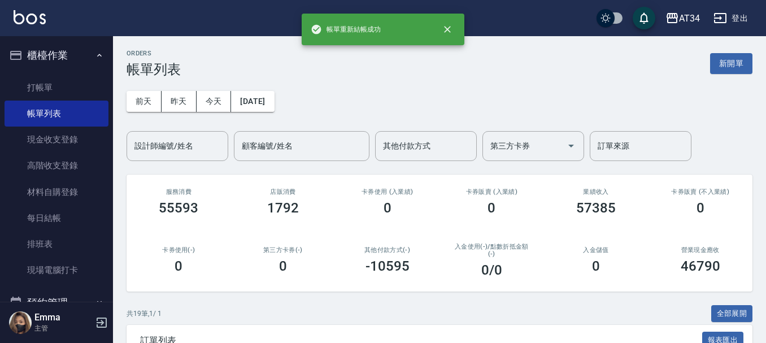
click at [80, 61] on button "櫃檯作業" at bounding box center [57, 55] width 104 height 29
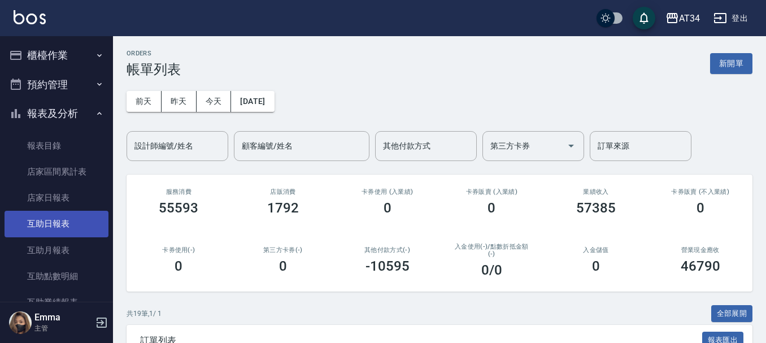
click at [67, 233] on link "互助日報表" at bounding box center [57, 224] width 104 height 26
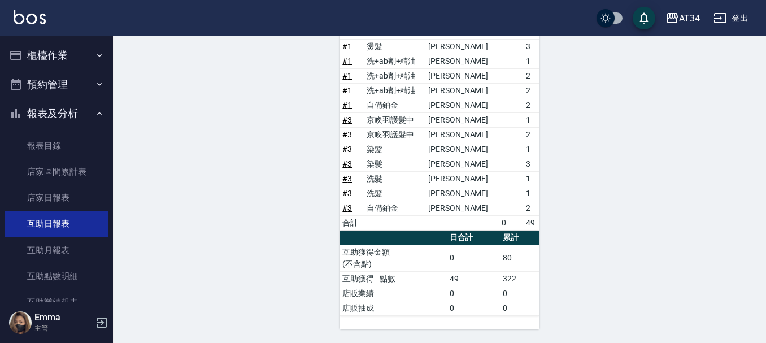
scroll to position [263, 0]
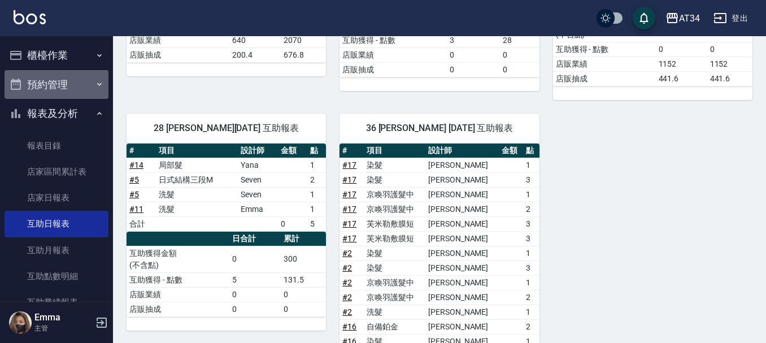
click at [80, 96] on button "預約管理" at bounding box center [57, 84] width 104 height 29
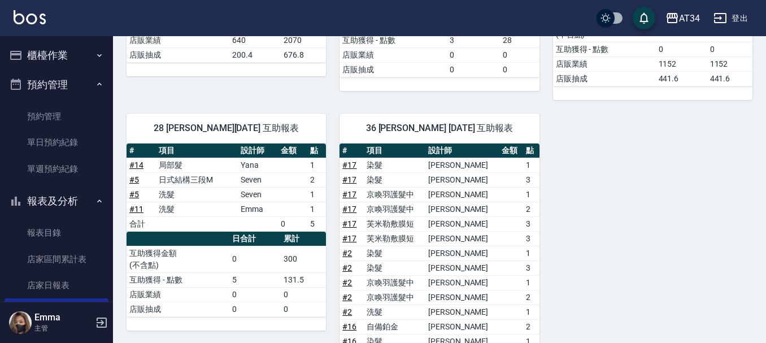
click at [71, 63] on button "櫃檯作業" at bounding box center [57, 55] width 104 height 29
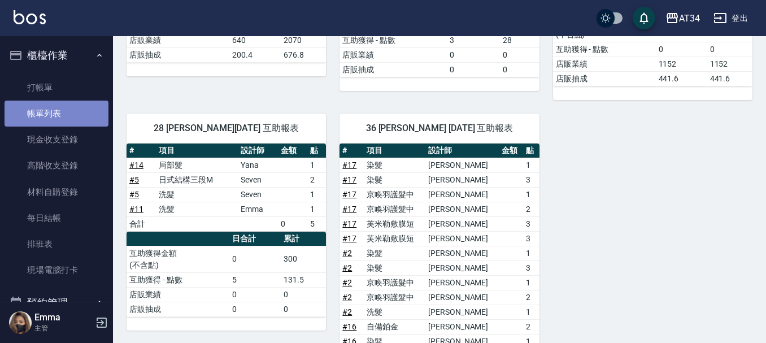
click at [60, 116] on link "帳單列表" at bounding box center [57, 113] width 104 height 26
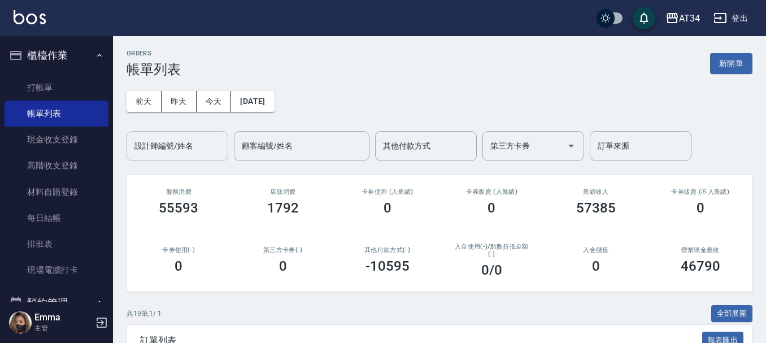
click at [200, 151] on input "設計師編號/姓名" at bounding box center [177, 146] width 91 height 20
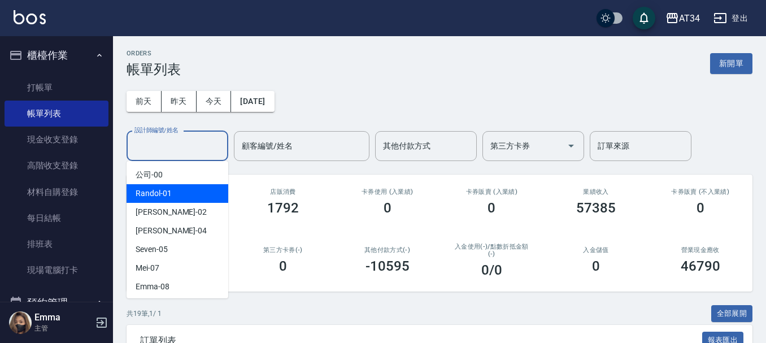
click at [196, 203] on div "Wendy -02" at bounding box center [177, 212] width 102 height 19
type input "Wendy-02"
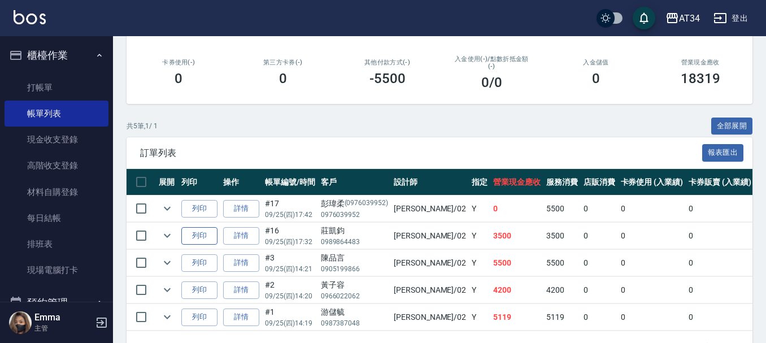
scroll to position [228, 0]
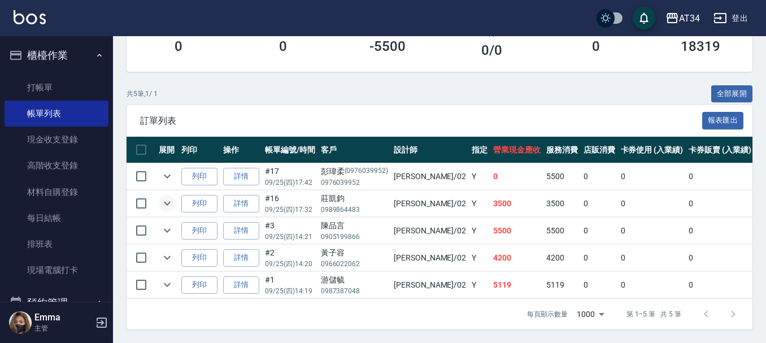
click at [172, 198] on icon "expand row" at bounding box center [167, 203] width 14 height 14
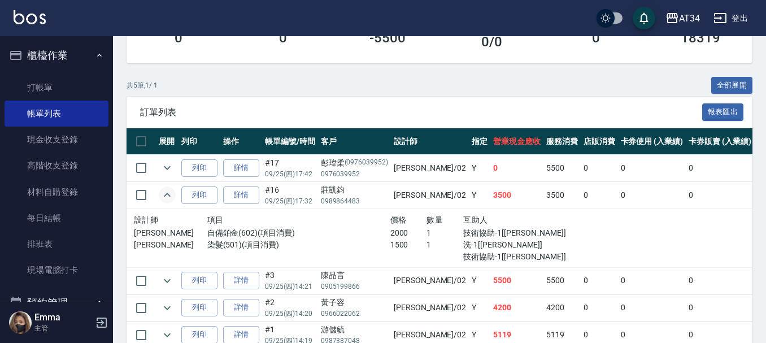
click at [269, 197] on p "09/25 (四) 17:32" at bounding box center [290, 201] width 50 height 10
click at [246, 193] on link "詳情" at bounding box center [241, 195] width 36 height 18
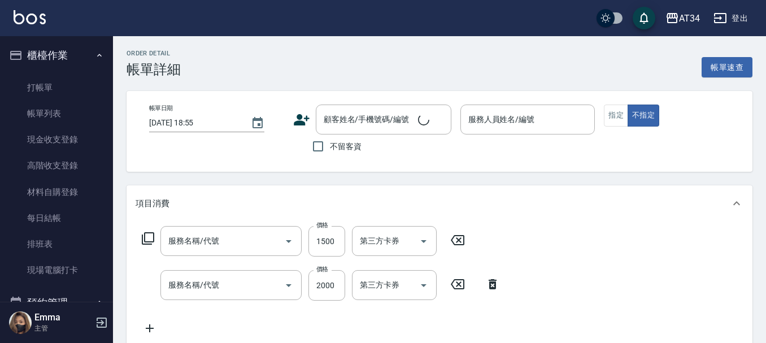
type input "2025/09/25 17:32"
type input "Wendy-02"
type input "350"
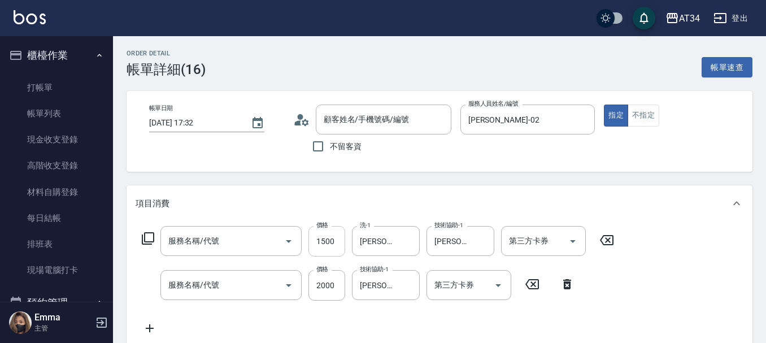
type input "染髮(501)"
type input "自備鉑金(602)"
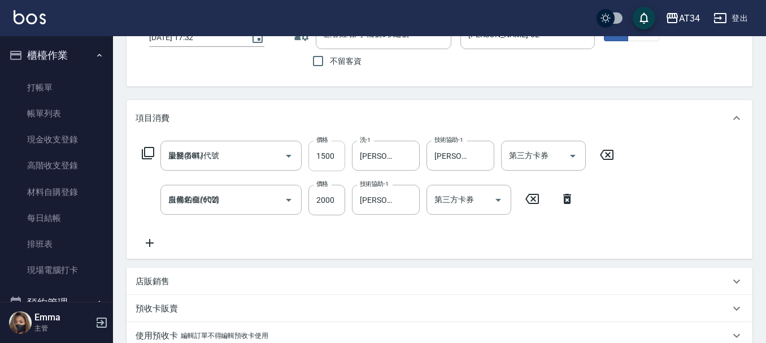
type input "莊凱鈞/0989864483/"
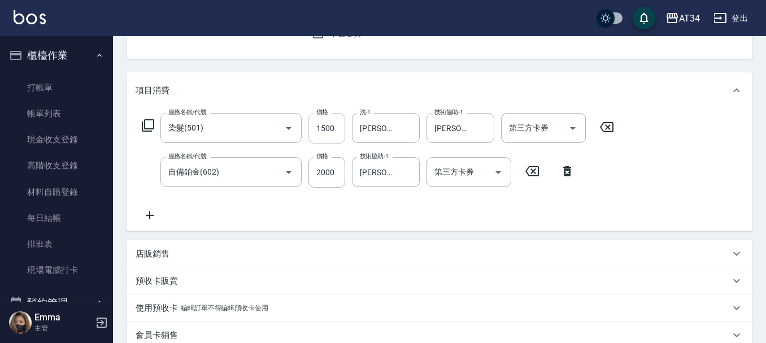
click at [333, 129] on input "1500" at bounding box center [326, 128] width 37 height 30
type input "200"
type input "12"
type input "210"
type input "120"
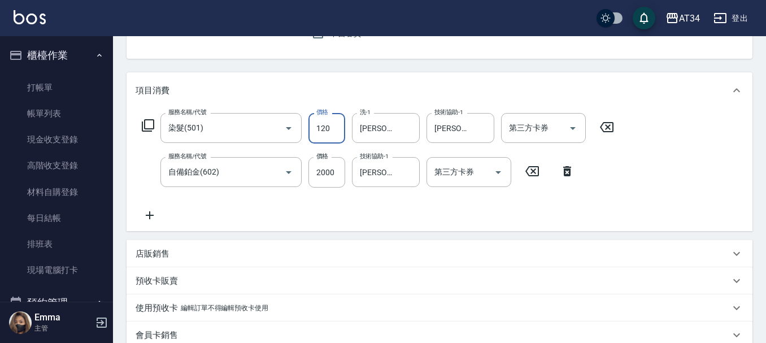
type input "320"
type input "1200"
click at [145, 218] on icon at bounding box center [150, 215] width 28 height 14
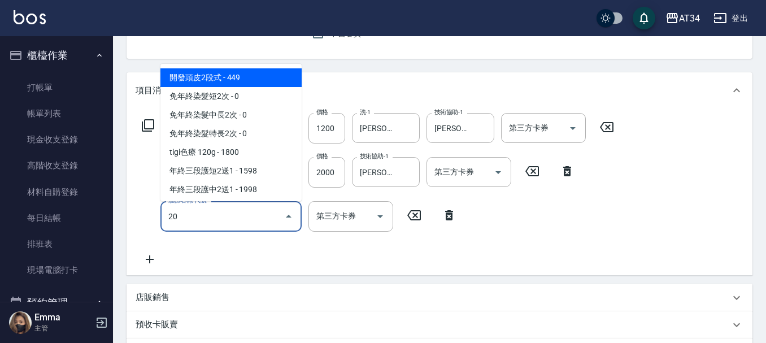
type input "201"
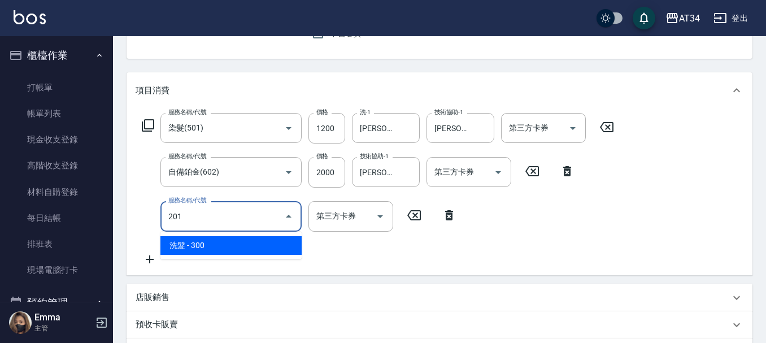
type input "350"
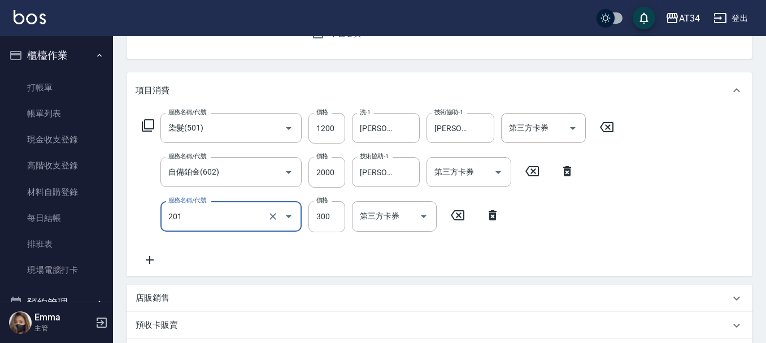
type input "洗髮(201)"
type input "3"
type input "320"
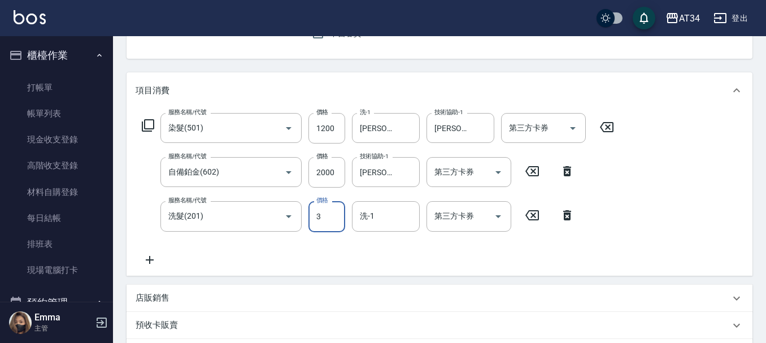
type input "30"
type input "350"
type input "300"
type input "張可芮-36"
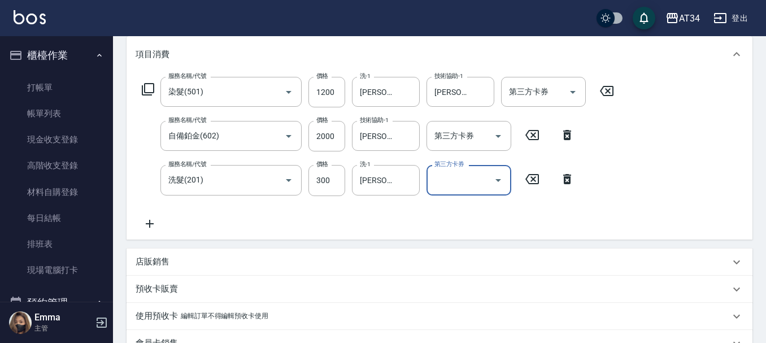
scroll to position [451, 0]
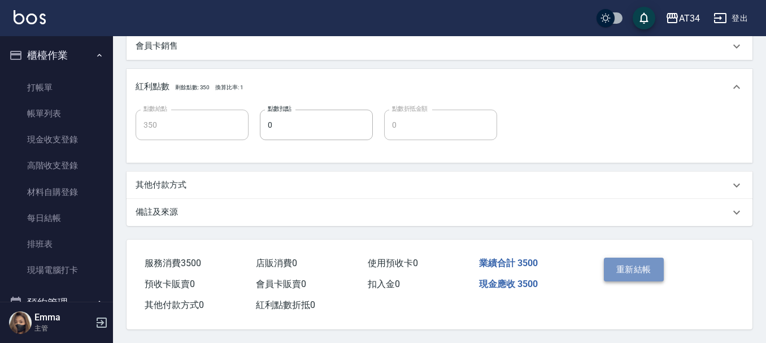
click at [637, 257] on button "重新結帳" at bounding box center [634, 269] width 60 height 24
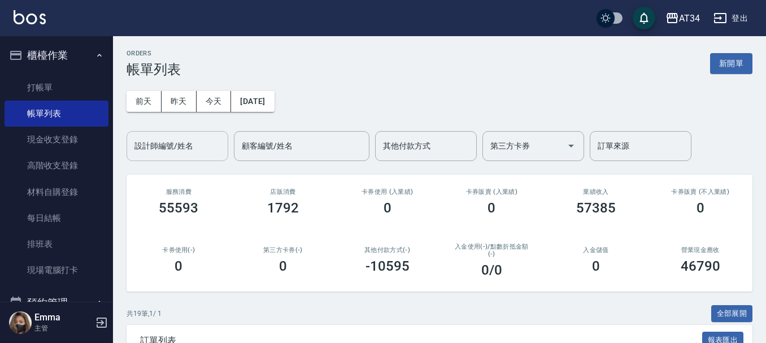
click at [154, 142] on div "設計師編號/姓名 設計師編號/姓名" at bounding box center [177, 146] width 102 height 30
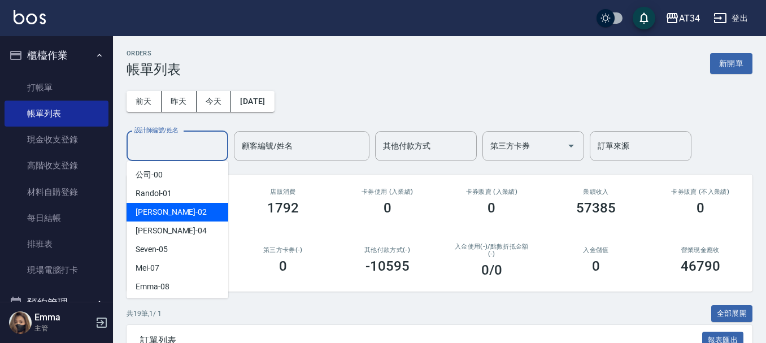
click at [184, 216] on div "Wendy -02" at bounding box center [177, 212] width 102 height 19
type input "Wendy-02"
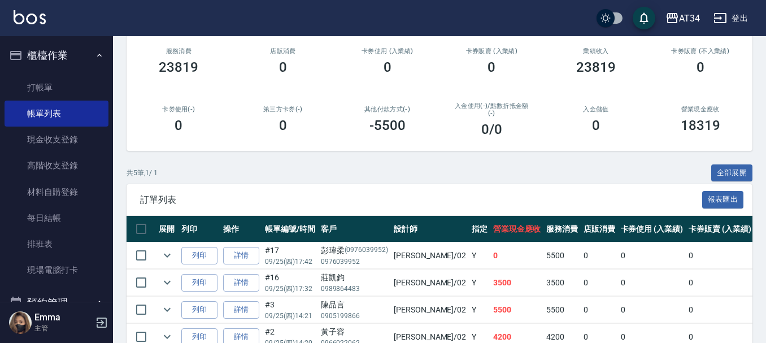
scroll to position [2, 0]
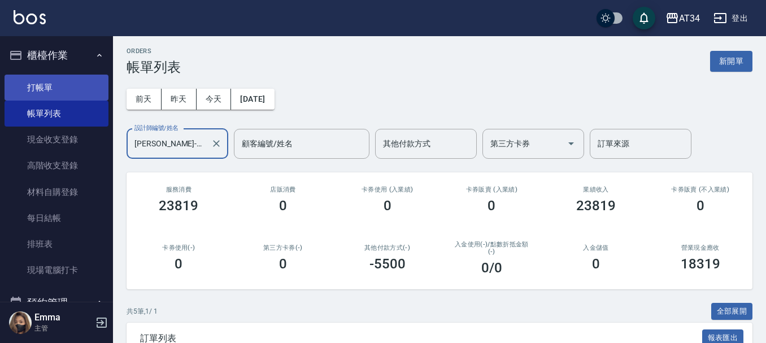
click at [72, 84] on link "打帳單" at bounding box center [57, 88] width 104 height 26
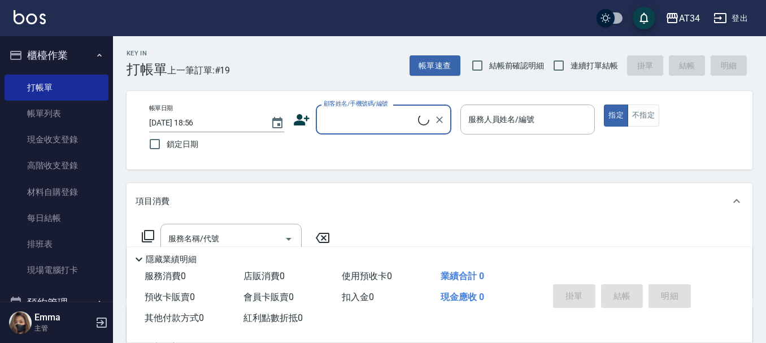
click at [81, 63] on button "櫃檯作業" at bounding box center [57, 55] width 104 height 29
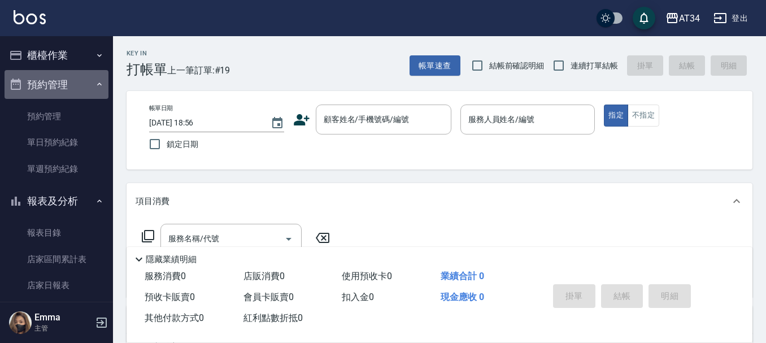
click at [69, 85] on button "預約管理" at bounding box center [57, 84] width 104 height 29
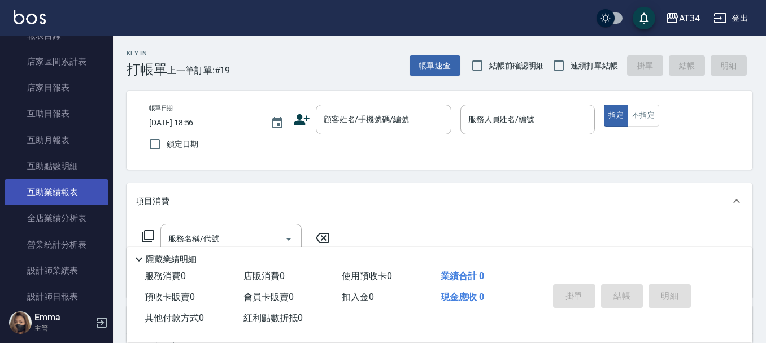
scroll to position [113, 0]
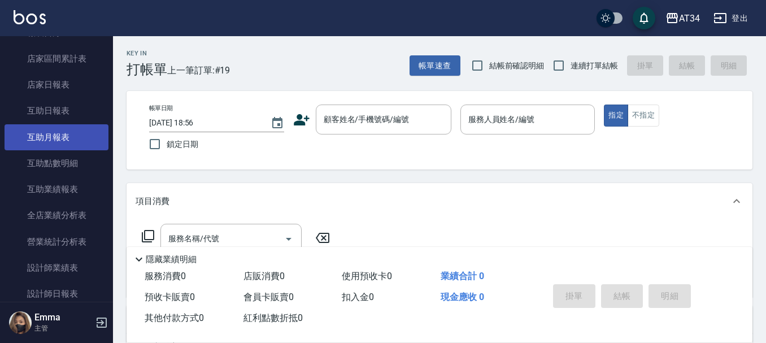
click at [67, 148] on link "互助月報表" at bounding box center [57, 137] width 104 height 26
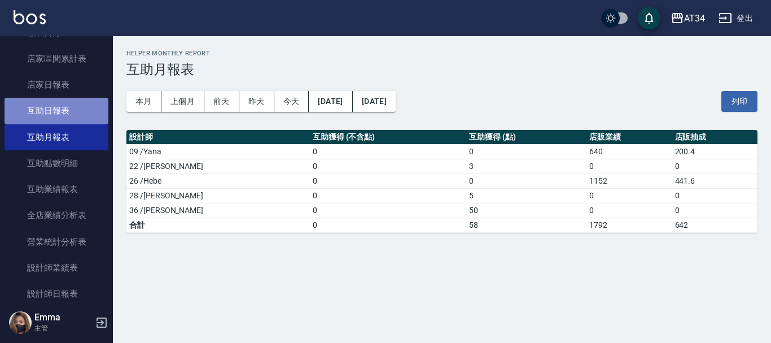
click at [77, 113] on link "互助日報表" at bounding box center [57, 111] width 104 height 26
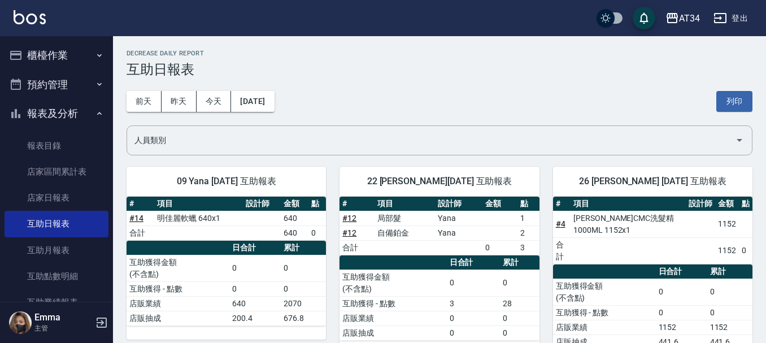
click at [71, 111] on button "報表及分析" at bounding box center [57, 113] width 104 height 29
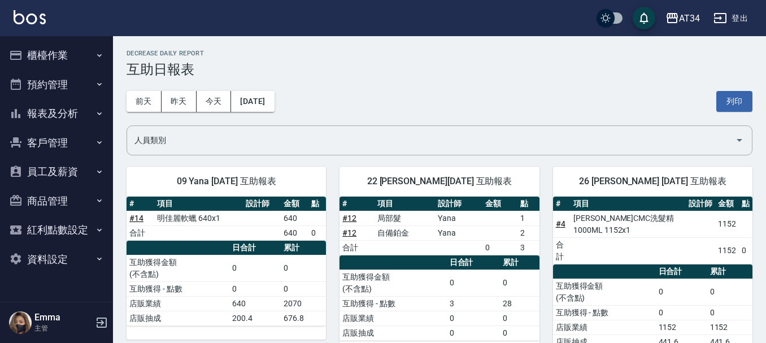
click at [76, 88] on button "預約管理" at bounding box center [57, 84] width 104 height 29
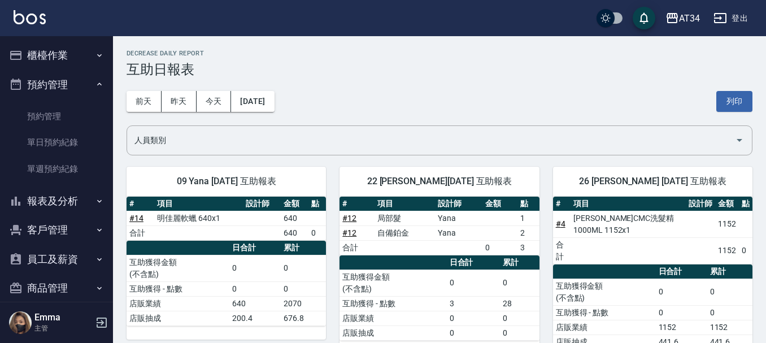
click at [87, 90] on button "預約管理" at bounding box center [57, 84] width 104 height 29
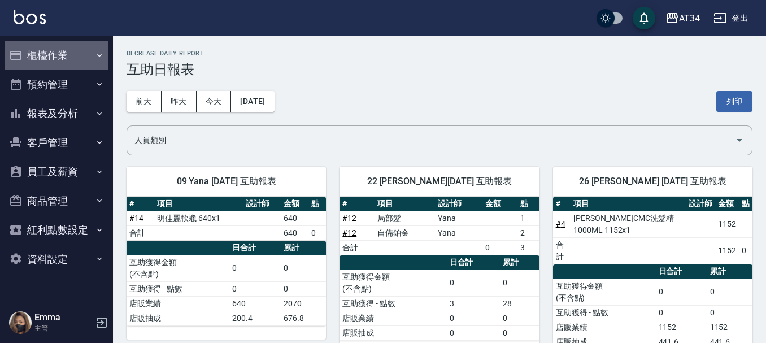
click at [93, 50] on button "櫃檯作業" at bounding box center [57, 55] width 104 height 29
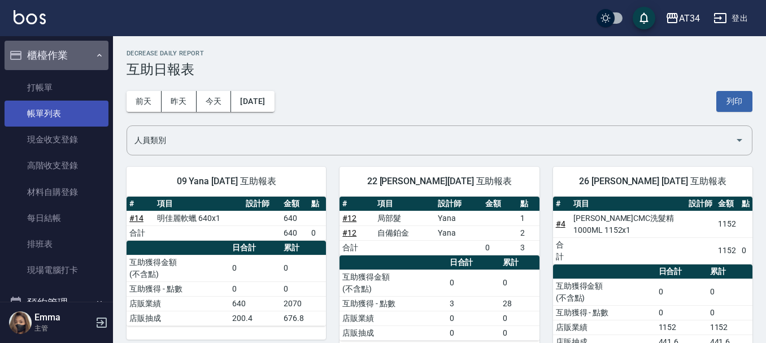
click at [62, 49] on button "櫃檯作業" at bounding box center [57, 55] width 104 height 29
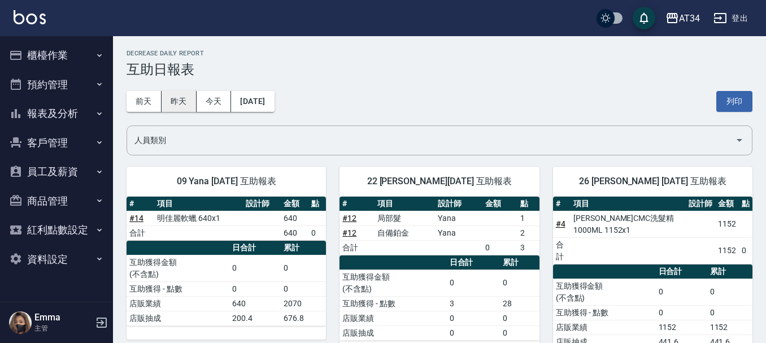
click at [179, 101] on button "昨天" at bounding box center [178, 101] width 35 height 21
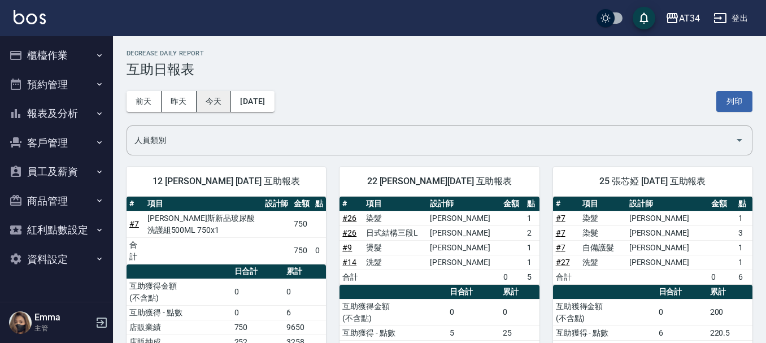
click at [201, 102] on button "今天" at bounding box center [213, 101] width 35 height 21
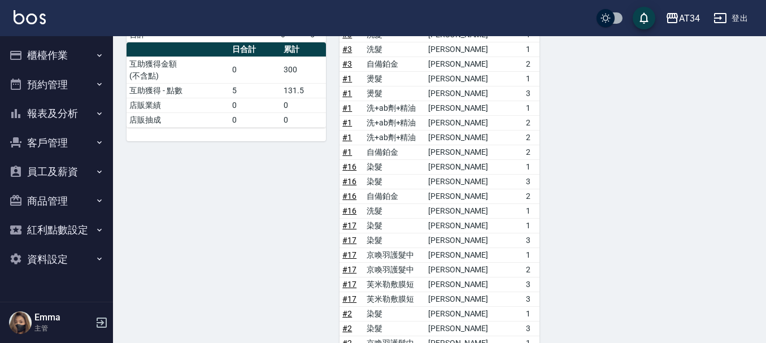
scroll to position [447, 0]
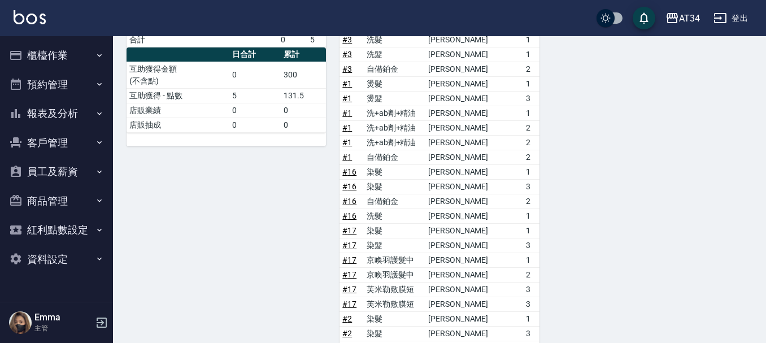
click at [70, 113] on button "報表及分析" at bounding box center [57, 113] width 104 height 29
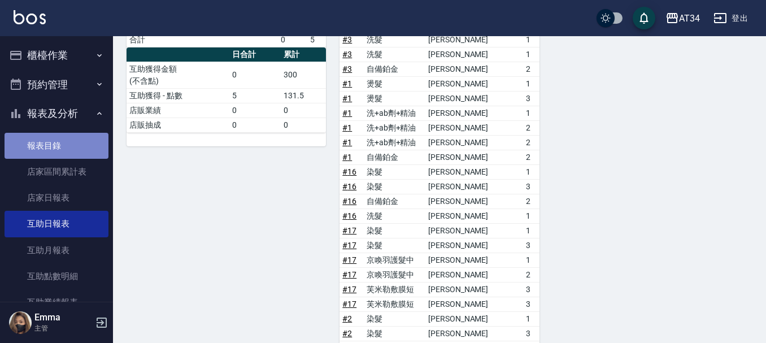
click at [67, 154] on link "報表目錄" at bounding box center [57, 146] width 104 height 26
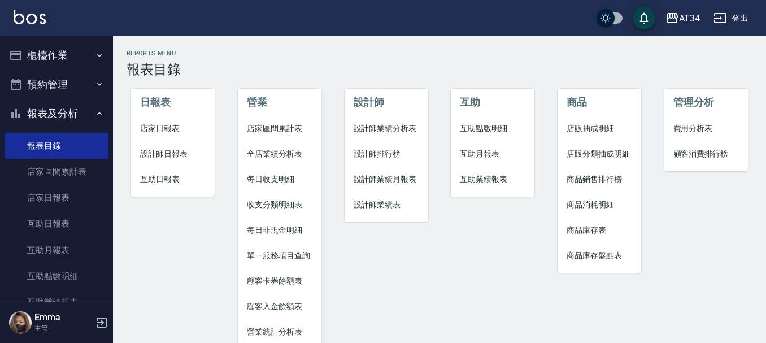
click at [79, 109] on button "報表及分析" at bounding box center [57, 113] width 104 height 29
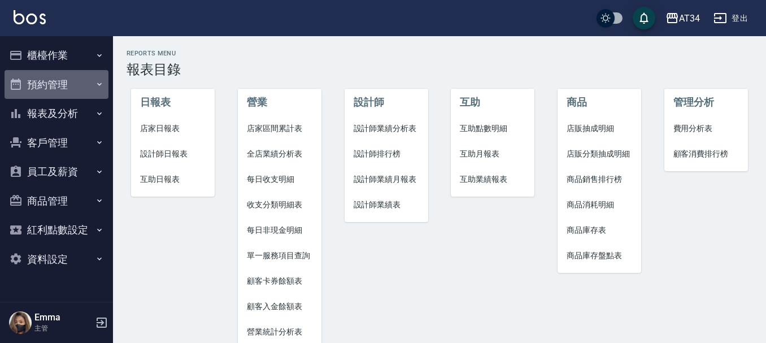
click at [78, 88] on button "預約管理" at bounding box center [57, 84] width 104 height 29
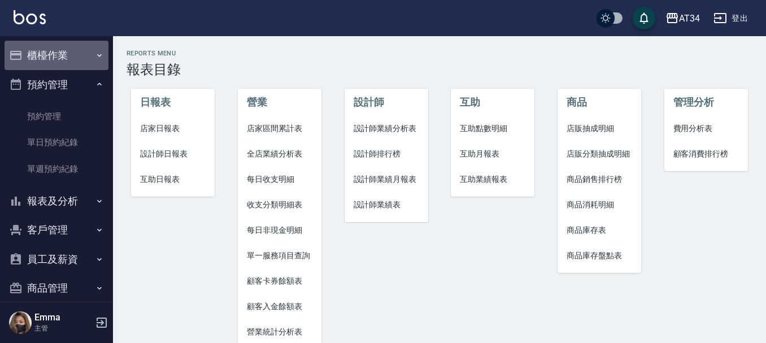
click at [85, 45] on button "櫃檯作業" at bounding box center [57, 55] width 104 height 29
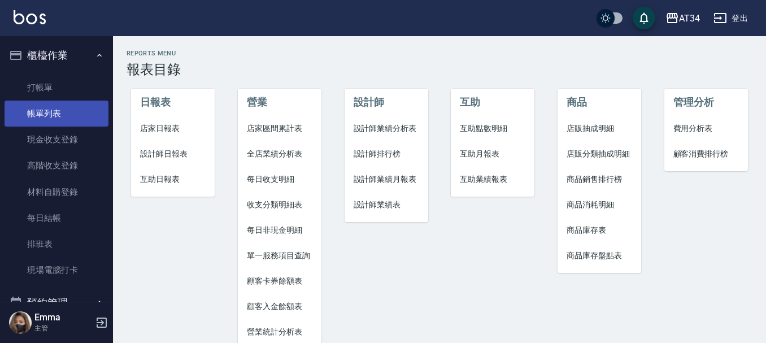
click at [72, 121] on link "帳單列表" at bounding box center [57, 113] width 104 height 26
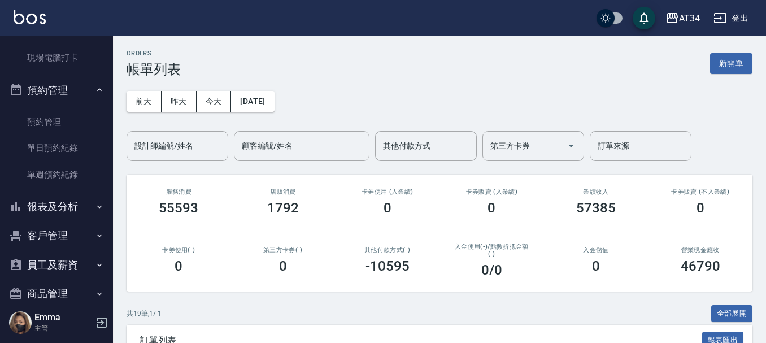
scroll to position [226, 0]
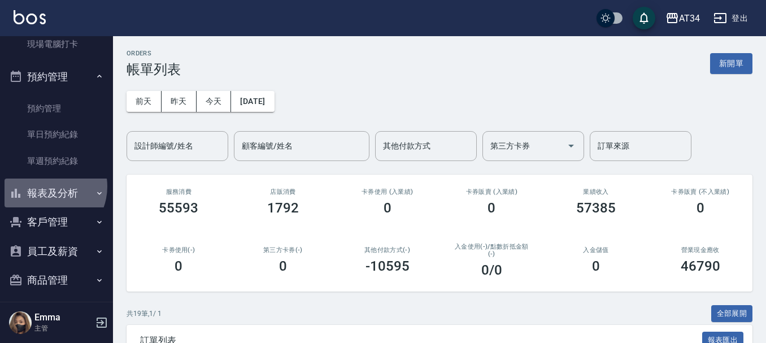
click at [47, 186] on button "報表及分析" at bounding box center [57, 192] width 104 height 29
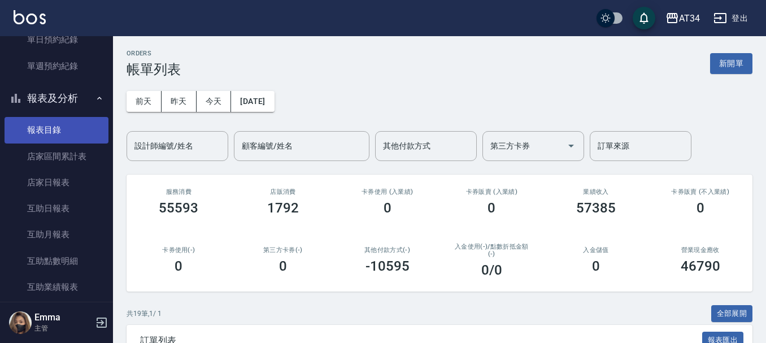
scroll to position [339, 0]
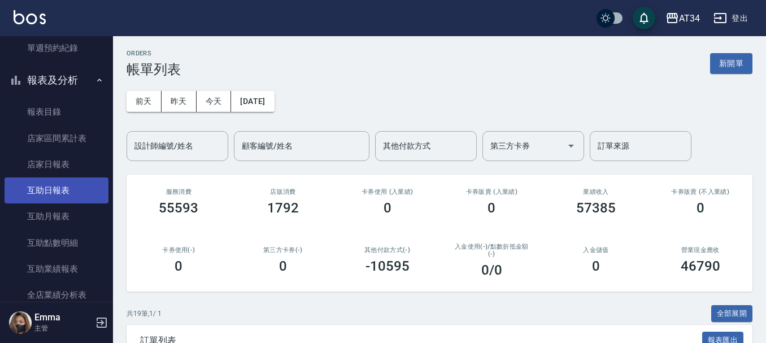
click at [40, 193] on link "互助日報表" at bounding box center [57, 190] width 104 height 26
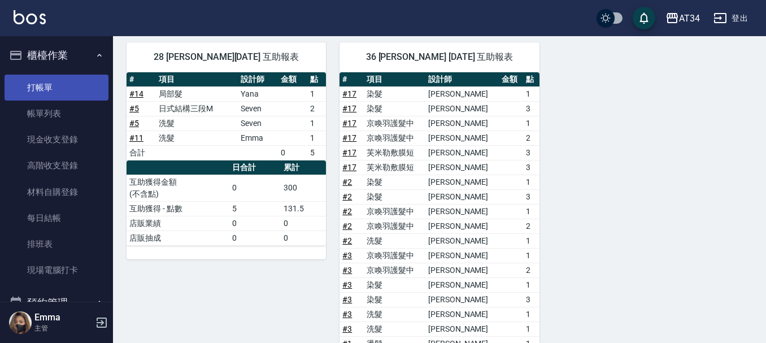
click at [56, 88] on link "打帳單" at bounding box center [57, 88] width 104 height 26
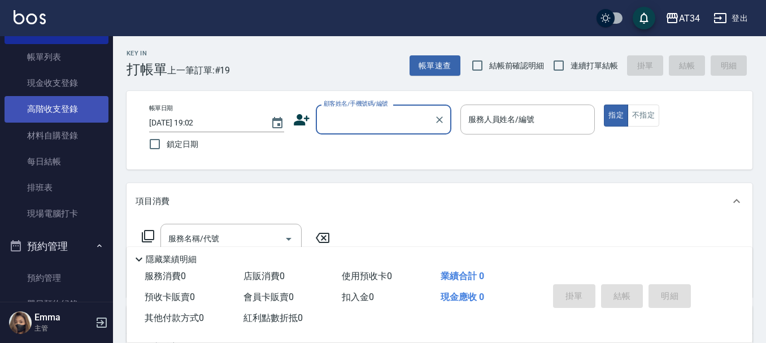
scroll to position [113, 0]
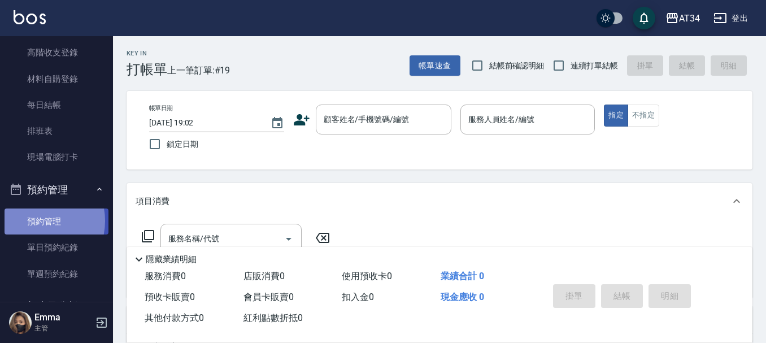
click at [34, 221] on link "預約管理" at bounding box center [57, 221] width 104 height 26
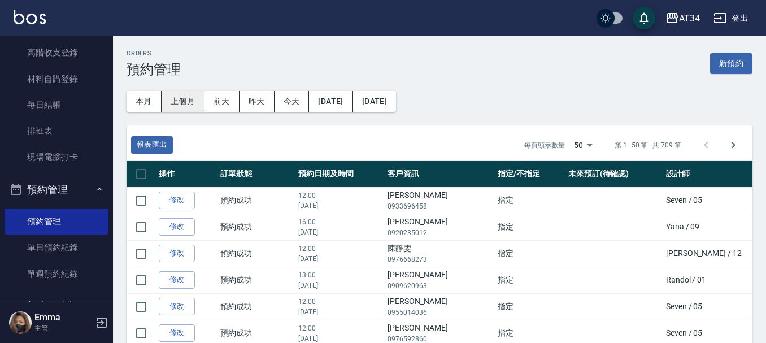
click at [168, 103] on button "上個月" at bounding box center [182, 101] width 43 height 21
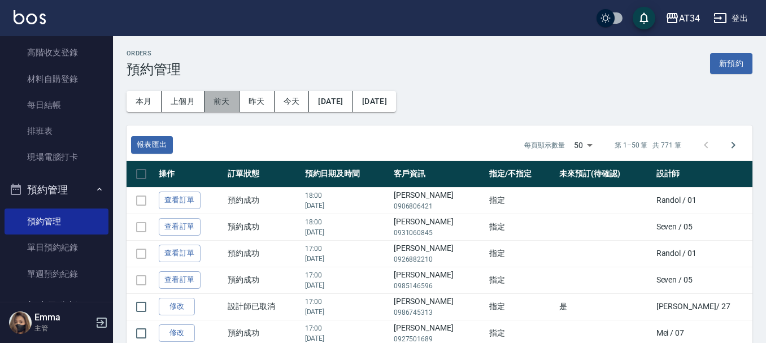
click at [218, 104] on button "前天" at bounding box center [221, 101] width 35 height 21
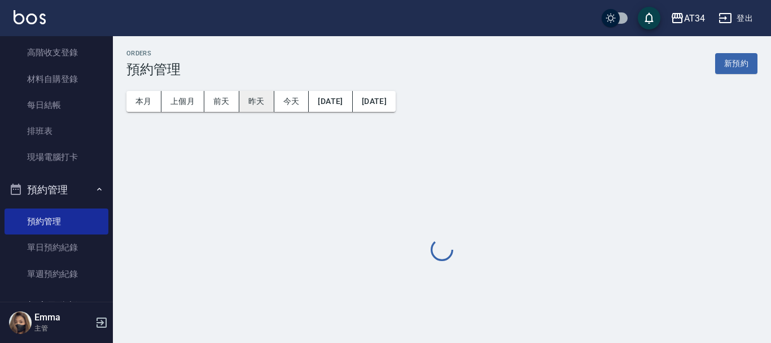
click at [257, 102] on button "昨天" at bounding box center [256, 101] width 35 height 21
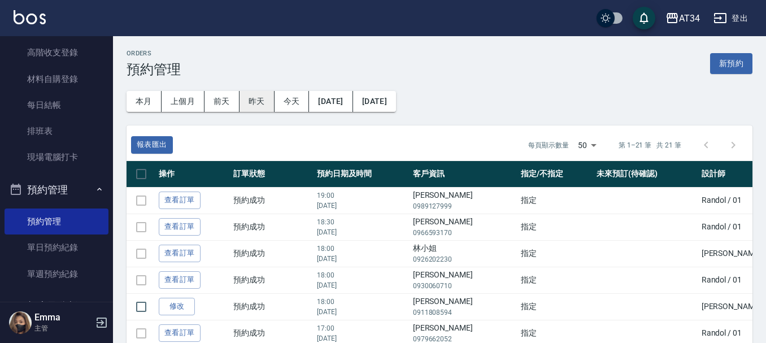
drag, startPoint x: 264, startPoint y: 81, endPoint x: 269, endPoint y: 104, distance: 23.7
click at [269, 104] on div "本月 上個月 前天 昨天 今天 2025/09/24 2025/09/24" at bounding box center [256, 96] width 278 height 57
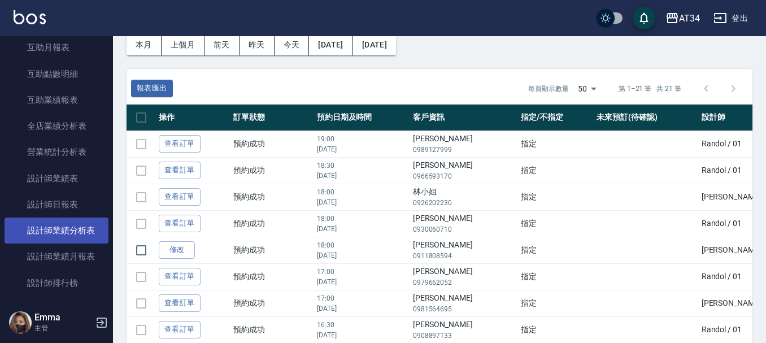
scroll to position [452, 0]
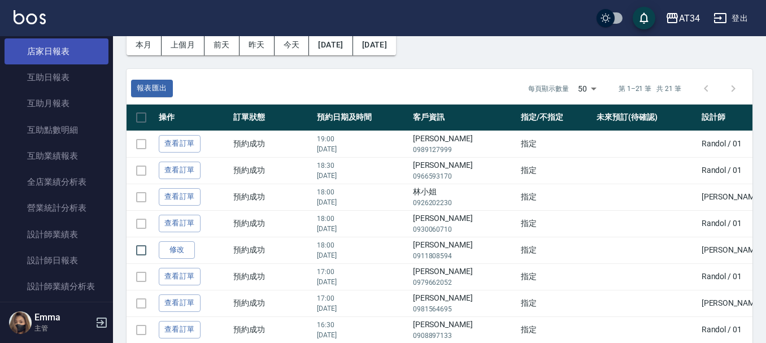
click at [68, 53] on link "店家日報表" at bounding box center [57, 51] width 104 height 26
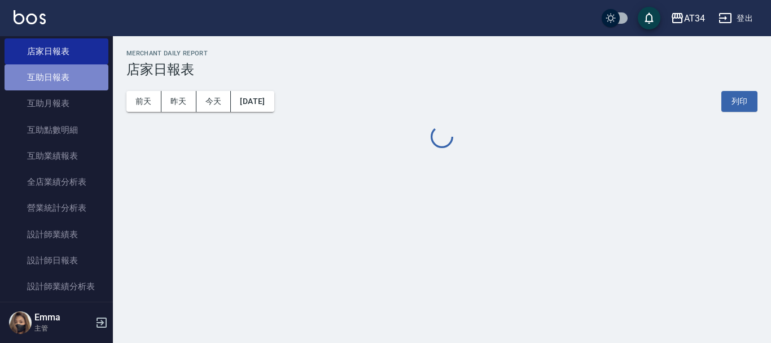
click at [61, 72] on link "互助日報表" at bounding box center [57, 77] width 104 height 26
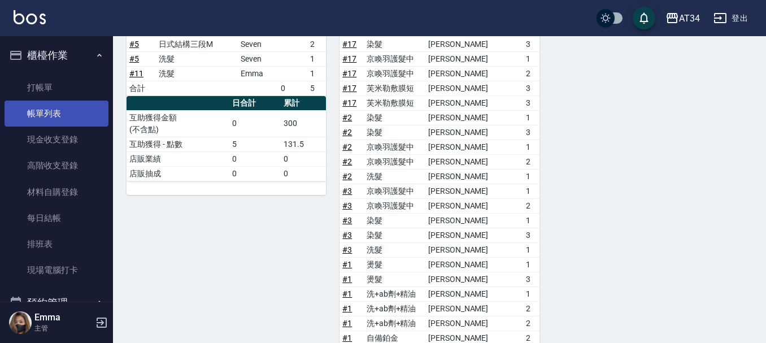
scroll to position [391, 0]
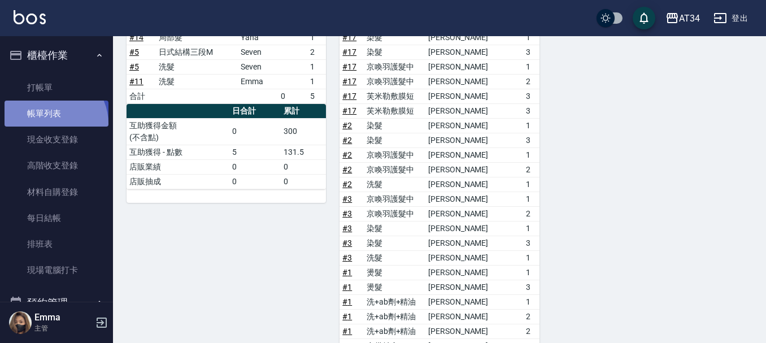
click at [50, 124] on link "帳單列表" at bounding box center [57, 113] width 104 height 26
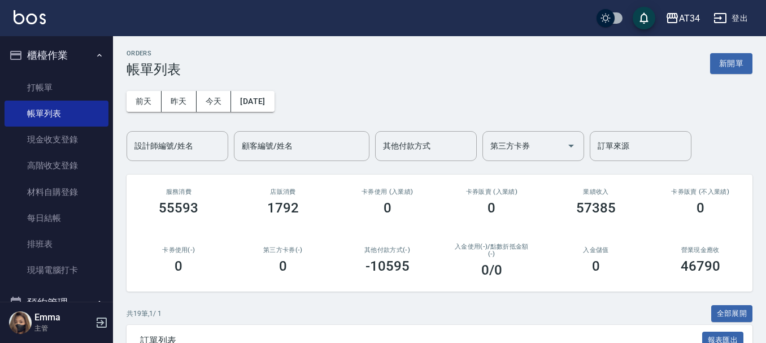
scroll to position [464, 0]
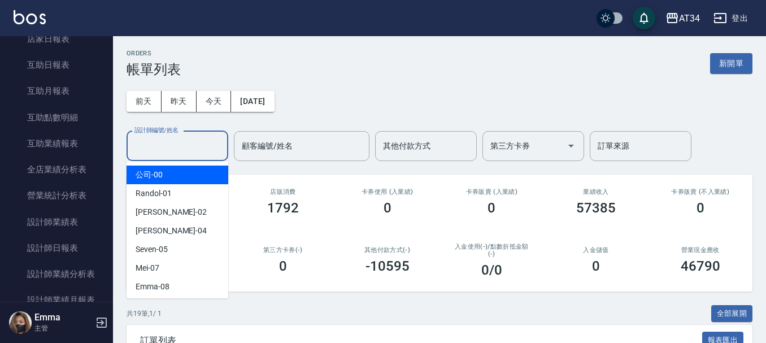
click at [192, 147] on input "設計師編號/姓名" at bounding box center [177, 146] width 91 height 20
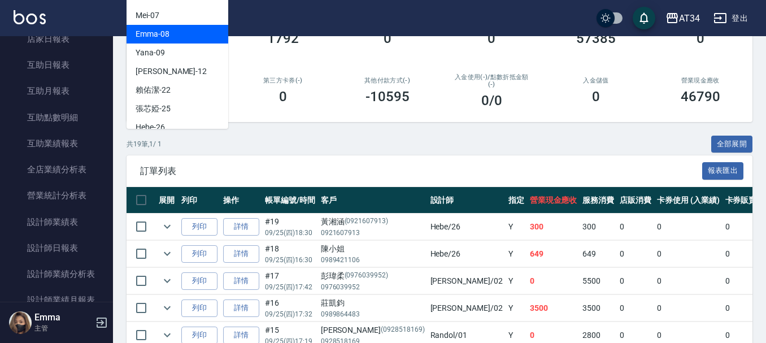
scroll to position [113, 0]
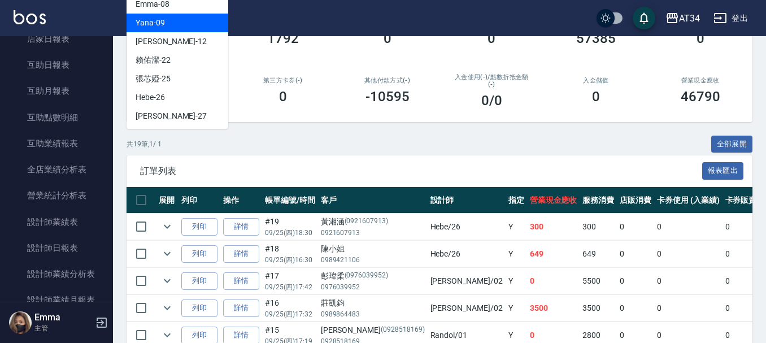
click at [147, 23] on span "Yana -09" at bounding box center [150, 23] width 29 height 12
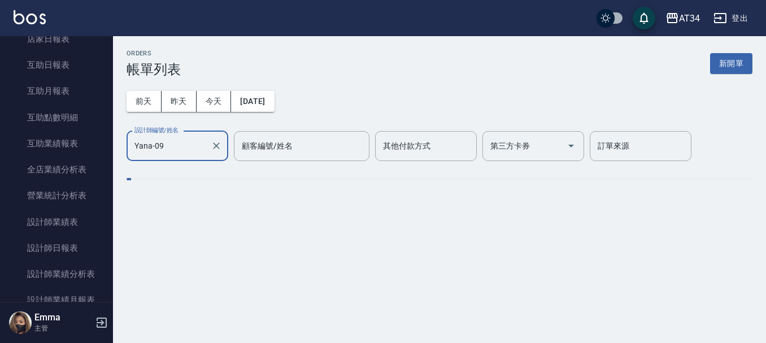
scroll to position [0, 0]
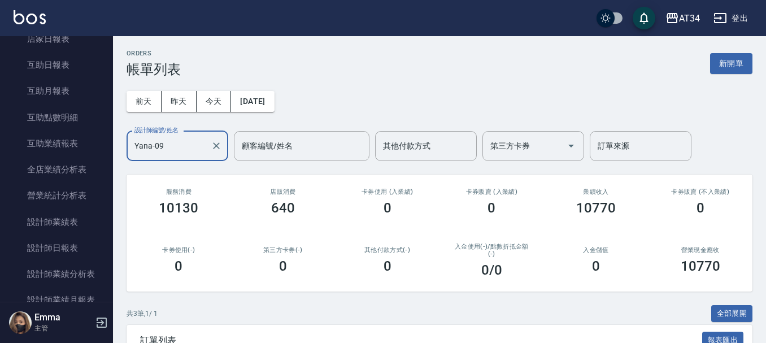
click at [187, 156] on div "Yana-09 設計師編號/姓名" at bounding box center [177, 146] width 102 height 30
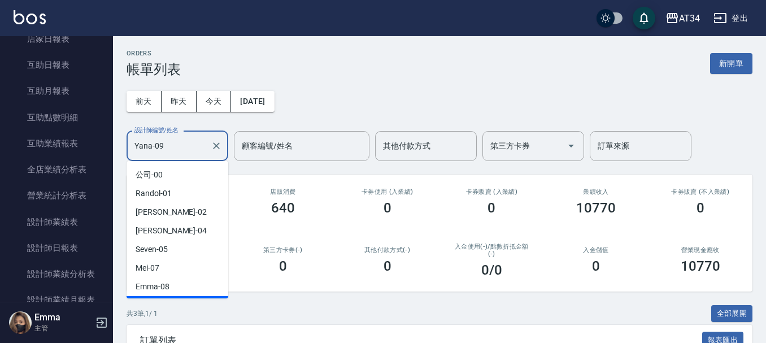
scroll to position [16, 0]
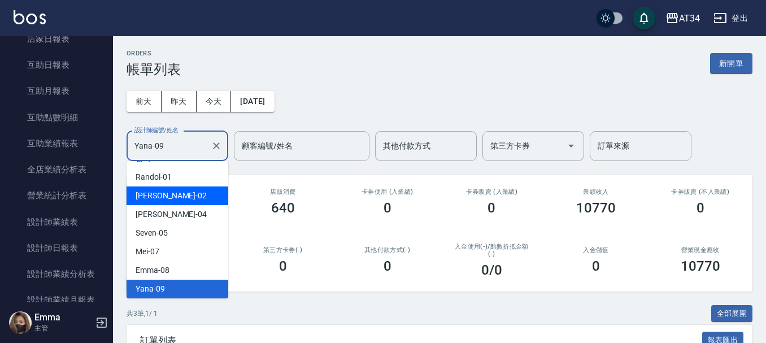
click at [187, 202] on div "Wendy -02" at bounding box center [177, 195] width 102 height 19
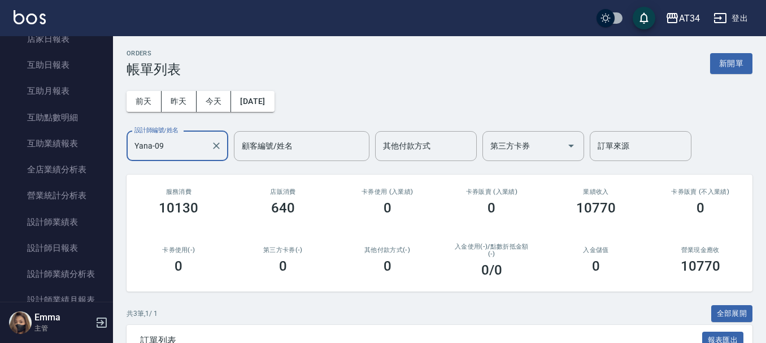
type input "Wendy-02"
click at [208, 145] on button "Clear" at bounding box center [216, 146] width 16 height 16
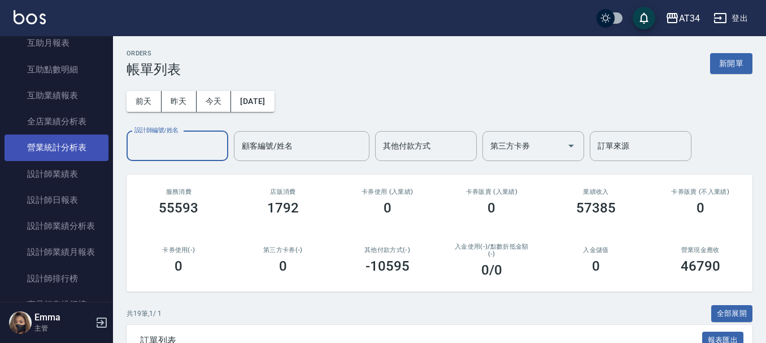
scroll to position [521, 0]
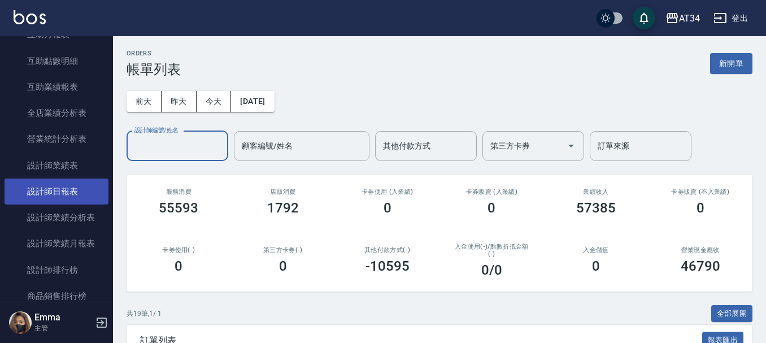
click at [63, 184] on link "設計師日報表" at bounding box center [57, 191] width 104 height 26
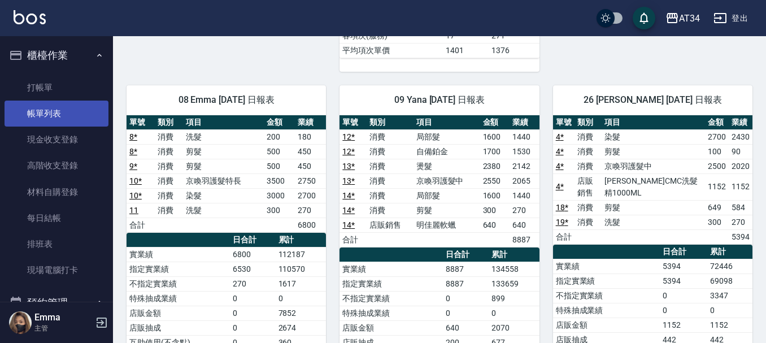
scroll to position [565, 0]
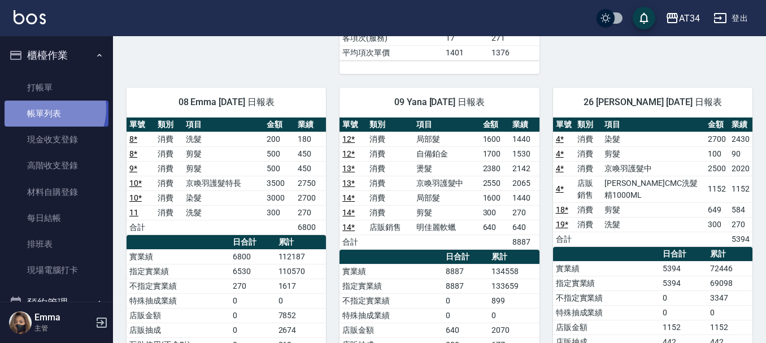
click at [44, 109] on link "帳單列表" at bounding box center [57, 113] width 104 height 26
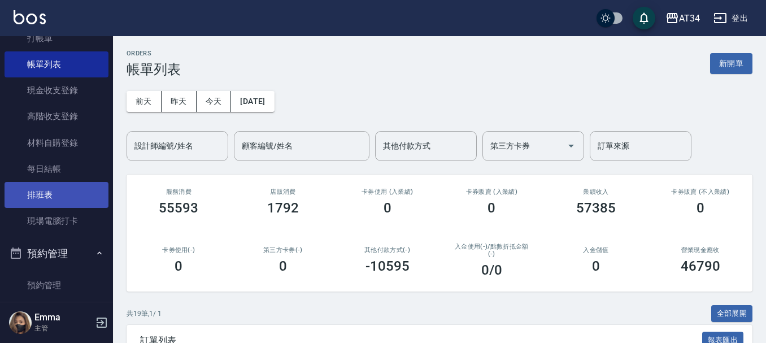
scroll to position [113, 0]
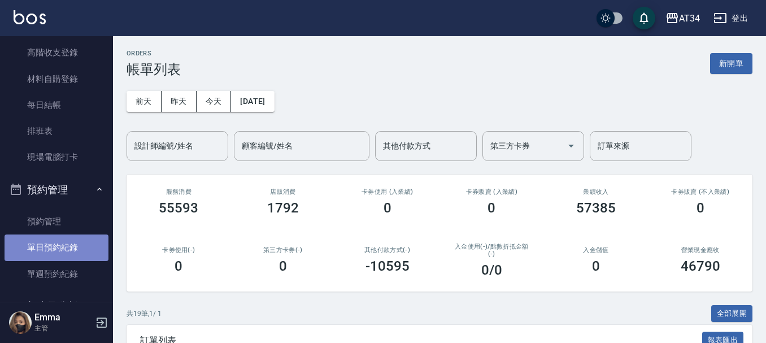
click at [56, 248] on link "單日預約紀錄" at bounding box center [57, 247] width 104 height 26
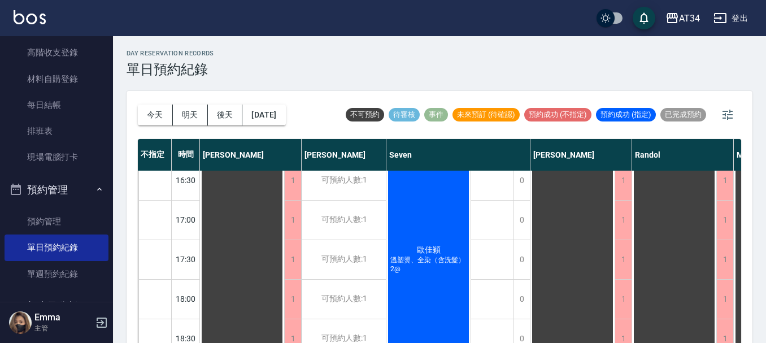
scroll to position [452, 0]
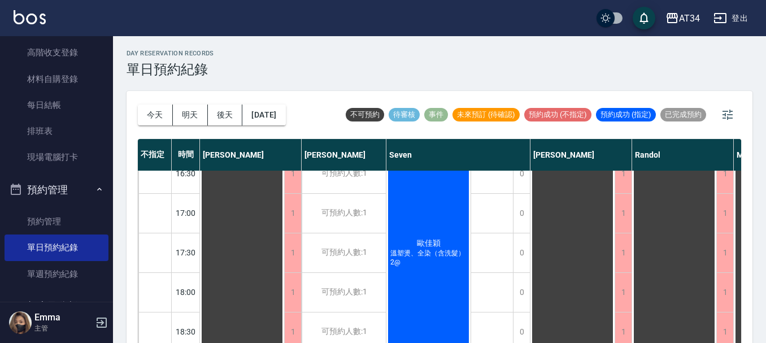
click at [431, 276] on div "歐佳穎 溫塑燙、全染（含洗髮）2@" at bounding box center [428, 252] width 84 height 196
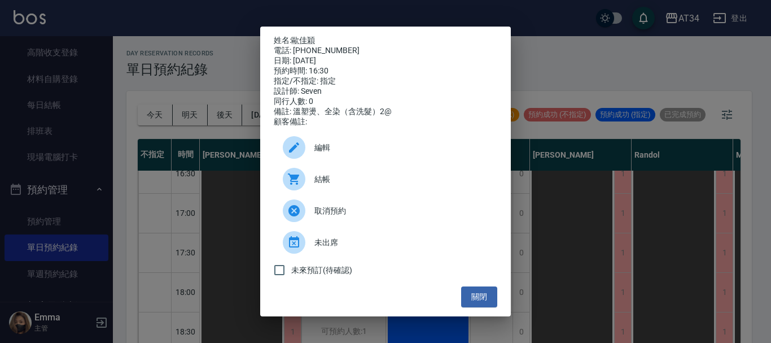
click at [338, 185] on span "結帳" at bounding box center [401, 179] width 174 height 12
click at [492, 298] on button "關閉" at bounding box center [479, 296] width 36 height 21
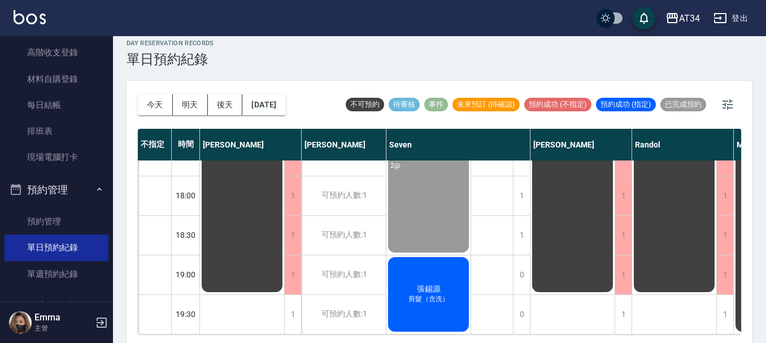
scroll to position [13, 0]
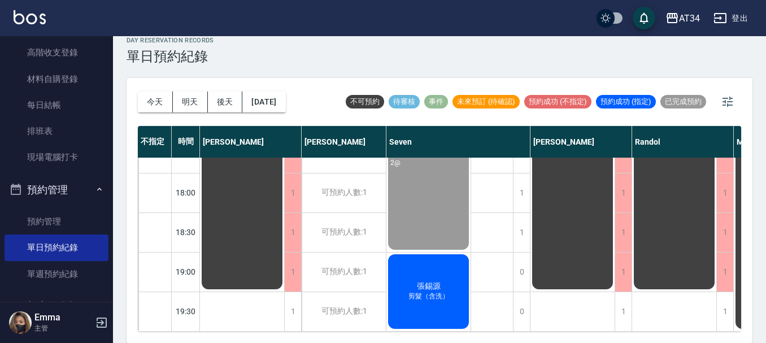
click at [444, 279] on div "張錫源 剪髮（含洗）" at bounding box center [428, 291] width 84 height 78
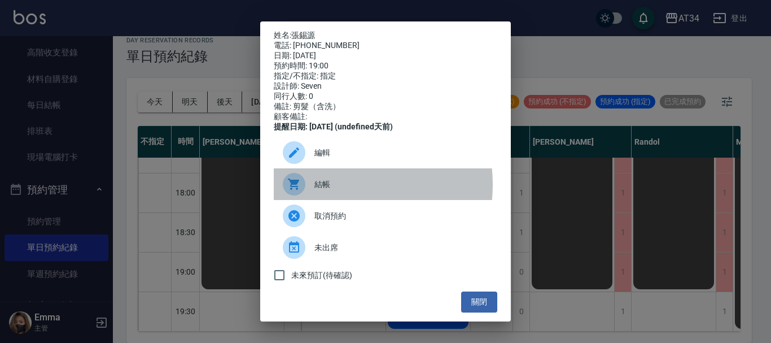
click at [332, 190] on span "結帳" at bounding box center [401, 184] width 174 height 12
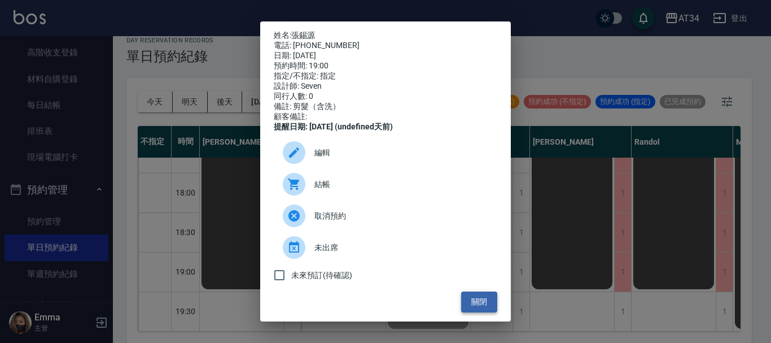
click at [471, 308] on button "關閉" at bounding box center [479, 301] width 36 height 21
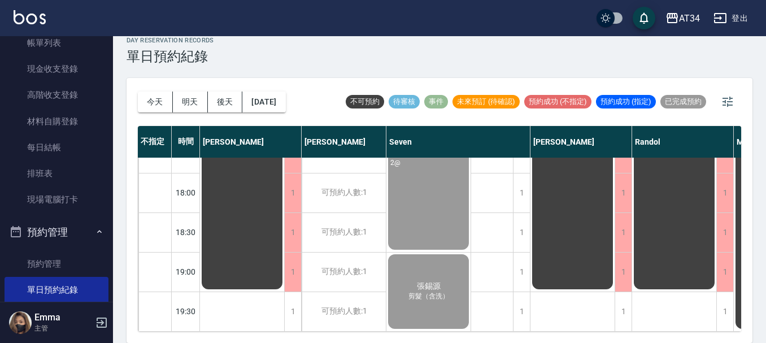
scroll to position [0, 0]
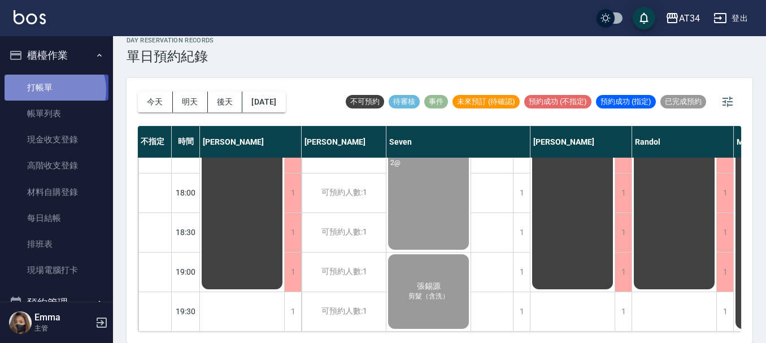
click at [52, 90] on link "打帳單" at bounding box center [57, 88] width 104 height 26
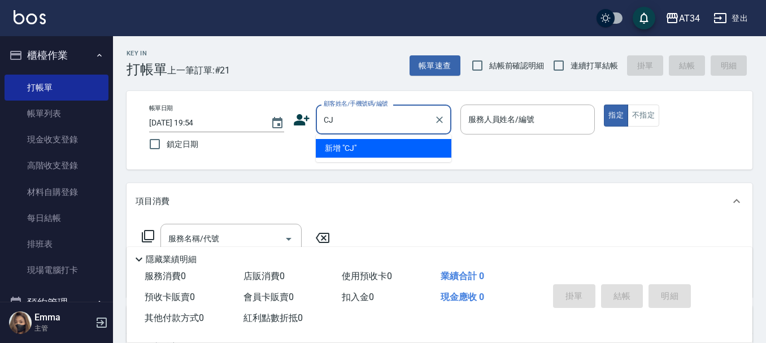
type input "C"
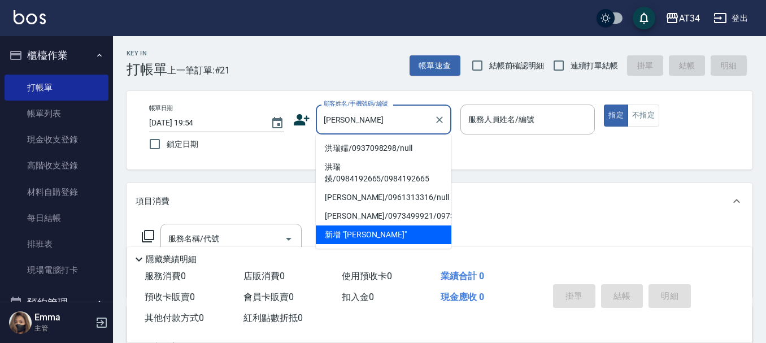
click at [368, 140] on li "洪瑞嬬/0937098298/null" at bounding box center [384, 148] width 136 height 19
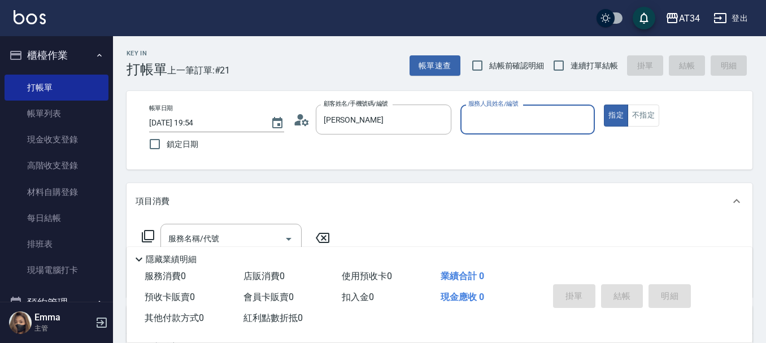
type input "洪瑞嬬/0937098298/null"
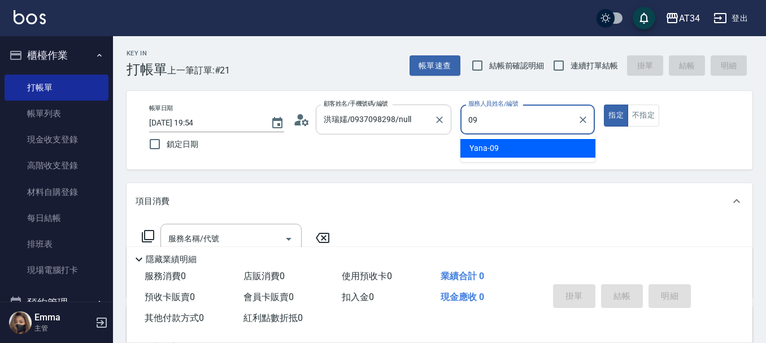
type input "Yana-09"
type button "true"
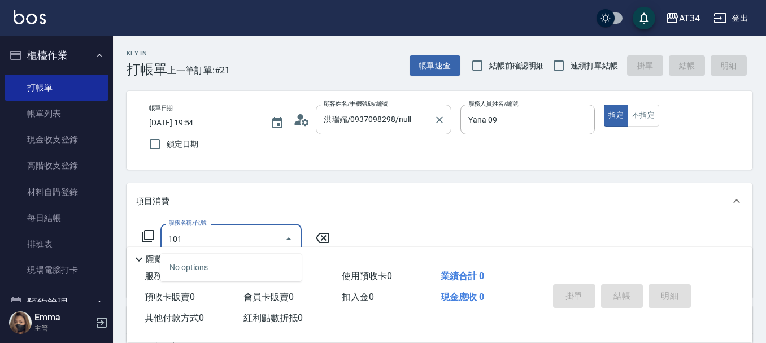
type input "1011"
type input "90"
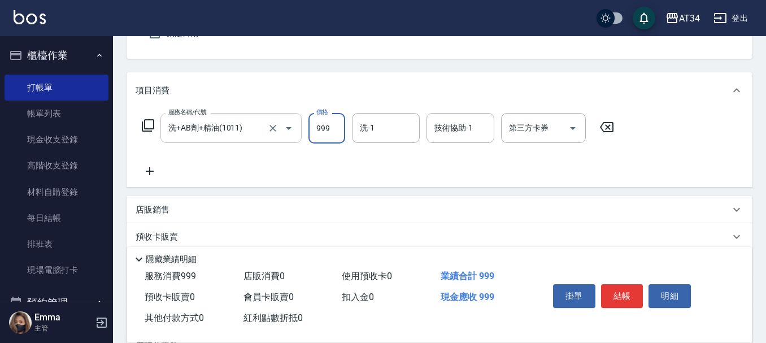
scroll to position [113, 0]
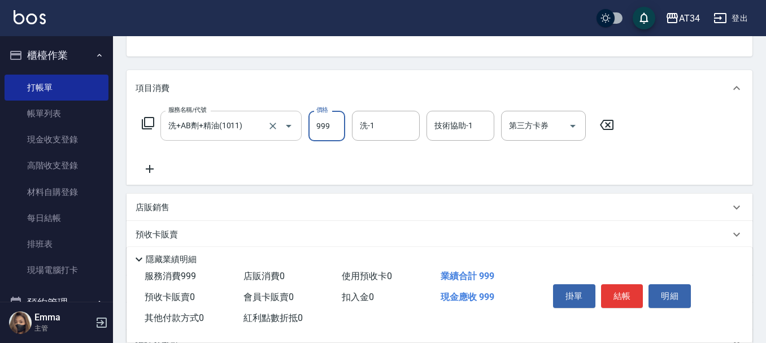
click at [233, 123] on input "洗+AB劑+精油(1011)" at bounding box center [214, 126] width 99 height 20
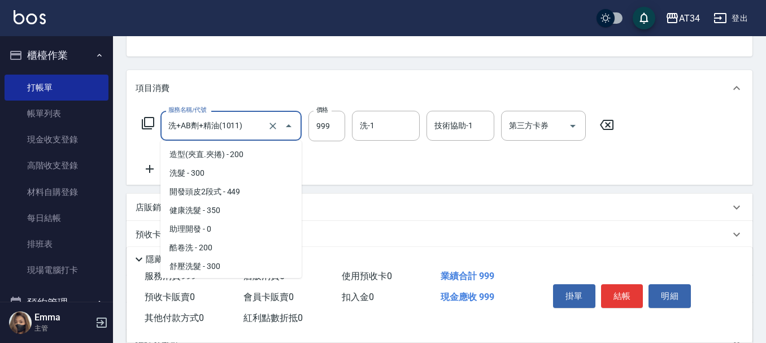
scroll to position [2364, 0]
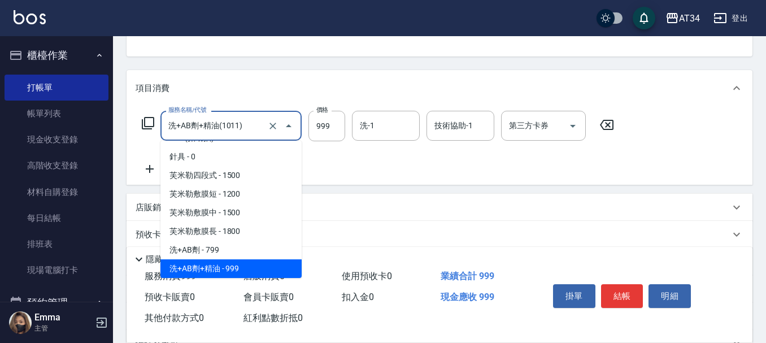
type input "1"
type input "0"
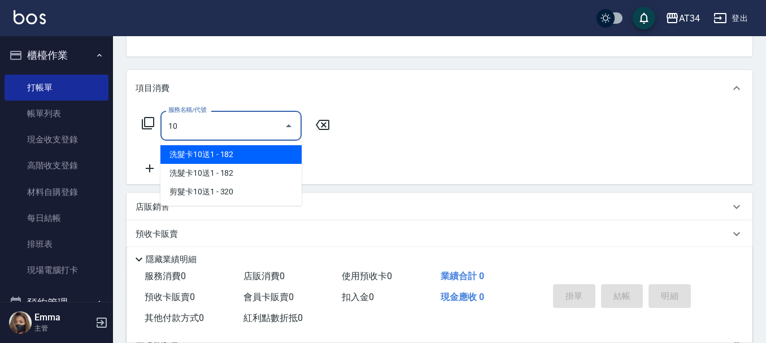
scroll to position [0, 0]
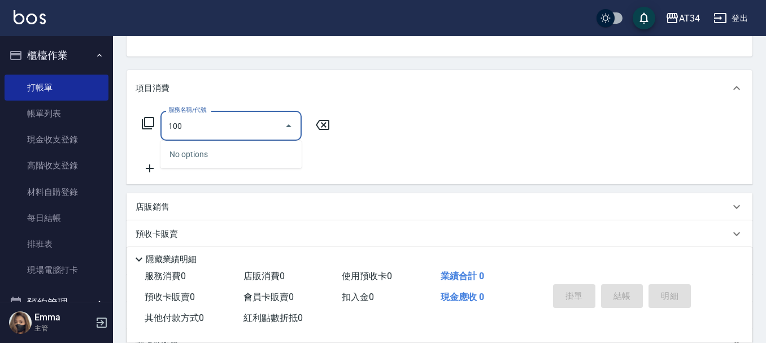
type input "1001"
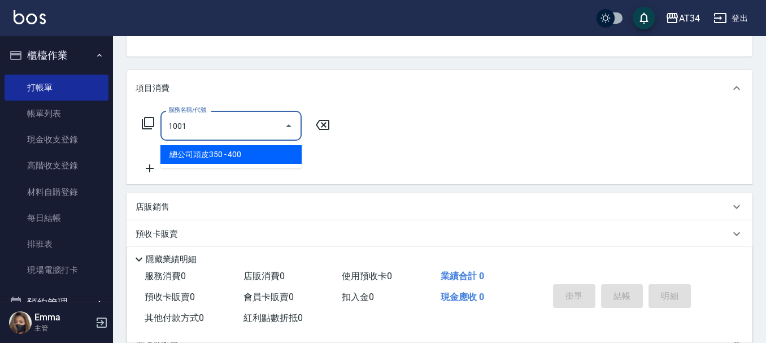
type input "40"
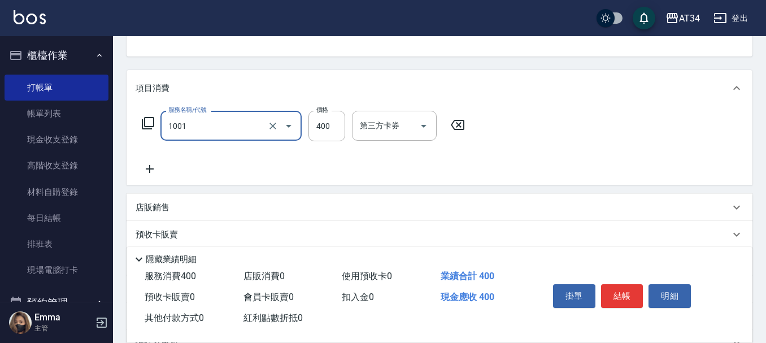
type input "總公司頭皮350(1001)"
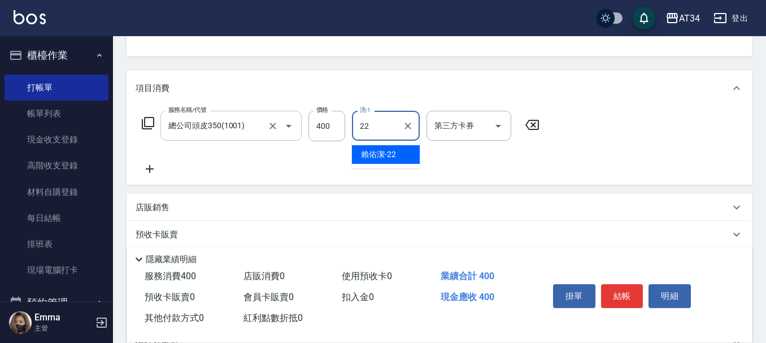
type input "賴佑潔-22"
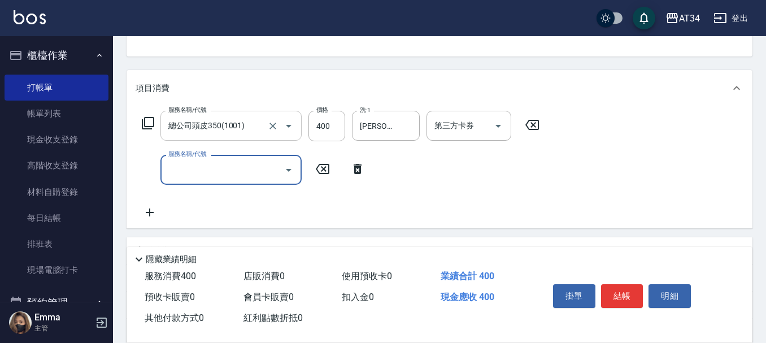
type input "4"
type input "627"
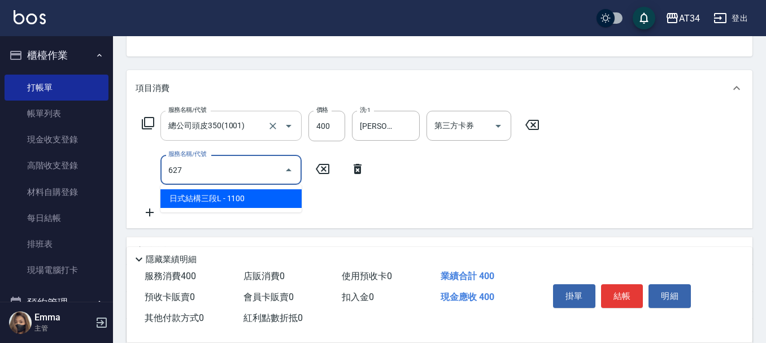
type input "150"
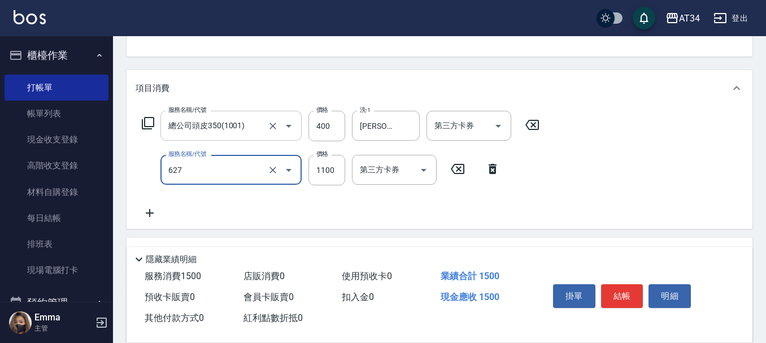
type input "日式結構三段L(627)"
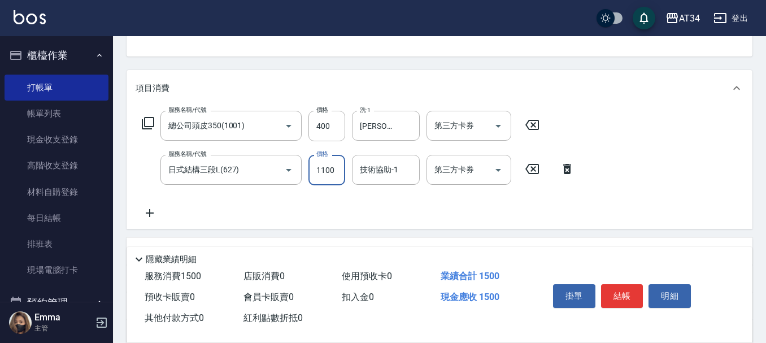
click at [327, 158] on label "價格" at bounding box center [322, 154] width 12 height 8
click at [327, 158] on input "1100" at bounding box center [326, 170] width 37 height 30
type input "40"
type input "55"
type input "90"
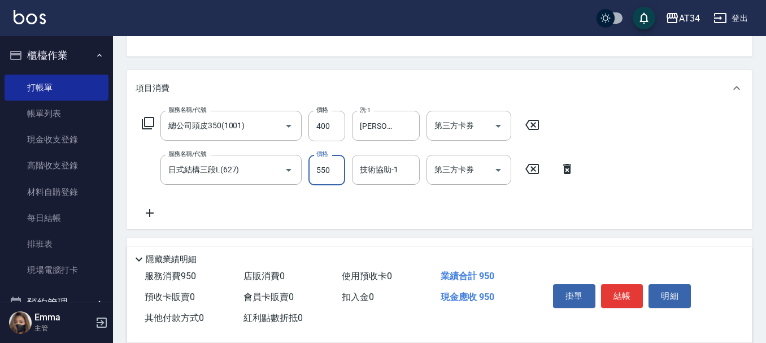
type input "550"
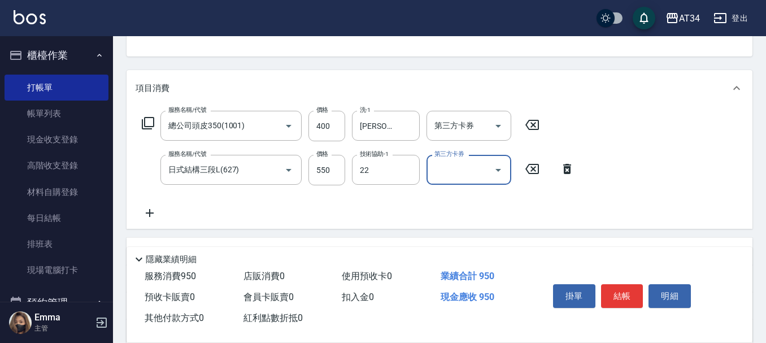
type input "賴佑潔-22"
click at [623, 288] on button "結帳" at bounding box center [622, 296] width 42 height 24
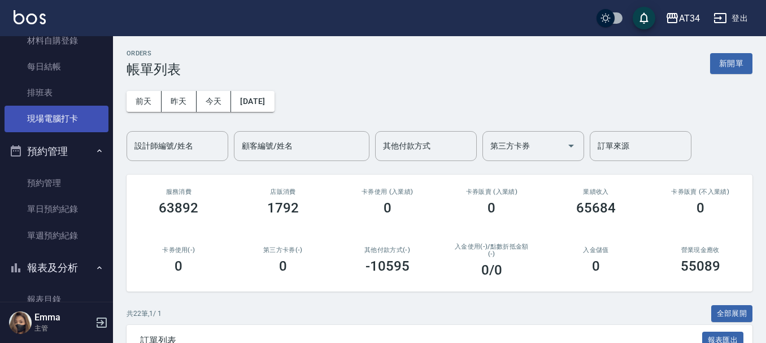
scroll to position [113, 0]
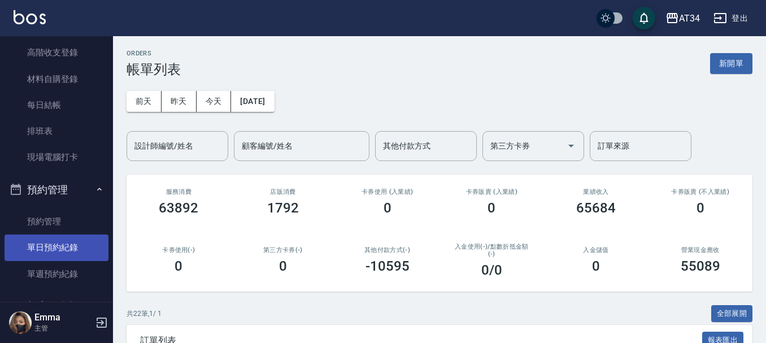
click at [89, 256] on link "單日預約紀錄" at bounding box center [57, 247] width 104 height 26
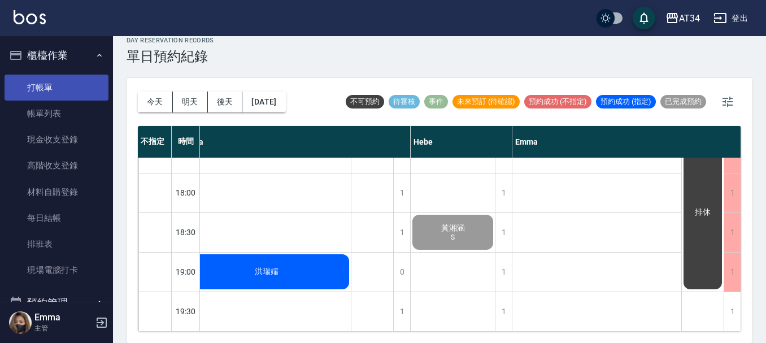
click at [68, 84] on link "打帳單" at bounding box center [57, 88] width 104 height 26
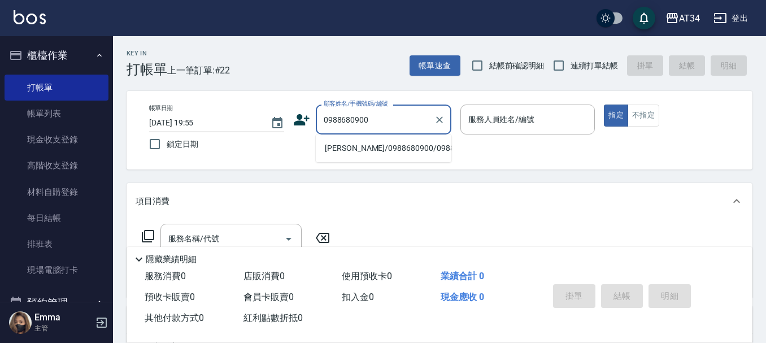
drag, startPoint x: 355, startPoint y: 165, endPoint x: 639, endPoint y: 138, distance: 285.3
click at [356, 154] on li "李珊如/0988680900/0988680900" at bounding box center [384, 148] width 136 height 19
type input "李珊如/0988680900/0988680900"
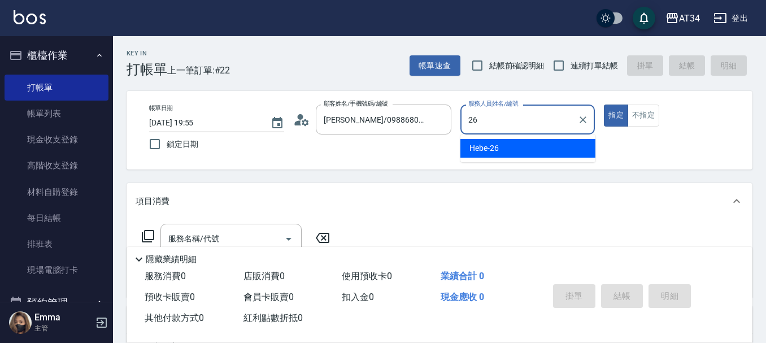
type input "Hebe-26"
type button "true"
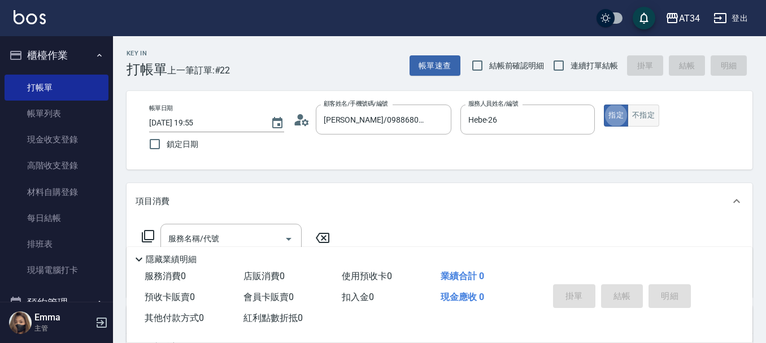
click at [652, 105] on button "不指定" at bounding box center [643, 115] width 32 height 22
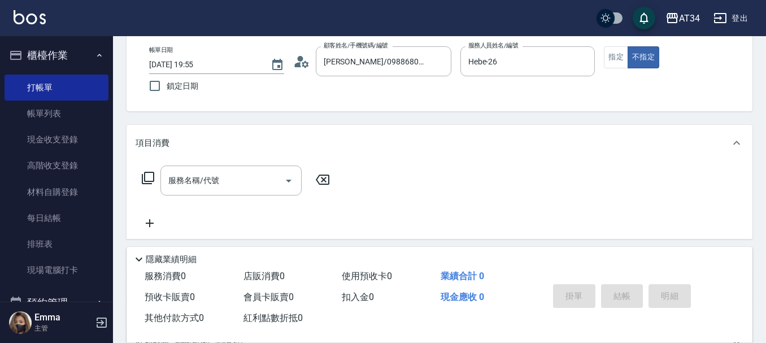
scroll to position [113, 0]
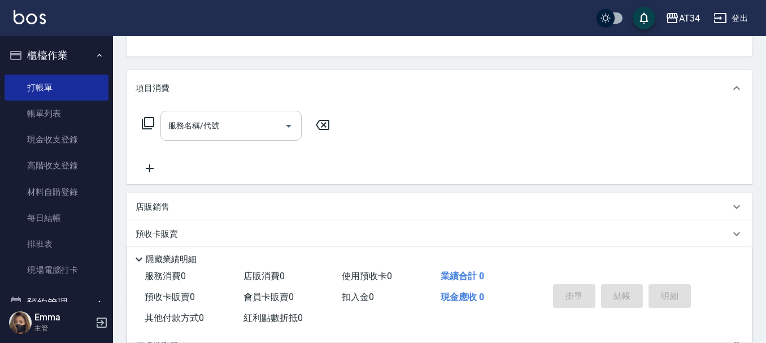
click at [196, 121] on div "服務名稱/代號 服務名稱/代號" at bounding box center [230, 126] width 141 height 30
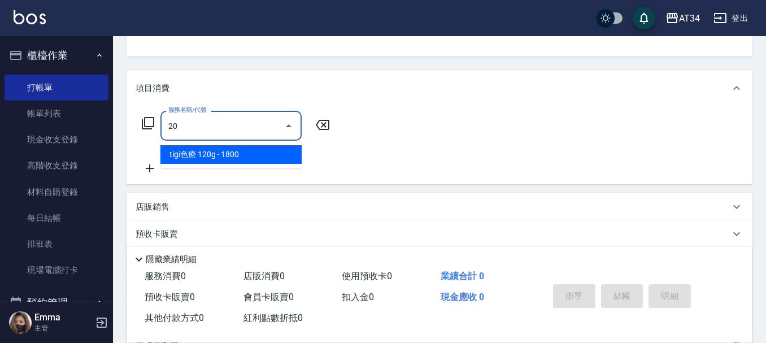
type input "201"
type input "30"
type input "洗髮(201)"
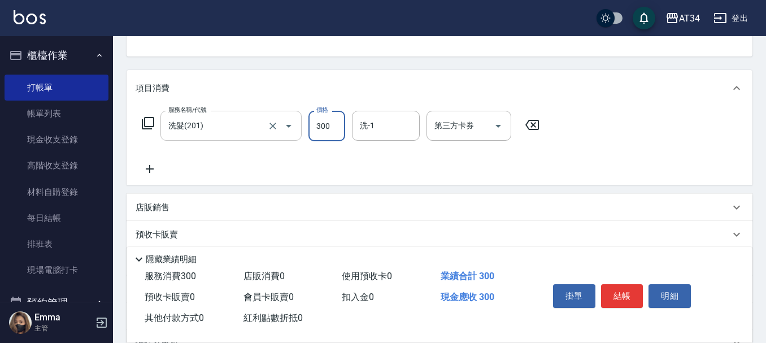
type input "0"
type input "64"
type input "60"
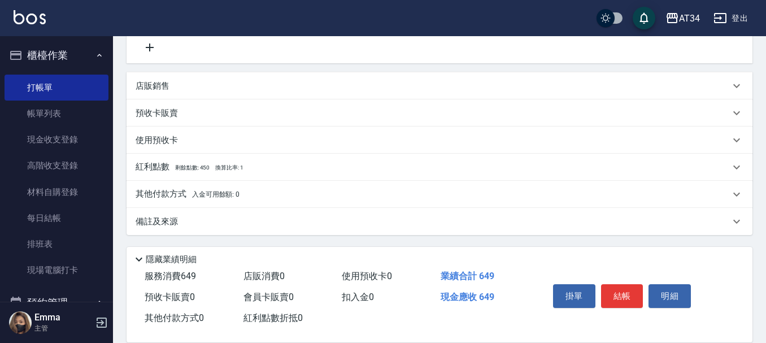
scroll to position [235, 0]
type input "649"
click at [166, 200] on p "其他付款方式 入金可用餘額: 0" at bounding box center [188, 193] width 104 height 12
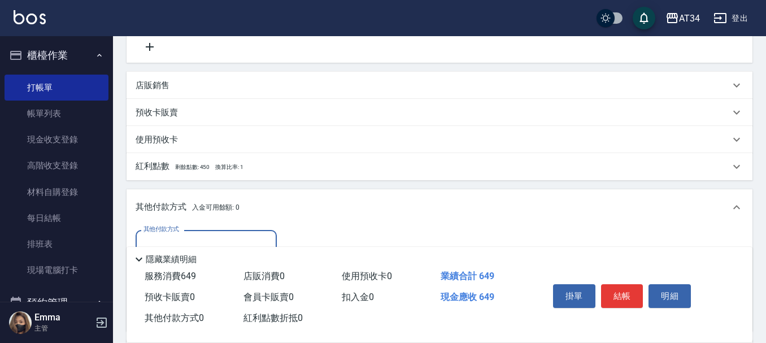
scroll to position [0, 0]
click at [150, 229] on label "其他付款方式" at bounding box center [161, 229] width 36 height 8
click at [150, 235] on input "其他付款方式" at bounding box center [206, 245] width 131 height 20
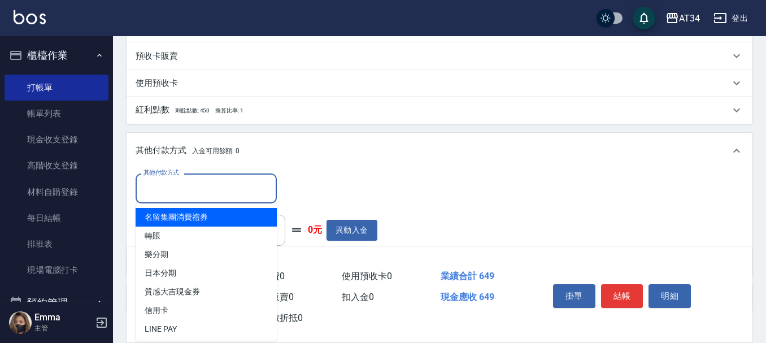
click at [154, 191] on input "其他付款方式" at bounding box center [206, 188] width 131 height 20
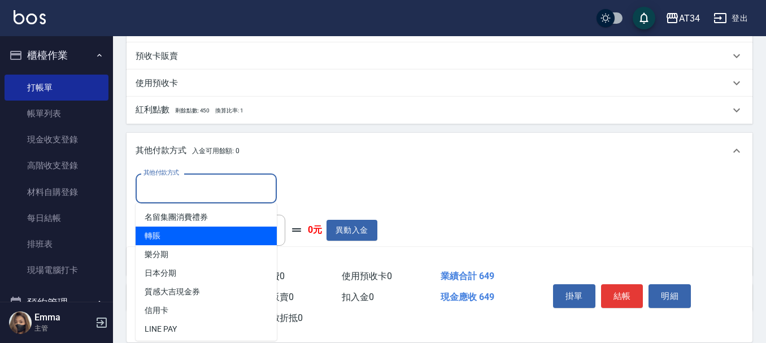
drag, startPoint x: 151, startPoint y: 230, endPoint x: 204, endPoint y: 212, distance: 56.1
click at [151, 230] on span "轉賬" at bounding box center [206, 235] width 141 height 19
type input "轉賬"
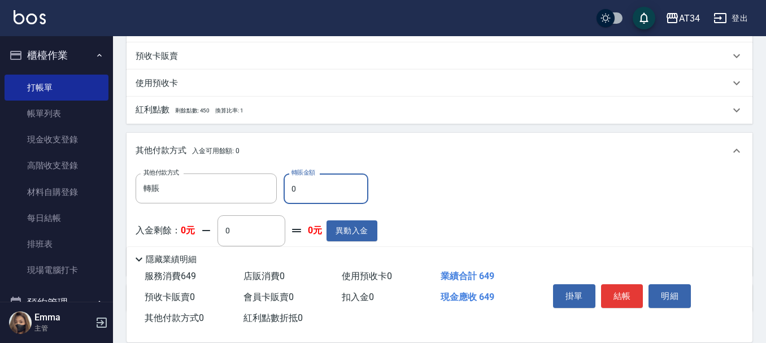
click at [324, 186] on input "0" at bounding box center [325, 188] width 85 height 30
drag, startPoint x: 324, startPoint y: 186, endPoint x: 274, endPoint y: 187, distance: 50.3
click at [277, 195] on div "其他付款方式 轉賬 其他付款方式 轉賬金額 0 轉賬金額" at bounding box center [257, 188] width 242 height 30
type input "64"
type input "0"
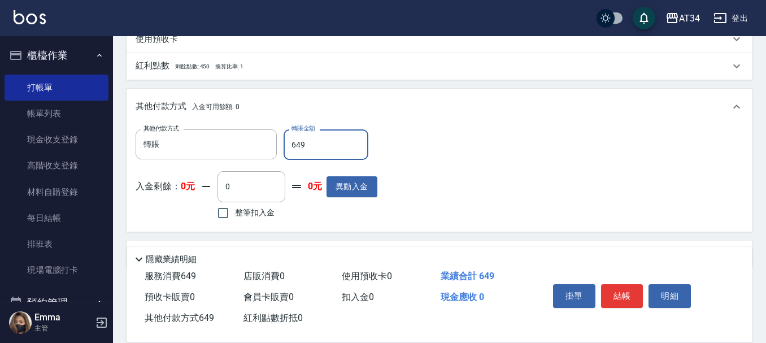
scroll to position [369, 0]
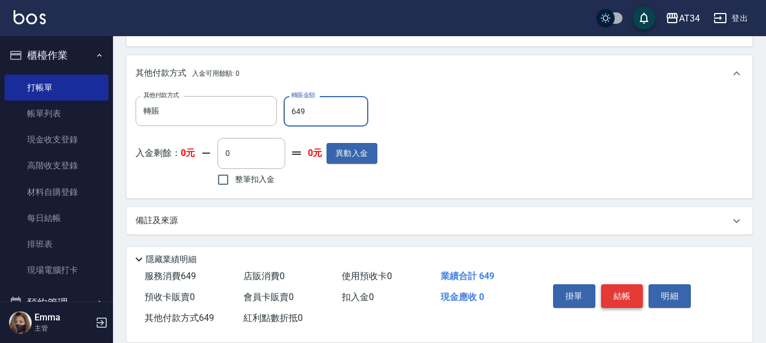
type input "649"
click at [627, 289] on button "結帳" at bounding box center [622, 296] width 42 height 24
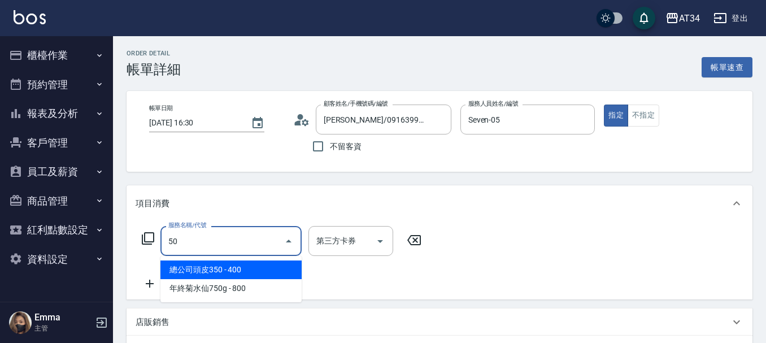
type input "501"
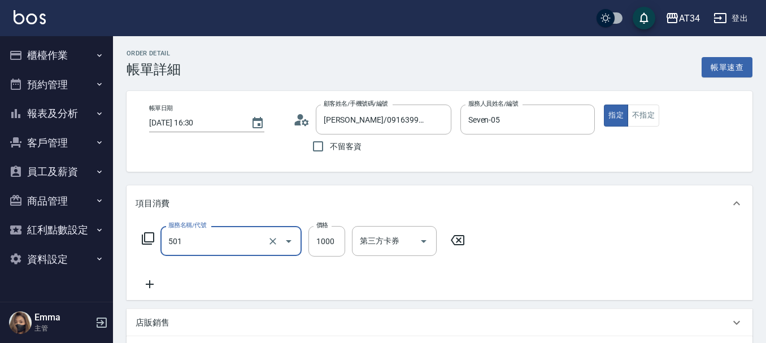
type input "100"
type input "染髮(501)"
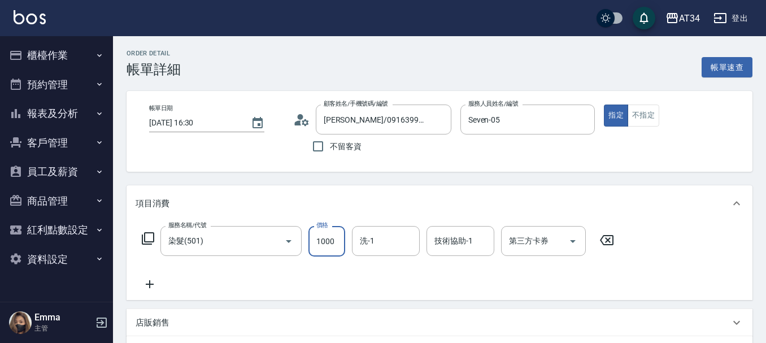
type input "0"
type input "22"
type input "20"
type input "225"
type input "220"
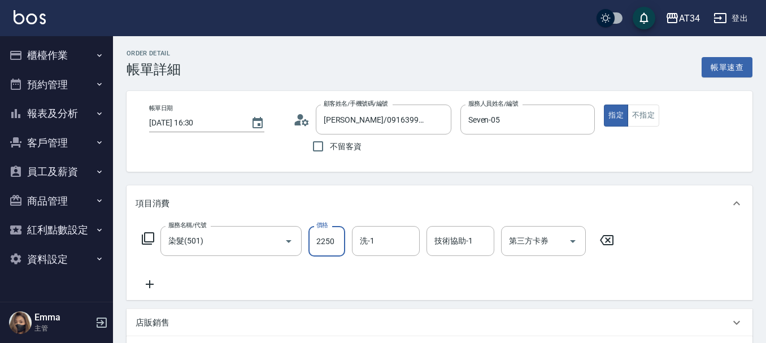
type input "2250"
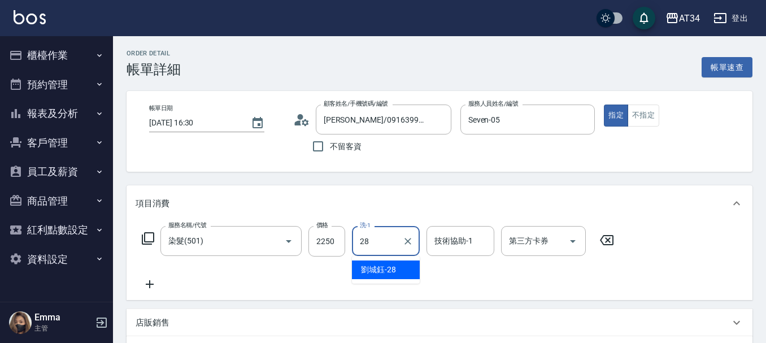
type input "[PERSON_NAME]-28"
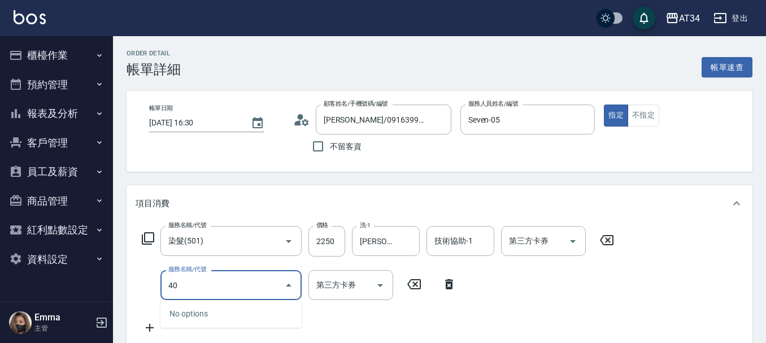
type input "401"
type input "250"
type input "剪髮(401)"
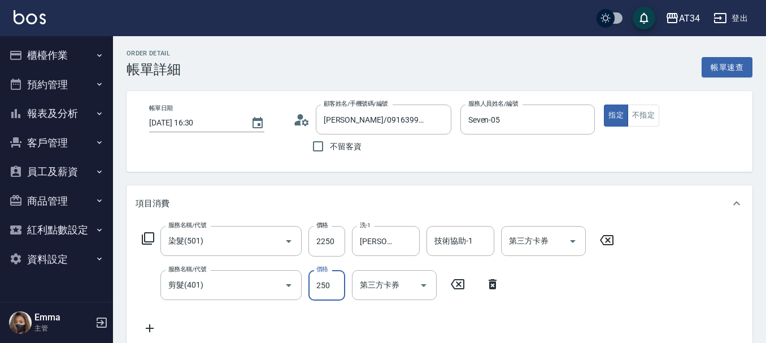
type input "220"
type input "6"
type input "230"
type input "60"
type input "280"
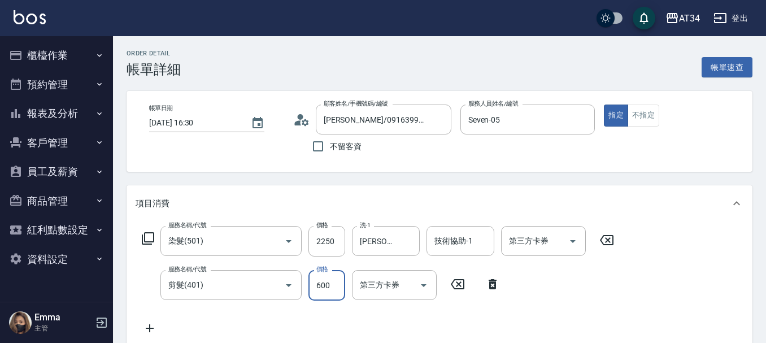
type input "600"
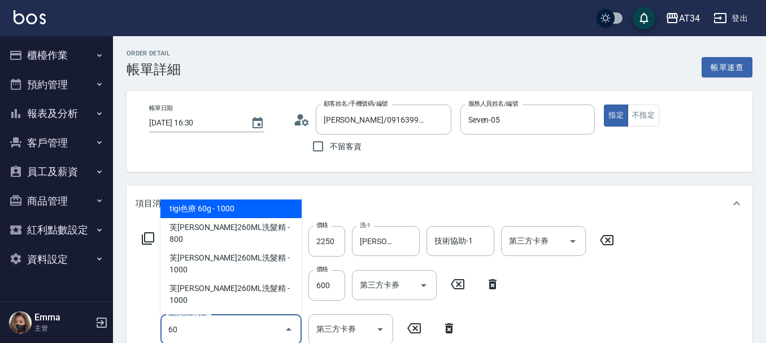
type input "605"
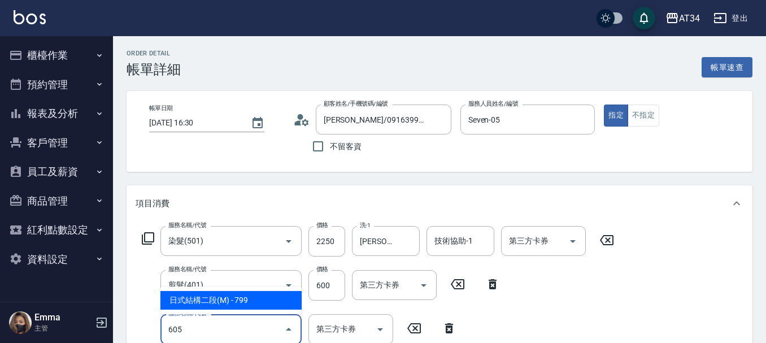
type input "360"
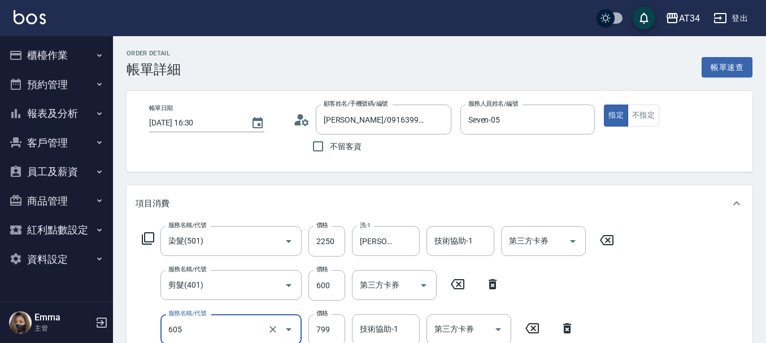
type input "日式結構二段(M)(605)"
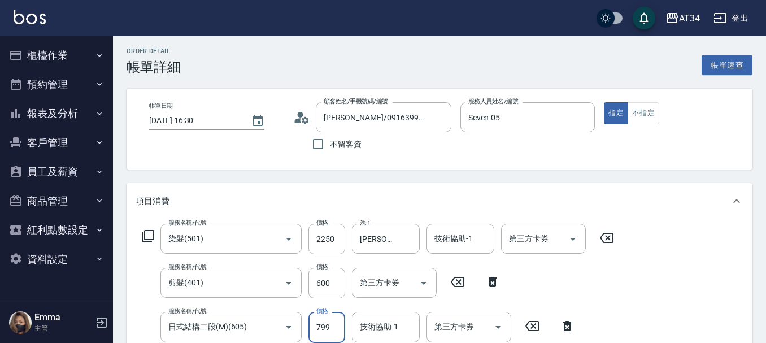
type input "280"
type input "9"
type input "290"
type input "99"
type input "380"
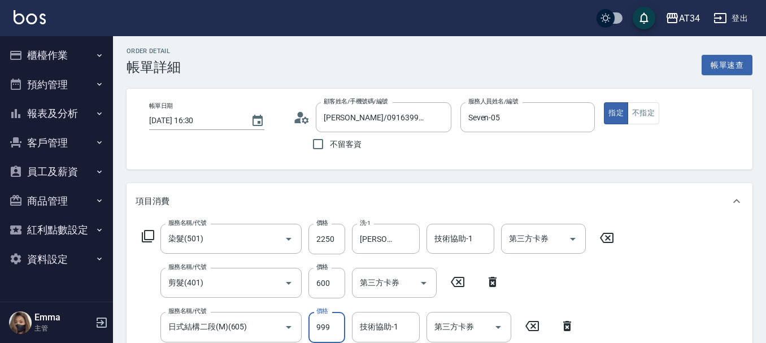
type input "999"
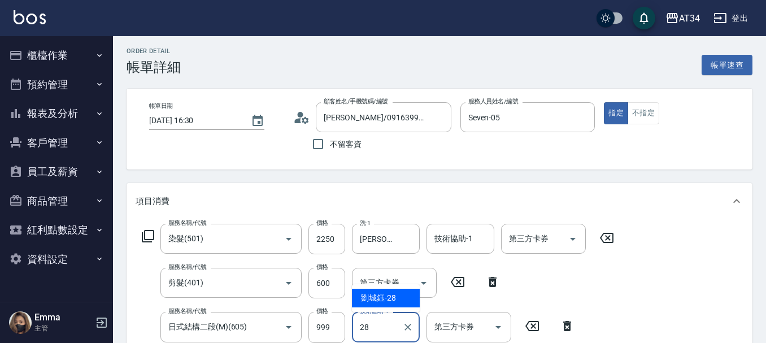
type input "[PERSON_NAME]-28"
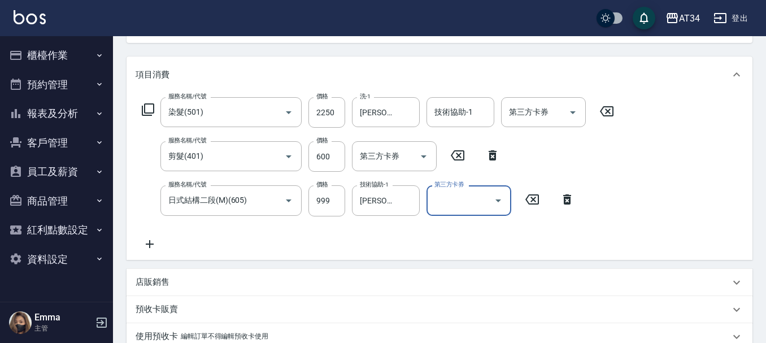
scroll to position [172, 0]
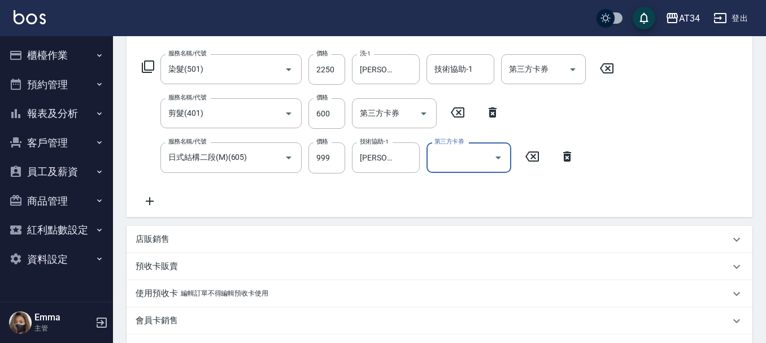
click at [153, 201] on icon at bounding box center [150, 201] width 8 height 8
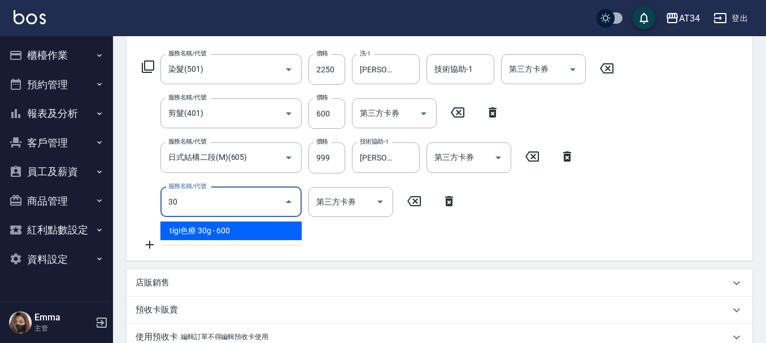
type input "301"
type input "530"
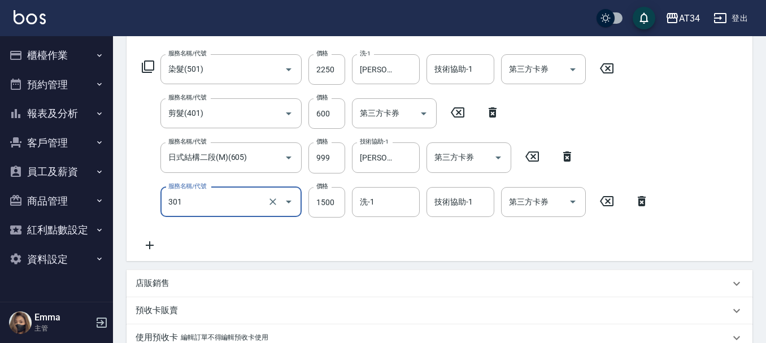
type input "燙髮(301)"
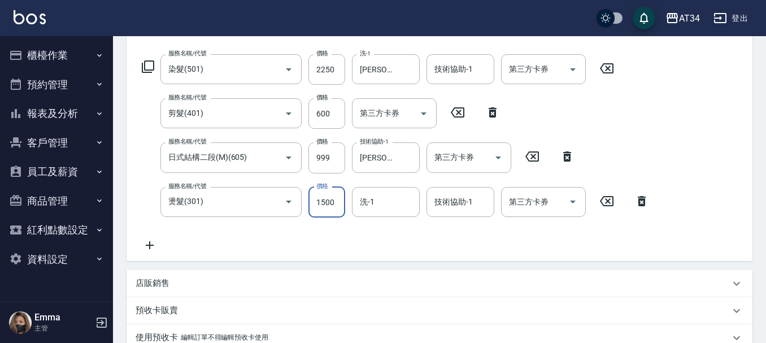
type input "380"
type input "13"
type input "390"
type input "130"
type input "510"
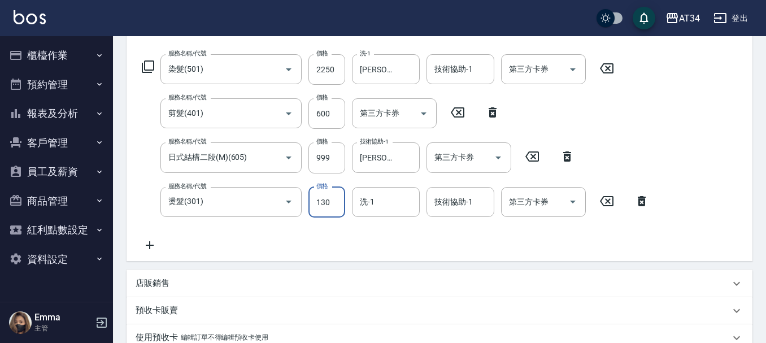
type input "1300"
type input "390"
type input "130"
type input "380"
type input "23"
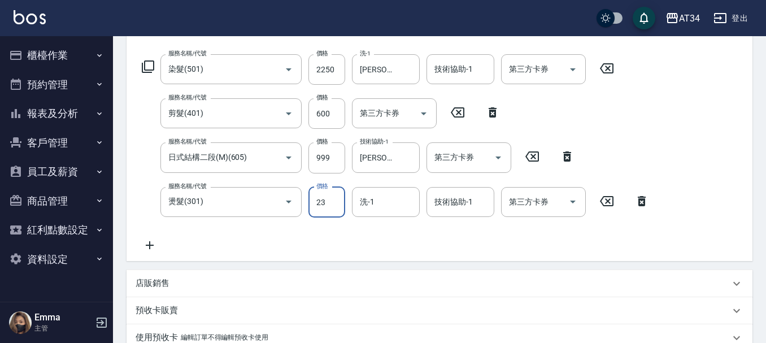
type input "400"
type input "230"
type input "610"
type input "2300"
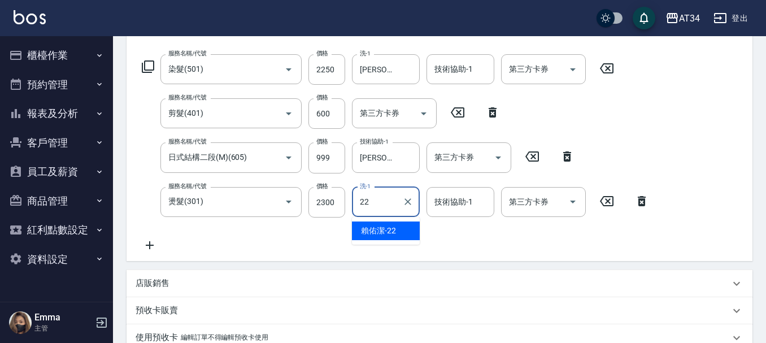
type input "賴佑潔-22"
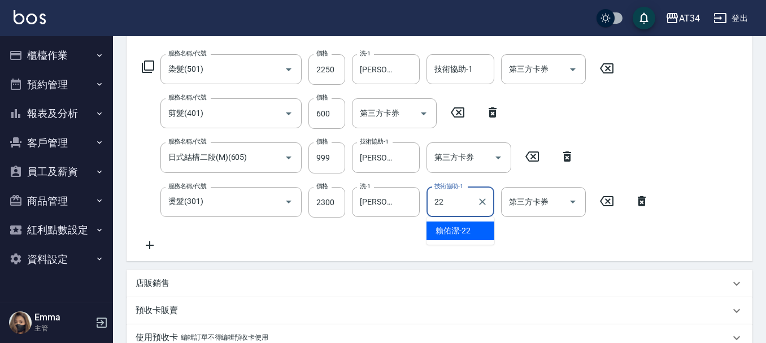
type input "賴佑潔-22"
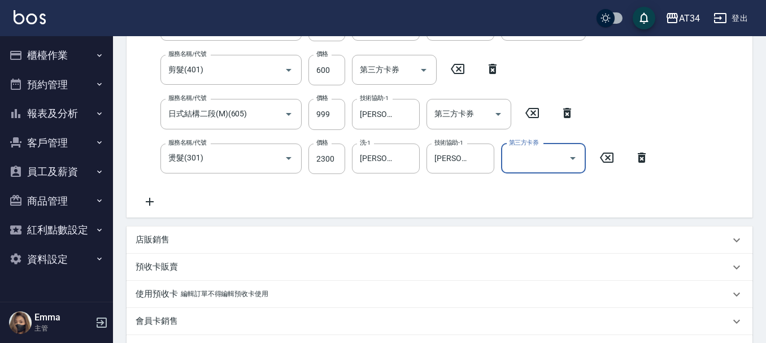
scroll to position [147, 0]
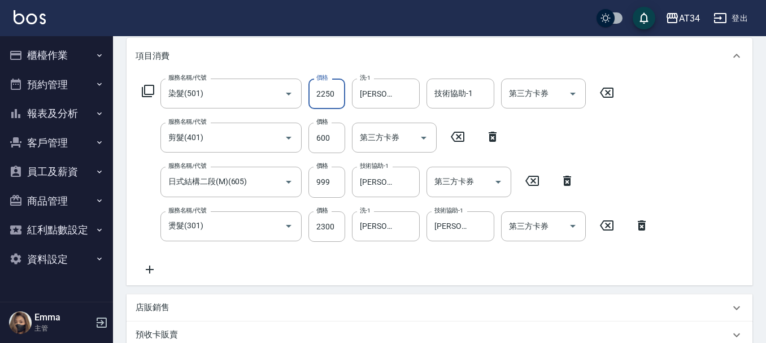
click at [327, 96] on input "2250" at bounding box center [326, 93] width 37 height 30
type input "390"
type input "255"
type input "640"
type input "2550"
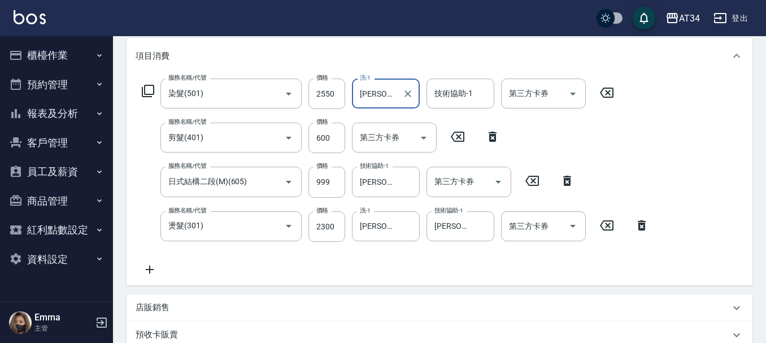
click at [508, 270] on div "服務名稱/代號 染髮(501) 服務名稱/代號 價格 2550 價格 洗-1 劉城鈺-28 洗-1 技術協助-1 技術協助-1 第三方卡券 第三方卡券 服務名…" at bounding box center [396, 177] width 520 height 198
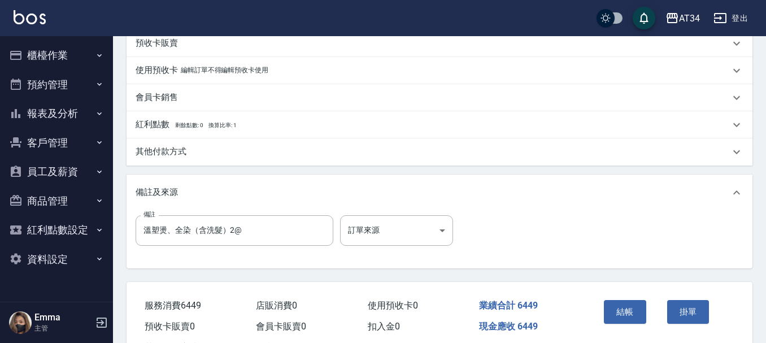
scroll to position [486, 0]
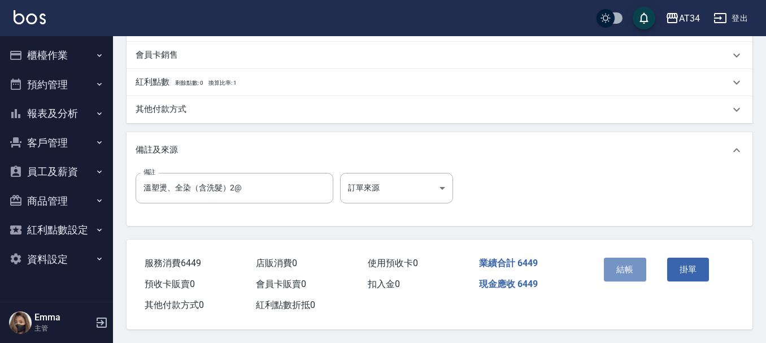
click at [630, 261] on button "結帳" at bounding box center [625, 269] width 42 height 24
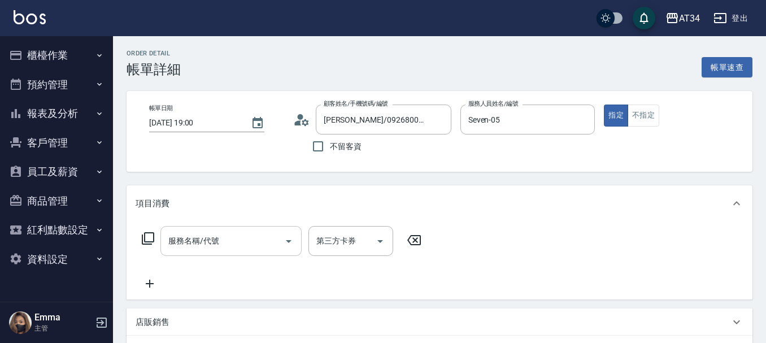
click at [199, 244] on div "服務名稱/代號 服務名稱/代號" at bounding box center [230, 241] width 141 height 30
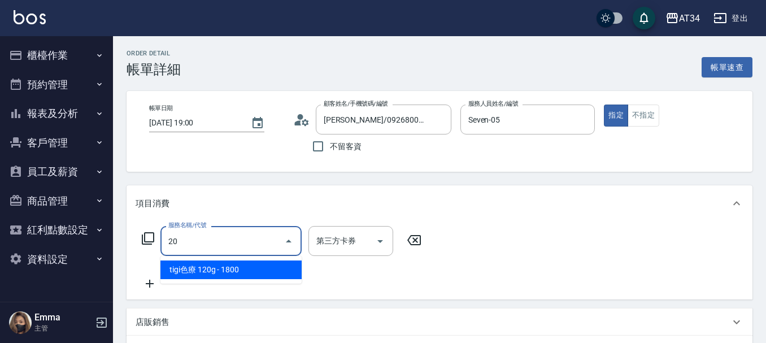
type input "201"
type input "30"
type input "洗髮(201)"
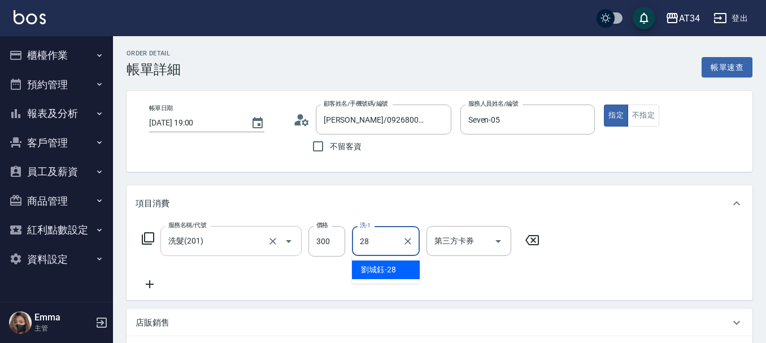
type input "[PERSON_NAME]-28"
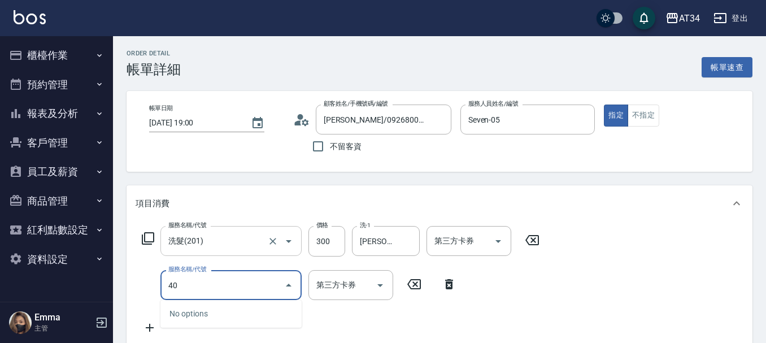
type input "401"
type input "50"
type input "剪髮(401)"
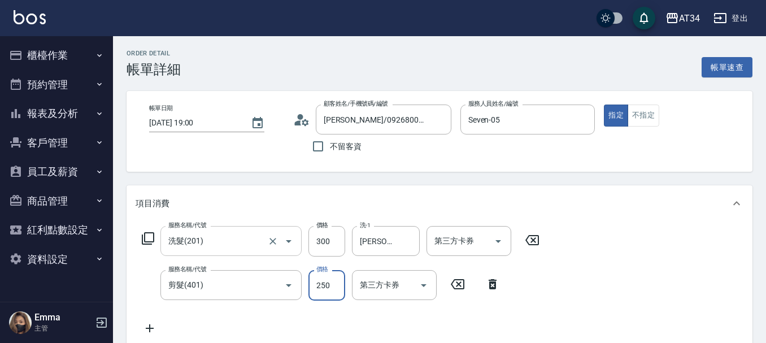
type input "30"
type input "60"
type input "90"
type input "600"
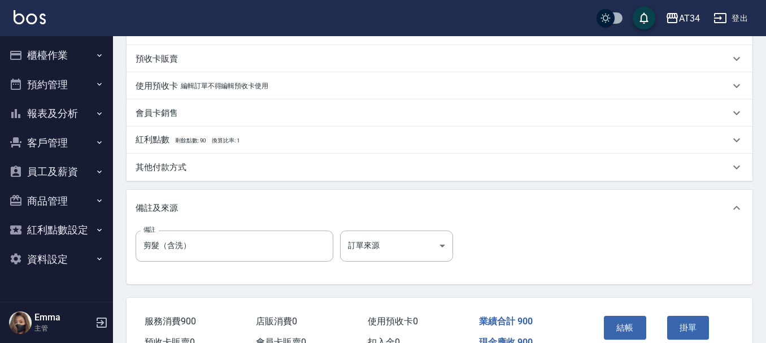
scroll to position [398, 0]
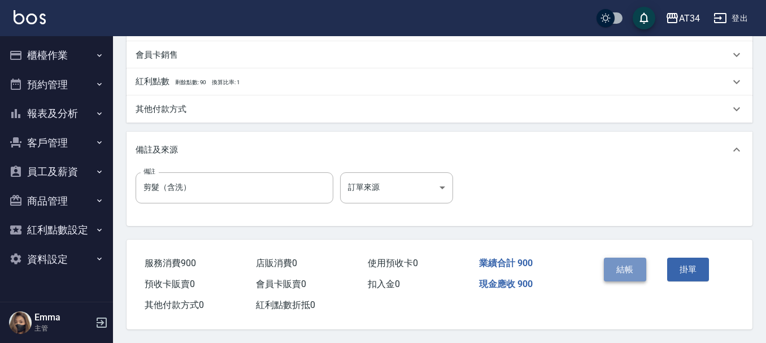
click at [610, 261] on button "結帳" at bounding box center [625, 269] width 42 height 24
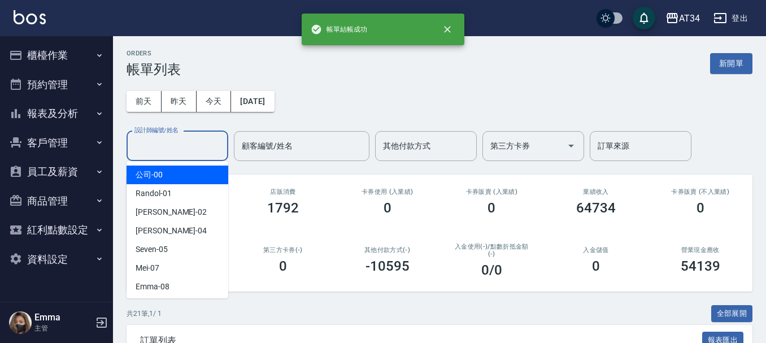
click at [164, 151] on input "設計師編號/姓名" at bounding box center [177, 146] width 91 height 20
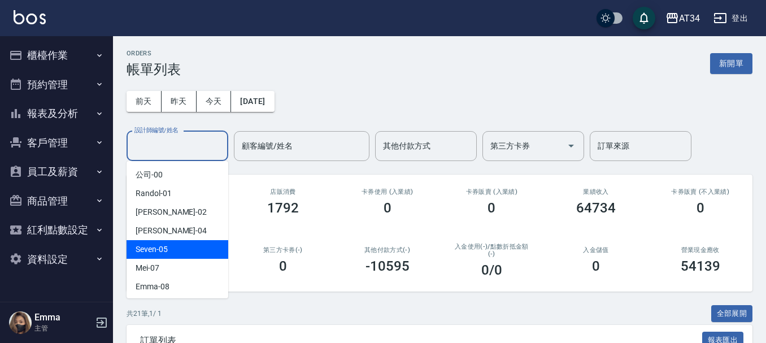
click at [166, 252] on span "Seven -05" at bounding box center [152, 249] width 32 height 12
type input "Seven-05"
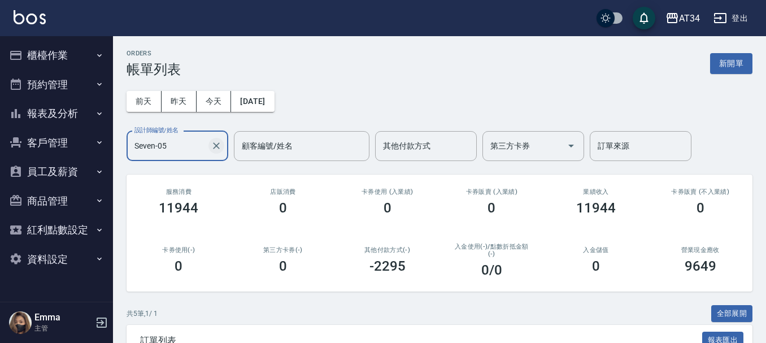
click at [220, 145] on icon "Clear" at bounding box center [216, 145] width 11 height 11
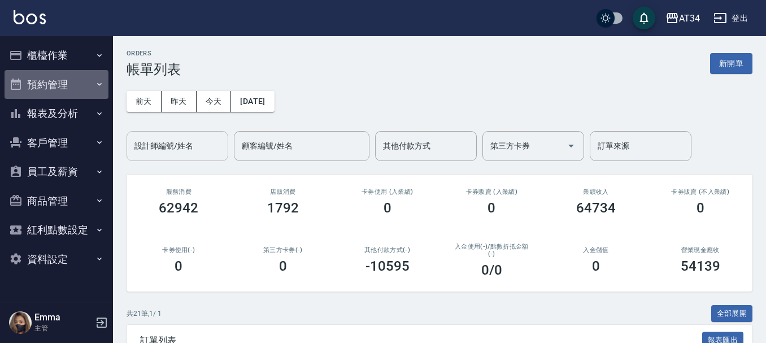
click at [63, 90] on button "預約管理" at bounding box center [57, 84] width 104 height 29
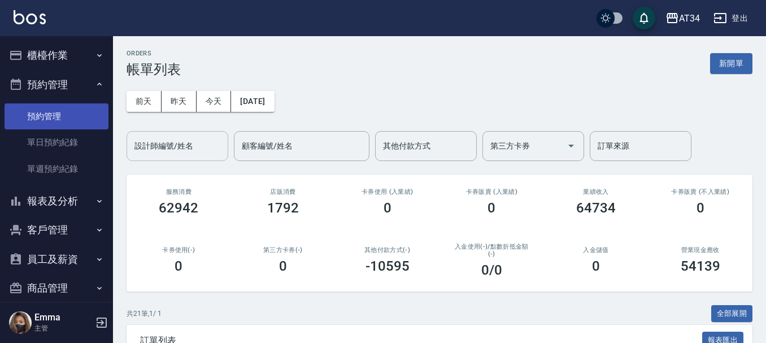
click at [60, 113] on link "預約管理" at bounding box center [57, 116] width 104 height 26
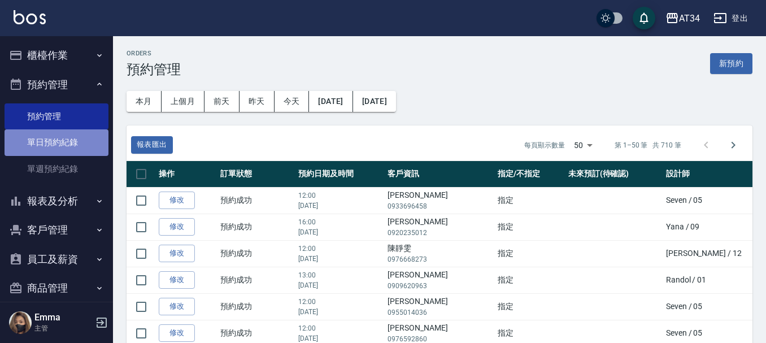
click at [70, 132] on link "單日預約紀錄" at bounding box center [57, 142] width 104 height 26
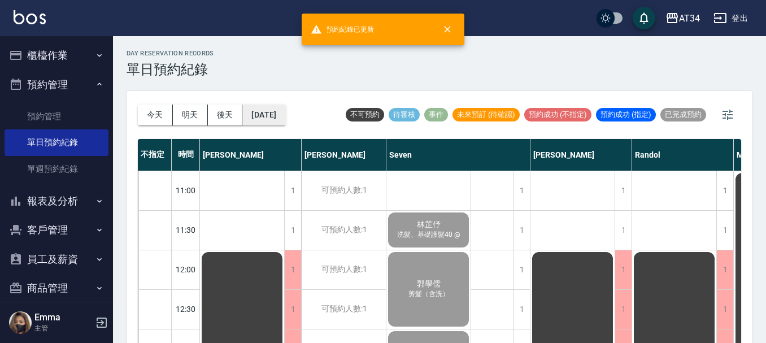
click at [260, 110] on button "[DATE]" at bounding box center [263, 114] width 43 height 21
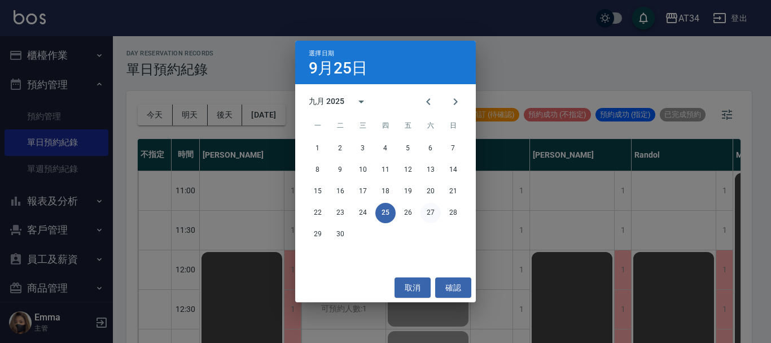
click at [433, 210] on button "27" at bounding box center [431, 213] width 20 height 20
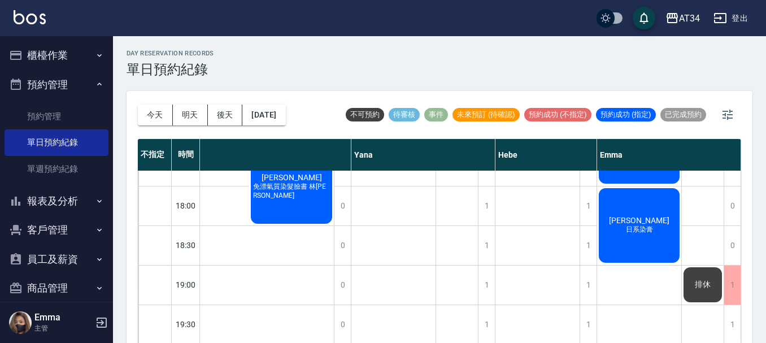
scroll to position [13, 0]
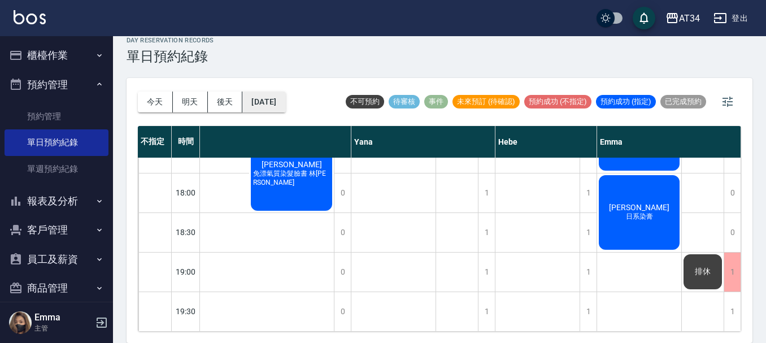
click at [269, 97] on button "[DATE]" at bounding box center [263, 101] width 43 height 21
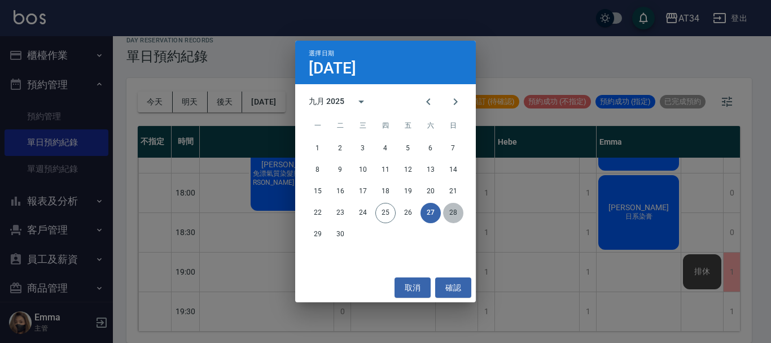
click at [459, 212] on button "28" at bounding box center [453, 213] width 20 height 20
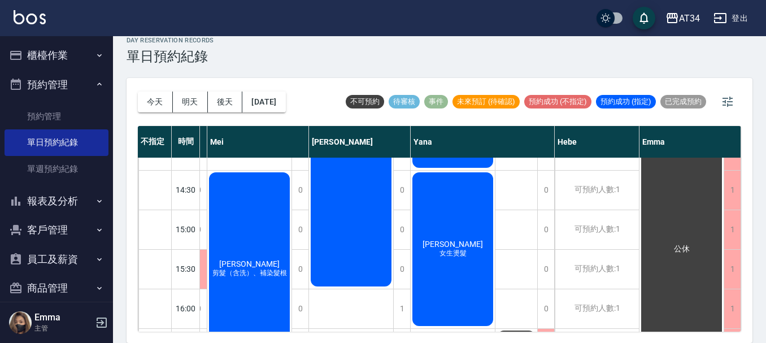
scroll to position [0, 684]
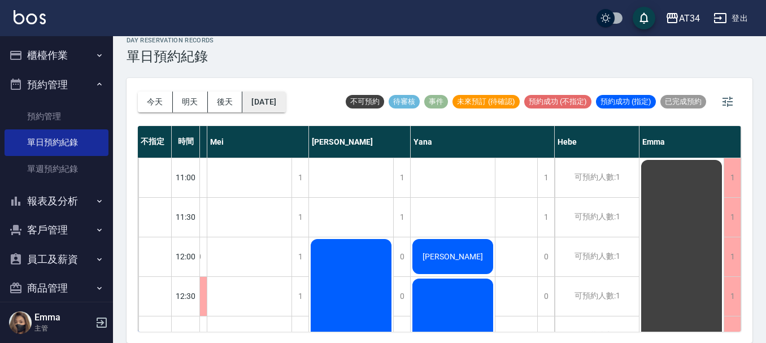
click at [276, 100] on button "[DATE]" at bounding box center [263, 101] width 43 height 21
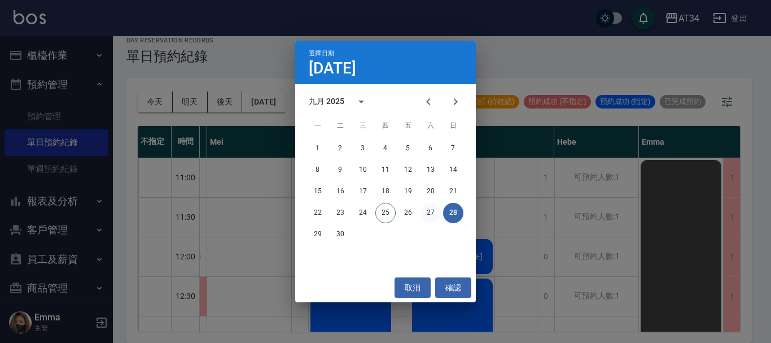
click at [434, 211] on button "27" at bounding box center [431, 213] width 20 height 20
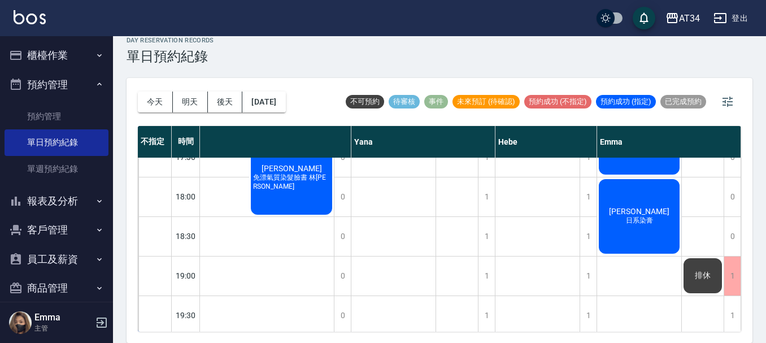
scroll to position [547, 972]
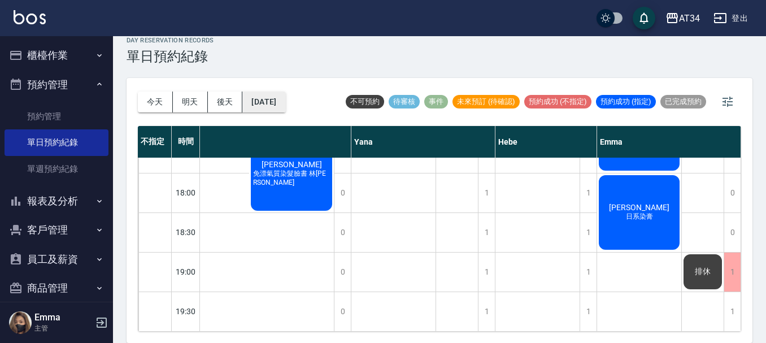
click at [264, 91] on button "[DATE]" at bounding box center [263, 101] width 43 height 21
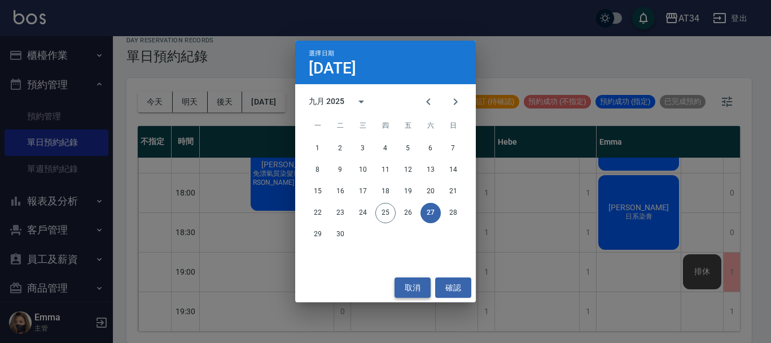
click at [404, 288] on button "取消" at bounding box center [413, 287] width 36 height 21
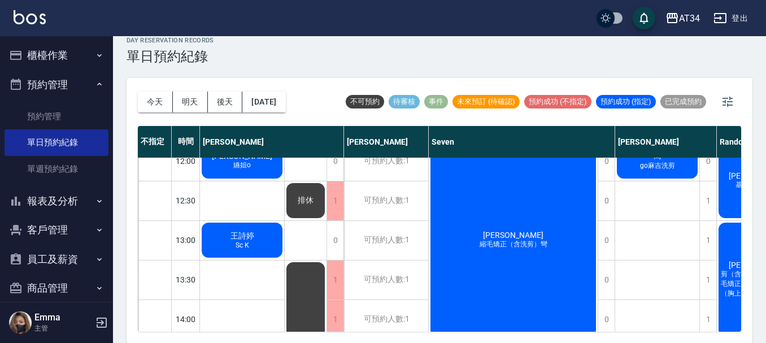
scroll to position [113, 0]
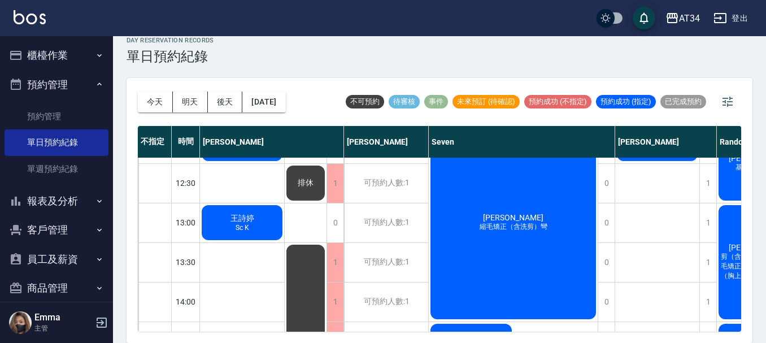
click at [513, 218] on span "[PERSON_NAME]" at bounding box center [512, 217] width 65 height 9
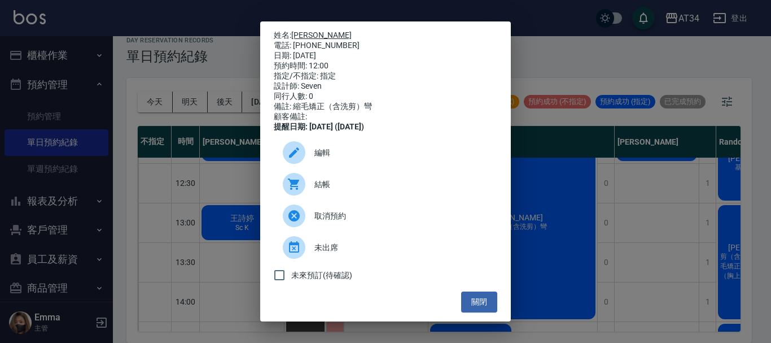
click at [314, 33] on link "[PERSON_NAME]" at bounding box center [321, 34] width 60 height 9
click at [465, 299] on button "關閉" at bounding box center [479, 301] width 36 height 21
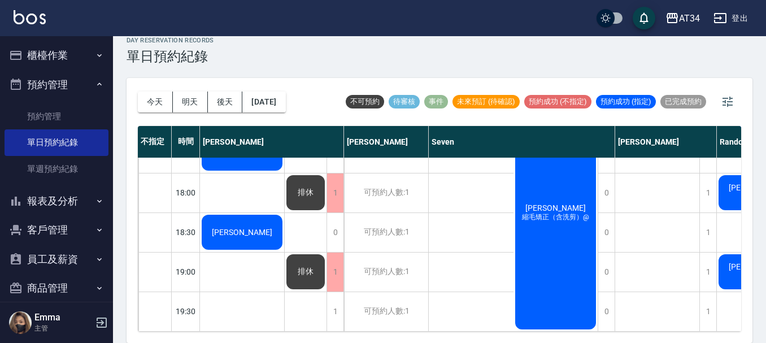
scroll to position [547, 0]
click at [285, 99] on button "2025/09/27" at bounding box center [263, 101] width 43 height 21
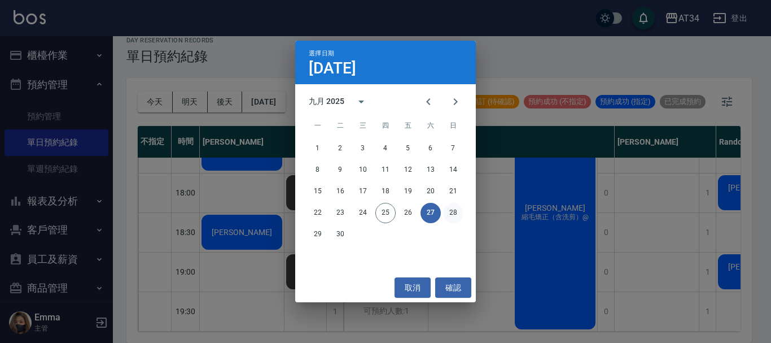
click at [448, 220] on button "28" at bounding box center [453, 213] width 20 height 20
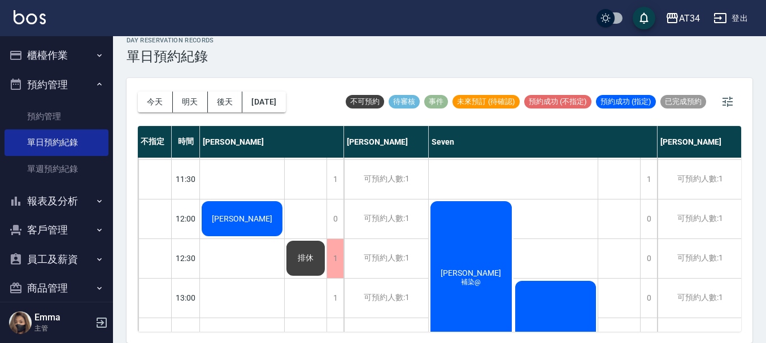
scroll to position [56, 0]
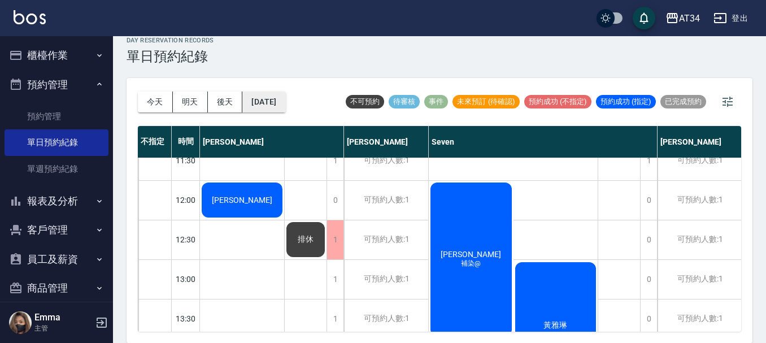
click at [279, 103] on button "2025/09/28" at bounding box center [263, 101] width 43 height 21
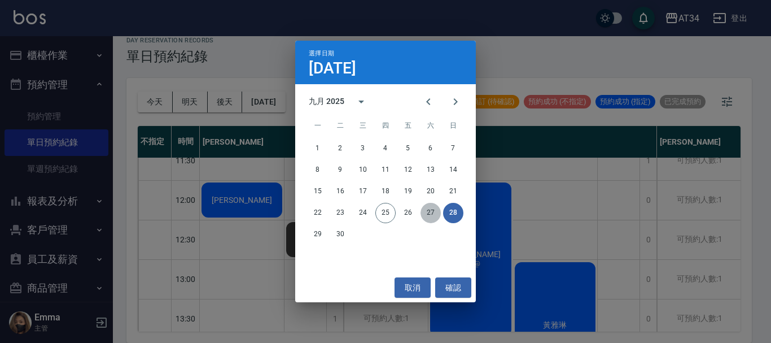
click at [434, 221] on button "27" at bounding box center [431, 213] width 20 height 20
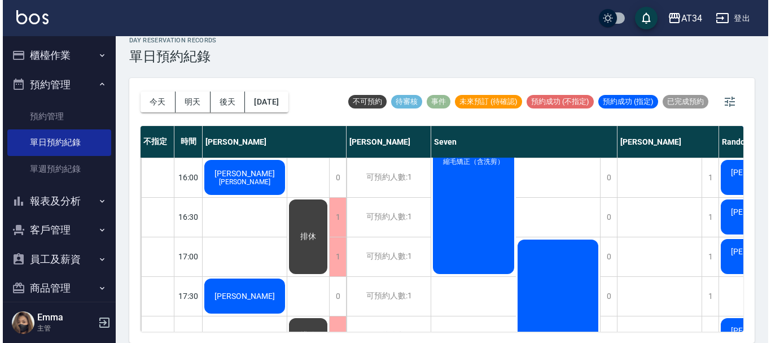
scroll to position [547, 0]
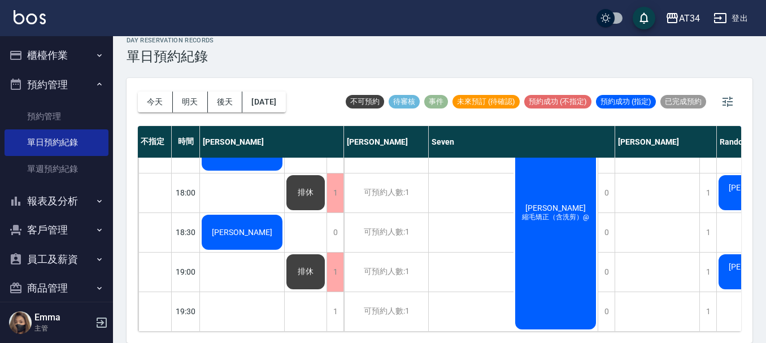
click at [568, 212] on span "縮毛矯正（含洗剪）@" at bounding box center [555, 217] width 72 height 10
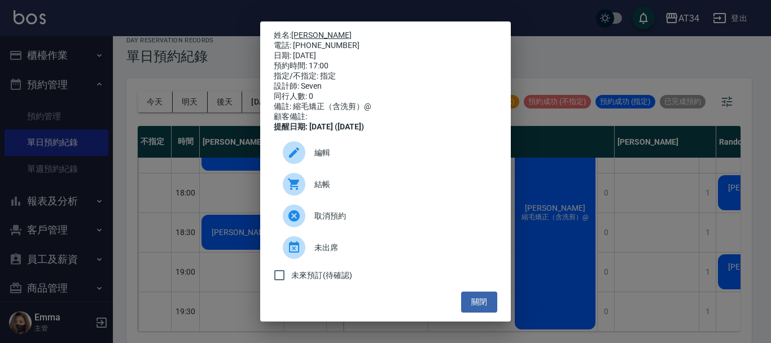
click at [306, 33] on link "陳芝祺" at bounding box center [321, 34] width 60 height 9
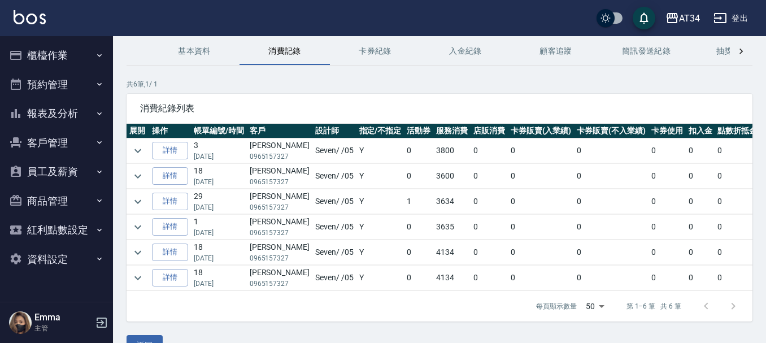
scroll to position [77, 0]
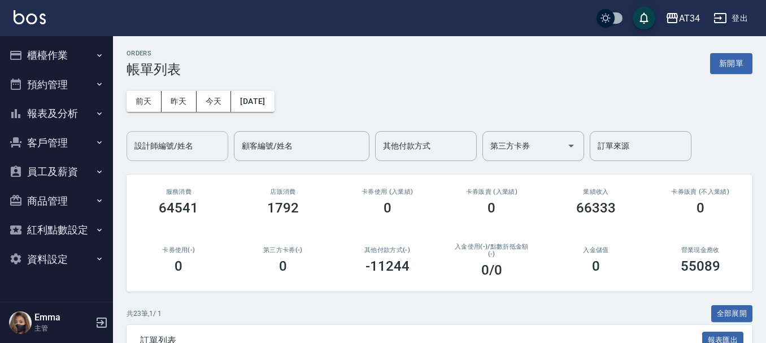
click at [163, 147] on input "設計師編號/姓名" at bounding box center [177, 146] width 91 height 20
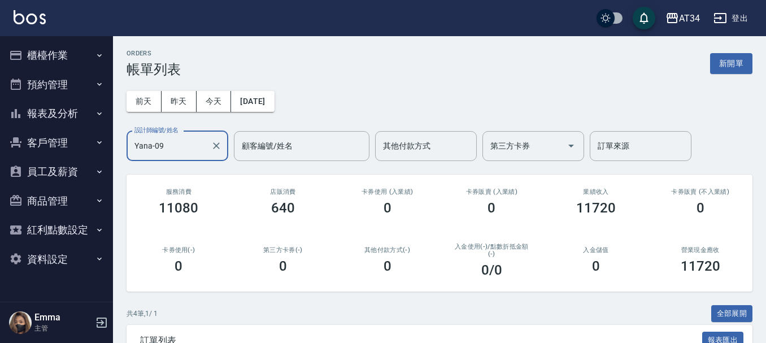
type input "Yana-09"
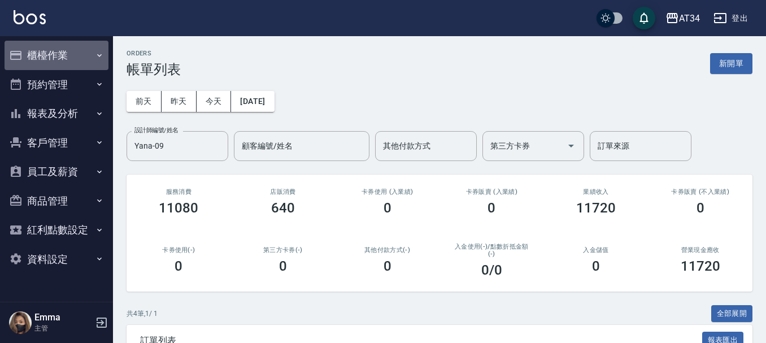
click at [33, 51] on button "櫃檯作業" at bounding box center [57, 55] width 104 height 29
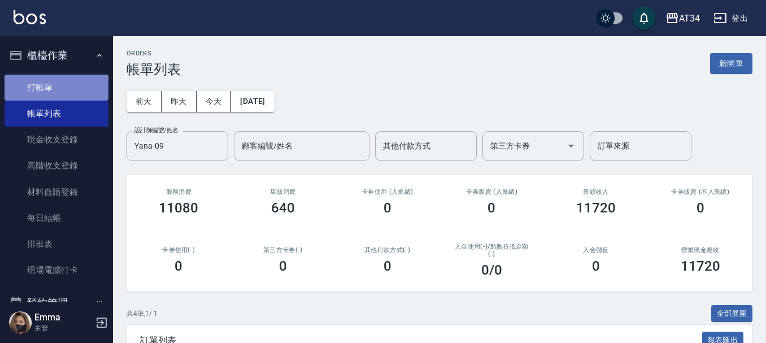
click at [64, 80] on link "打帳單" at bounding box center [57, 88] width 104 height 26
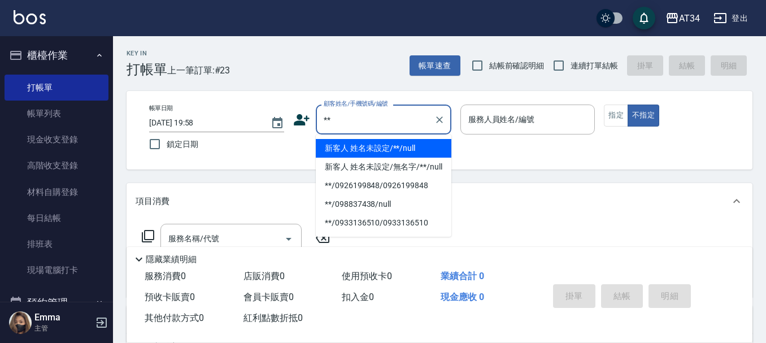
type input "新客人 姓名未設定/**/null"
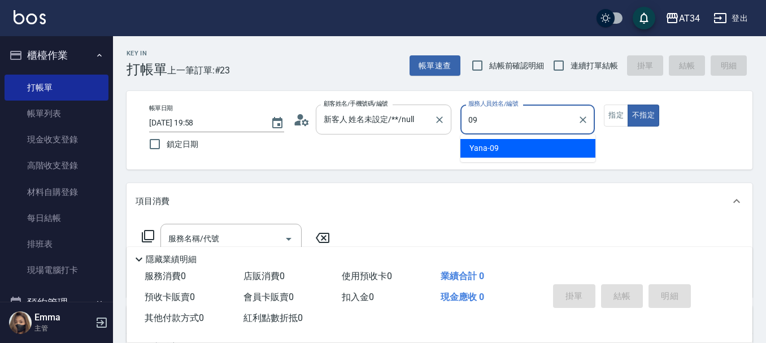
type input "Yana-09"
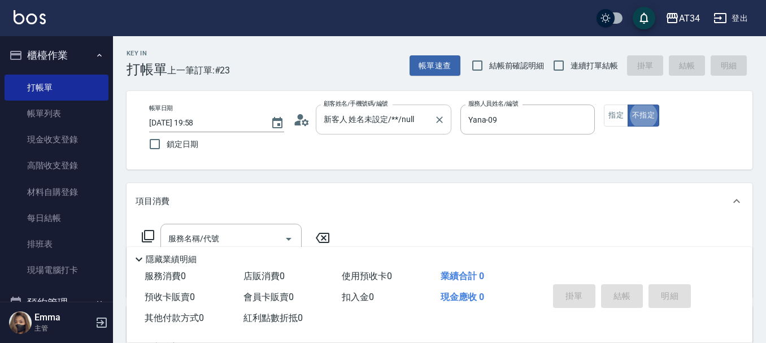
type button "false"
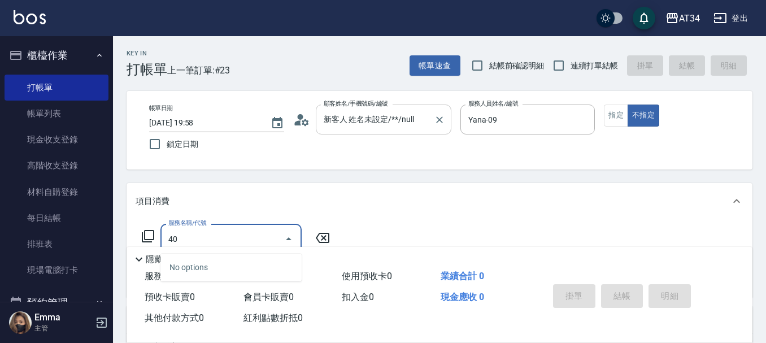
type input "401"
type input "20"
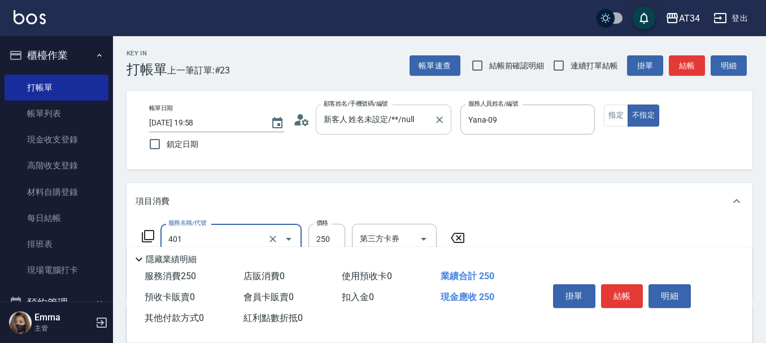
type input "剪髮(401)"
type input "0"
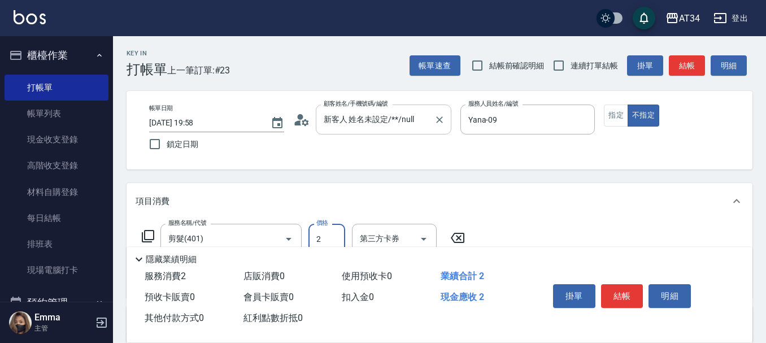
type input "29"
type input "20"
type input "299"
click at [630, 284] on button "結帳" at bounding box center [622, 296] width 42 height 24
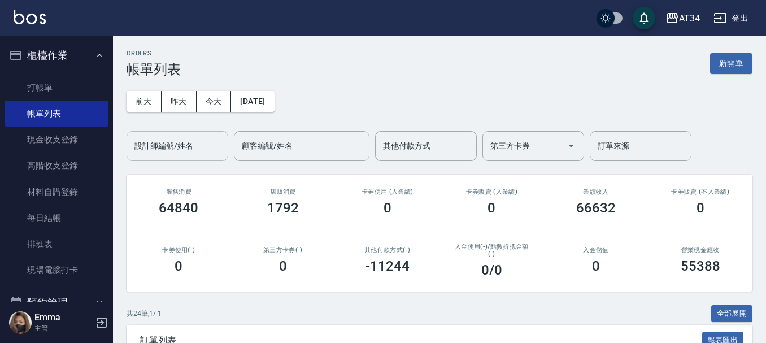
click at [194, 142] on input "設計師編號/姓名" at bounding box center [177, 146] width 91 height 20
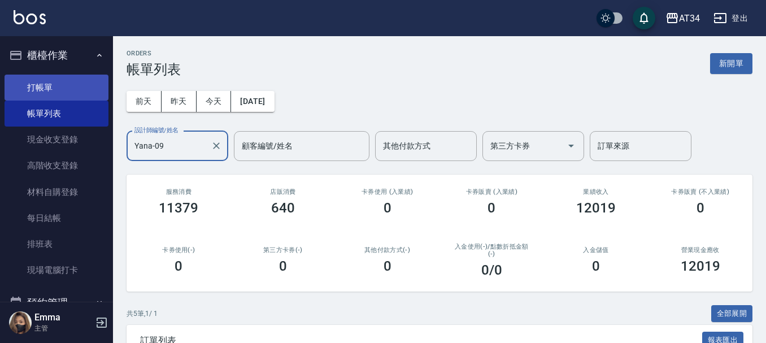
type input "Yana-09"
click at [72, 88] on link "打帳單" at bounding box center [57, 88] width 104 height 26
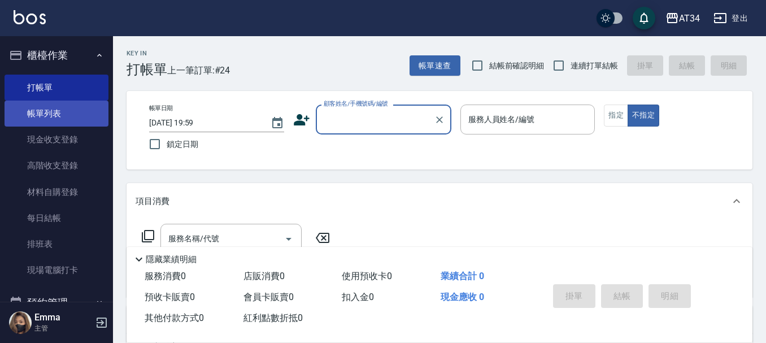
click at [90, 103] on link "帳單列表" at bounding box center [57, 113] width 104 height 26
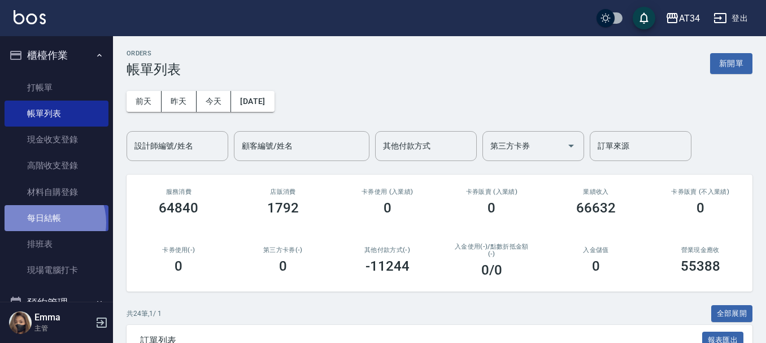
click at [44, 222] on link "每日結帳" at bounding box center [57, 218] width 104 height 26
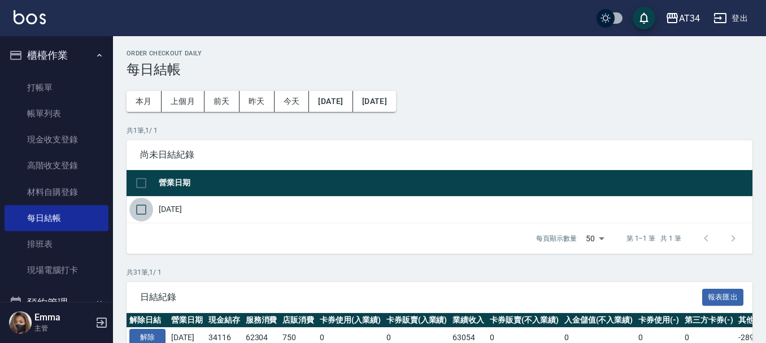
click at [142, 205] on input "checkbox" at bounding box center [141, 210] width 24 height 24
checkbox input "true"
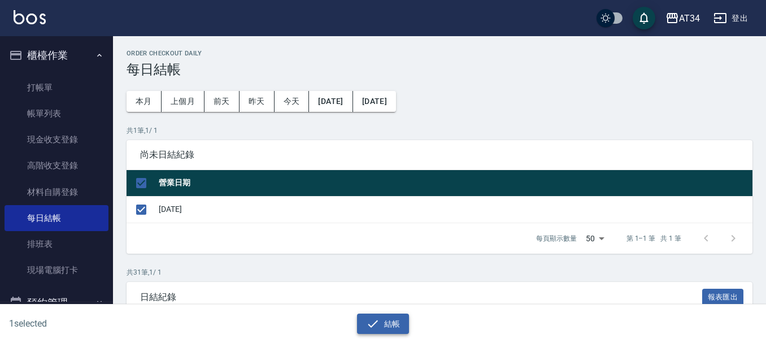
click at [397, 317] on button "結帳" at bounding box center [383, 323] width 53 height 21
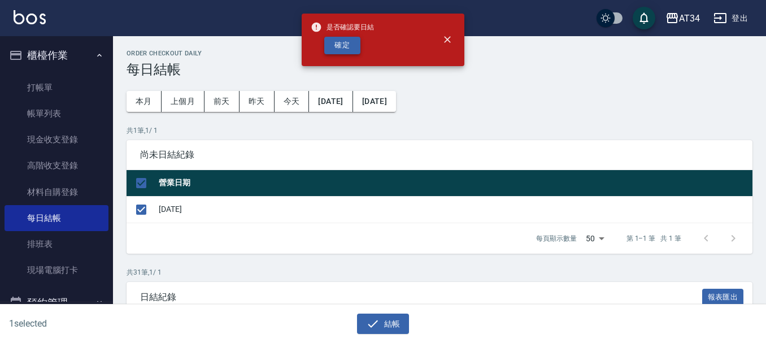
click at [330, 53] on button "確定" at bounding box center [342, 46] width 36 height 18
checkbox input "false"
